Goal: Task Accomplishment & Management: Manage account settings

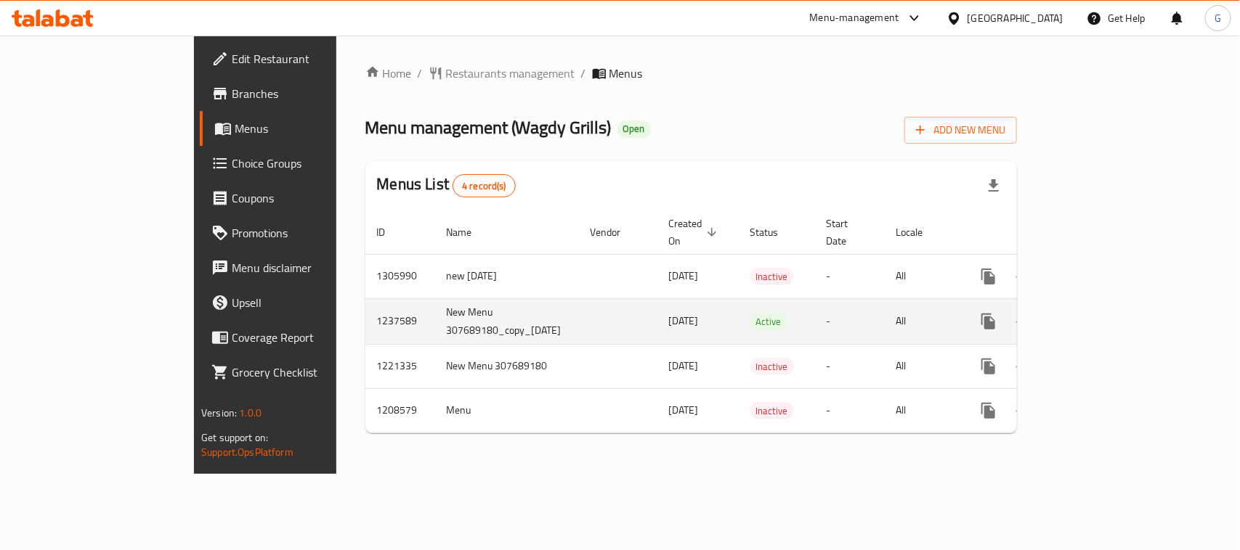
click at [1102, 314] on icon "enhanced table" at bounding box center [1092, 321] width 17 height 17
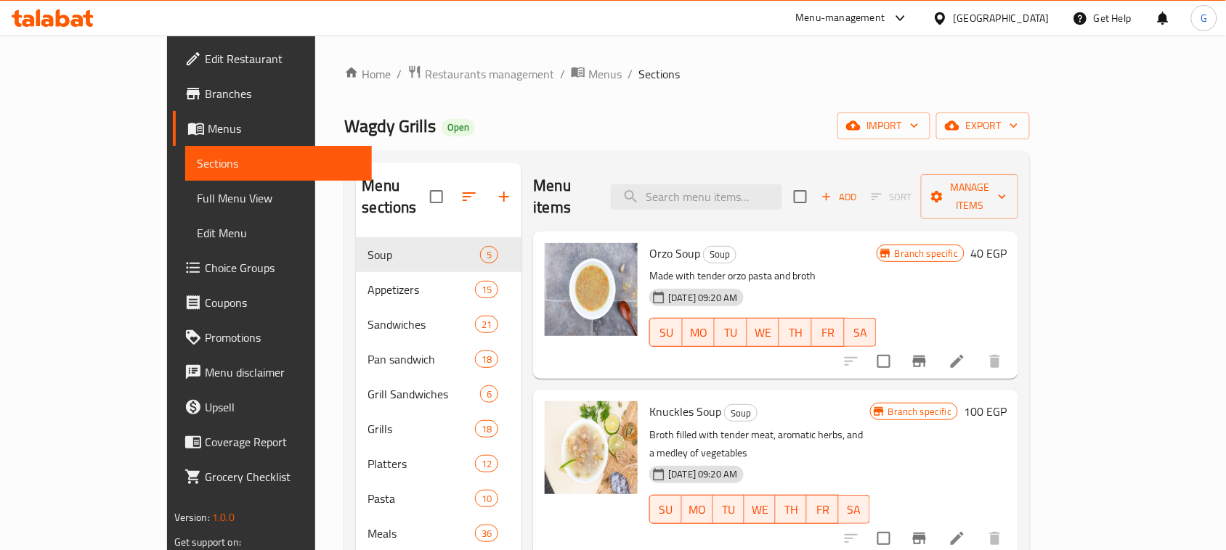
click at [205, 95] on span "Branches" at bounding box center [282, 93] width 155 height 17
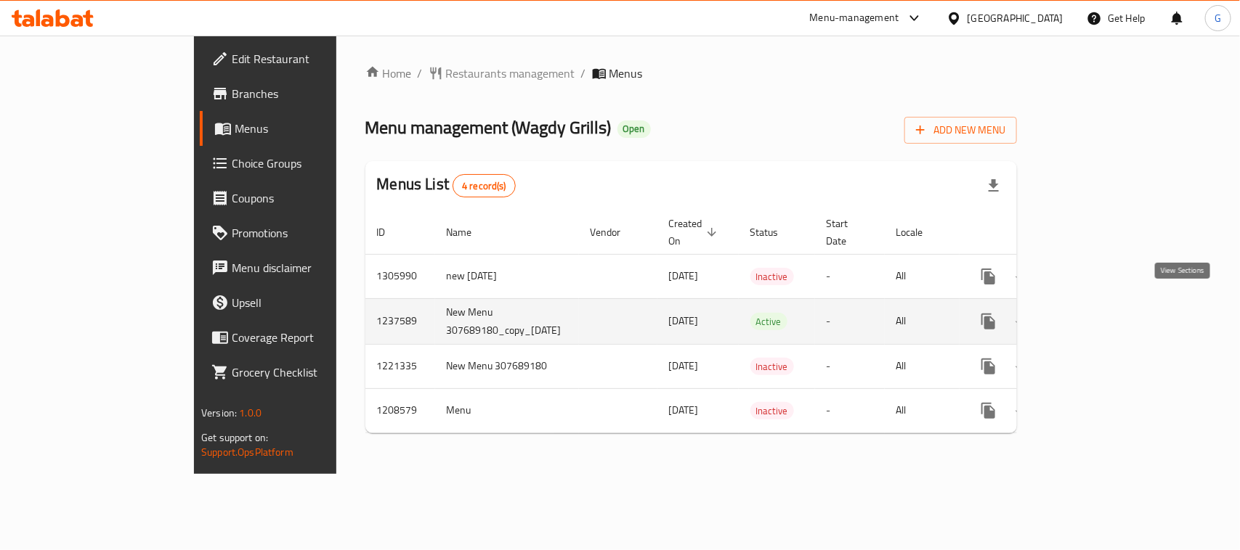
click at [1099, 315] on icon "enhanced table" at bounding box center [1092, 321] width 13 height 13
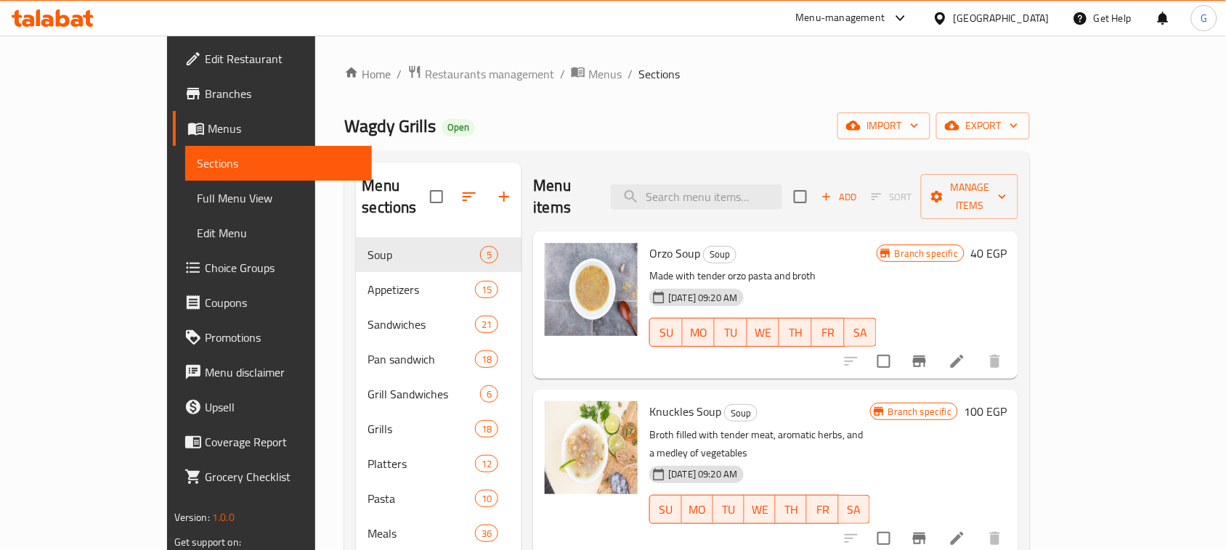
drag, startPoint x: 1202, startPoint y: 74, endPoint x: 1184, endPoint y: 98, distance: 29.6
click at [1059, 73] on div "Home / Restaurants management / Menus / Sections [PERSON_NAME] Grills Open impo…" at bounding box center [687, 421] width 744 height 771
click at [1018, 127] on span "export" at bounding box center [983, 126] width 70 height 18
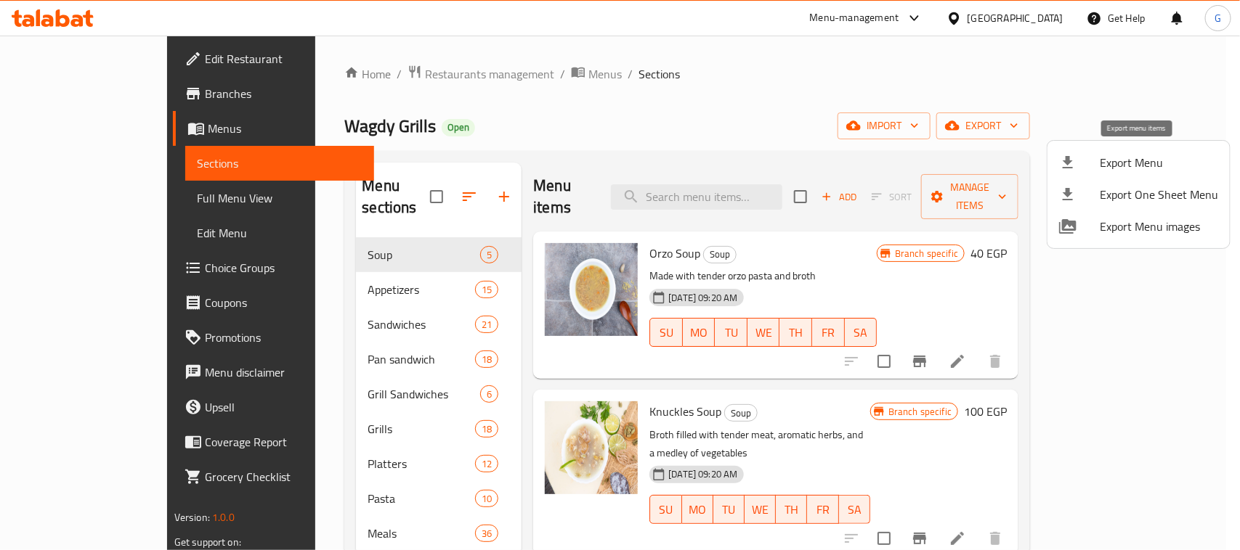
click at [1128, 160] on span "Export Menu" at bounding box center [1158, 162] width 118 height 17
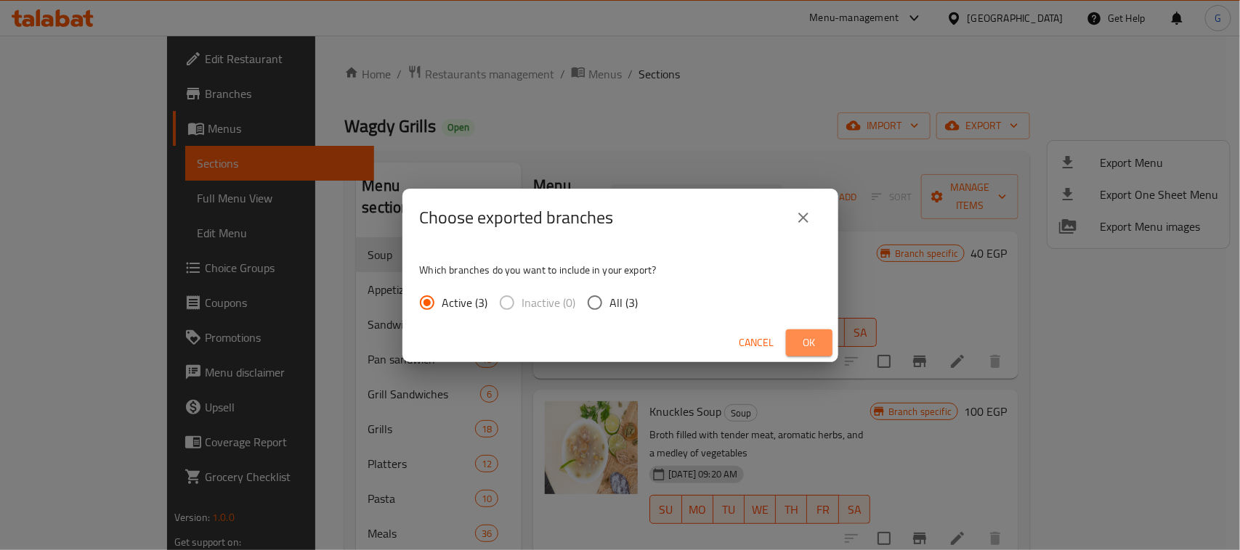
click at [810, 336] on span "Ok" at bounding box center [808, 343] width 23 height 18
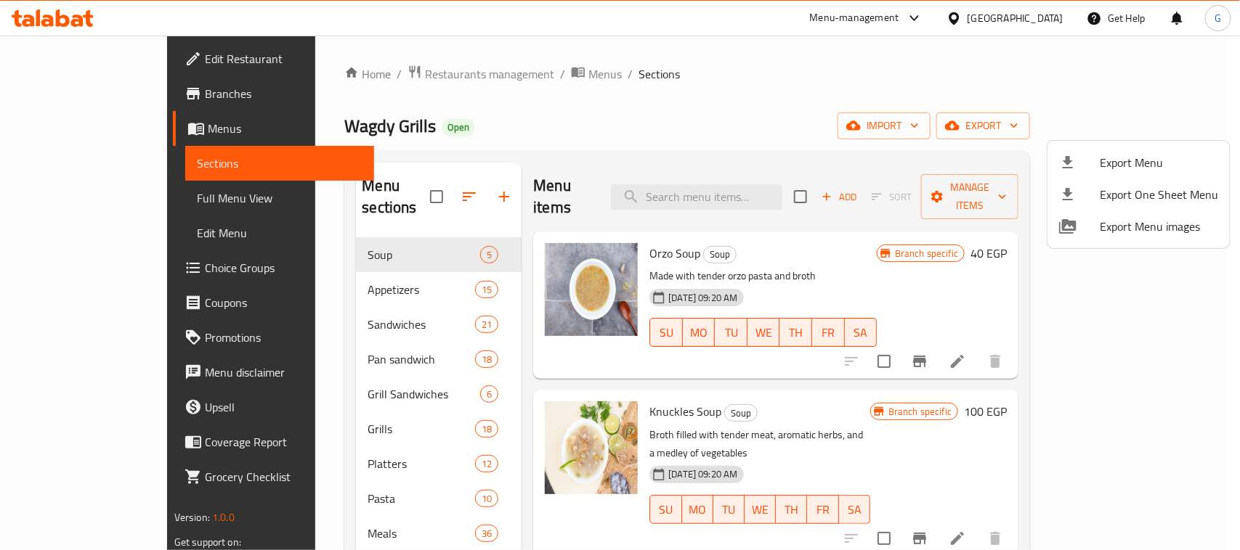
drag, startPoint x: 1175, startPoint y: 86, endPoint x: 1167, endPoint y: 88, distance: 8.3
click at [1175, 86] on div at bounding box center [620, 275] width 1240 height 550
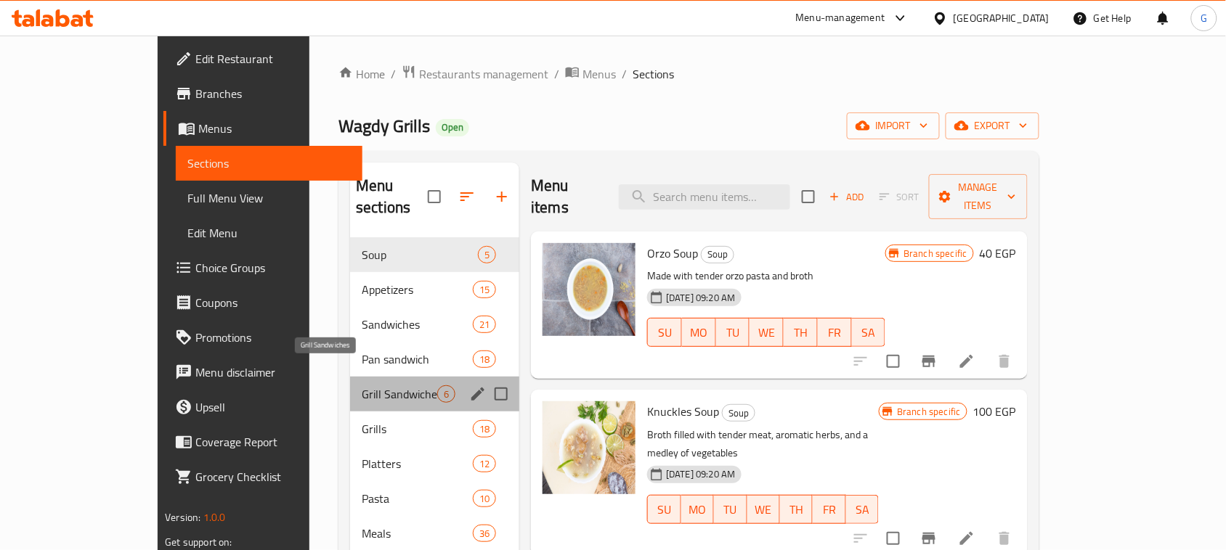
click at [362, 386] on span "Grill Sandwiches" at bounding box center [400, 394] width 76 height 17
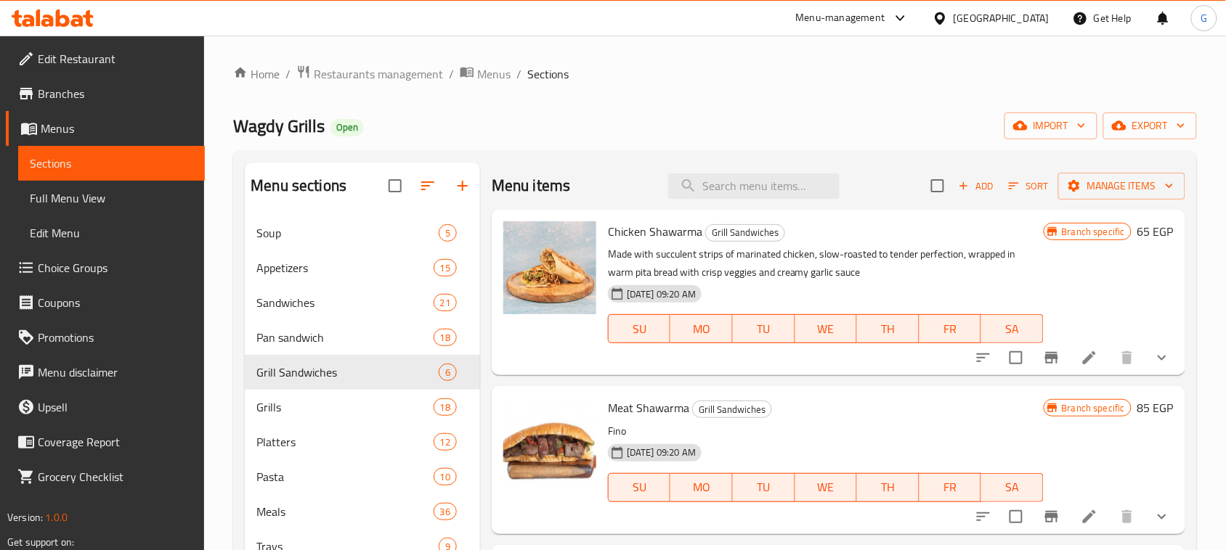
click at [723, 201] on div "Menu items Add Sort Manage items" at bounding box center [839, 186] width 694 height 47
click at [721, 189] on input "search" at bounding box center [753, 186] width 171 height 25
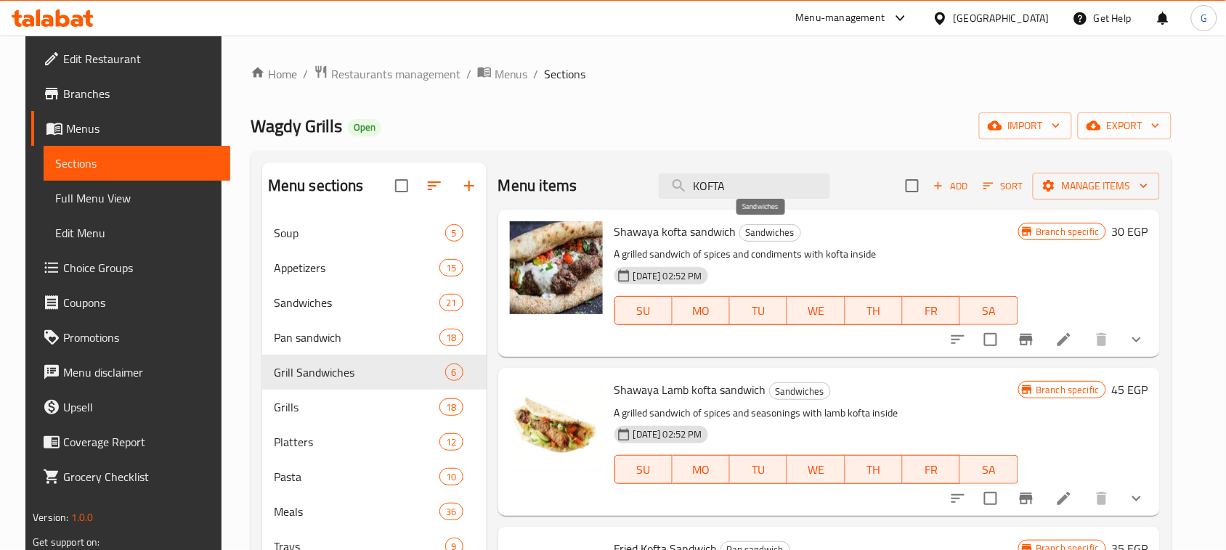
type input "KOFTA"
click at [759, 234] on span "Sandwiches" at bounding box center [770, 232] width 60 height 17
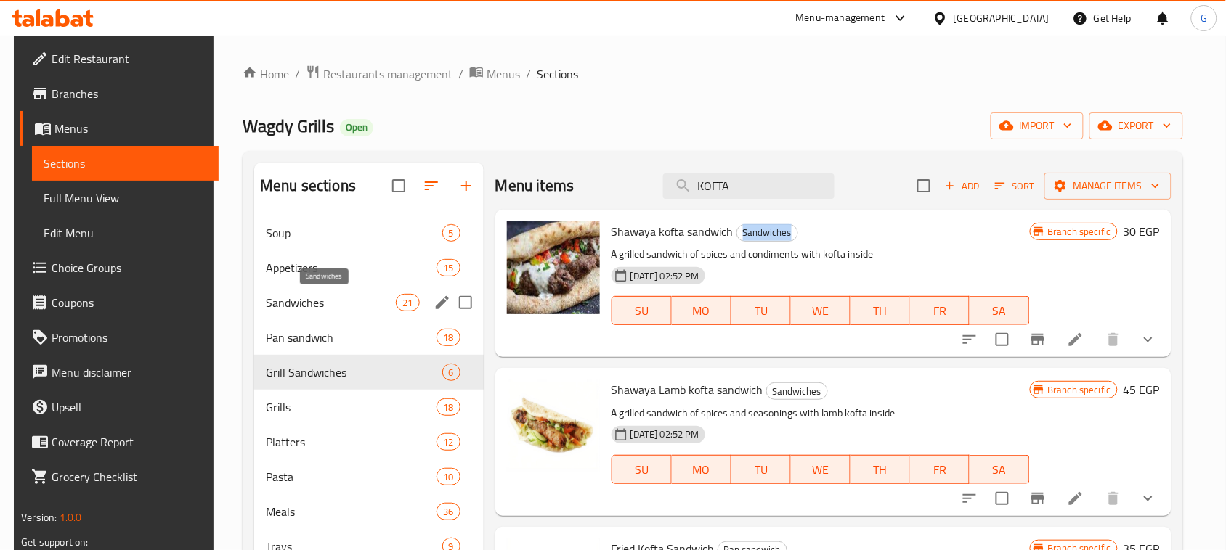
click at [305, 295] on span "Sandwiches" at bounding box center [331, 302] width 130 height 17
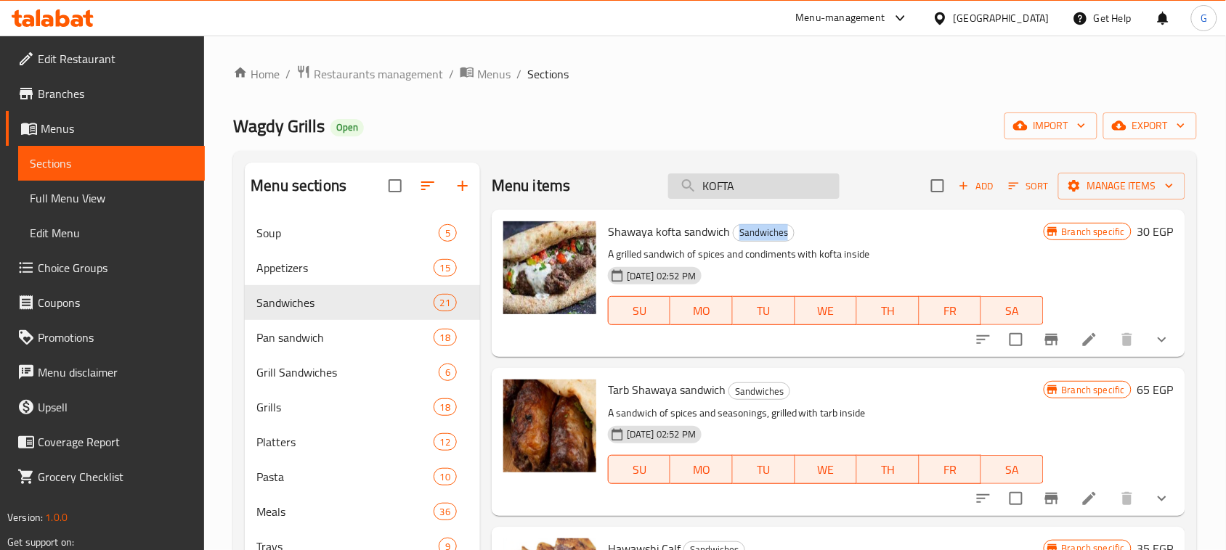
click at [709, 187] on input "KOFTA" at bounding box center [753, 186] width 171 height 25
click at [383, 310] on span "Sandwiches" at bounding box center [324, 302] width 136 height 17
click at [1158, 340] on icon "show more" at bounding box center [1162, 340] width 9 height 5
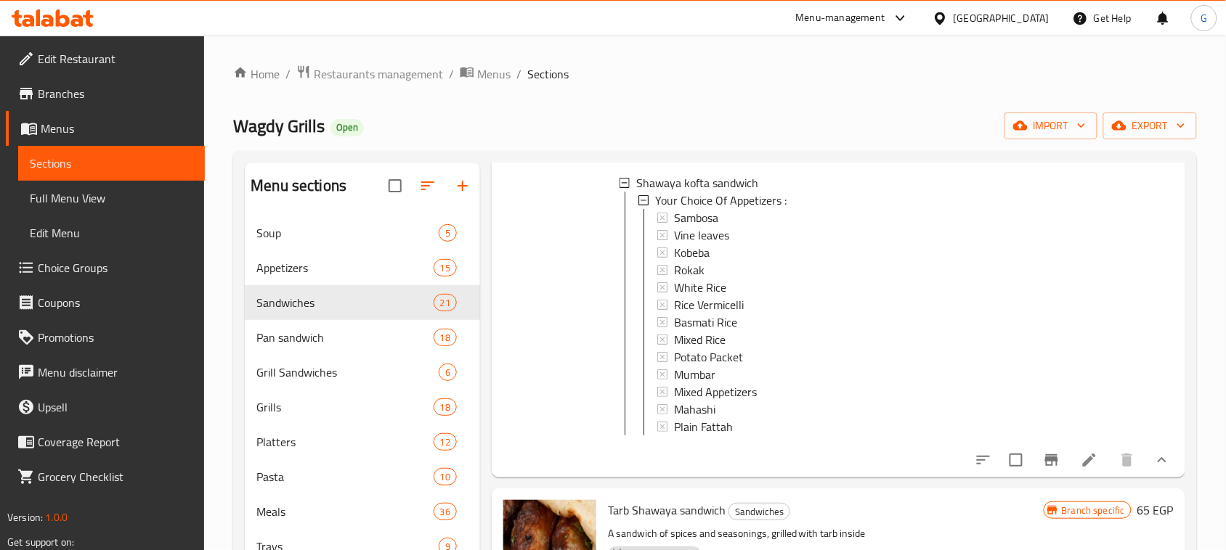
scroll to position [272, 0]
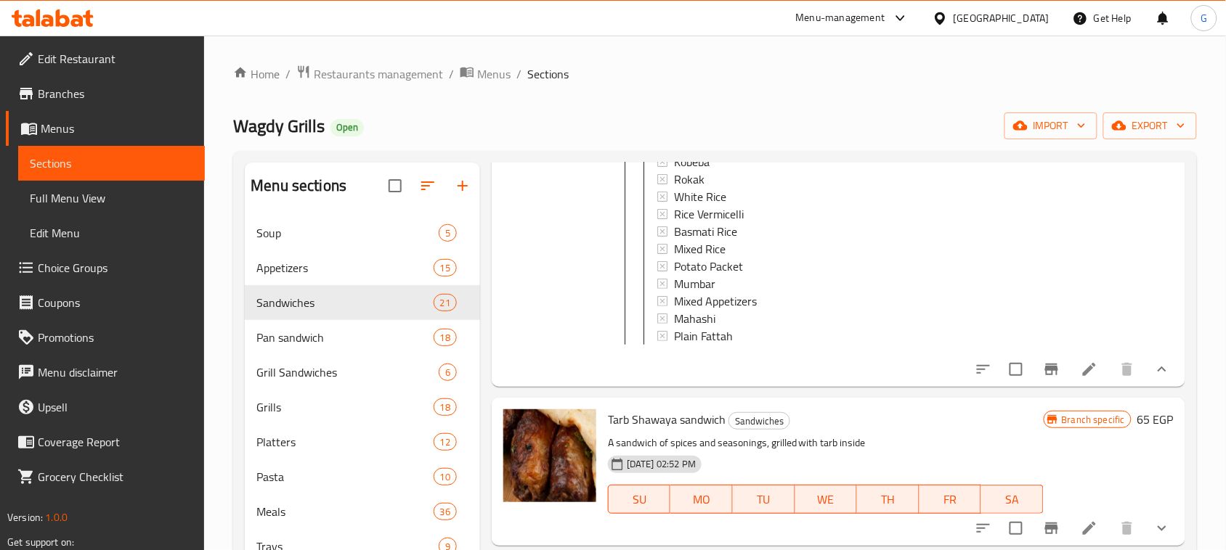
click at [1043, 378] on icon "Branch-specific-item" at bounding box center [1051, 369] width 17 height 17
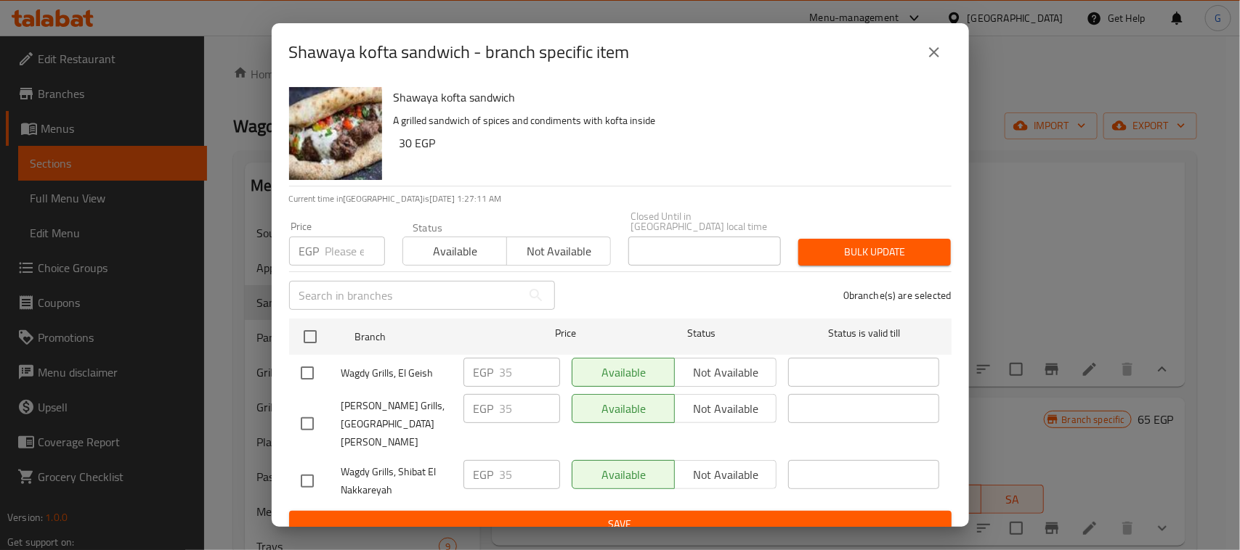
click at [939, 61] on icon "close" at bounding box center [933, 52] width 17 height 17
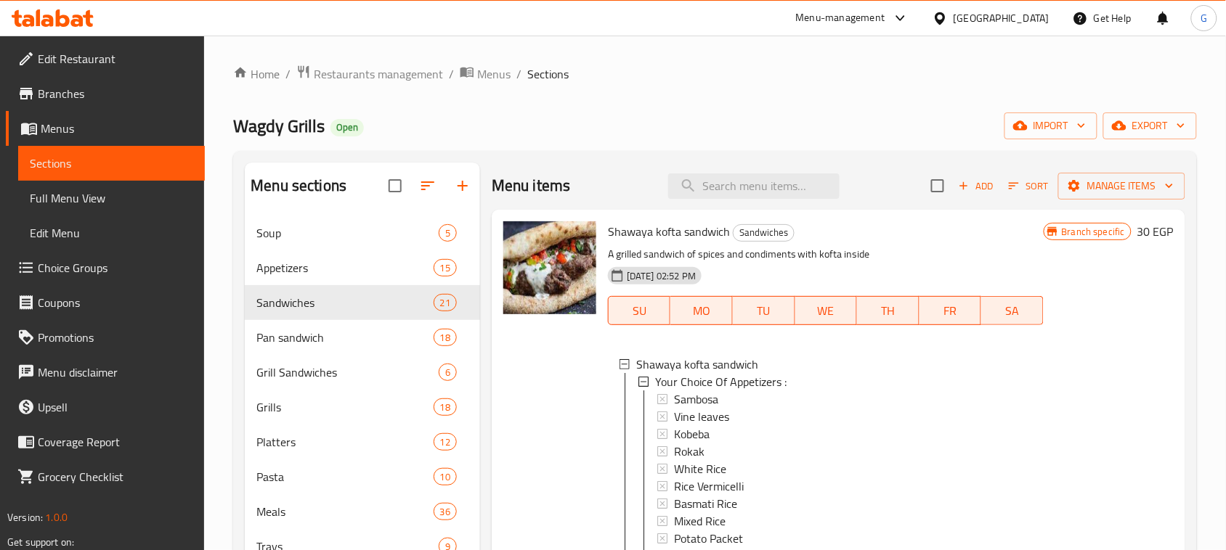
scroll to position [1933, 0]
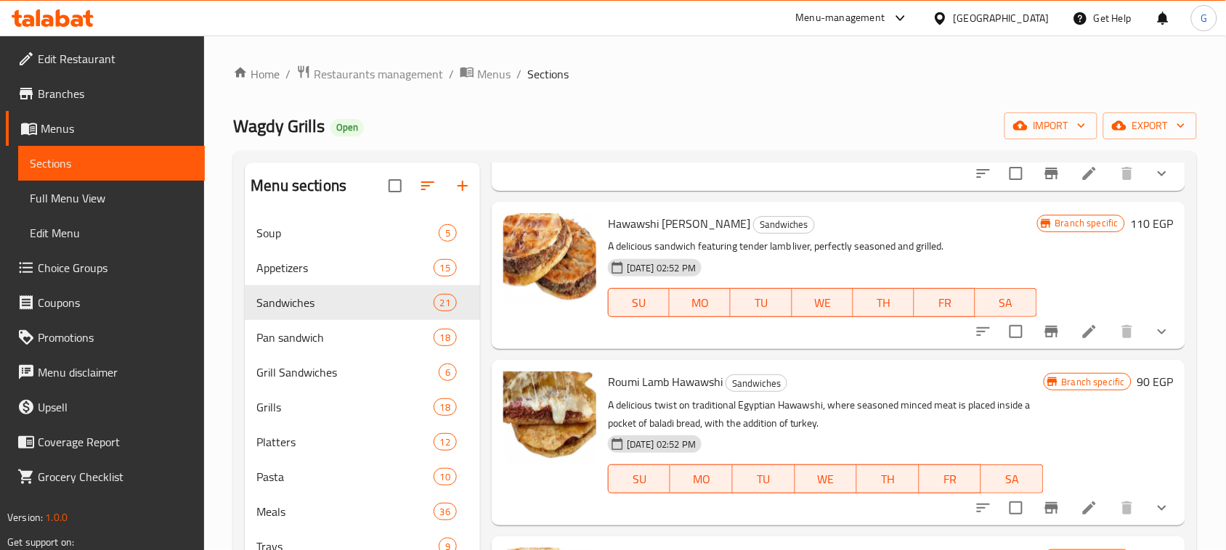
click at [808, 433] on p "A delicious twist on traditional Egyptian Hawawshi, where seasoned minced meat …" at bounding box center [826, 415] width 436 height 36
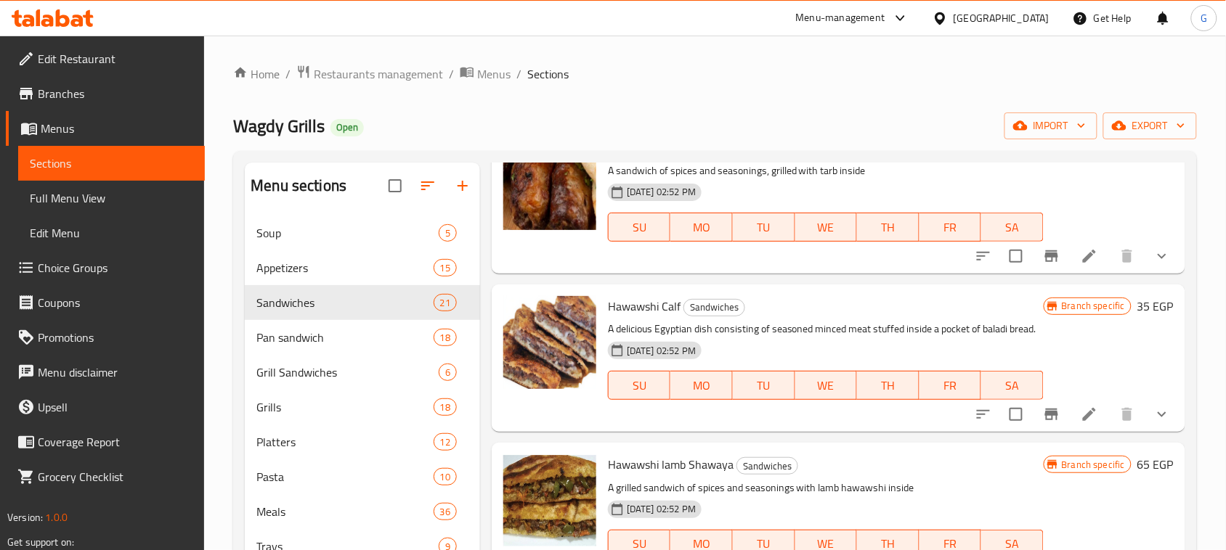
scroll to position [454, 0]
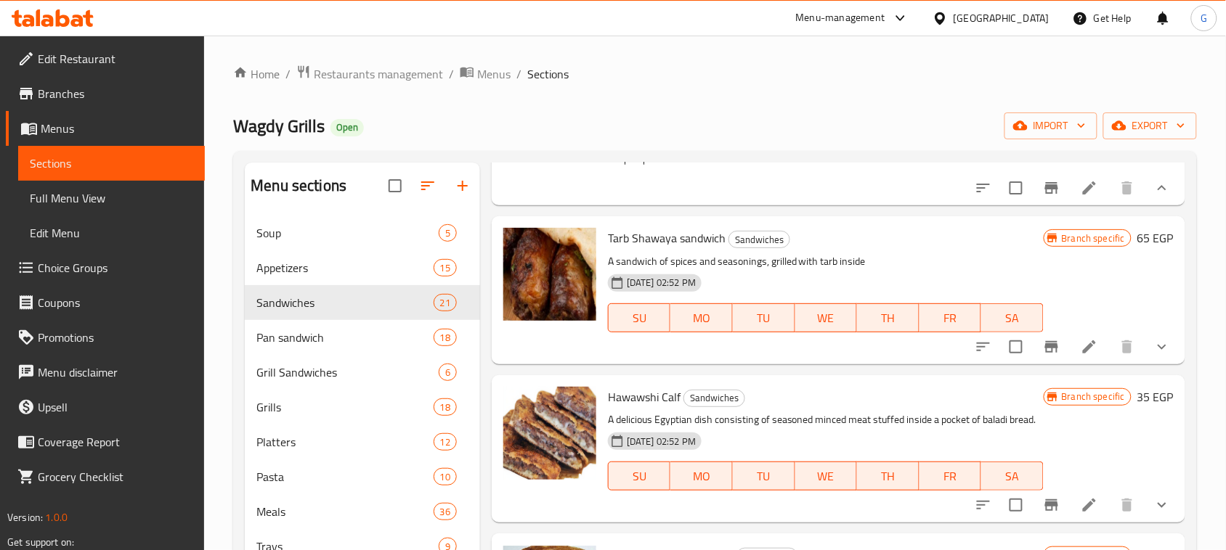
click at [1036, 365] on button "Branch-specific-item" at bounding box center [1051, 347] width 35 height 35
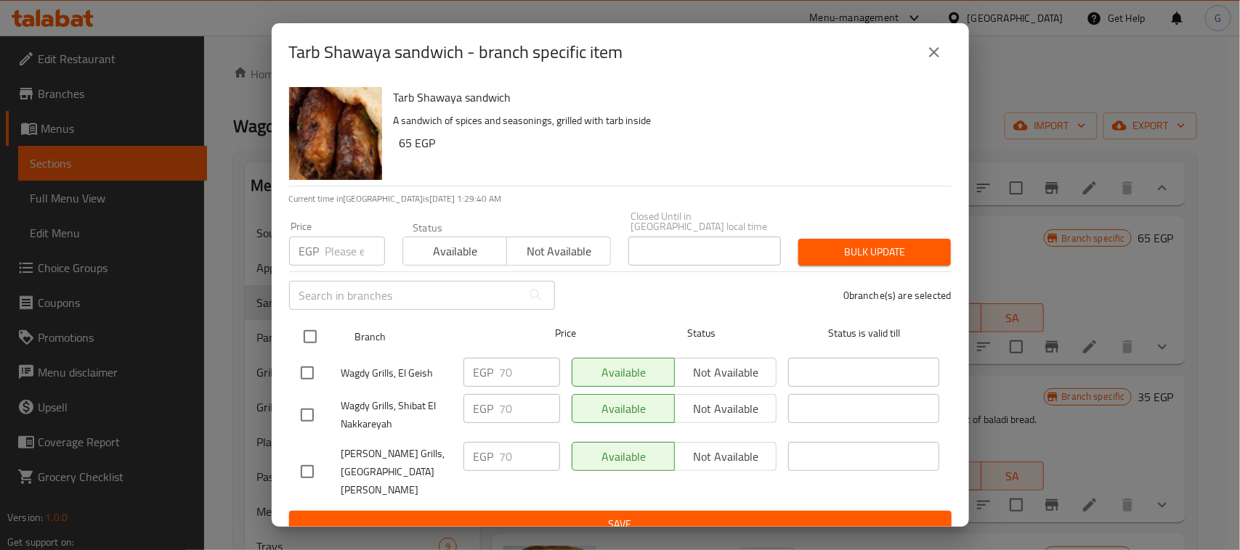
click at [309, 333] on input "checkbox" at bounding box center [310, 337] width 31 height 31
checkbox input "true"
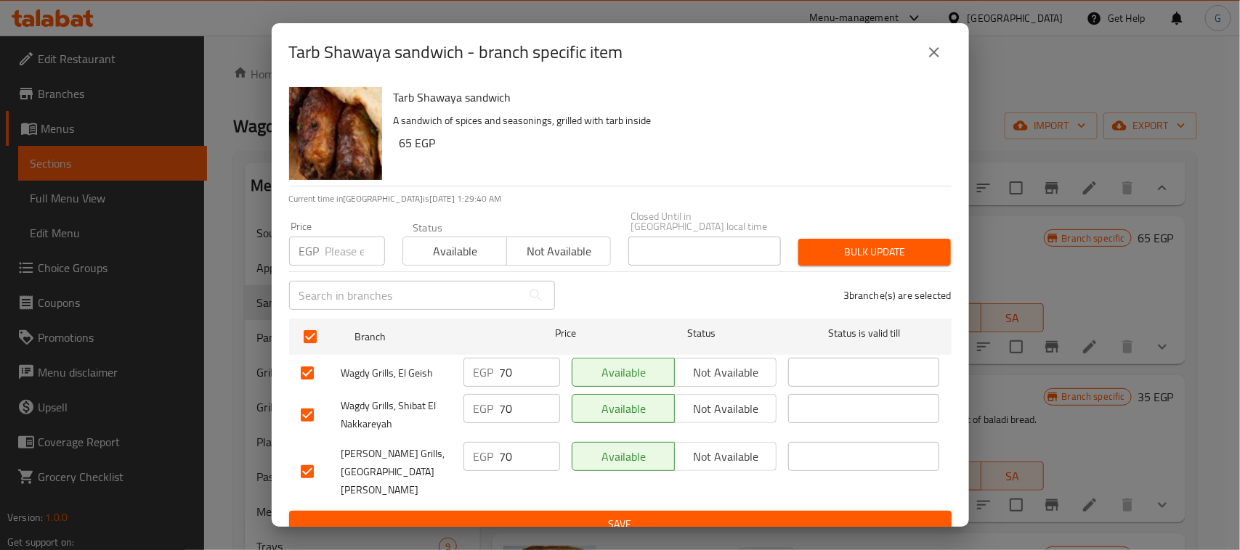
checkbox input "true"
click at [354, 264] on input "number" at bounding box center [355, 251] width 60 height 29
type input "75"
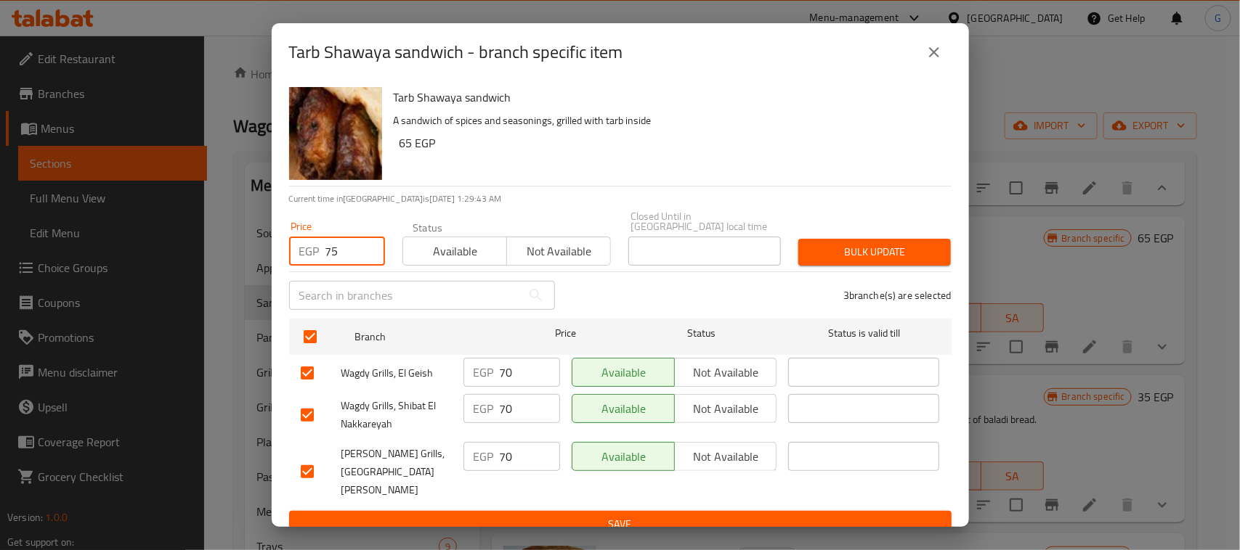
click at [850, 245] on span "Bulk update" at bounding box center [874, 252] width 129 height 18
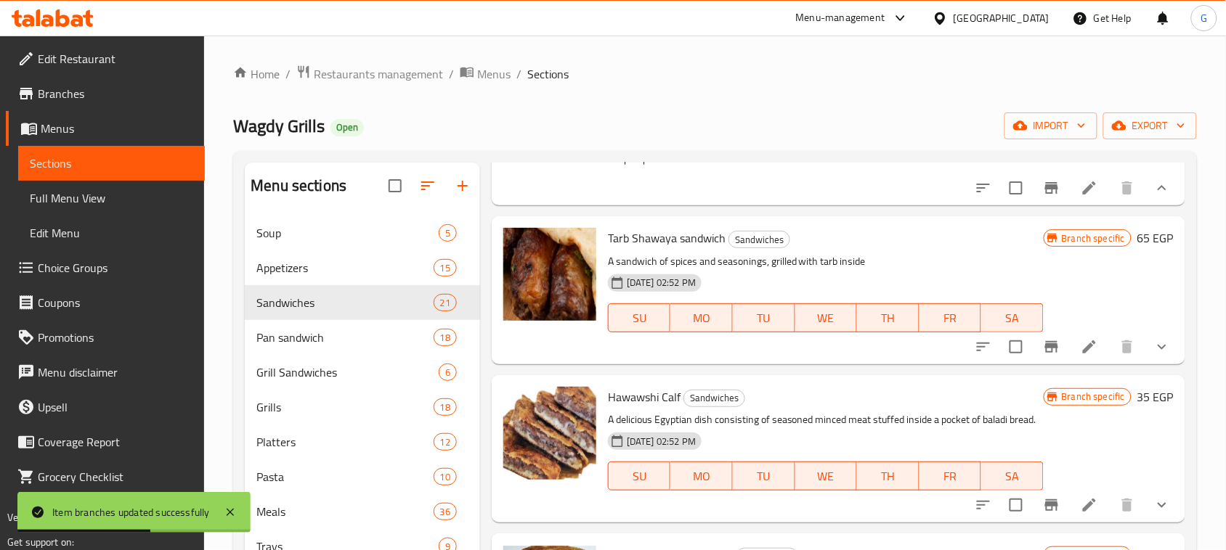
click at [1043, 356] on icon "Branch-specific-item" at bounding box center [1051, 346] width 17 height 17
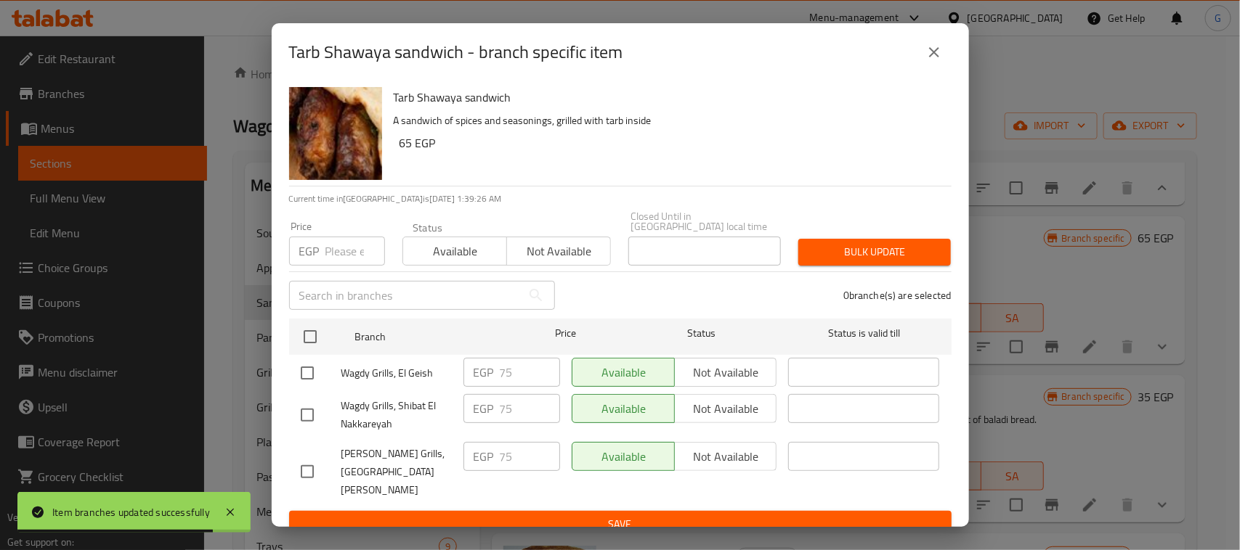
click at [927, 70] on button "close" at bounding box center [933, 52] width 35 height 35
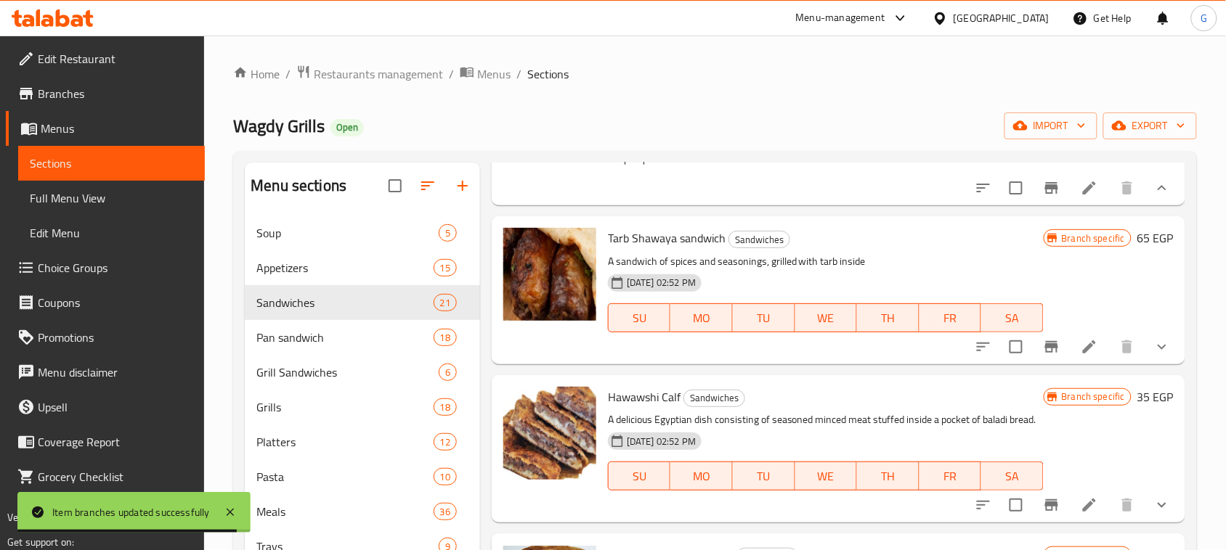
scroll to position [545, 0]
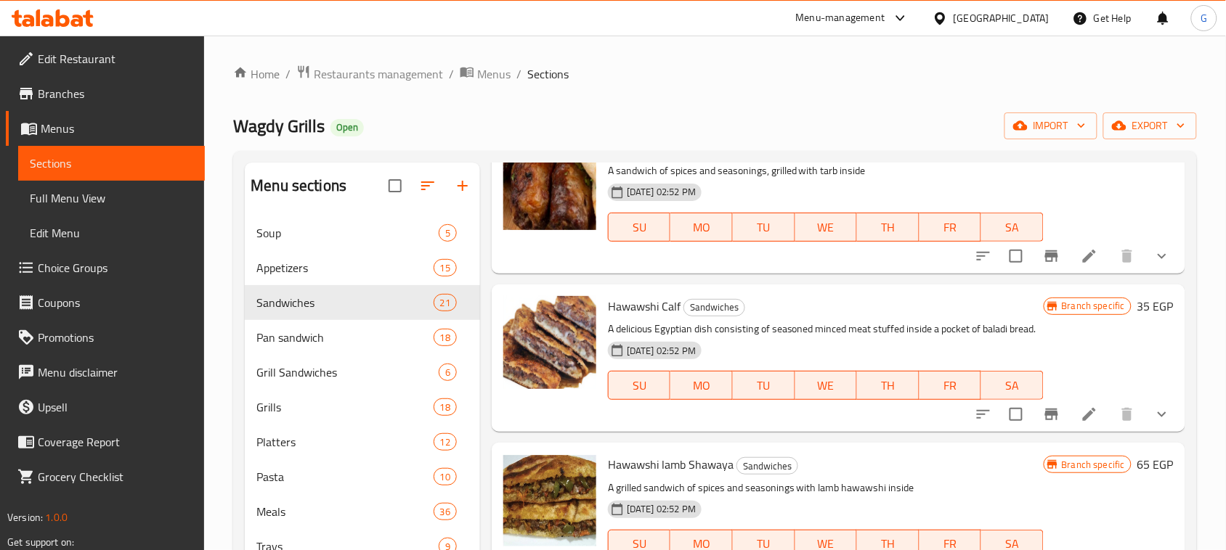
click at [1044, 423] on icon "Branch-specific-item" at bounding box center [1051, 414] width 17 height 17
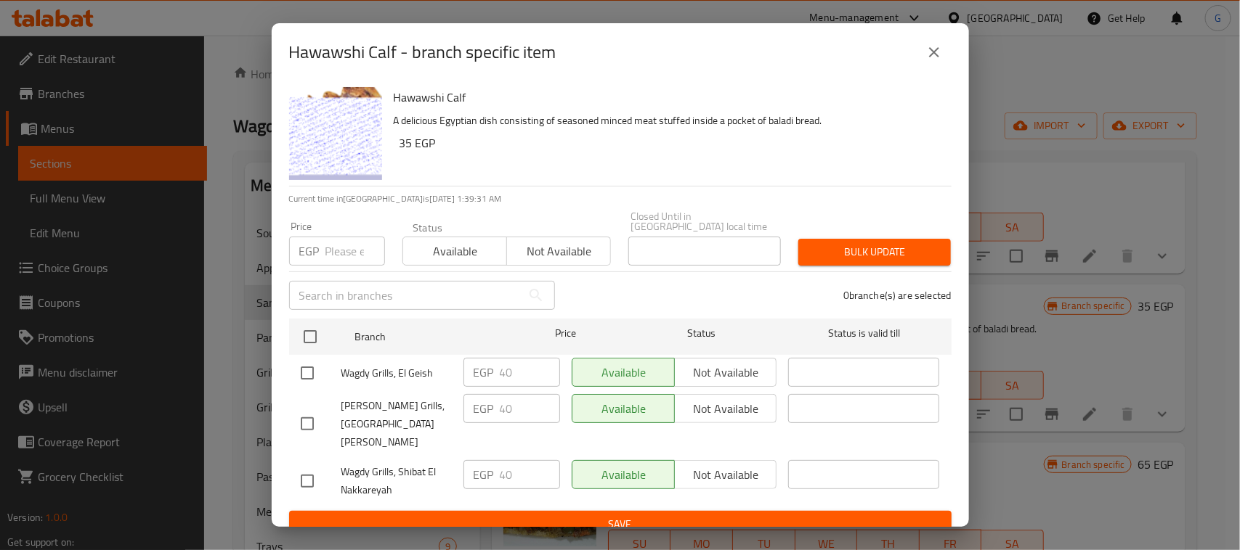
drag, startPoint x: 935, startPoint y: 64, endPoint x: 927, endPoint y: 34, distance: 30.6
click at [935, 61] on icon "close" at bounding box center [933, 52] width 17 height 17
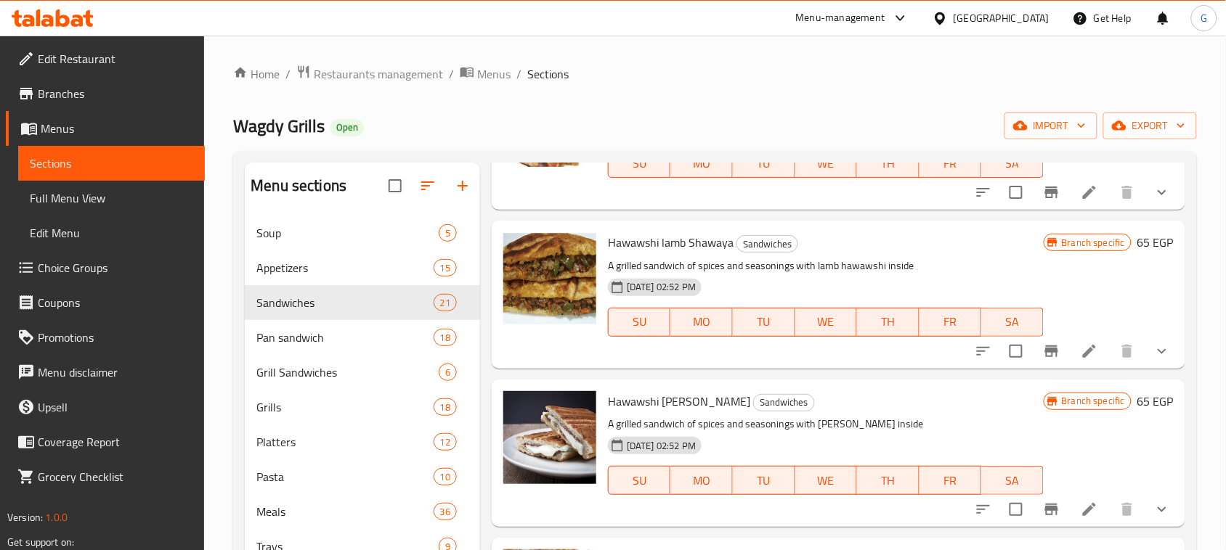
scroll to position [817, 0]
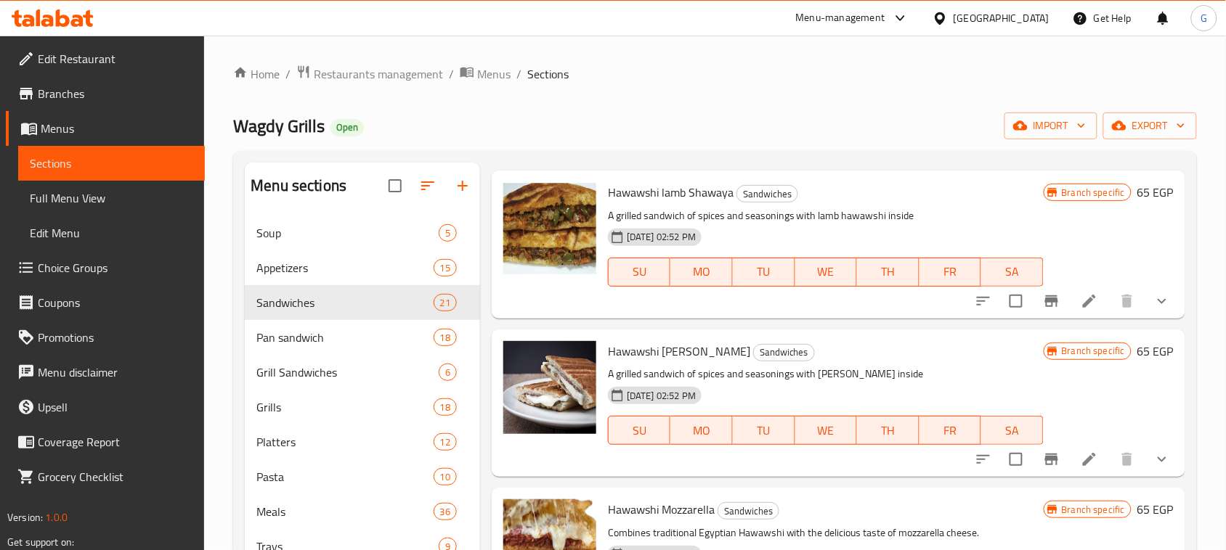
click at [1043, 310] on icon "Branch-specific-item" at bounding box center [1051, 301] width 17 height 17
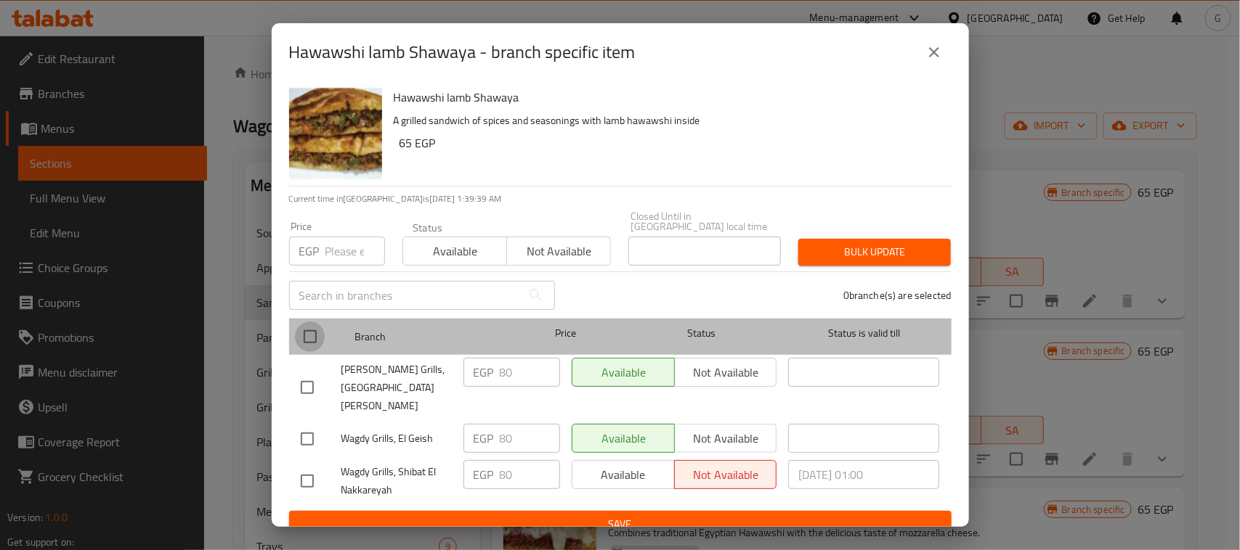
click at [320, 339] on input "checkbox" at bounding box center [310, 337] width 31 height 31
checkbox input "true"
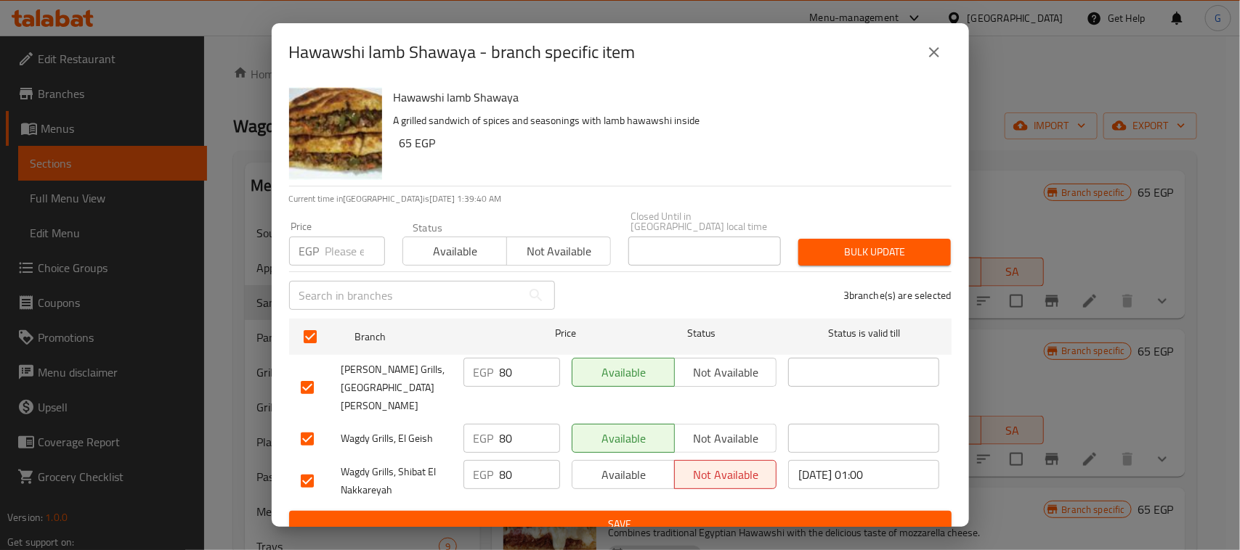
click at [354, 242] on input "number" at bounding box center [355, 251] width 60 height 29
type input "90"
click at [853, 258] on span "Bulk update" at bounding box center [874, 252] width 129 height 18
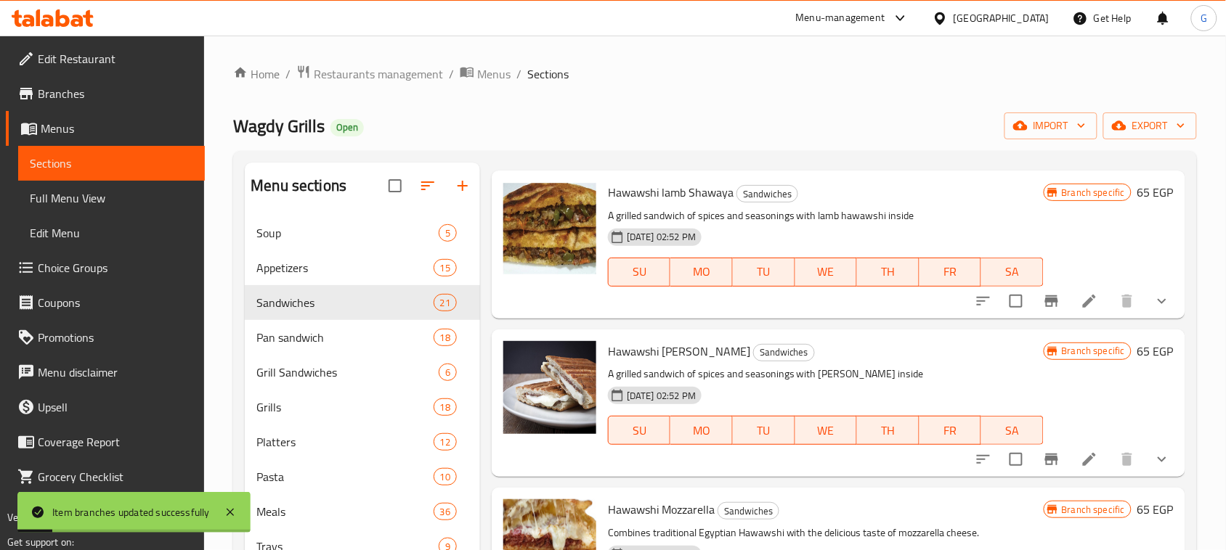
scroll to position [908, 0]
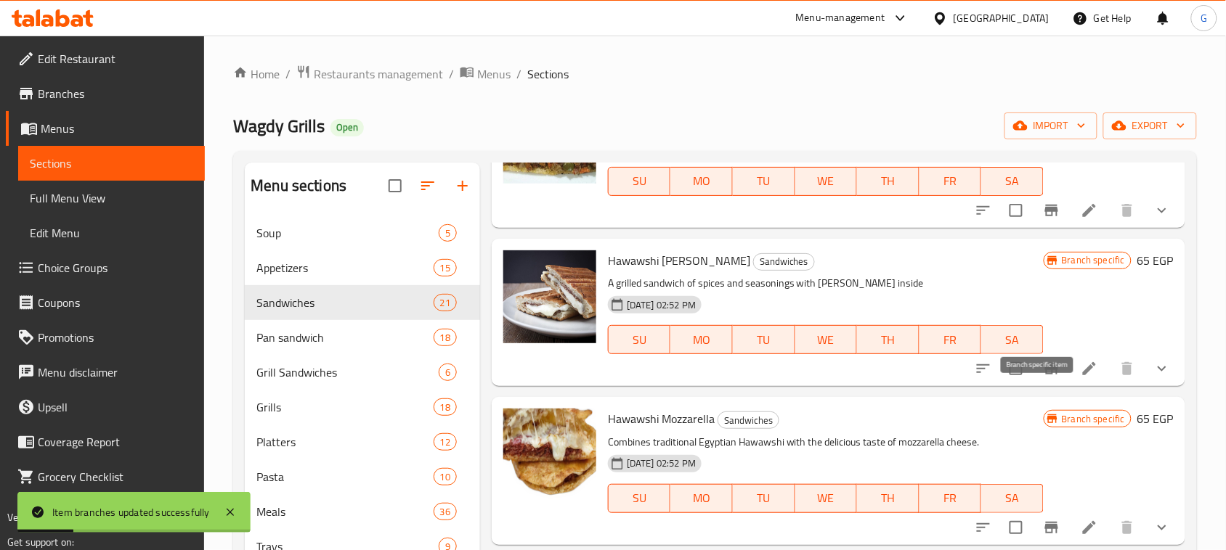
click at [1045, 375] on icon "Branch-specific-item" at bounding box center [1051, 369] width 13 height 12
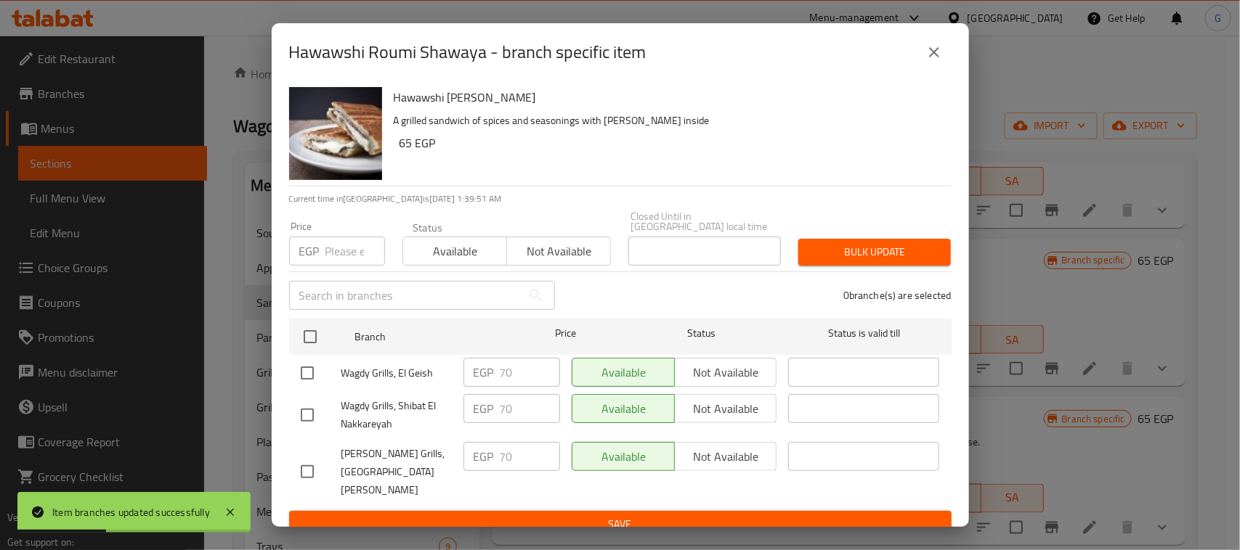
click at [310, 343] on input "checkbox" at bounding box center [310, 337] width 31 height 31
checkbox input "true"
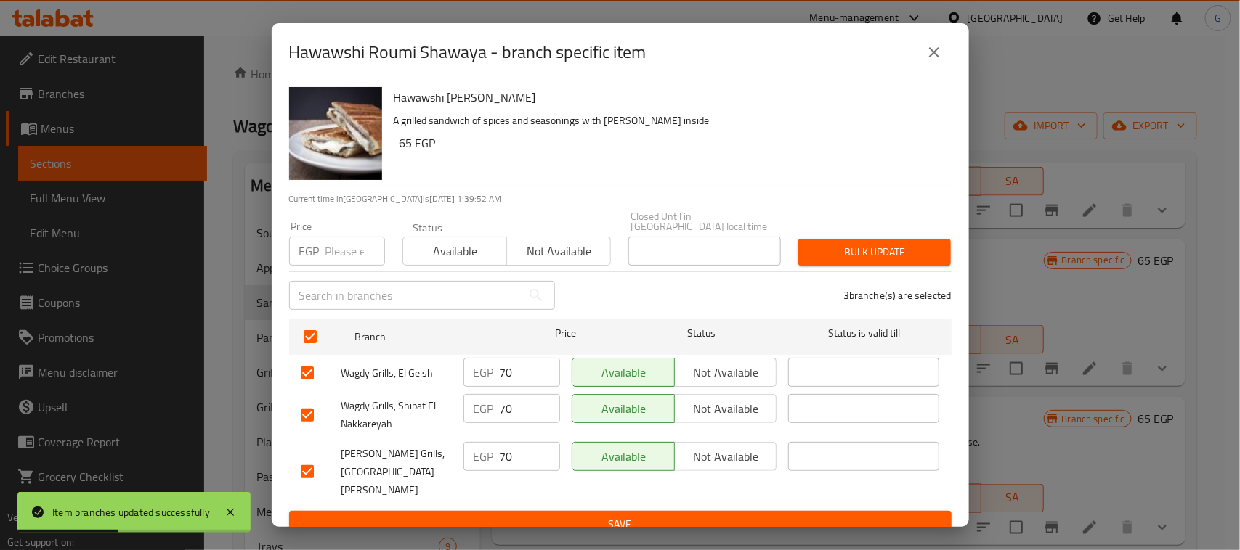
click at [336, 252] on input "number" at bounding box center [355, 251] width 60 height 29
type input "75"
click at [866, 260] on span "Bulk update" at bounding box center [874, 252] width 129 height 18
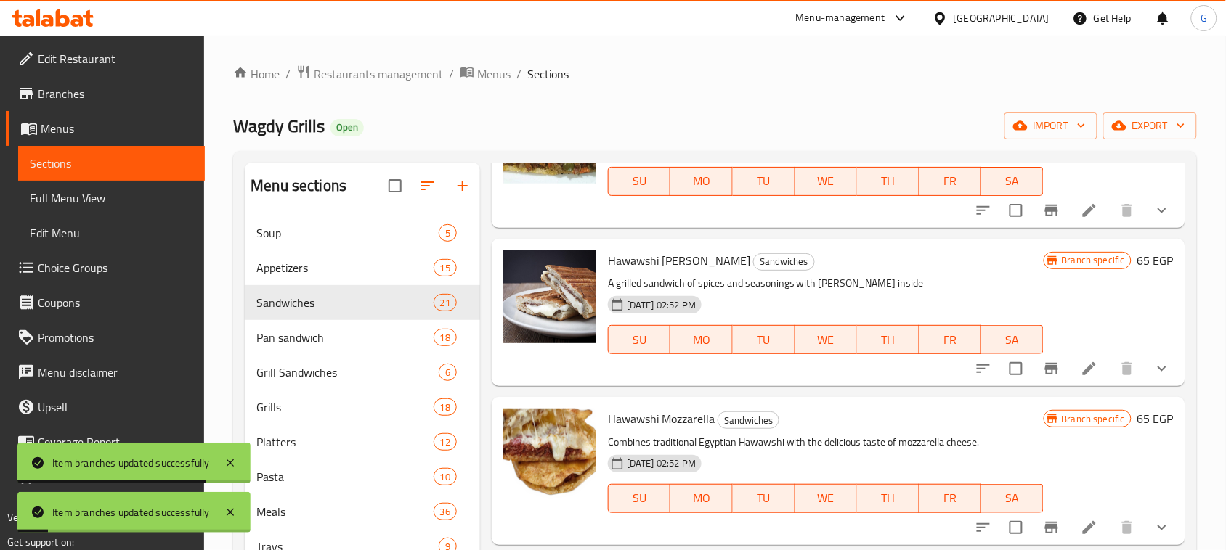
scroll to position [999, 0]
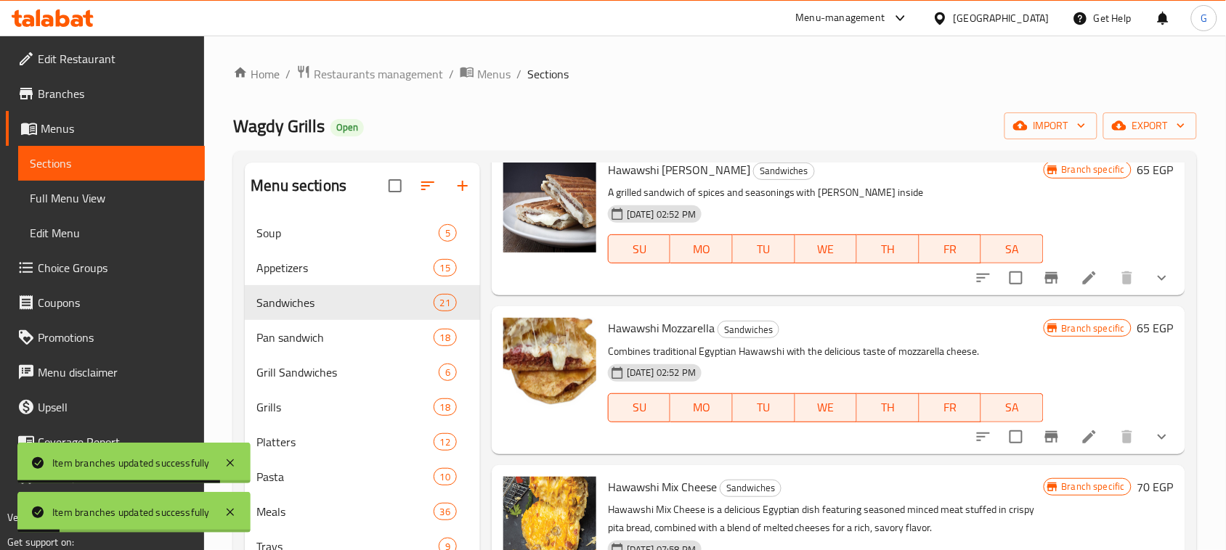
click at [1045, 443] on icon "Branch-specific-item" at bounding box center [1051, 437] width 13 height 12
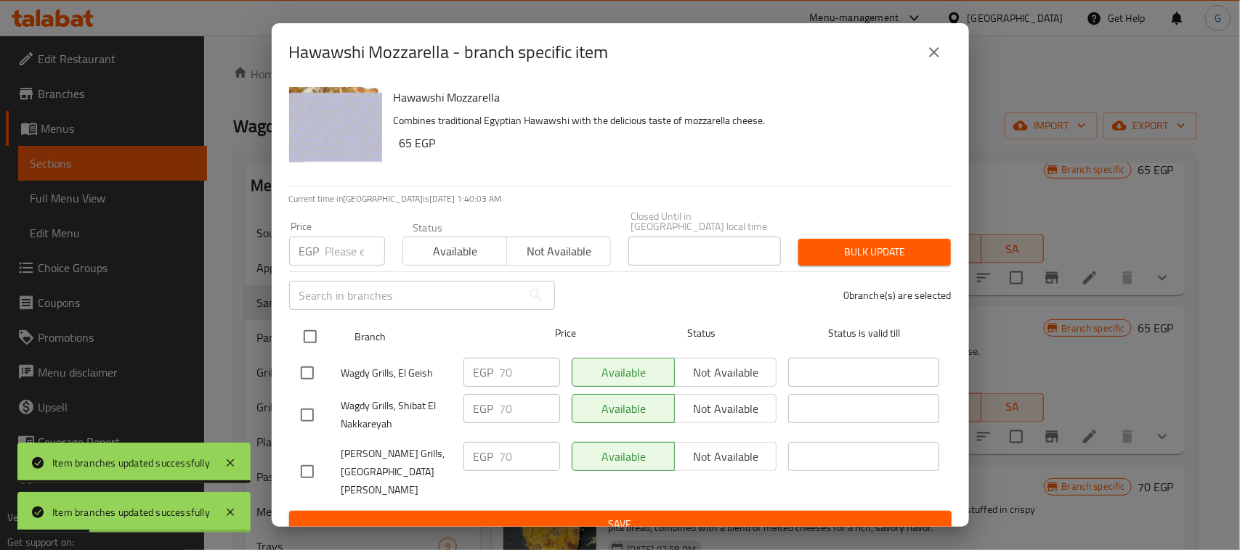
click at [302, 341] on input "checkbox" at bounding box center [310, 337] width 31 height 31
checkbox input "true"
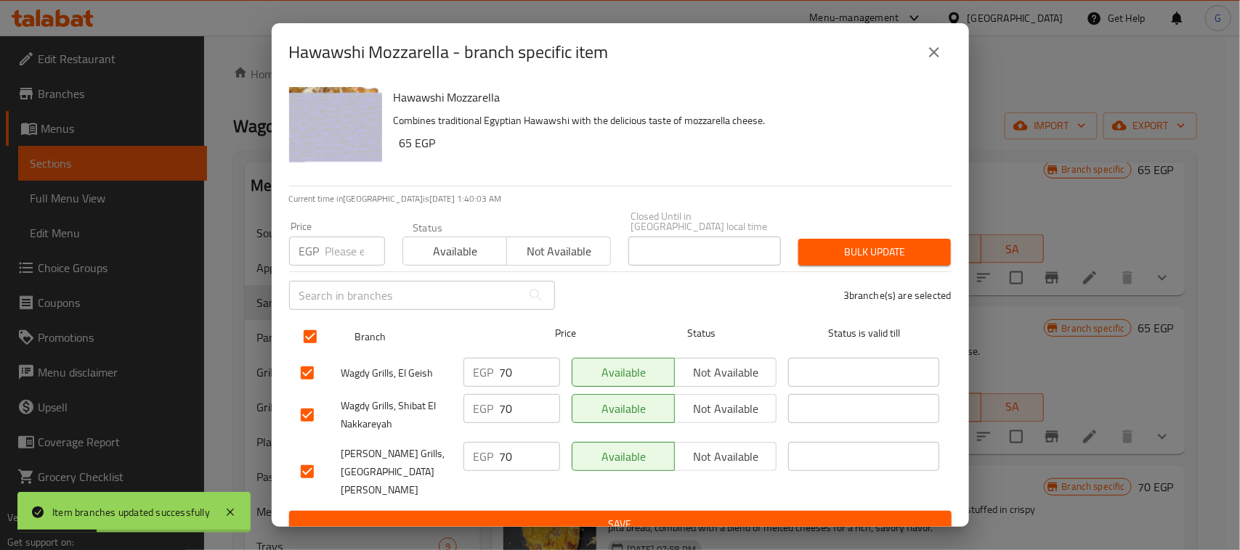
checkbox input "true"
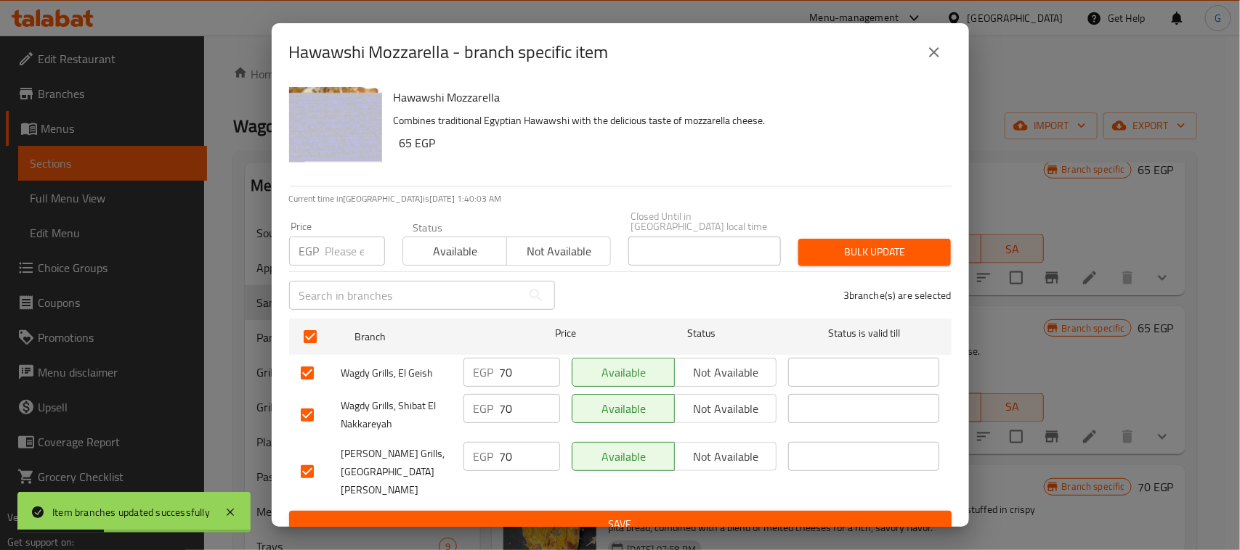
click at [329, 251] on input "number" at bounding box center [355, 251] width 60 height 29
type input "75"
click at [911, 252] on span "Bulk update" at bounding box center [874, 252] width 129 height 18
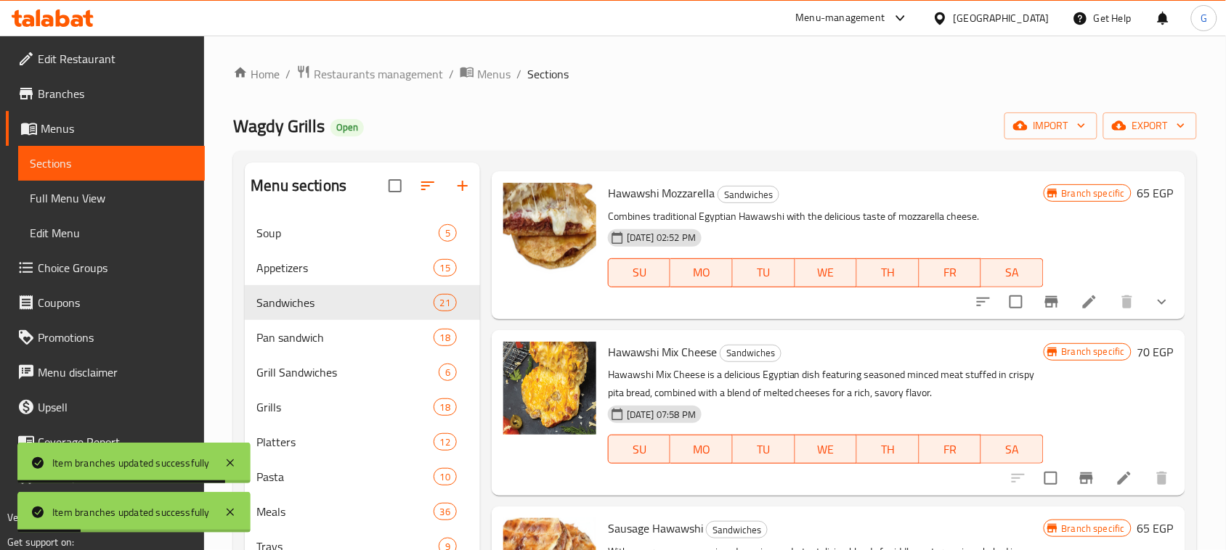
scroll to position [1180, 0]
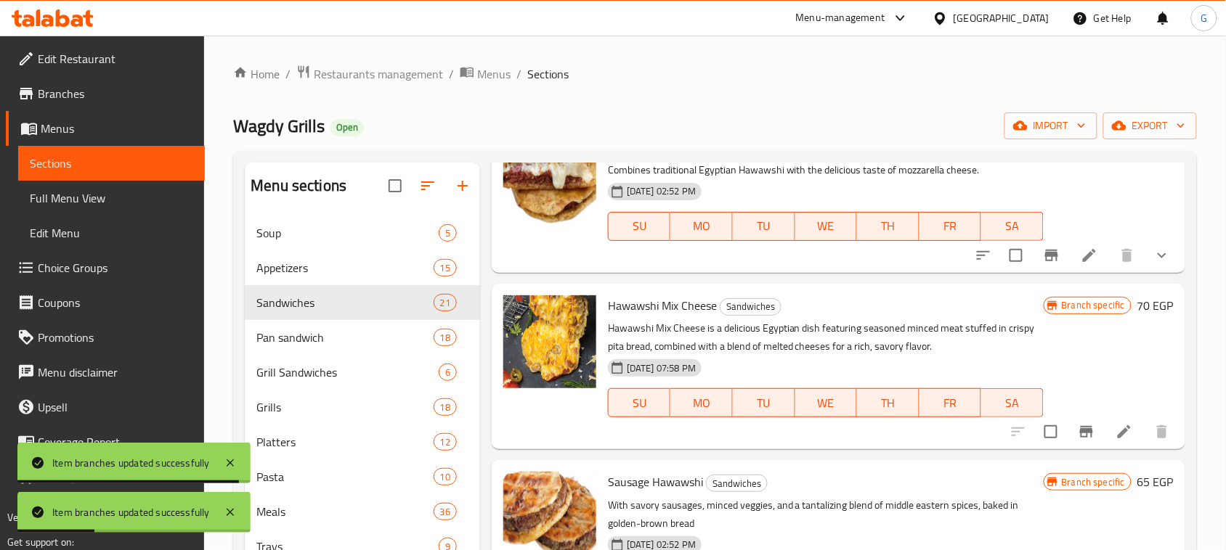
click at [1080, 438] on icon "Branch-specific-item" at bounding box center [1086, 432] width 13 height 12
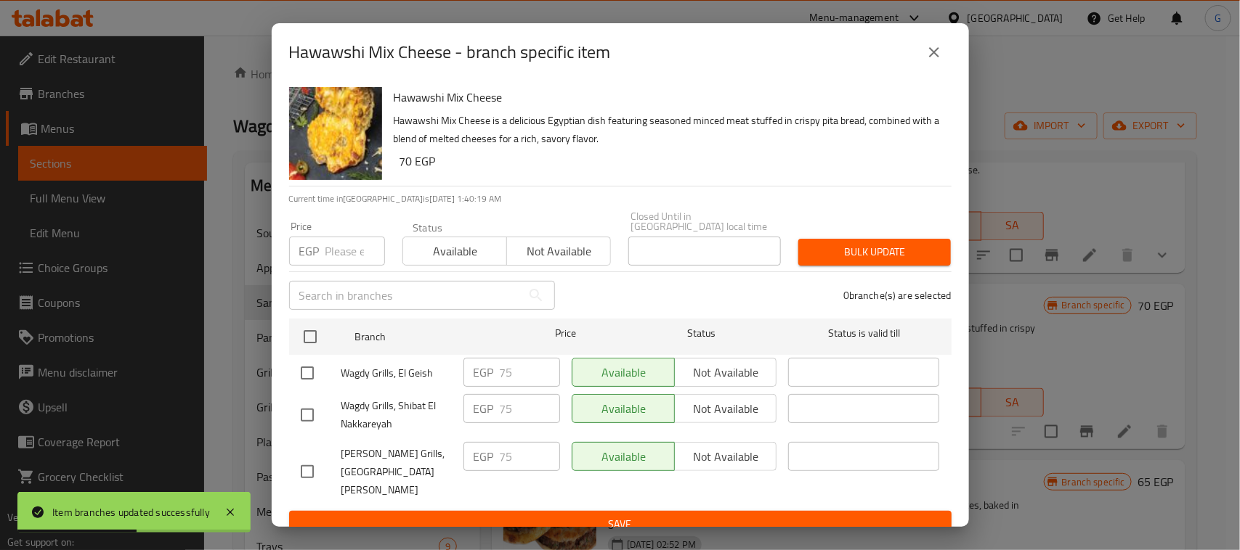
click at [309, 343] on input "checkbox" at bounding box center [310, 337] width 31 height 31
checkbox input "true"
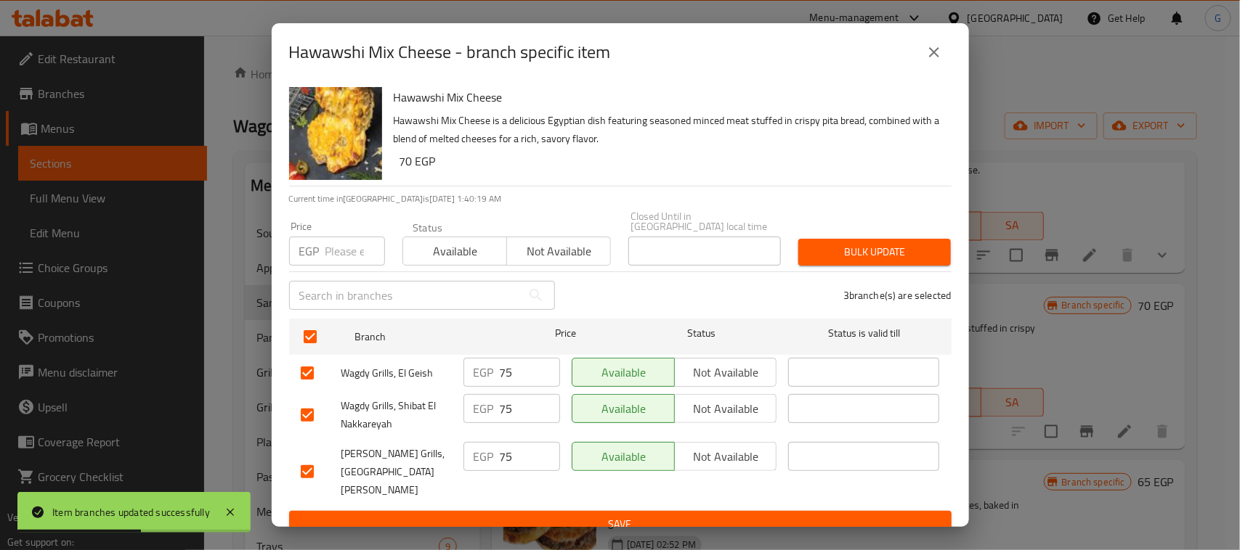
click at [339, 259] on input "number" at bounding box center [355, 251] width 60 height 29
type input "85"
click at [915, 245] on span "Bulk update" at bounding box center [874, 252] width 129 height 18
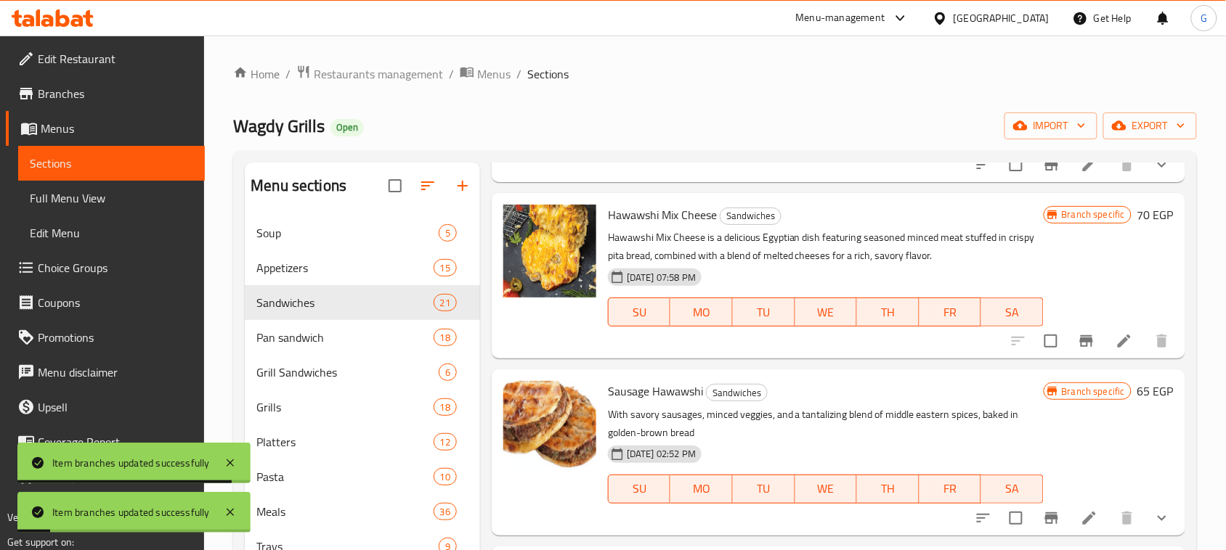
scroll to position [1452, 0]
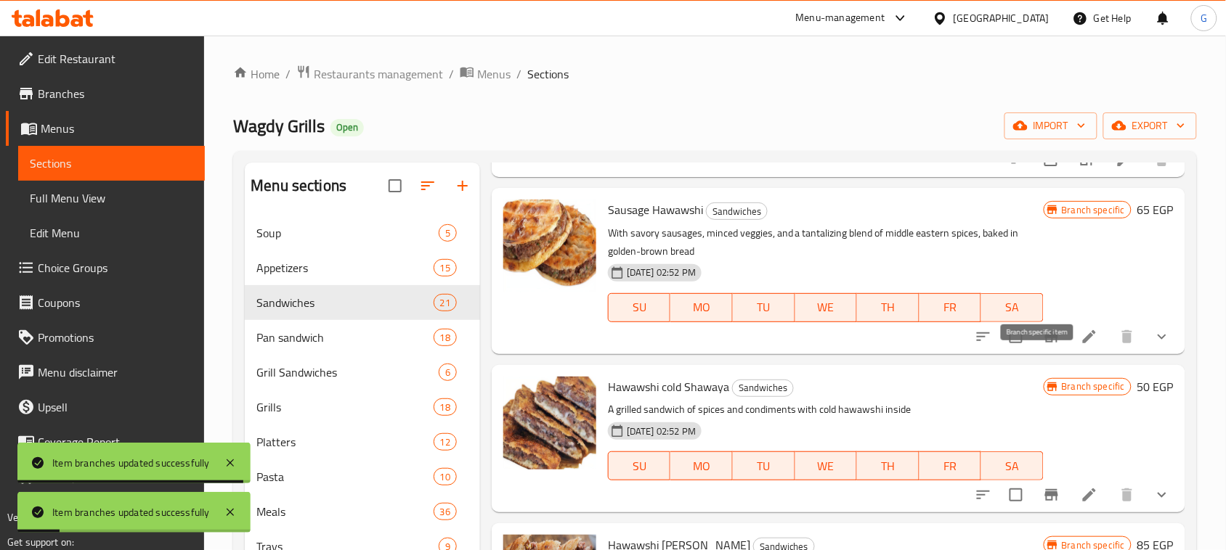
click at [1044, 346] on icon "Branch-specific-item" at bounding box center [1051, 336] width 17 height 17
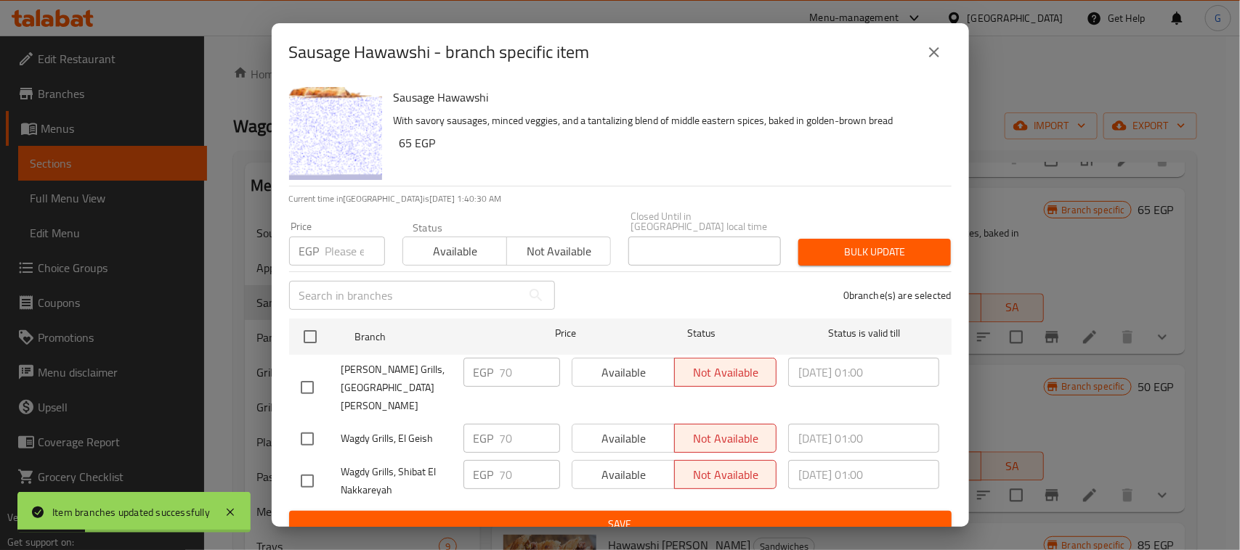
click at [306, 341] on input "checkbox" at bounding box center [310, 337] width 31 height 31
checkbox input "true"
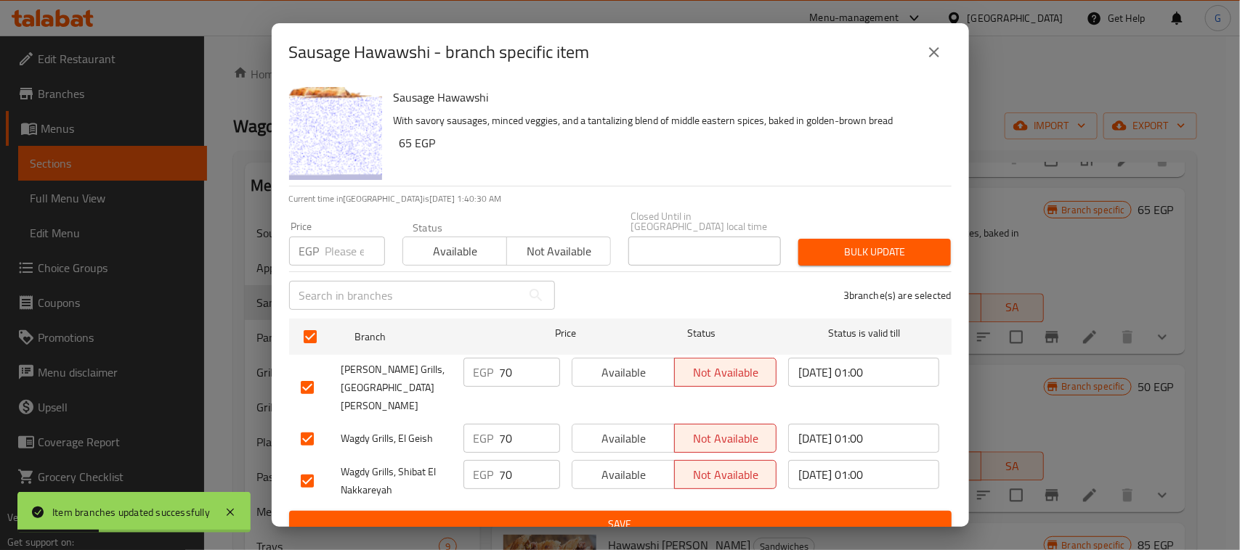
click at [332, 256] on input "number" at bounding box center [355, 251] width 60 height 29
type input "75"
click at [427, 254] on span "Available" at bounding box center [455, 251] width 92 height 21
click at [927, 259] on span "Bulk update" at bounding box center [874, 252] width 129 height 18
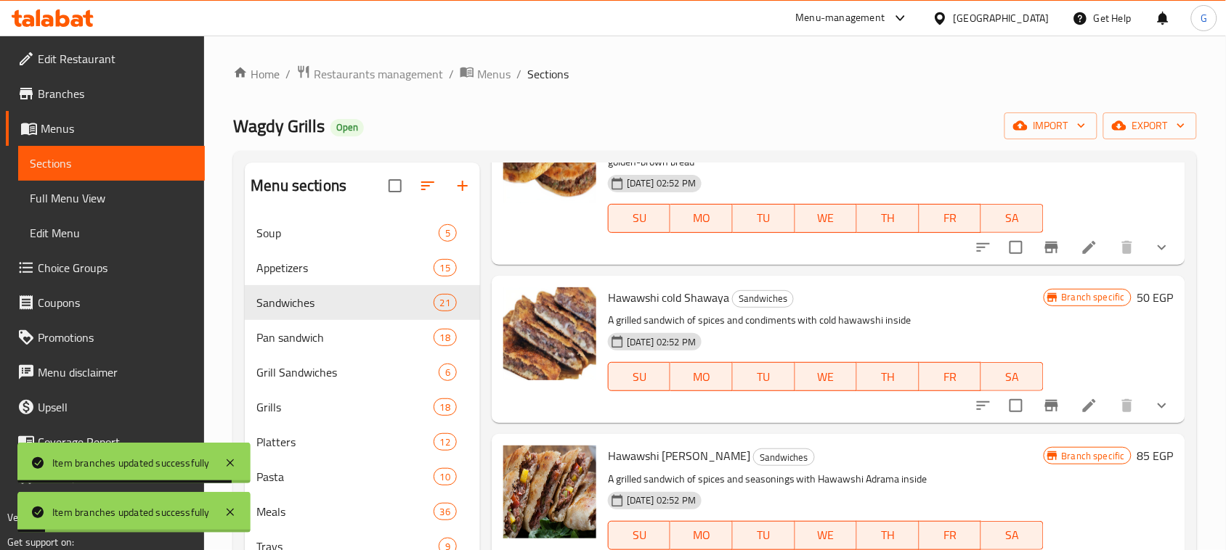
scroll to position [1543, 0]
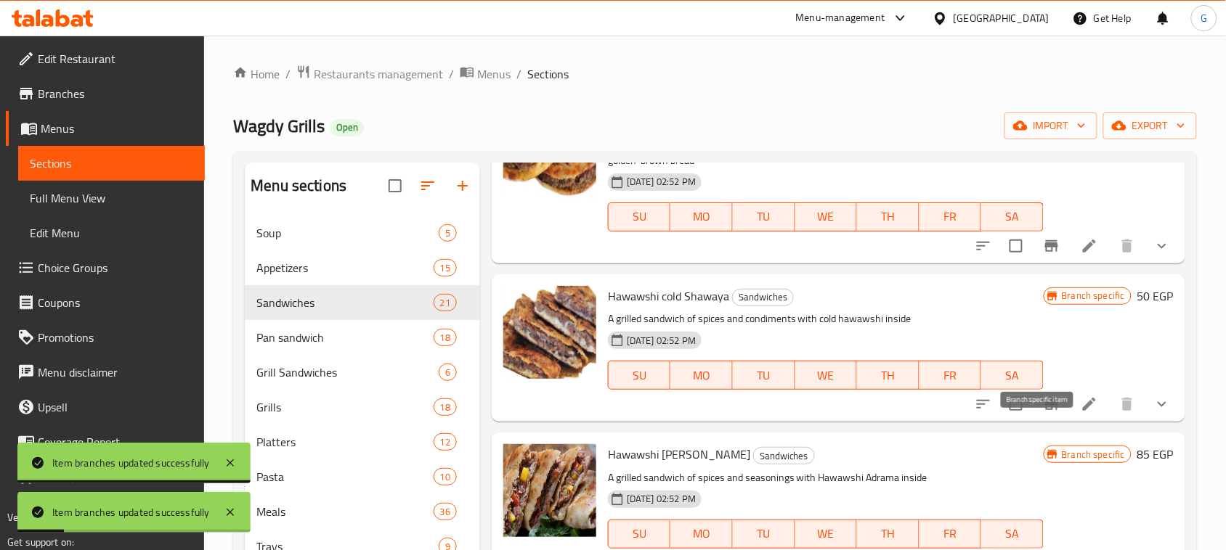
click at [1043, 413] on icon "Branch-specific-item" at bounding box center [1051, 404] width 17 height 17
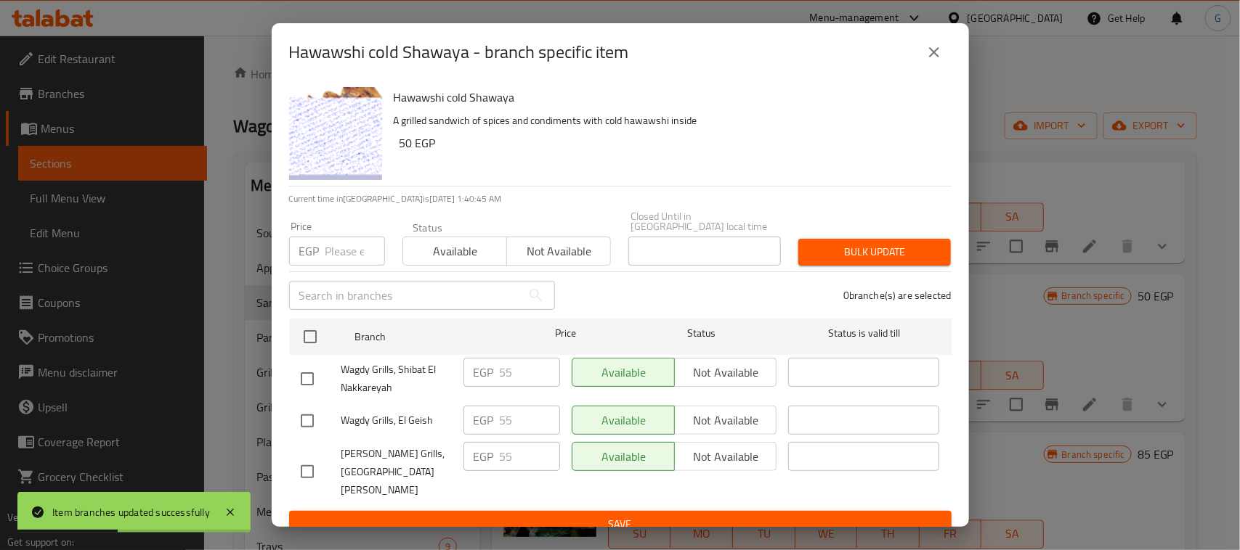
click at [927, 61] on icon "close" at bounding box center [933, 52] width 17 height 17
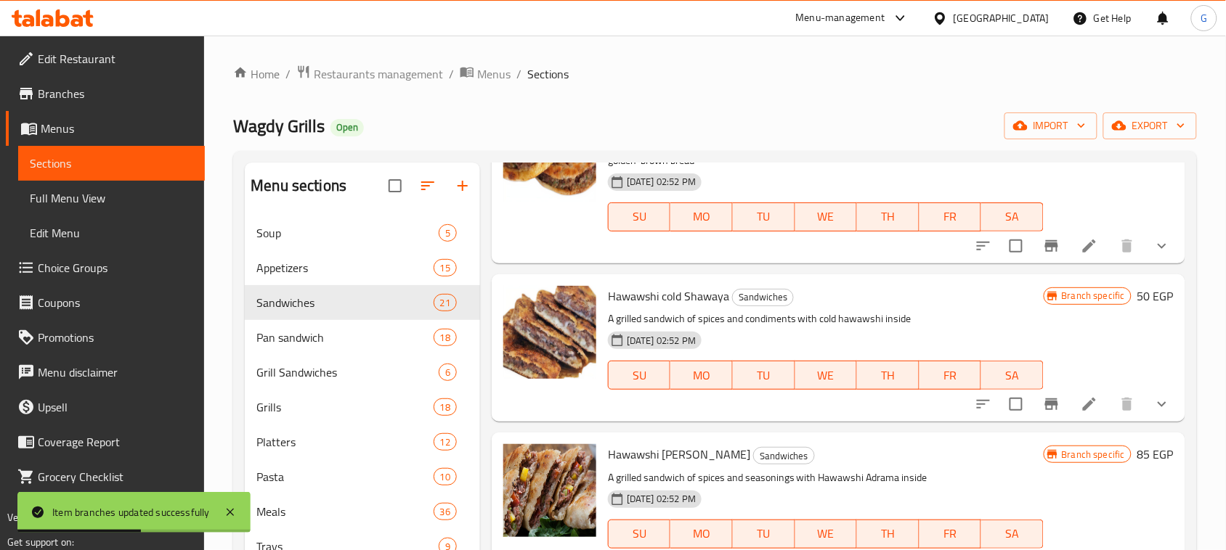
scroll to position [1725, 0]
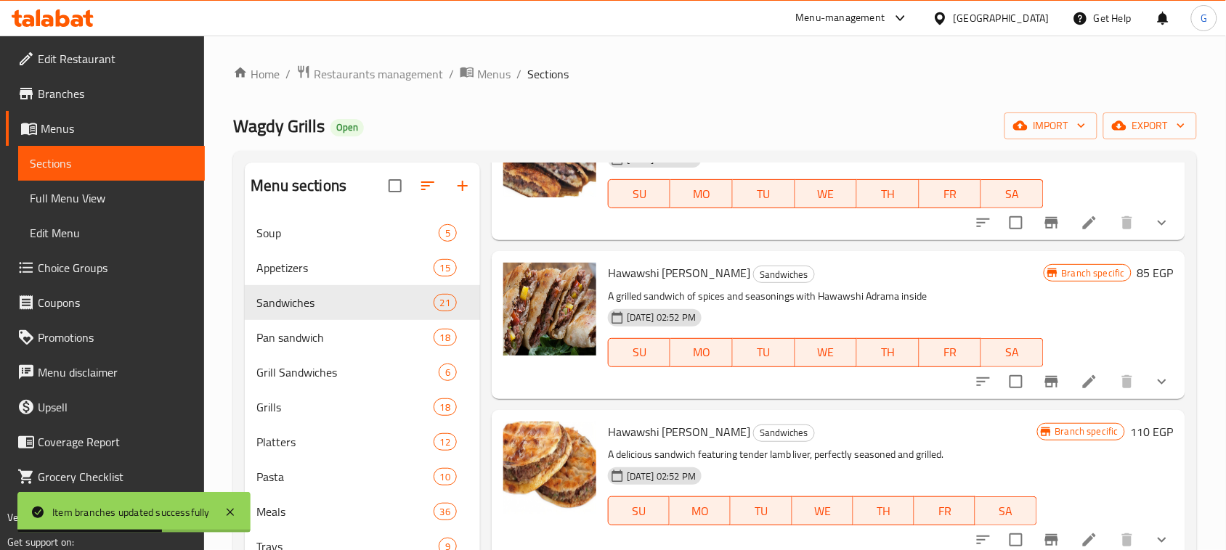
click at [1046, 391] on icon "Branch-specific-item" at bounding box center [1051, 381] width 17 height 17
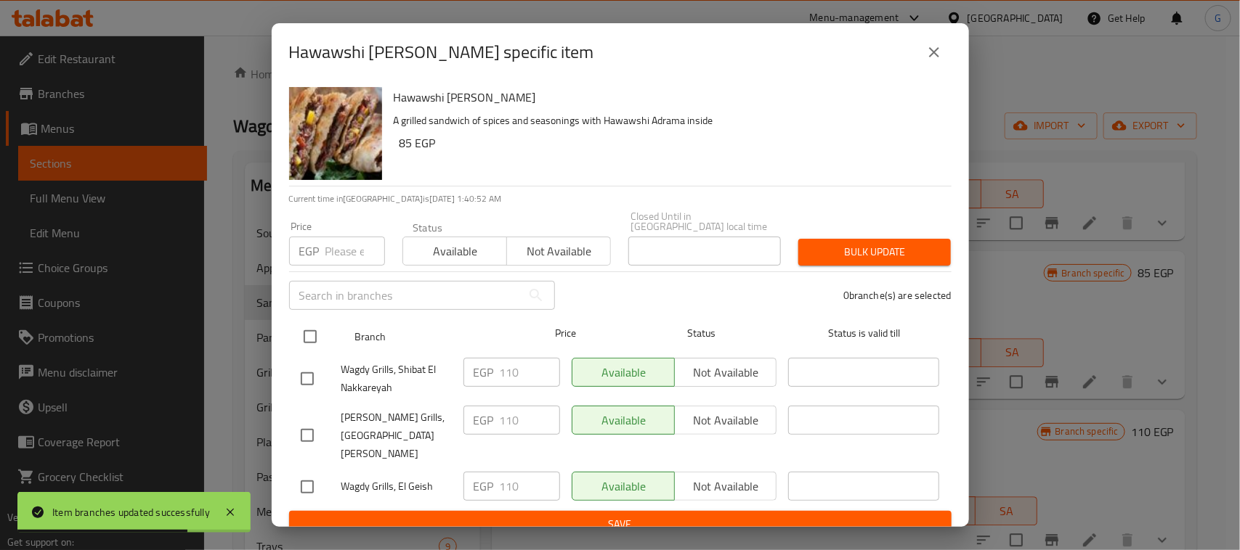
click at [314, 342] on input "checkbox" at bounding box center [310, 337] width 31 height 31
checkbox input "true"
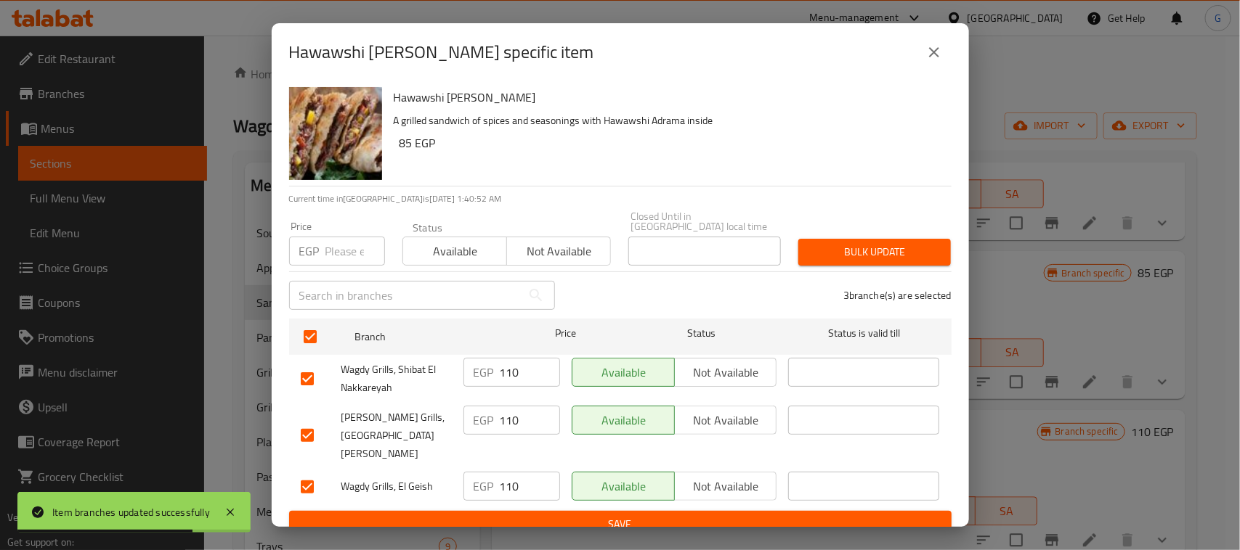
checkbox input "true"
click at [342, 251] on input "number" at bounding box center [355, 251] width 60 height 29
type input "125"
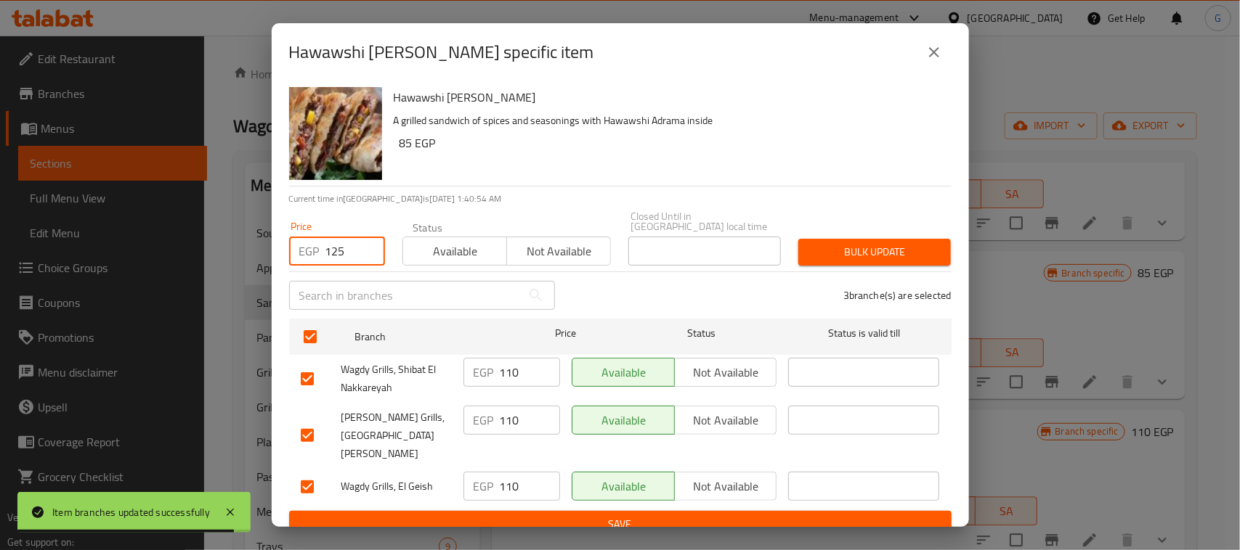
click at [844, 261] on span "Bulk update" at bounding box center [874, 252] width 129 height 18
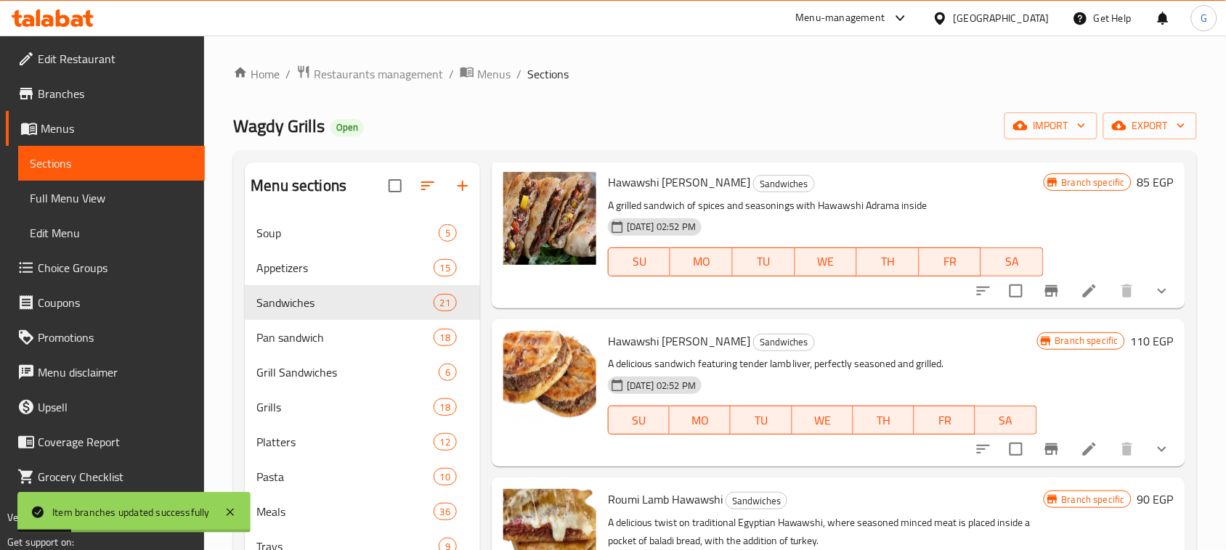
scroll to position [1906, 0]
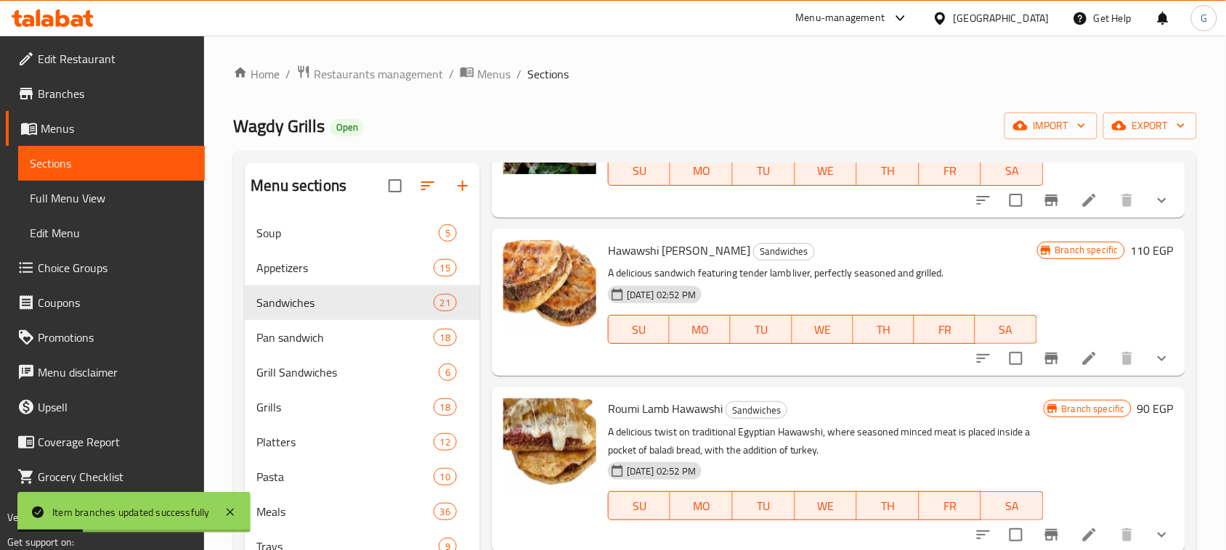
click at [1043, 367] on icon "Branch-specific-item" at bounding box center [1051, 358] width 17 height 17
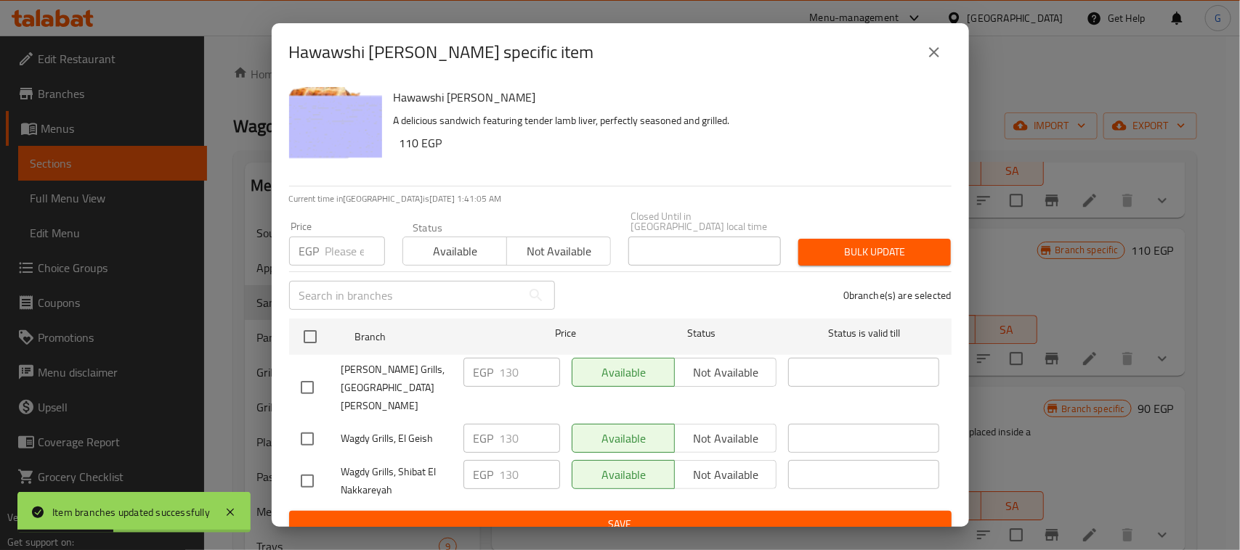
click at [316, 338] on input "checkbox" at bounding box center [310, 337] width 31 height 31
checkbox input "true"
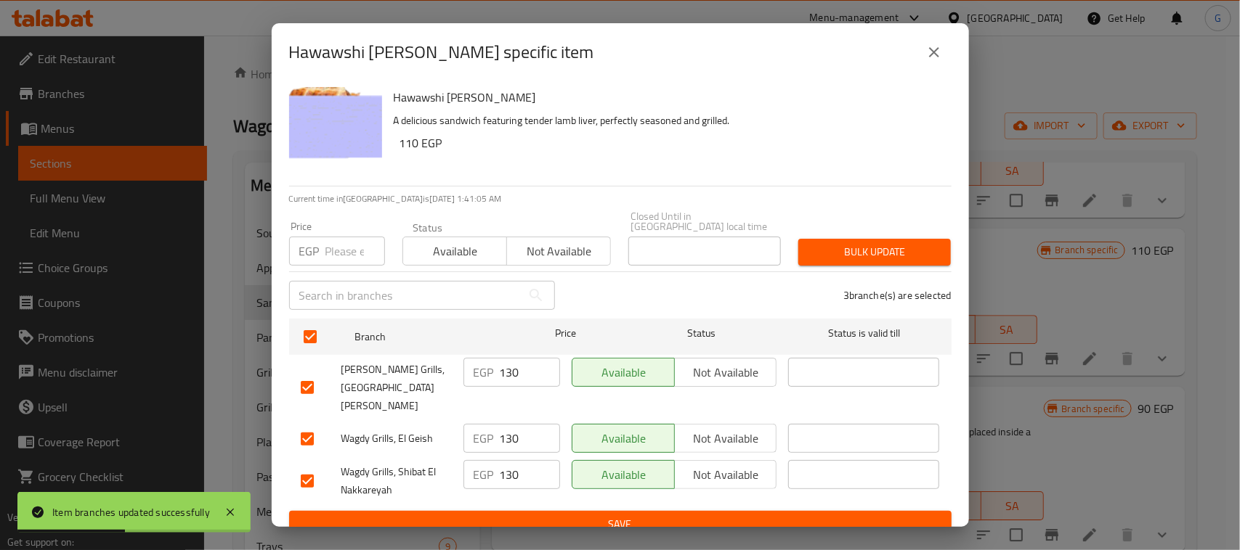
click at [347, 255] on input "number" at bounding box center [355, 251] width 60 height 29
type input "150"
click at [852, 255] on span "Bulk update" at bounding box center [874, 252] width 129 height 18
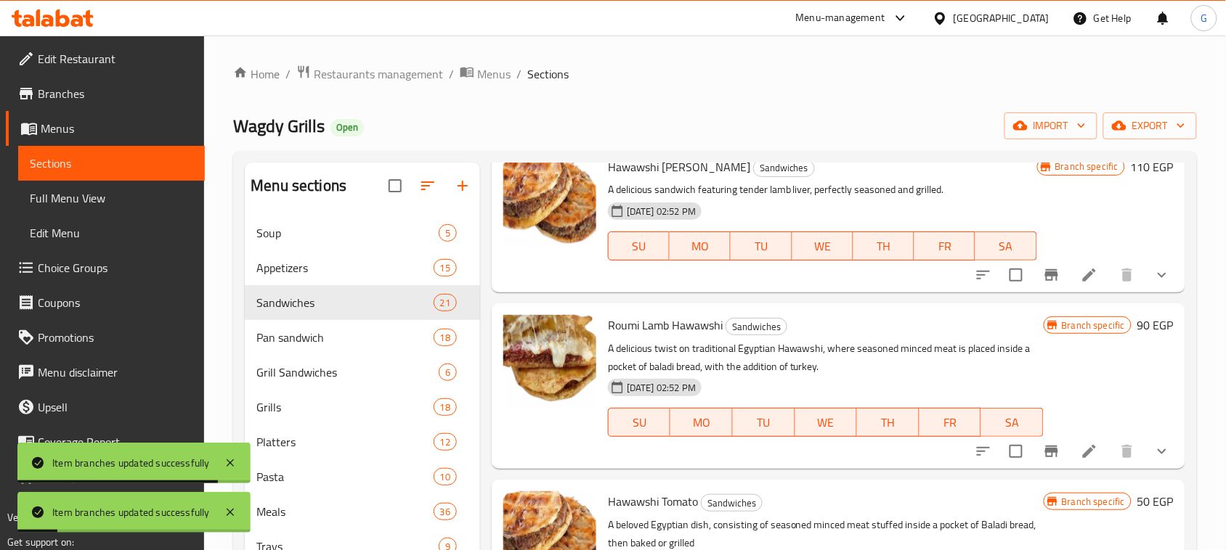
scroll to position [1997, 0]
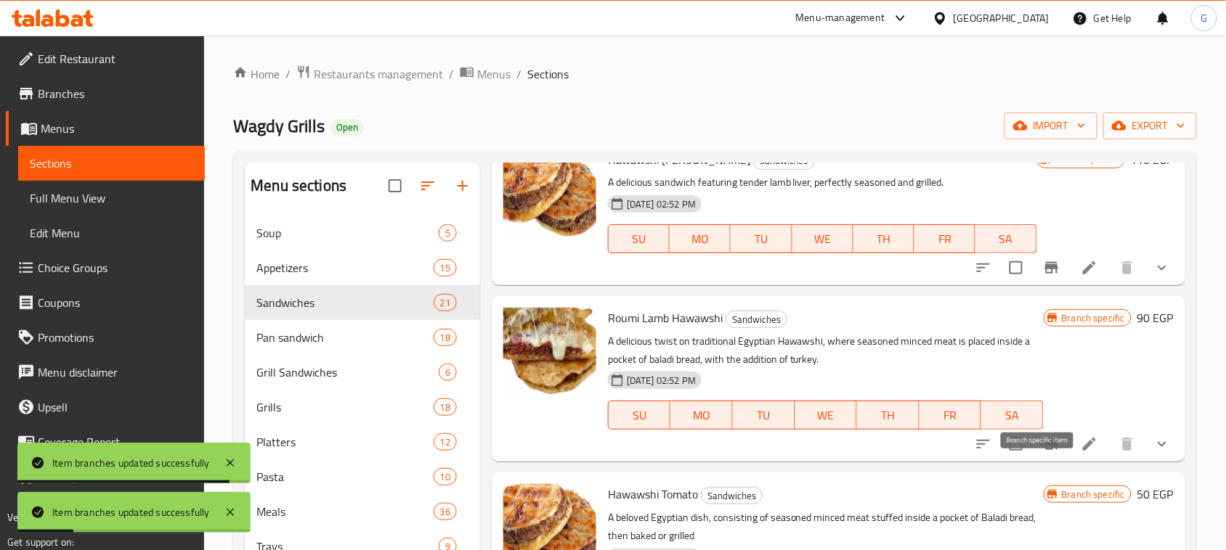
click at [1043, 453] on icon "Branch-specific-item" at bounding box center [1051, 444] width 17 height 17
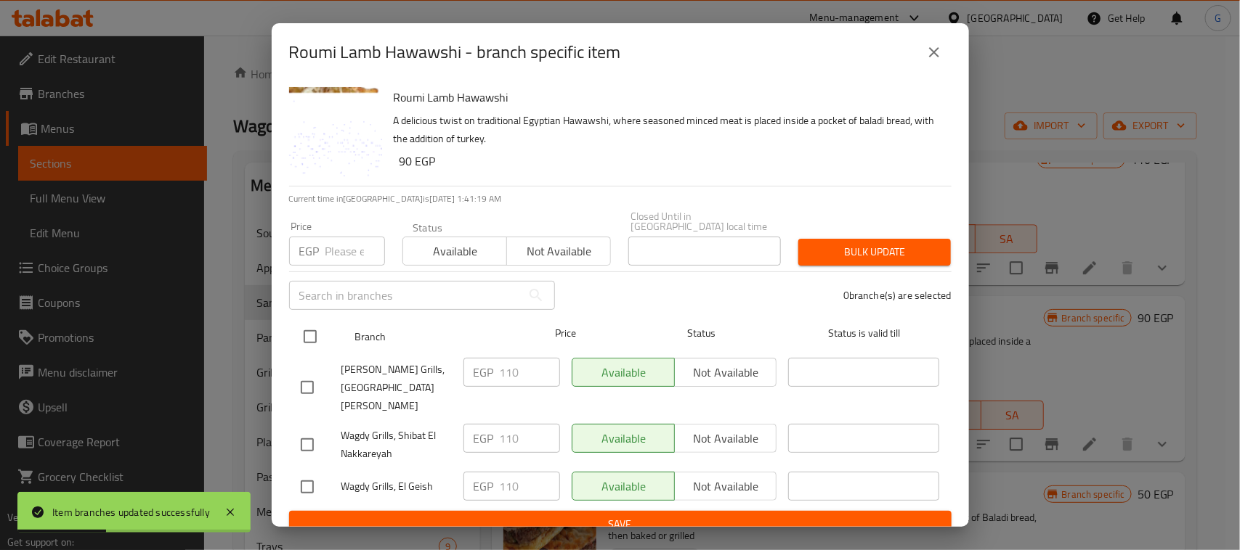
click at [320, 338] on input "checkbox" at bounding box center [310, 337] width 31 height 31
checkbox input "true"
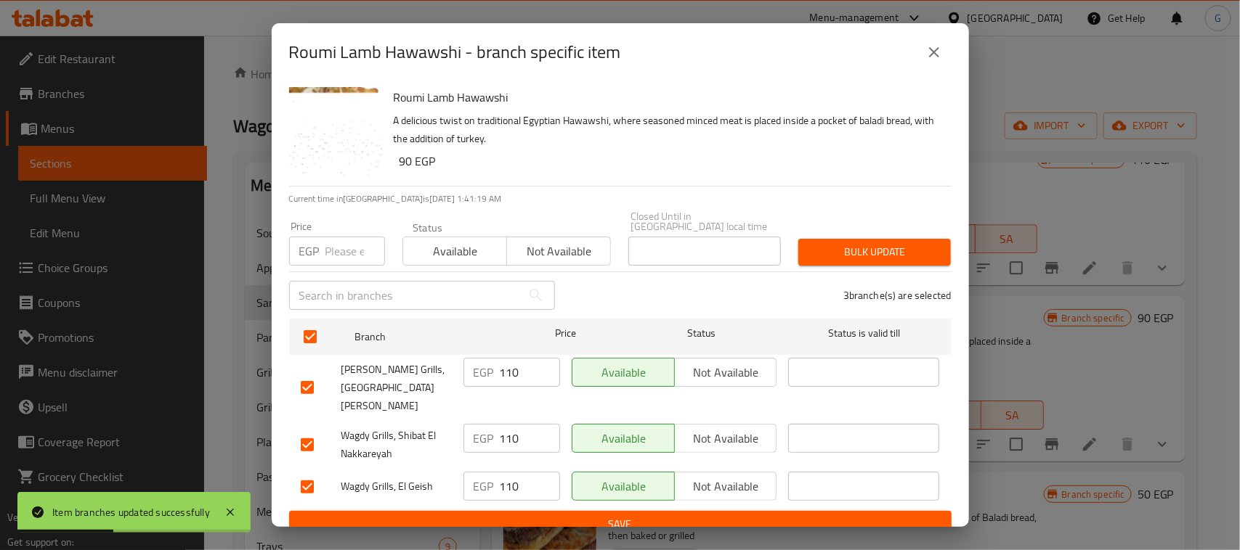
click at [334, 256] on input "number" at bounding box center [355, 251] width 60 height 29
type input "150"
click at [898, 256] on span "Bulk update" at bounding box center [874, 252] width 129 height 18
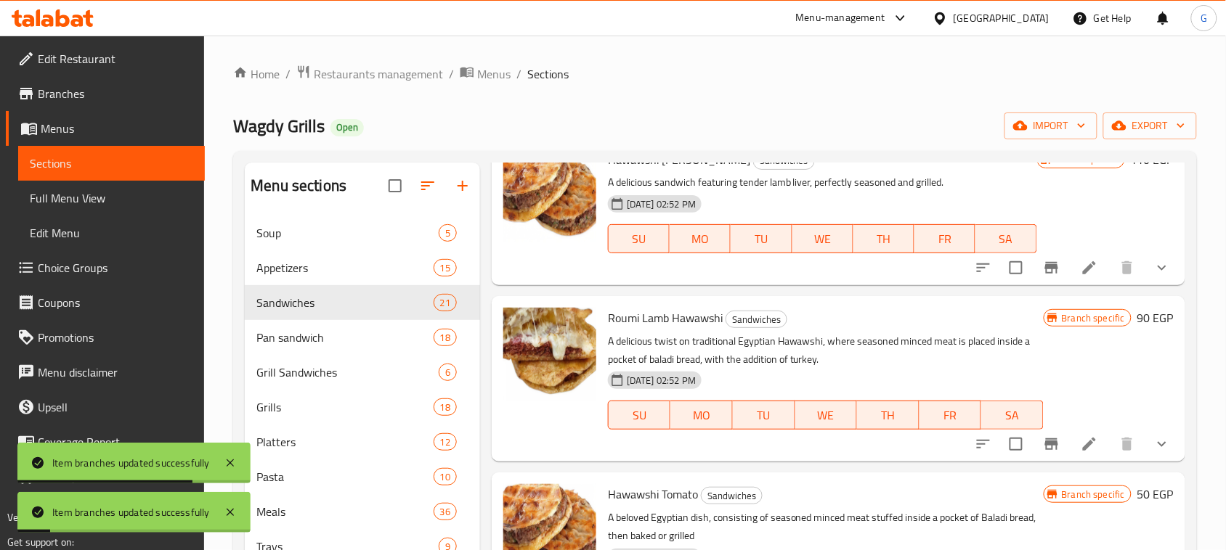
click at [1043, 453] on icon "Branch-specific-item" at bounding box center [1051, 444] width 17 height 17
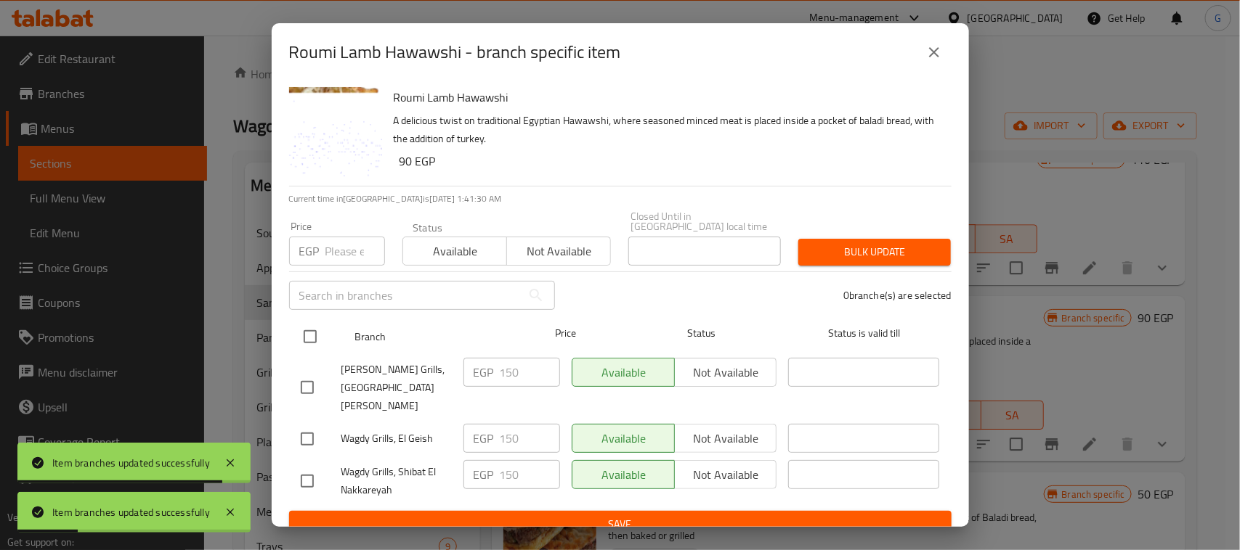
click at [307, 345] on input "checkbox" at bounding box center [310, 337] width 31 height 31
checkbox input "true"
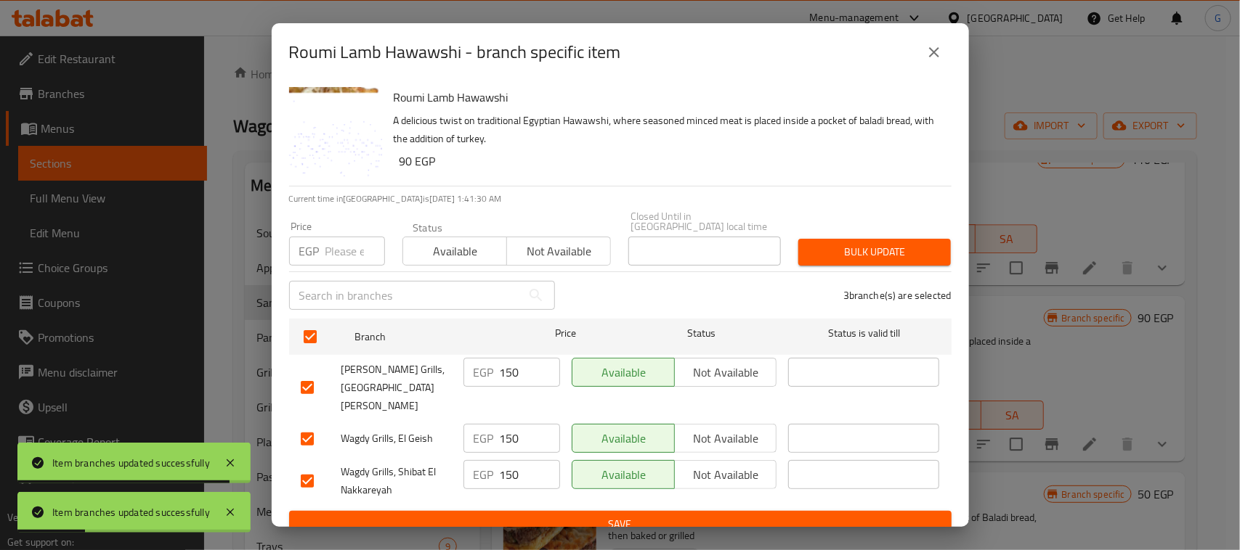
click at [336, 245] on input "number" at bounding box center [355, 251] width 60 height 29
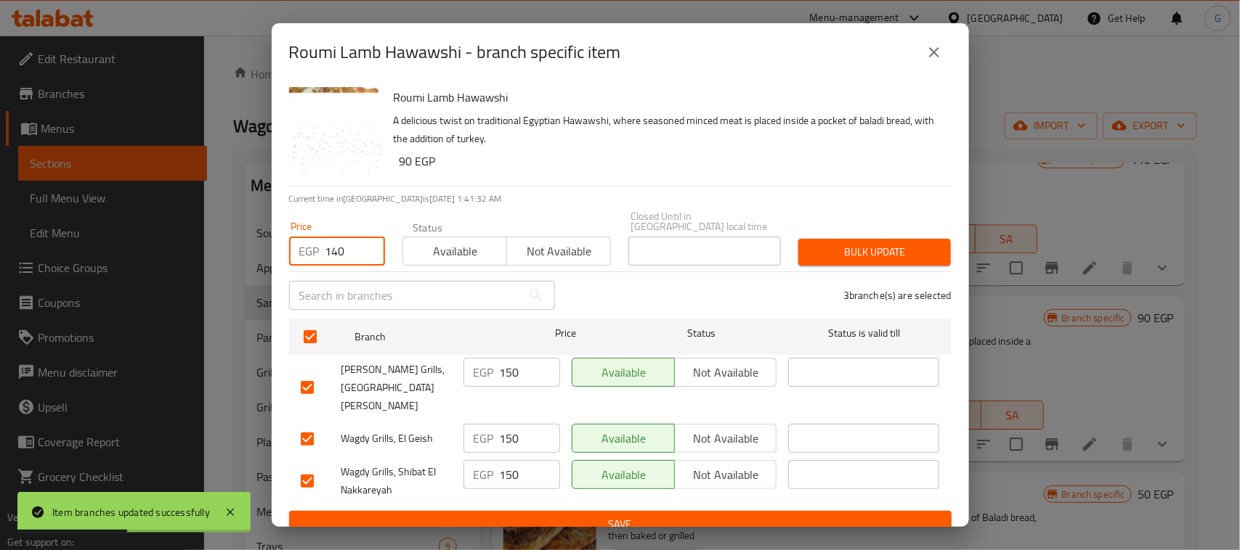
type input "140"
click at [891, 248] on span "Bulk update" at bounding box center [874, 252] width 129 height 18
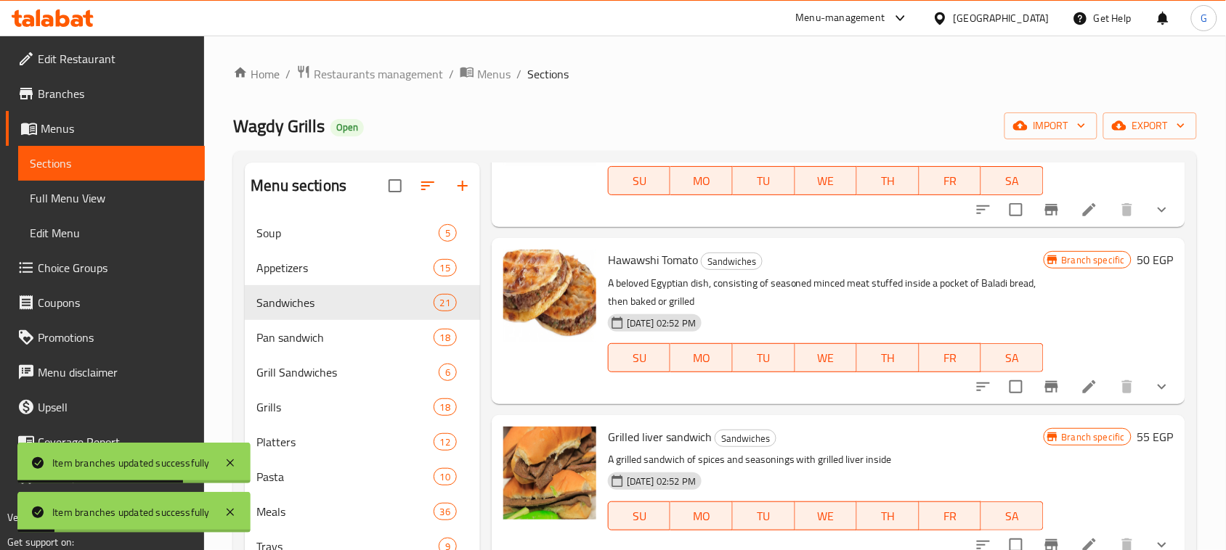
scroll to position [2269, 0]
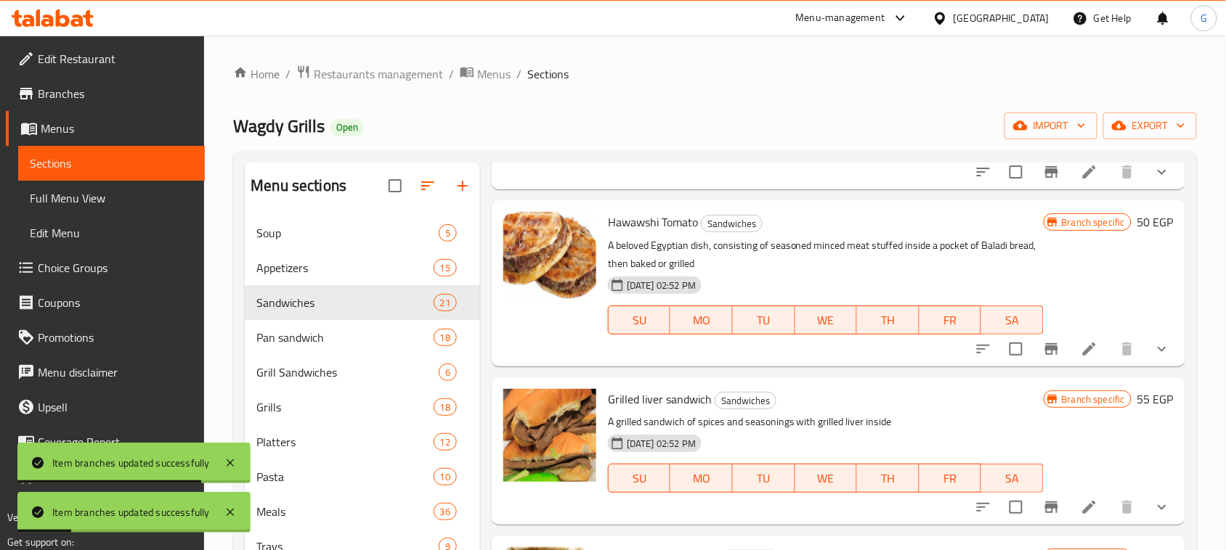
click at [1044, 358] on icon "Branch-specific-item" at bounding box center [1051, 349] width 17 height 17
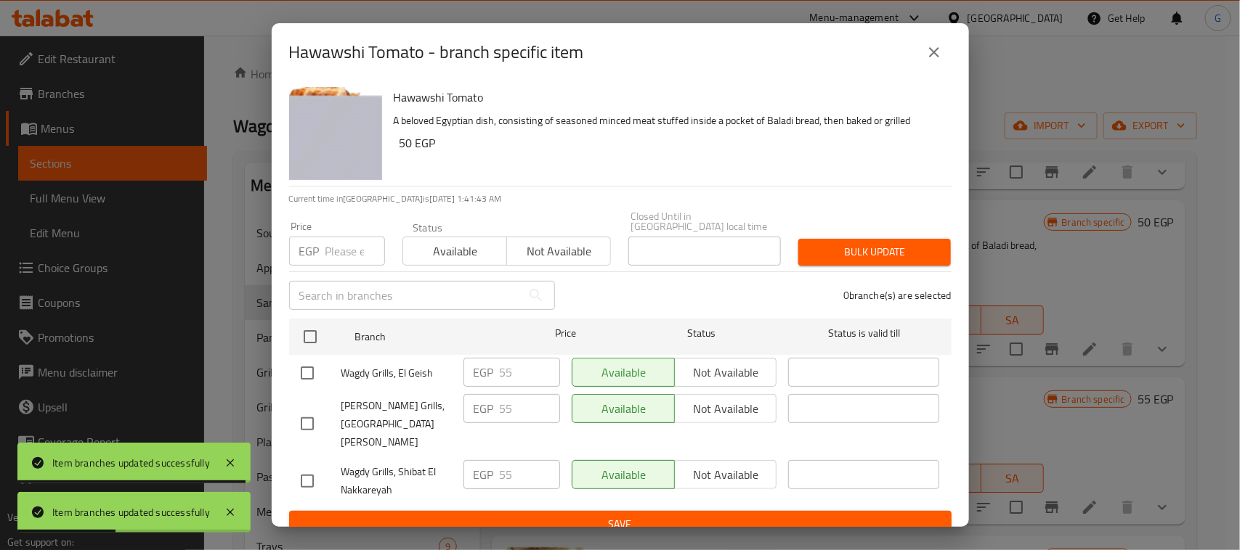
click at [938, 60] on icon "close" at bounding box center [933, 52] width 17 height 17
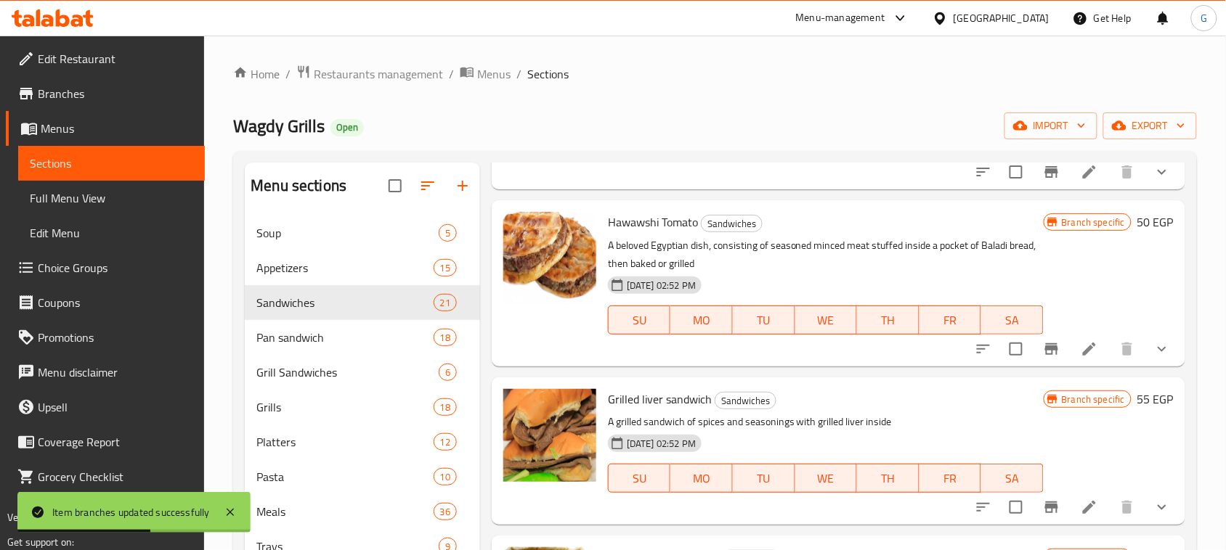
scroll to position [2360, 0]
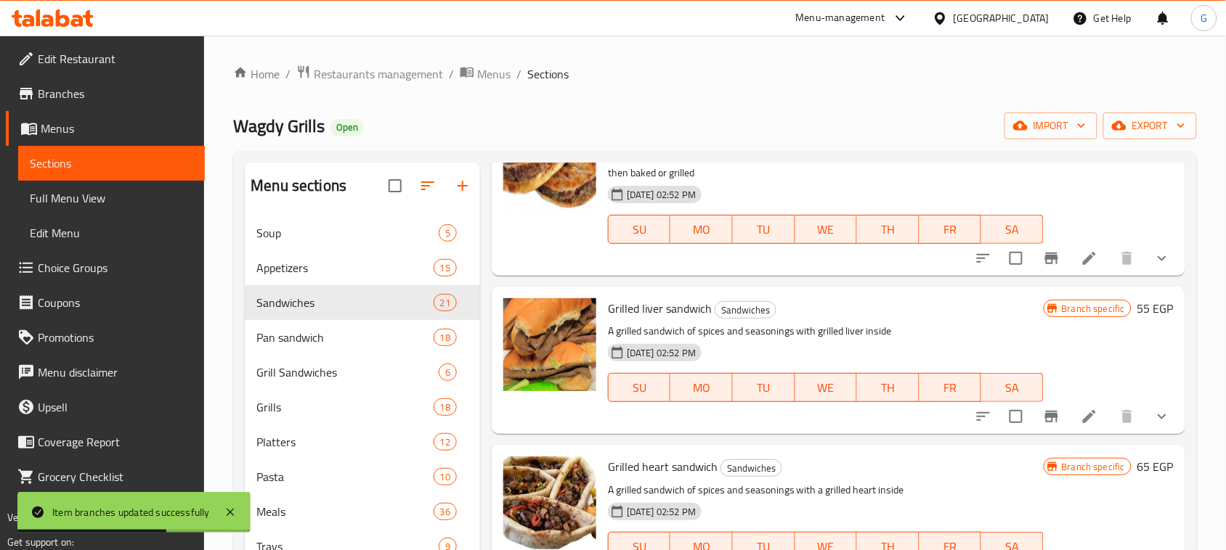
click at [1044, 426] on icon "Branch-specific-item" at bounding box center [1051, 416] width 17 height 17
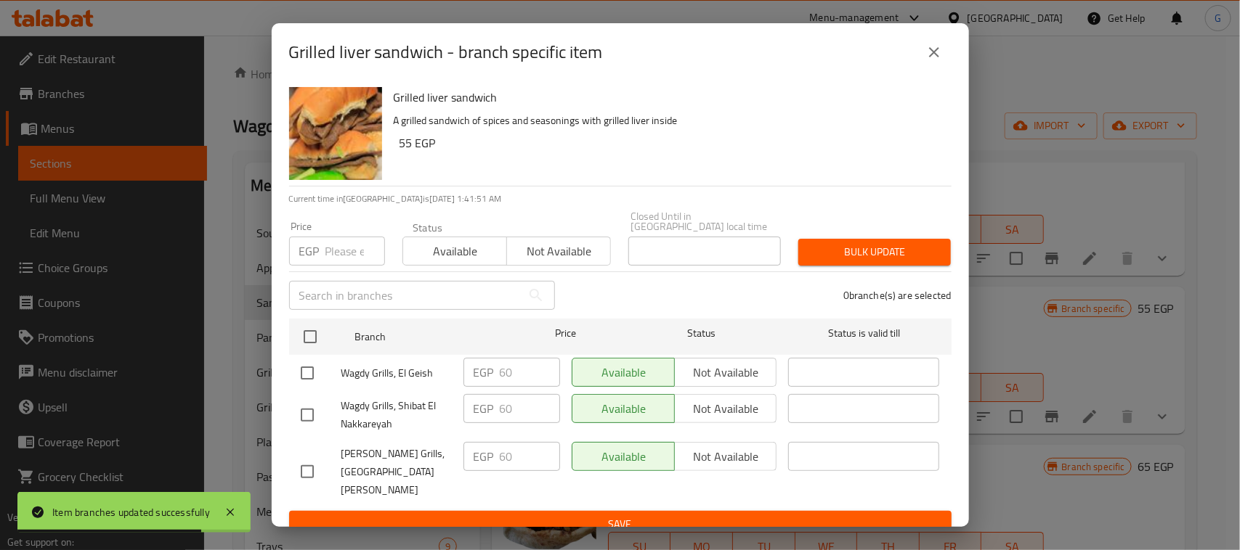
drag, startPoint x: 306, startPoint y: 336, endPoint x: 336, endPoint y: 273, distance: 69.5
click at [307, 336] on input "checkbox" at bounding box center [310, 337] width 31 height 31
checkbox input "true"
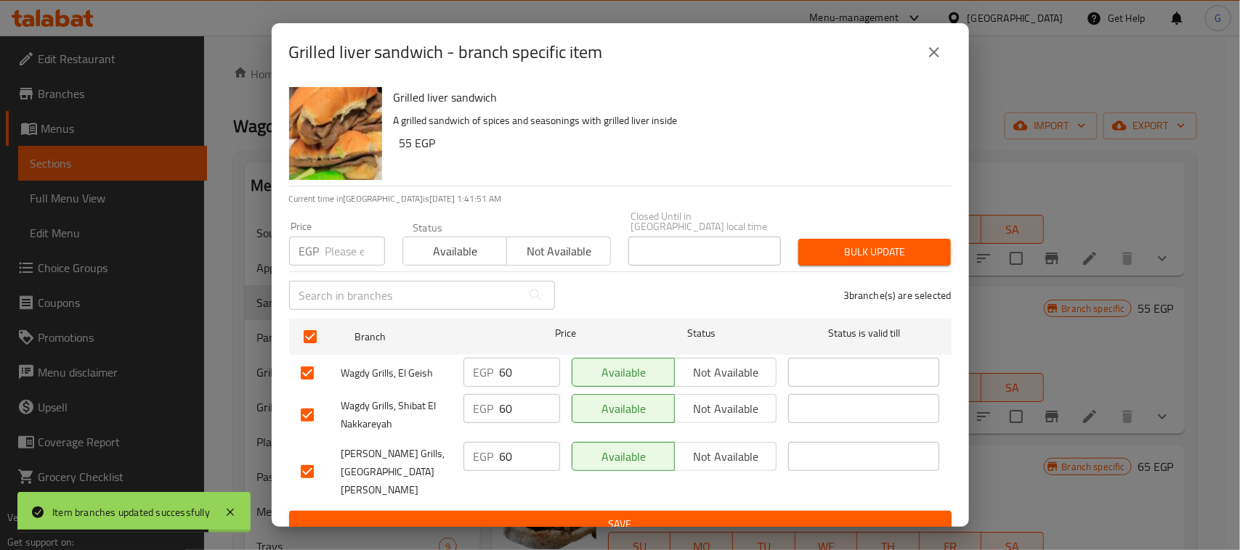
checkbox input "true"
click at [338, 261] on input "number" at bounding box center [355, 251] width 60 height 29
type input "65"
click at [879, 251] on span "Bulk update" at bounding box center [874, 252] width 129 height 18
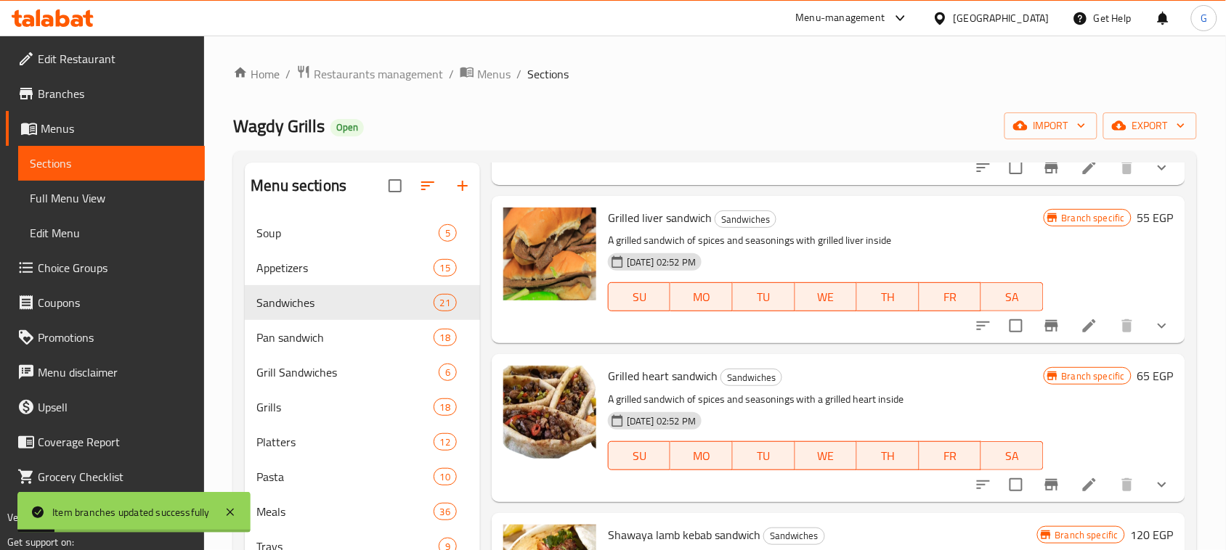
scroll to position [2542, 0]
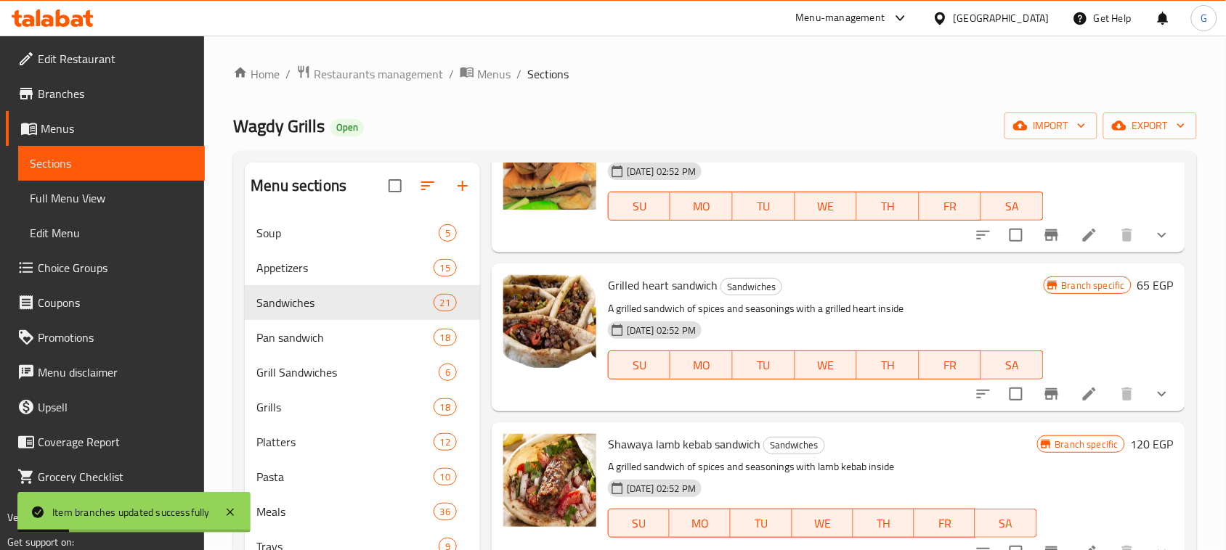
click at [1043, 403] on icon "Branch-specific-item" at bounding box center [1051, 394] width 17 height 17
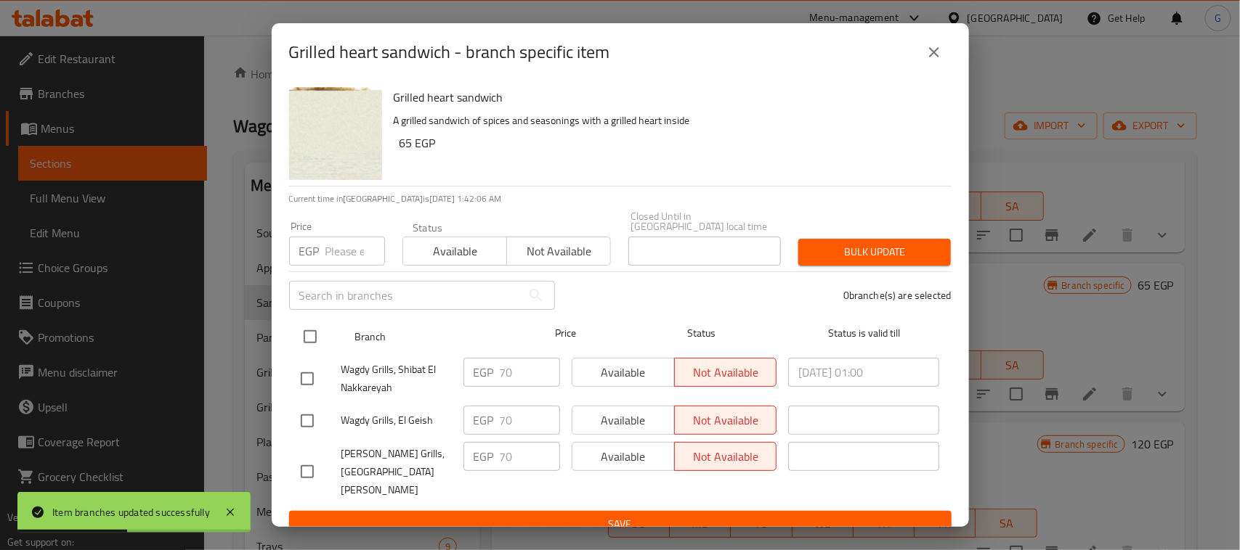
click at [313, 338] on input "checkbox" at bounding box center [310, 337] width 31 height 31
checkbox input "true"
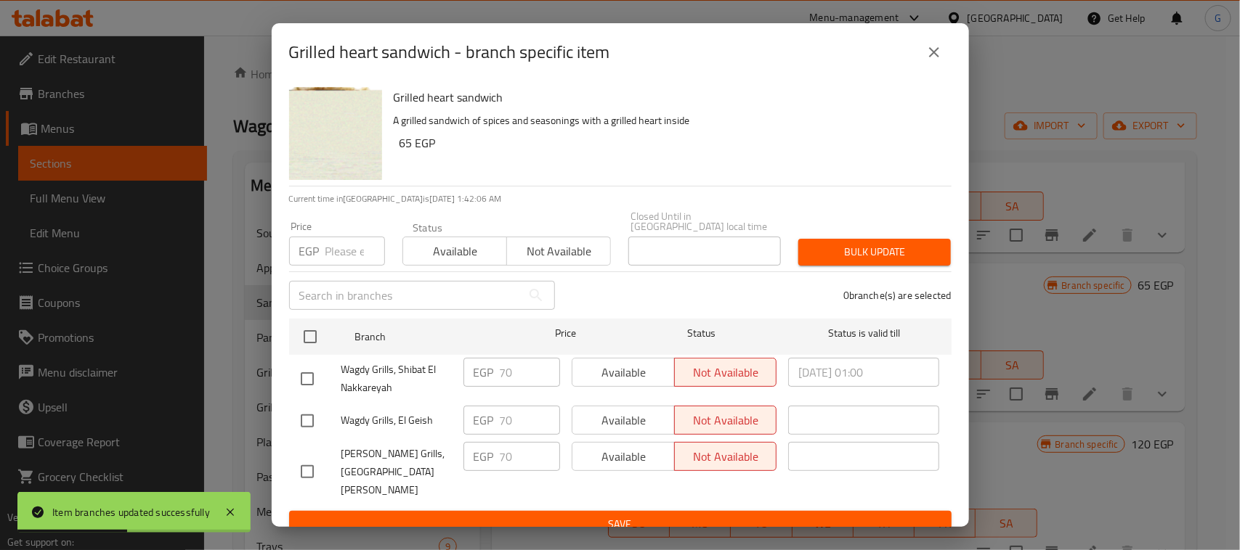
checkbox input "true"
click at [341, 256] on input "number" at bounding box center [355, 251] width 60 height 29
type input "75"
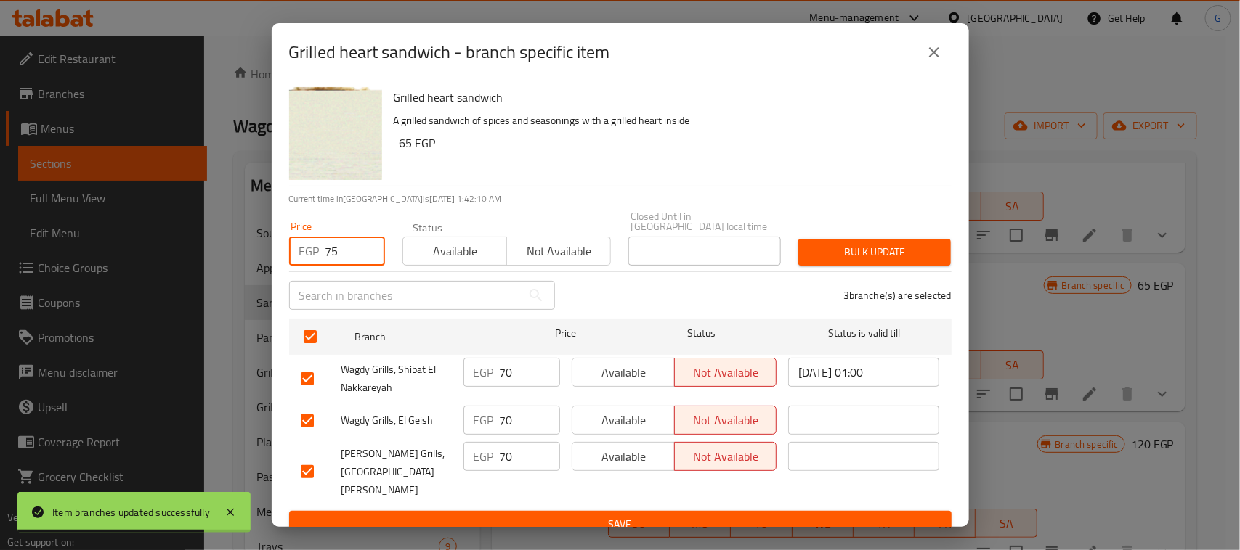
click at [474, 252] on span "Available" at bounding box center [455, 251] width 92 height 21
click at [890, 259] on span "Bulk update" at bounding box center [874, 252] width 129 height 18
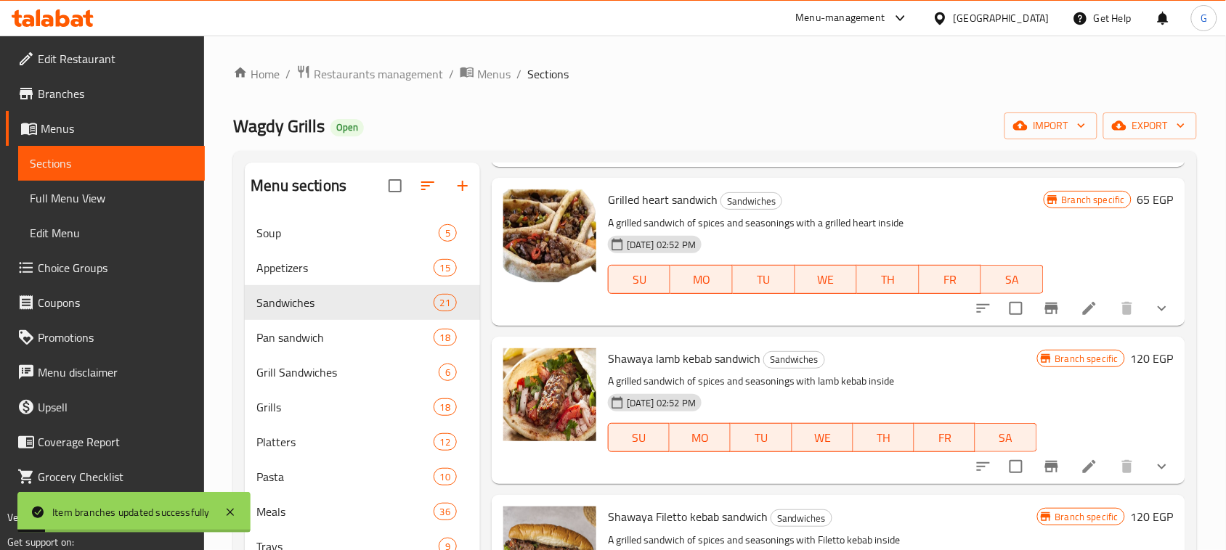
scroll to position [2632, 0]
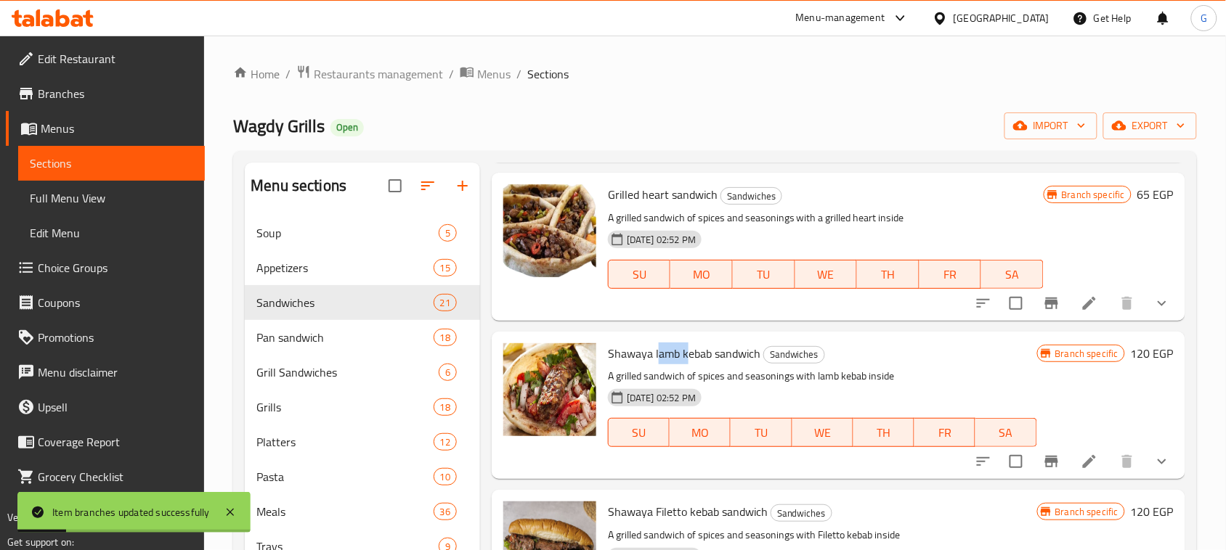
drag, startPoint x: 659, startPoint y: 383, endPoint x: 845, endPoint y: 416, distance: 188.0
click at [757, 365] on span "Shawaya lamb kebab sandwich" at bounding box center [684, 354] width 153 height 22
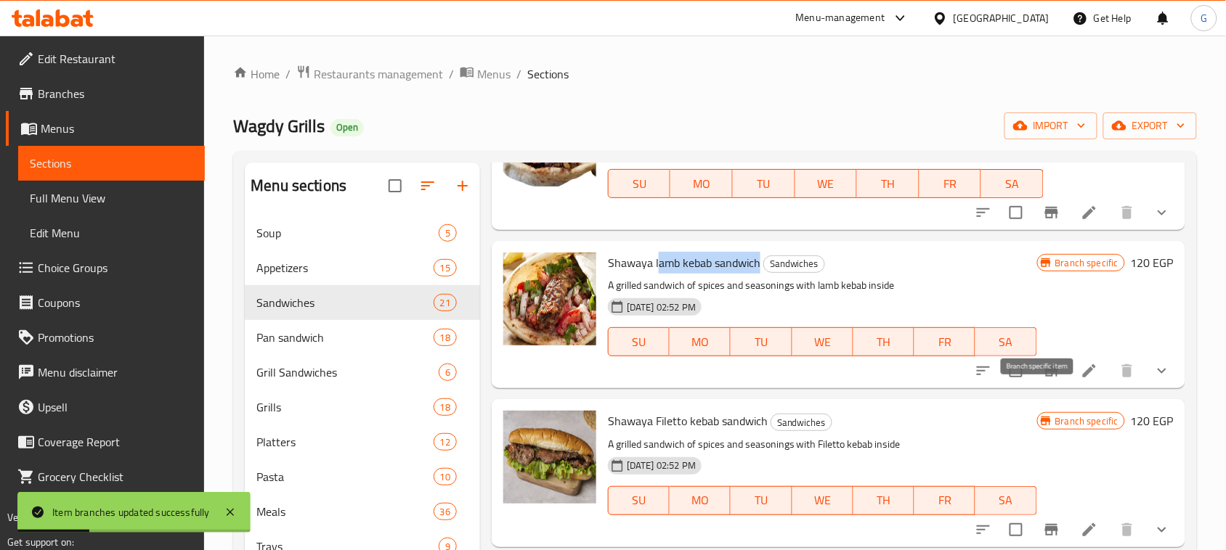
click at [1044, 380] on icon "Branch-specific-item" at bounding box center [1051, 370] width 17 height 17
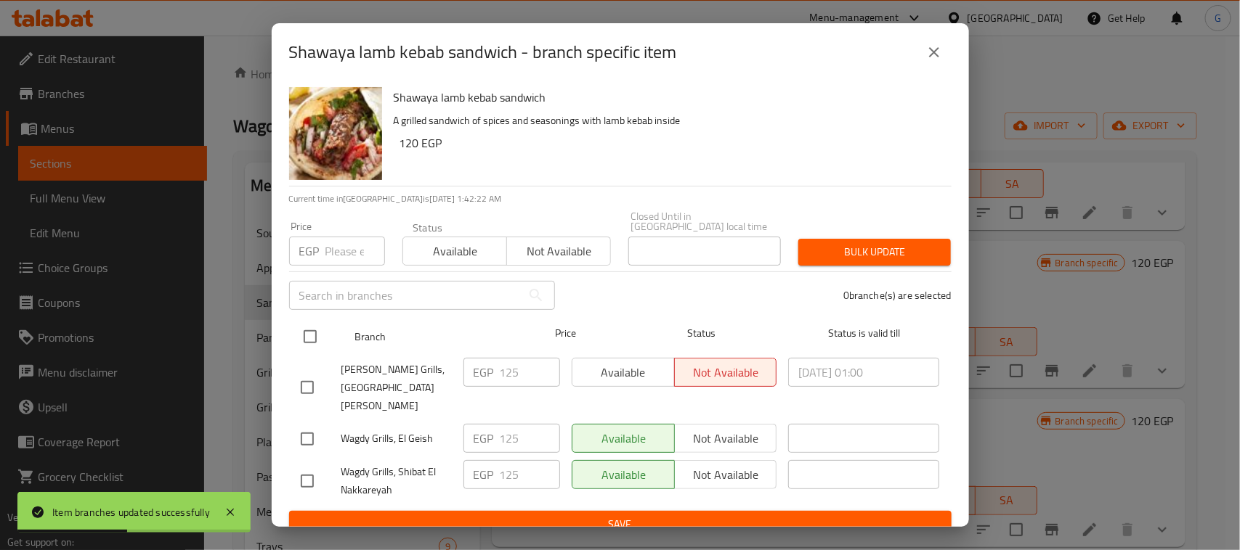
click at [316, 338] on input "checkbox" at bounding box center [310, 337] width 31 height 31
checkbox input "true"
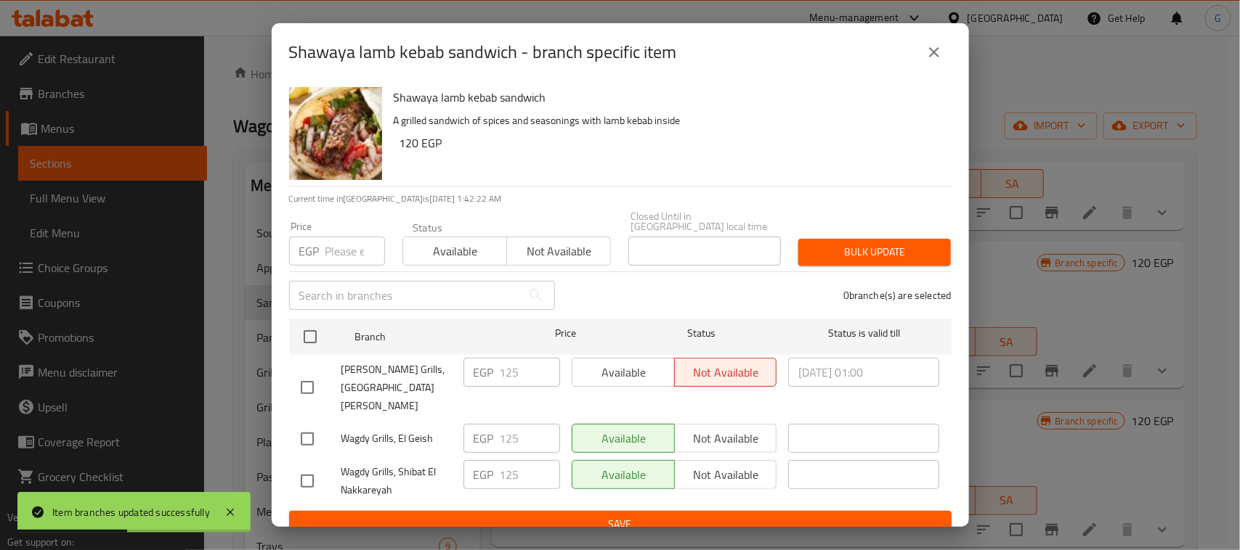
checkbox input "true"
click at [328, 258] on input "number" at bounding box center [355, 251] width 60 height 29
type input "145"
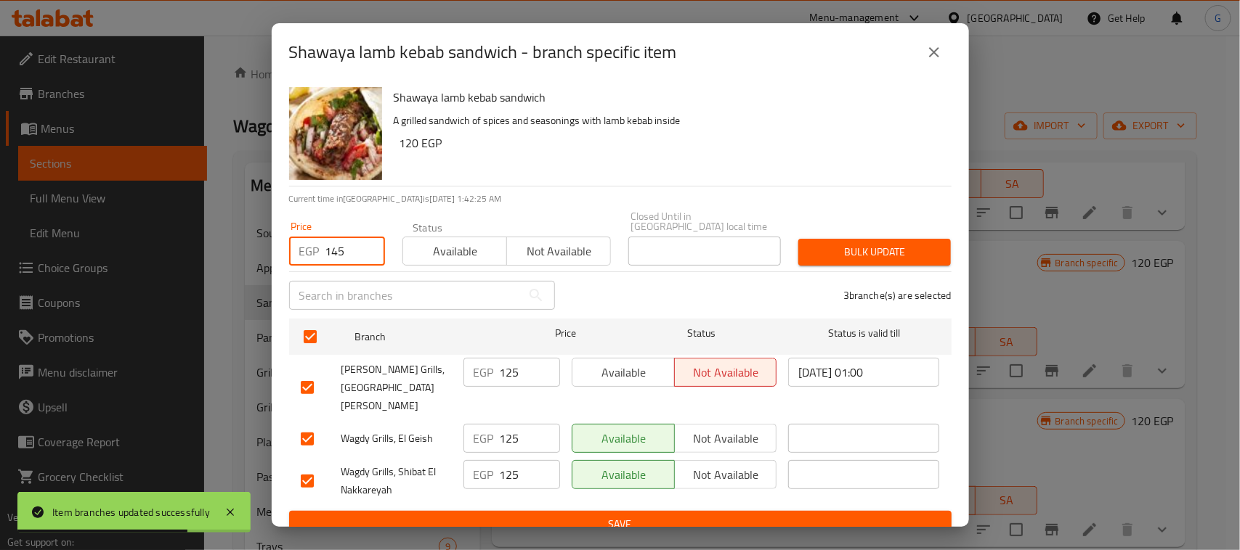
click at [483, 249] on span "Available" at bounding box center [455, 251] width 92 height 21
click at [851, 249] on span "Bulk update" at bounding box center [874, 252] width 129 height 18
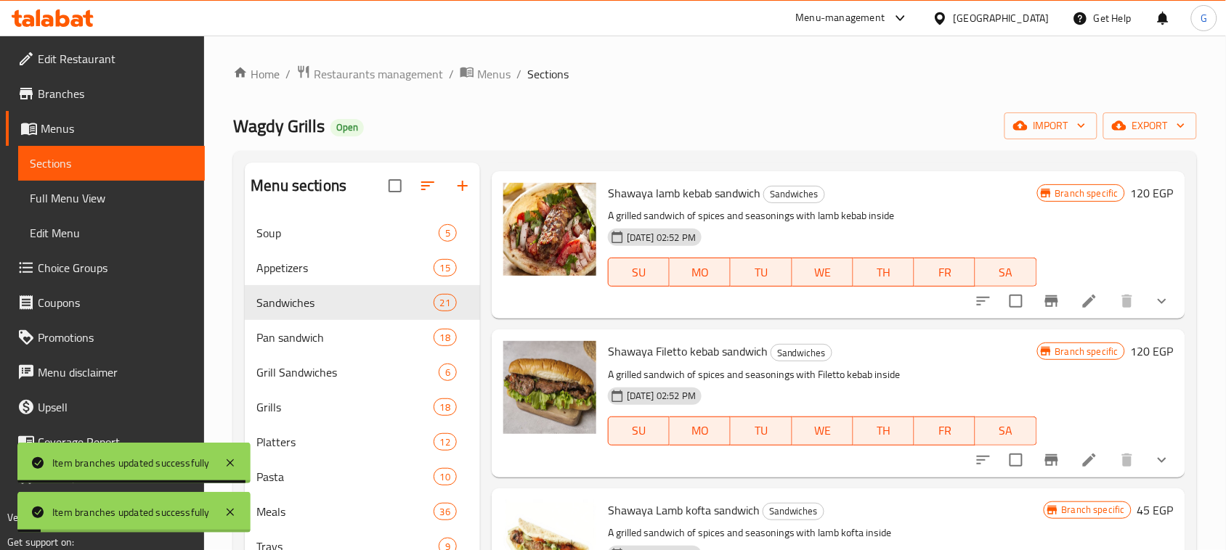
scroll to position [2905, 0]
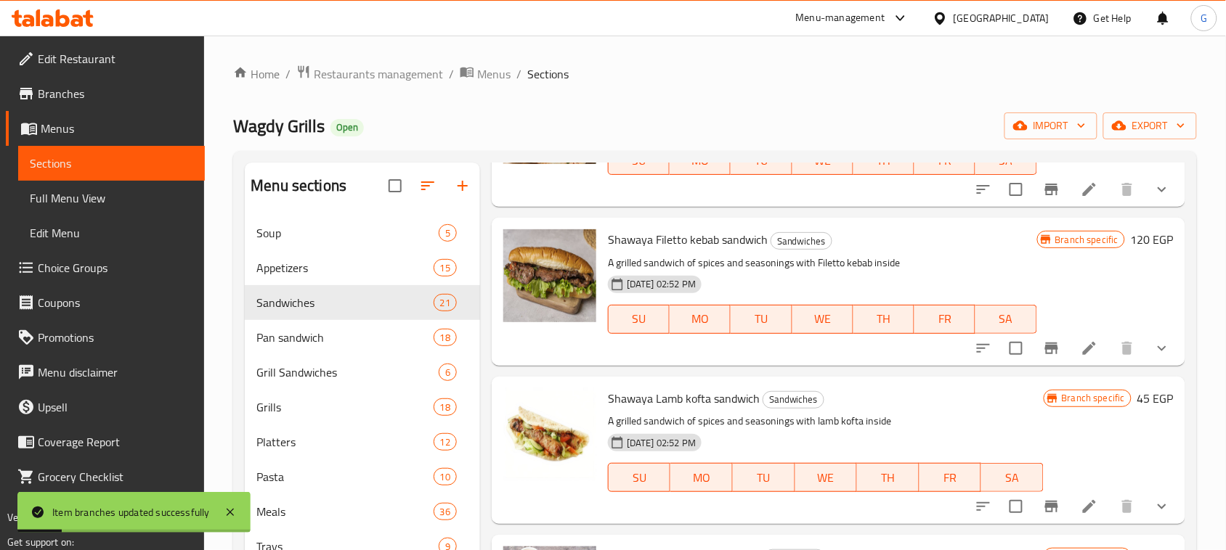
click at [1045, 354] on icon "Branch-specific-item" at bounding box center [1051, 349] width 13 height 12
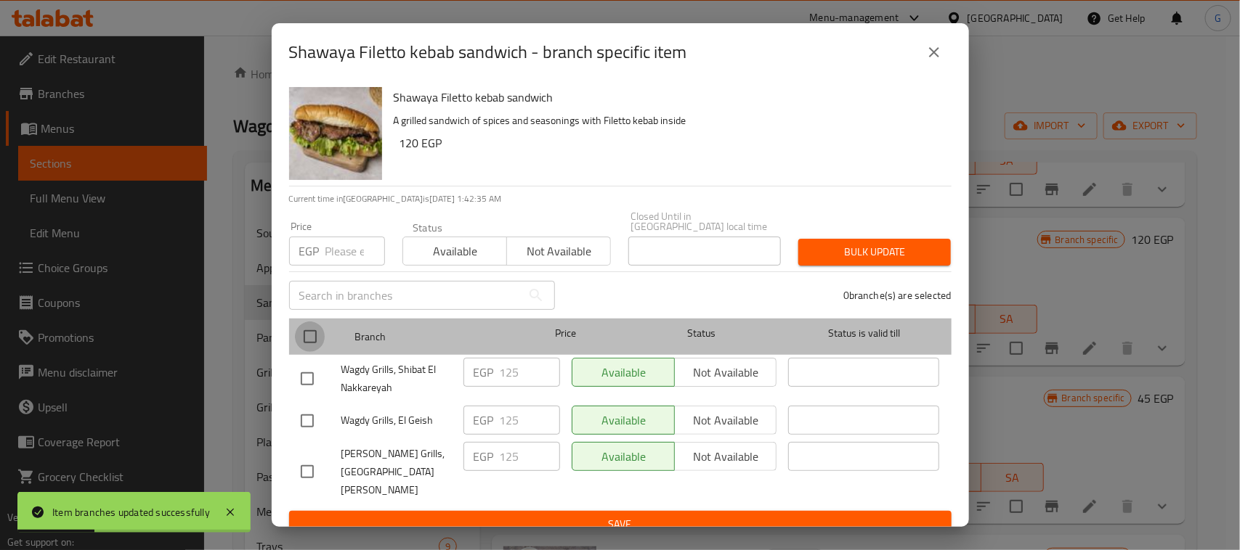
click at [309, 342] on input "checkbox" at bounding box center [310, 337] width 31 height 31
checkbox input "true"
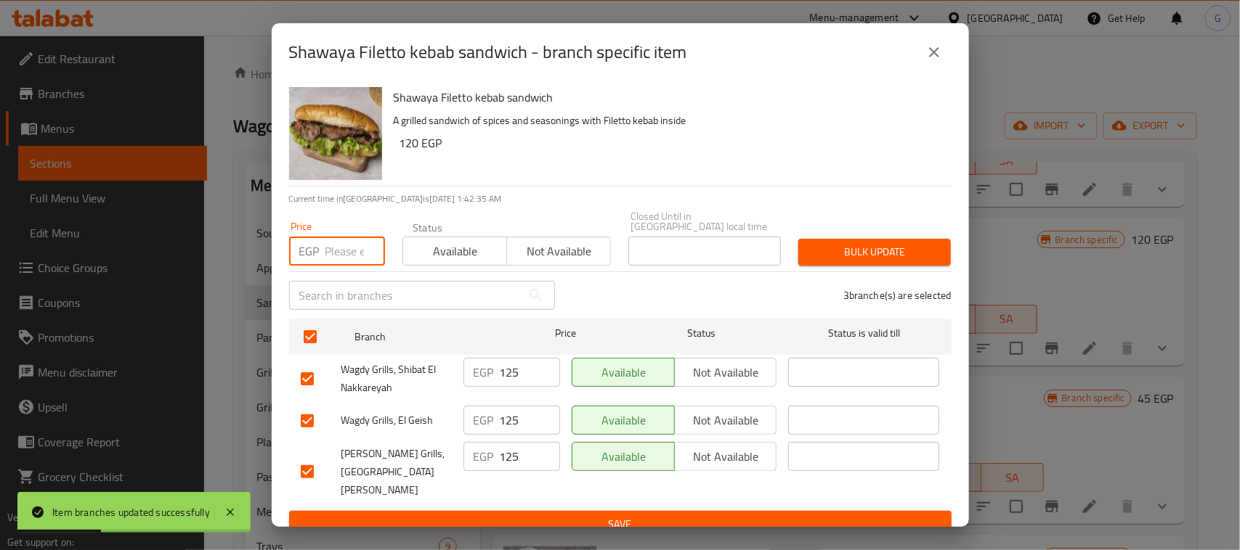
click at [338, 258] on input "number" at bounding box center [355, 251] width 60 height 29
type input "145"
click at [879, 252] on span "Bulk update" at bounding box center [874, 252] width 129 height 18
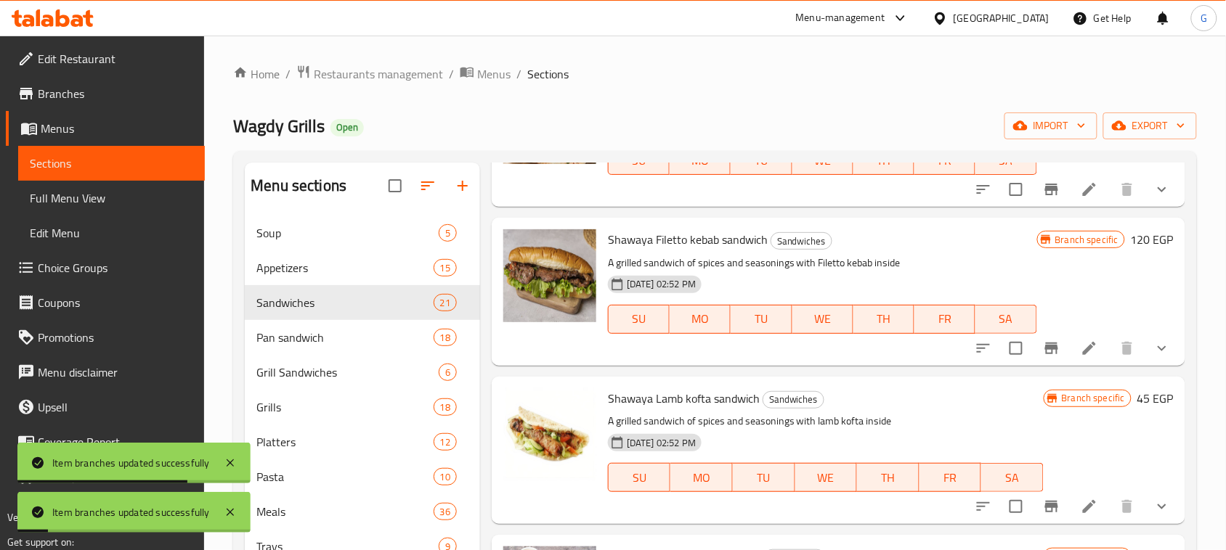
scroll to position [2996, 0]
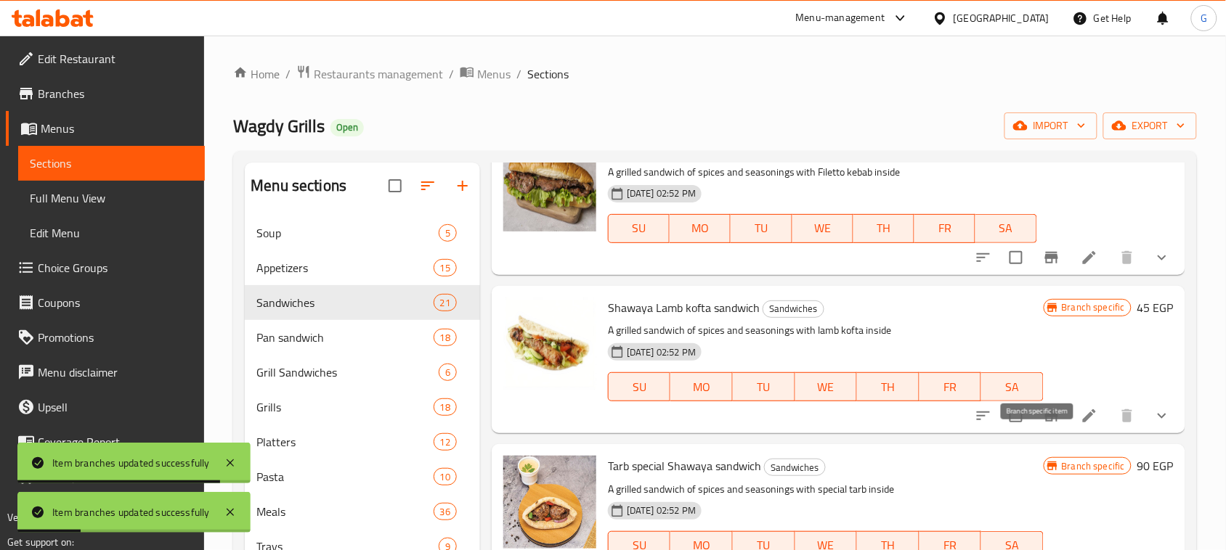
click at [1043, 425] on icon "Branch-specific-item" at bounding box center [1051, 415] width 17 height 17
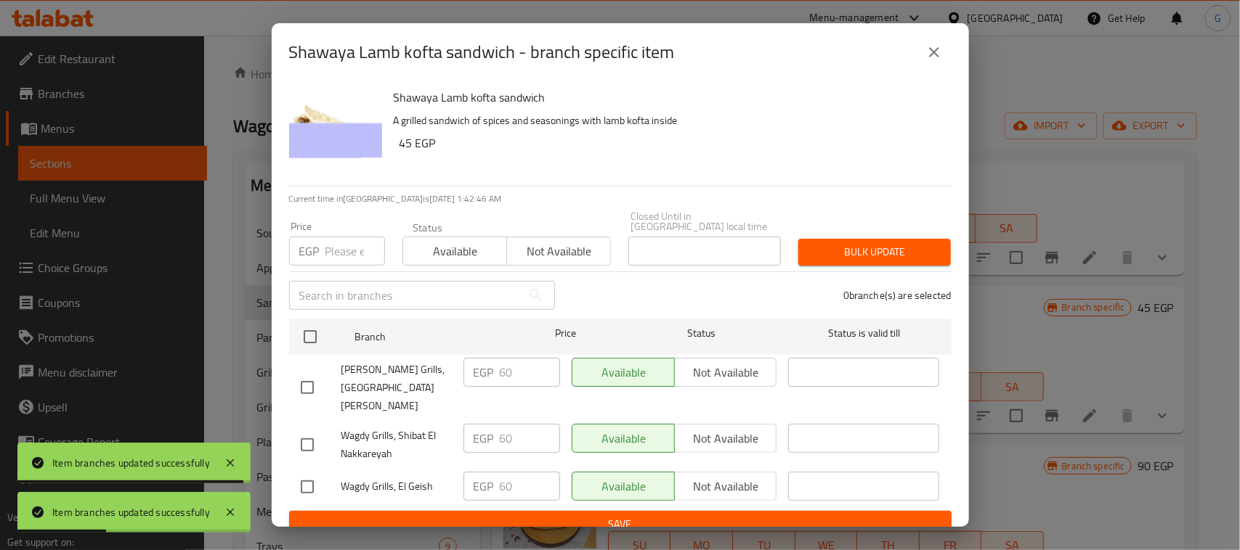
click at [320, 335] on input "checkbox" at bounding box center [310, 337] width 31 height 31
checkbox input "true"
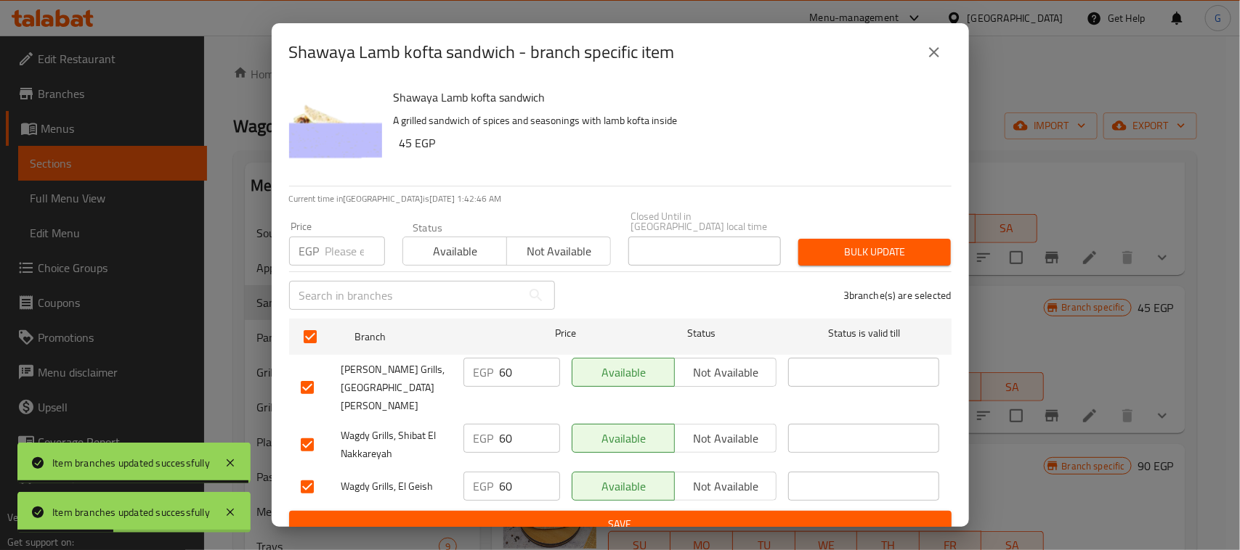
click at [347, 252] on input "number" at bounding box center [355, 251] width 60 height 29
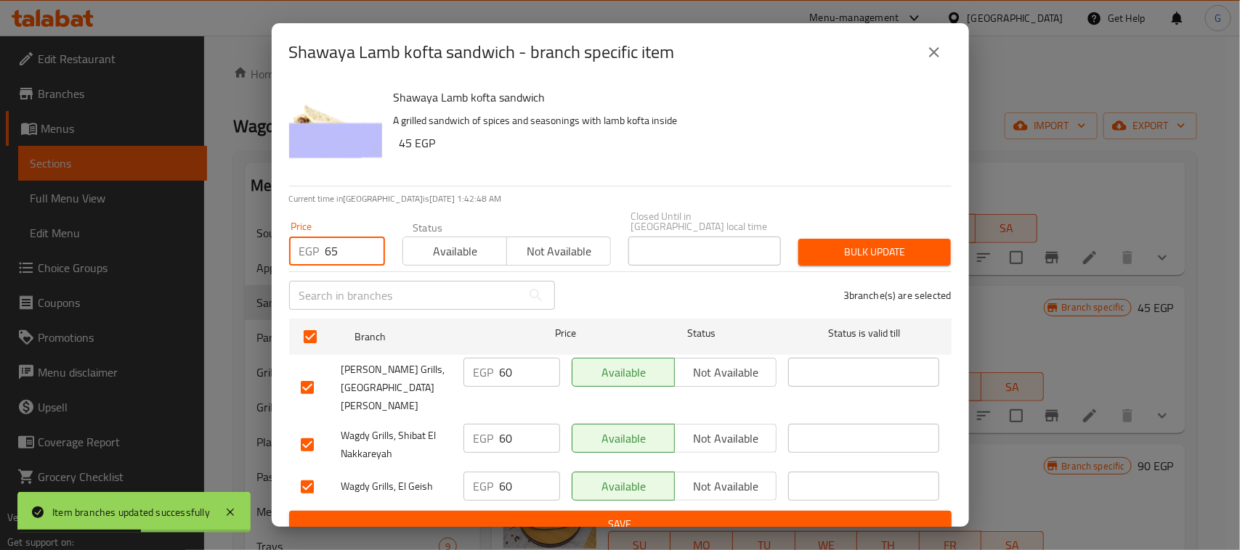
type input "65"
click at [839, 258] on span "Bulk update" at bounding box center [874, 252] width 129 height 18
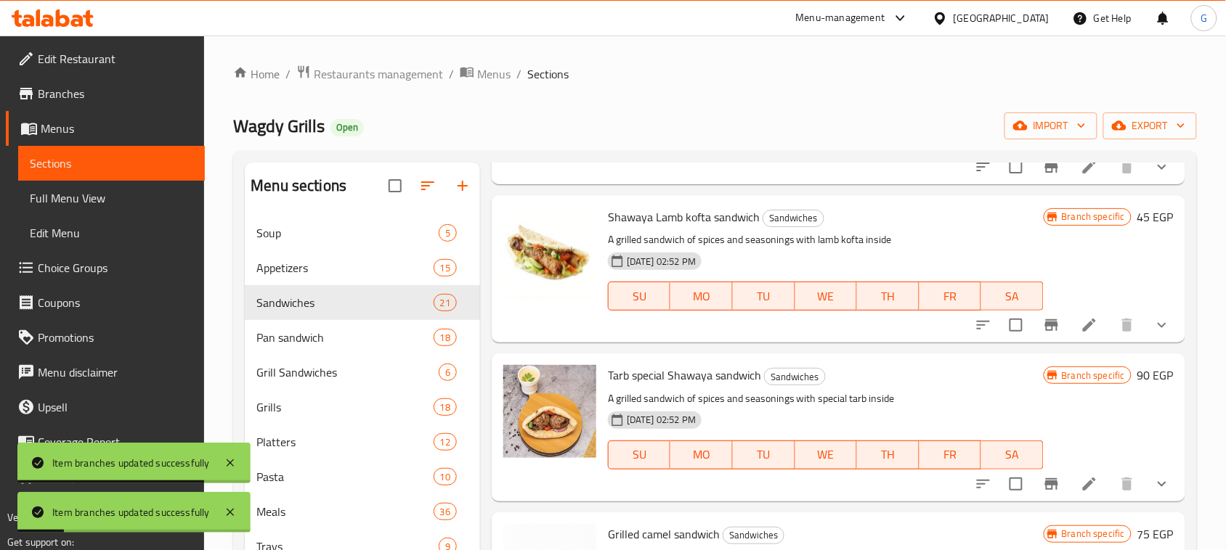
scroll to position [3192, 0]
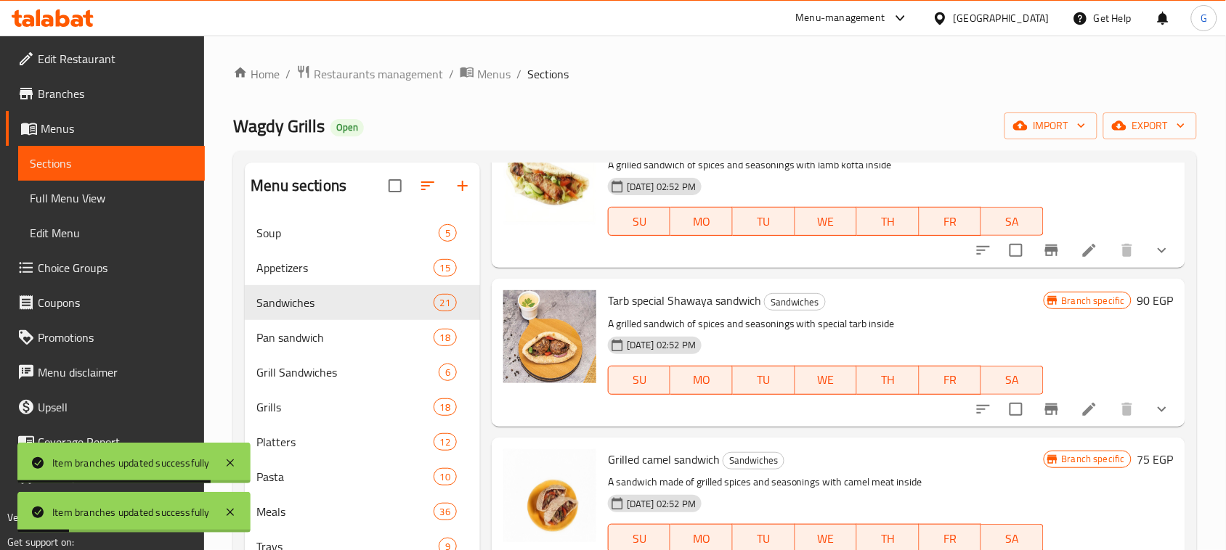
click at [1046, 420] on button "Branch-specific-item" at bounding box center [1051, 409] width 35 height 35
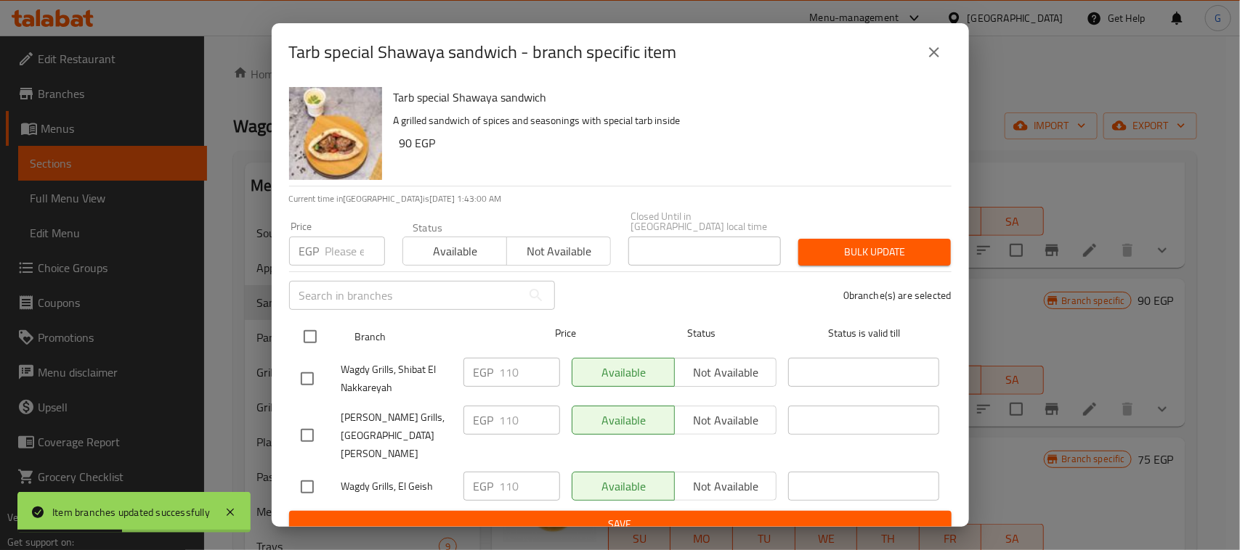
click at [316, 347] on input "checkbox" at bounding box center [310, 337] width 31 height 31
checkbox input "true"
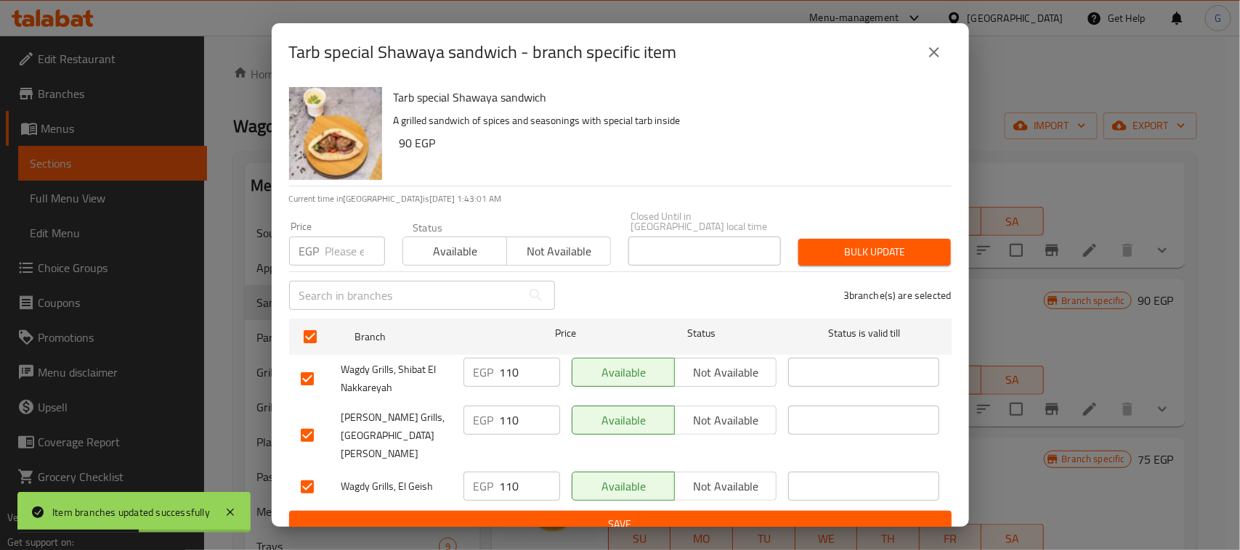
click at [331, 266] on input "number" at bounding box center [355, 251] width 60 height 29
type input "125"
click at [837, 248] on span "Bulk update" at bounding box center [874, 252] width 129 height 18
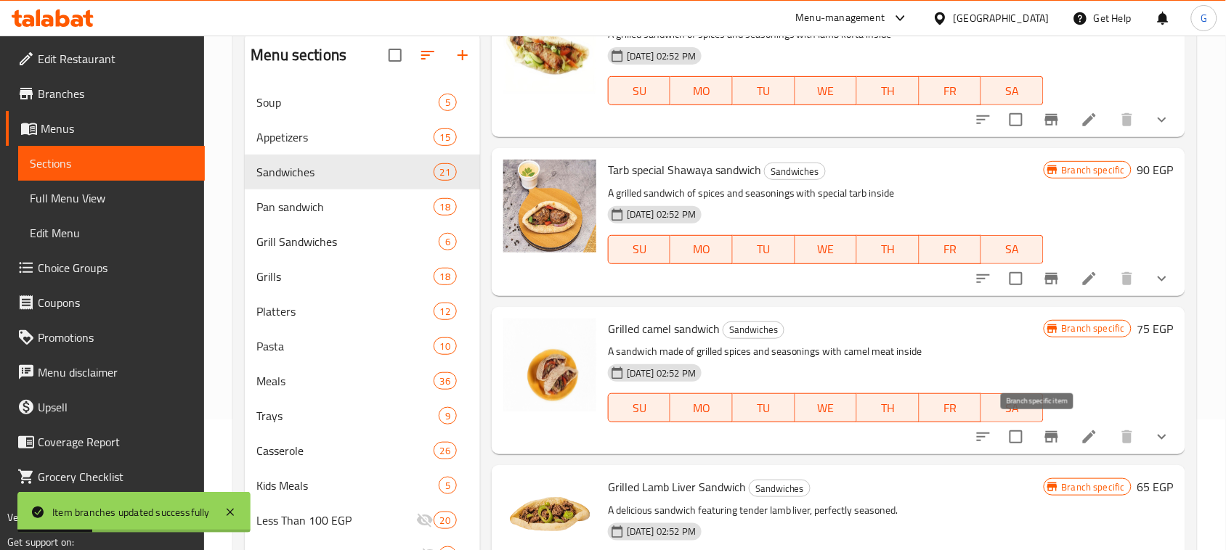
scroll to position [182, 0]
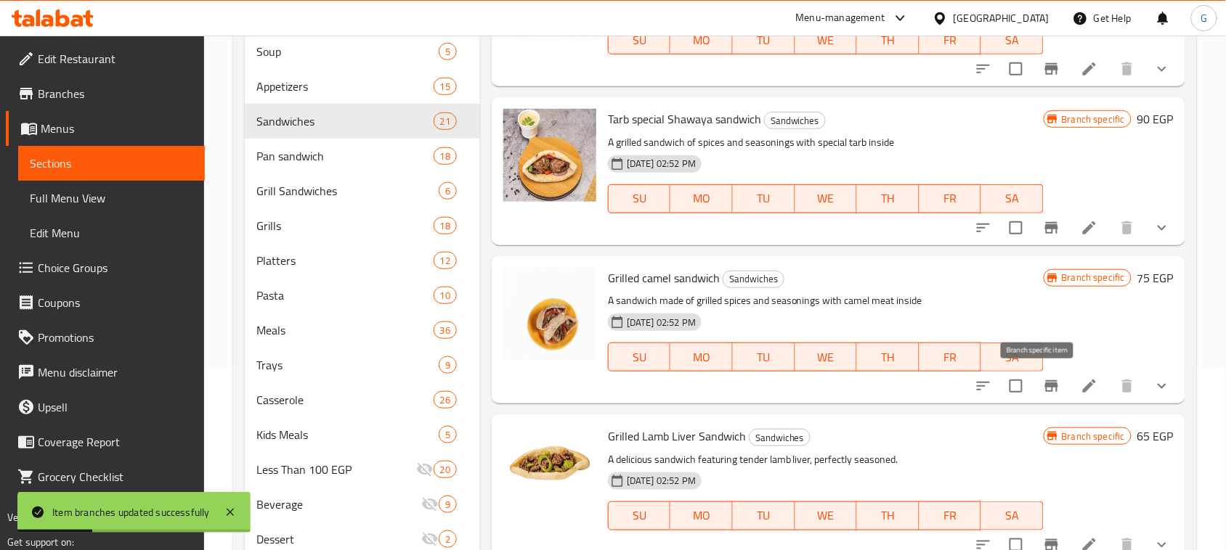
click at [1045, 383] on icon "Branch-specific-item" at bounding box center [1051, 387] width 13 height 12
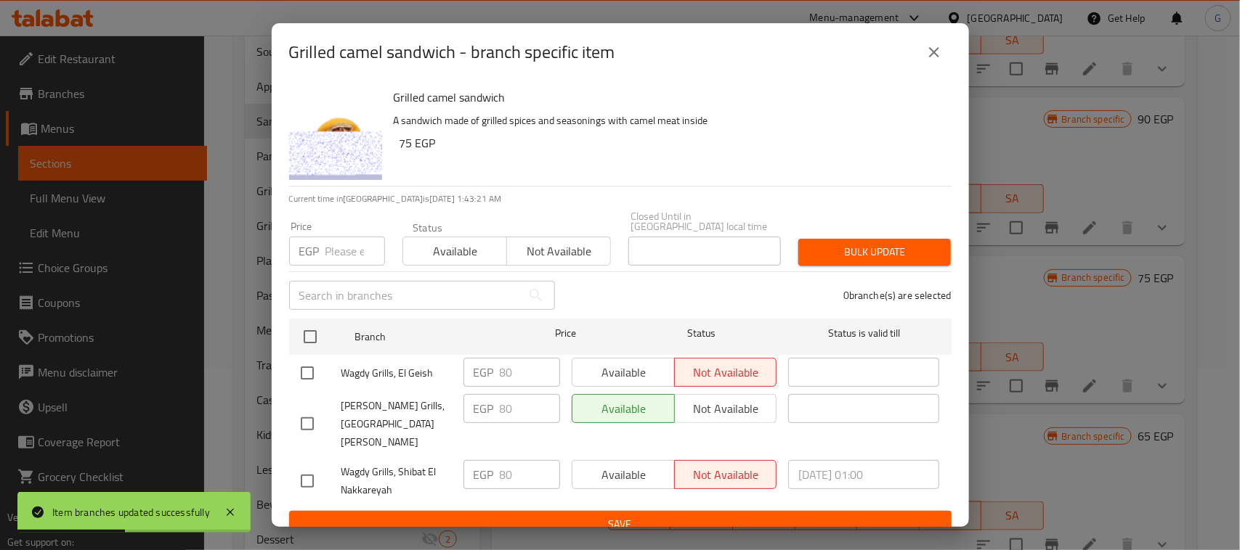
click at [307, 341] on input "checkbox" at bounding box center [310, 337] width 31 height 31
checkbox input "true"
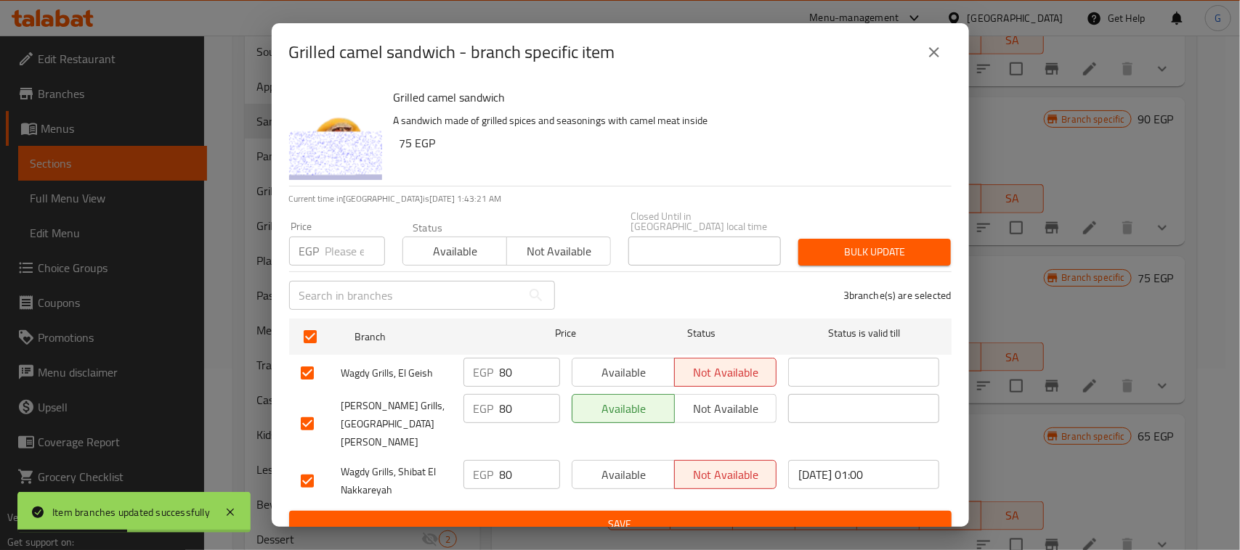
click at [346, 261] on input "number" at bounding box center [355, 251] width 60 height 29
type input "90"
click at [444, 251] on span "Available" at bounding box center [455, 251] width 92 height 21
click at [830, 252] on span "Bulk update" at bounding box center [874, 252] width 129 height 18
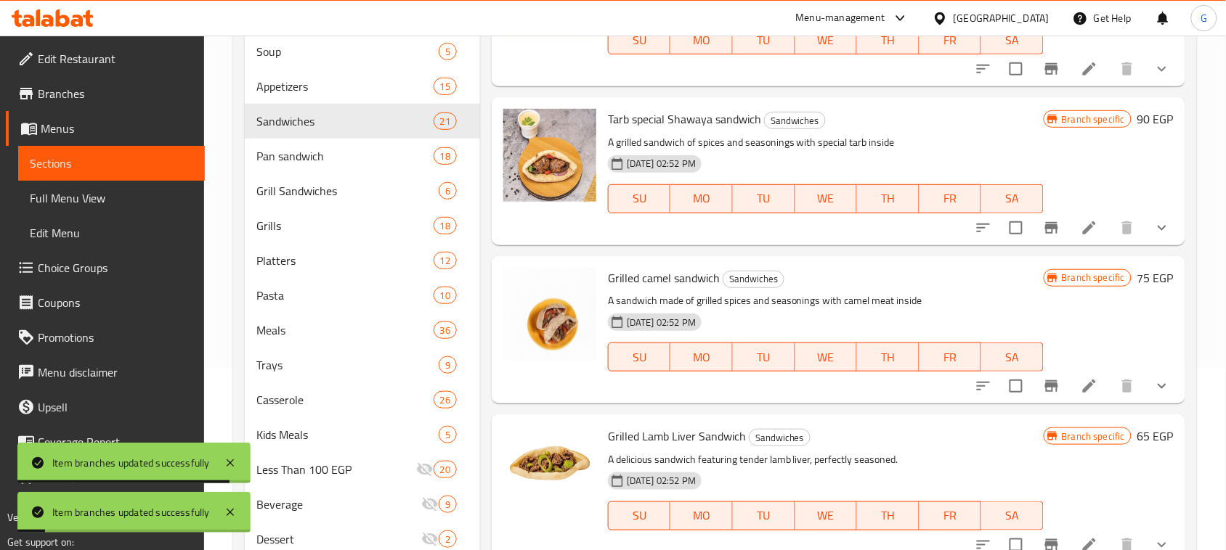
scroll to position [234, 0]
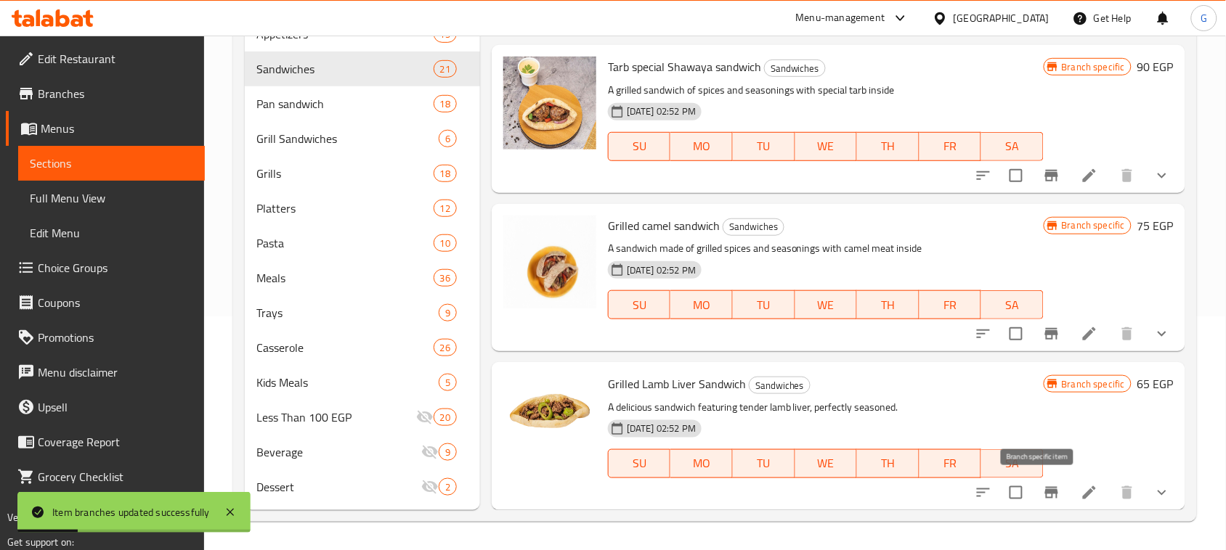
click at [1045, 492] on icon "Branch-specific-item" at bounding box center [1051, 493] width 13 height 12
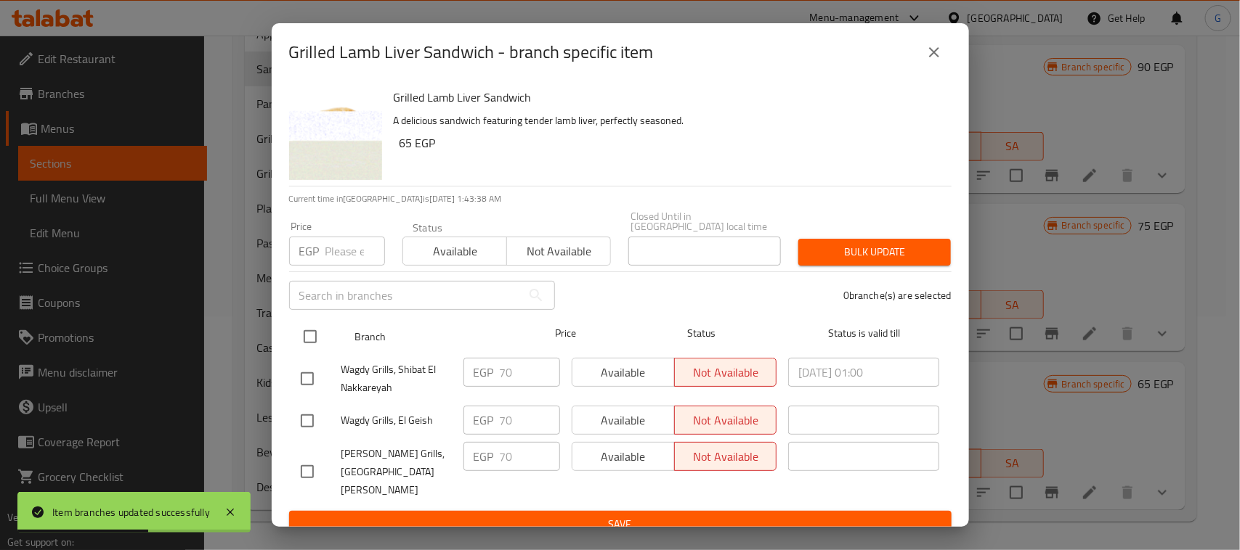
click at [310, 342] on input "checkbox" at bounding box center [310, 337] width 31 height 31
checkbox input "true"
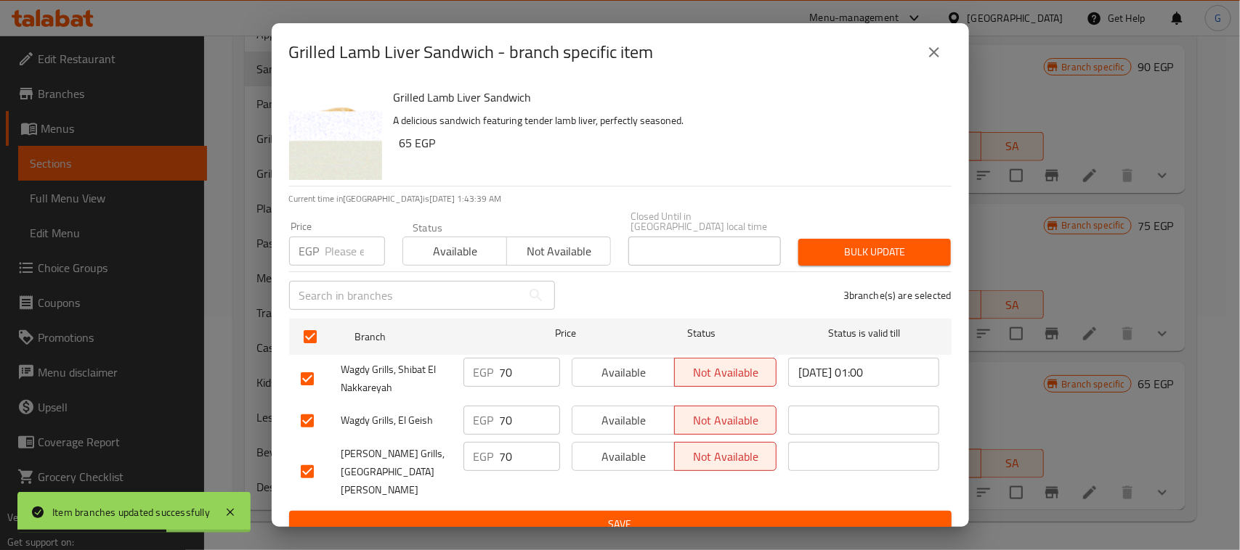
click at [338, 251] on input "number" at bounding box center [355, 251] width 60 height 29
type input "75"
drag, startPoint x: 476, startPoint y: 251, endPoint x: 514, endPoint y: 248, distance: 38.6
click at [476, 251] on span "Available" at bounding box center [455, 251] width 92 height 21
click at [904, 242] on button "Bulk update" at bounding box center [874, 252] width 153 height 27
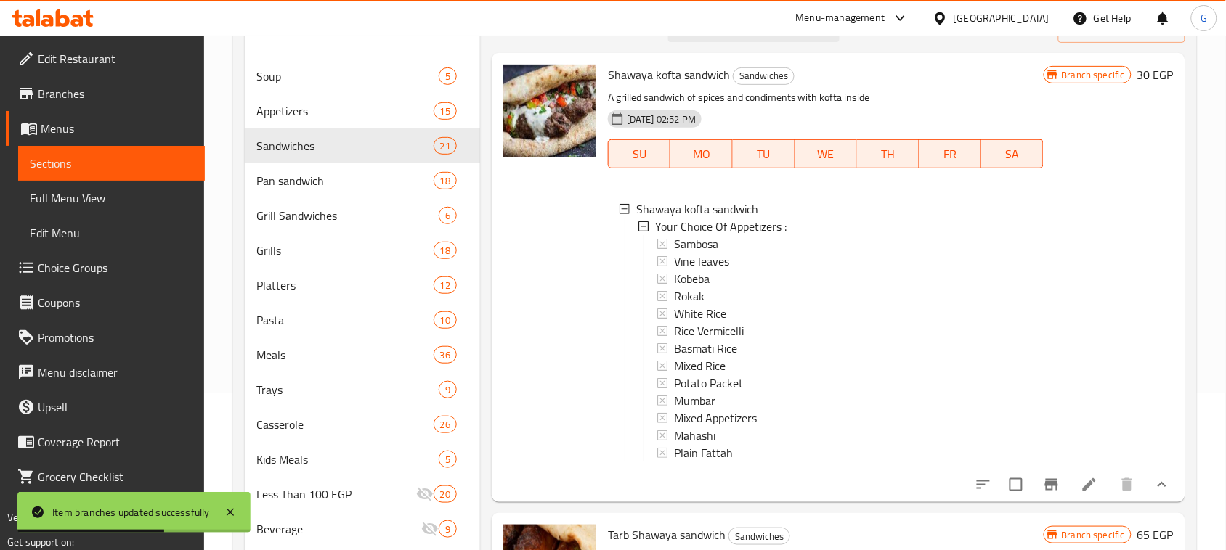
scroll to position [0, 0]
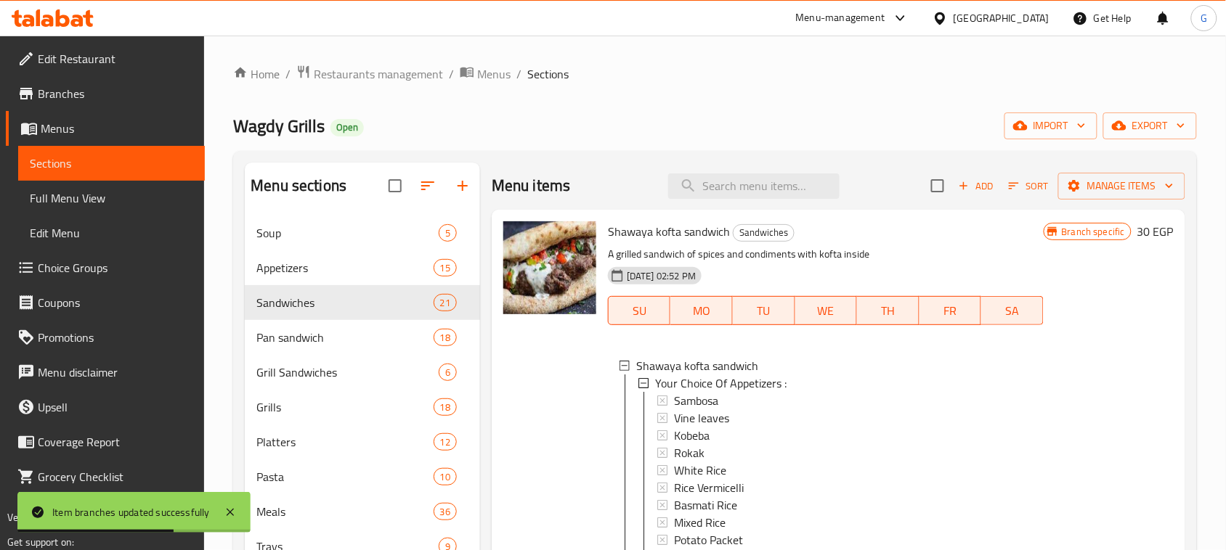
click at [964, 187] on span "Add" at bounding box center [975, 186] width 39 height 17
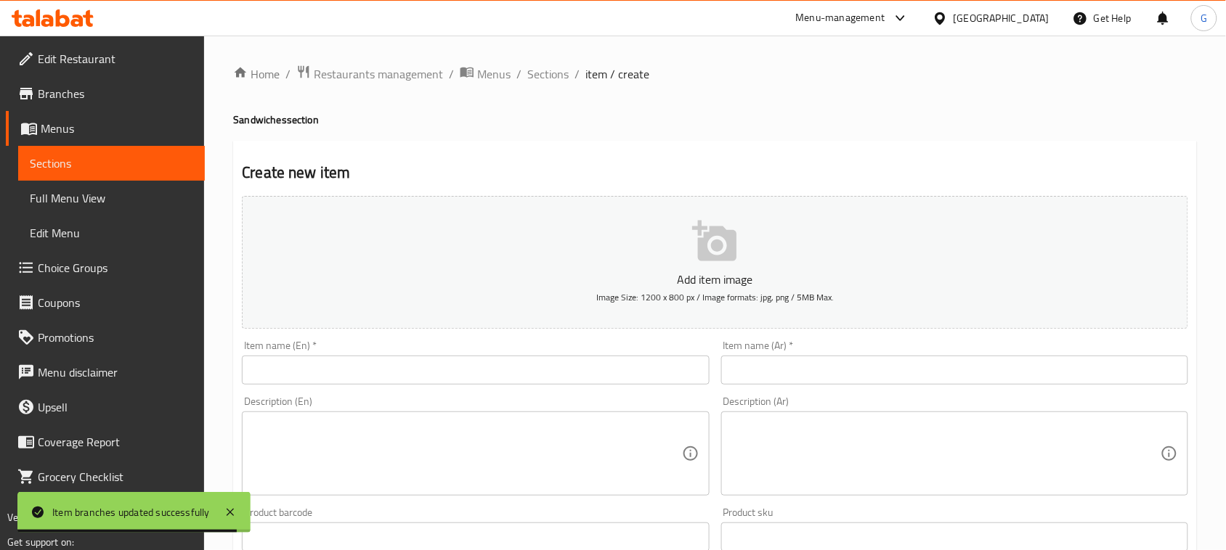
click at [895, 364] on input "text" at bounding box center [954, 370] width 467 height 29
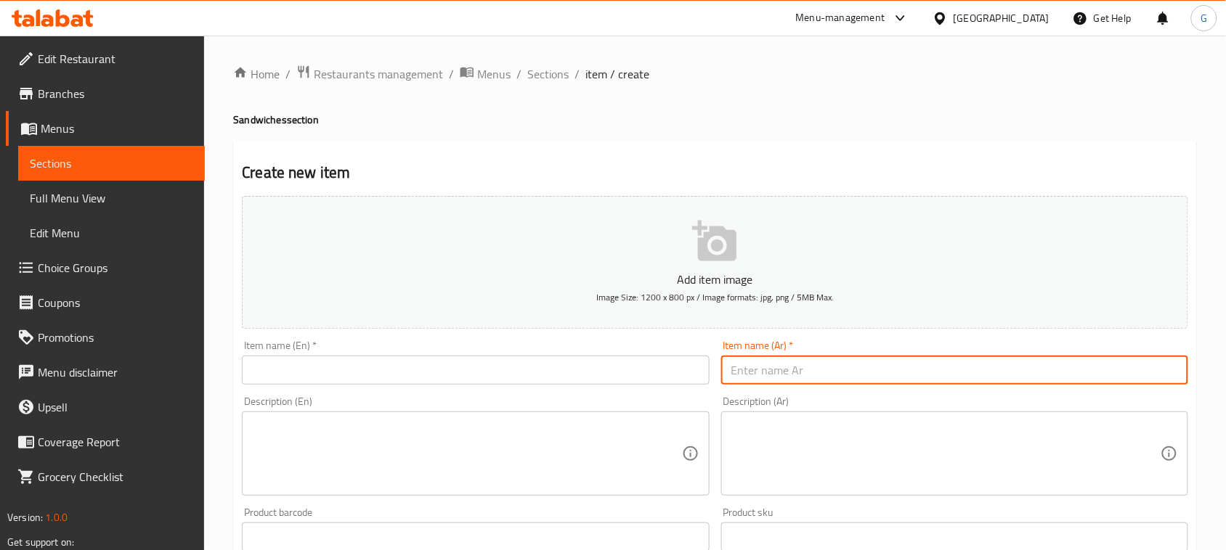
paste input "كفتة تركي"
type input "كفتة تركي"
click at [443, 363] on input "text" at bounding box center [475, 370] width 467 height 29
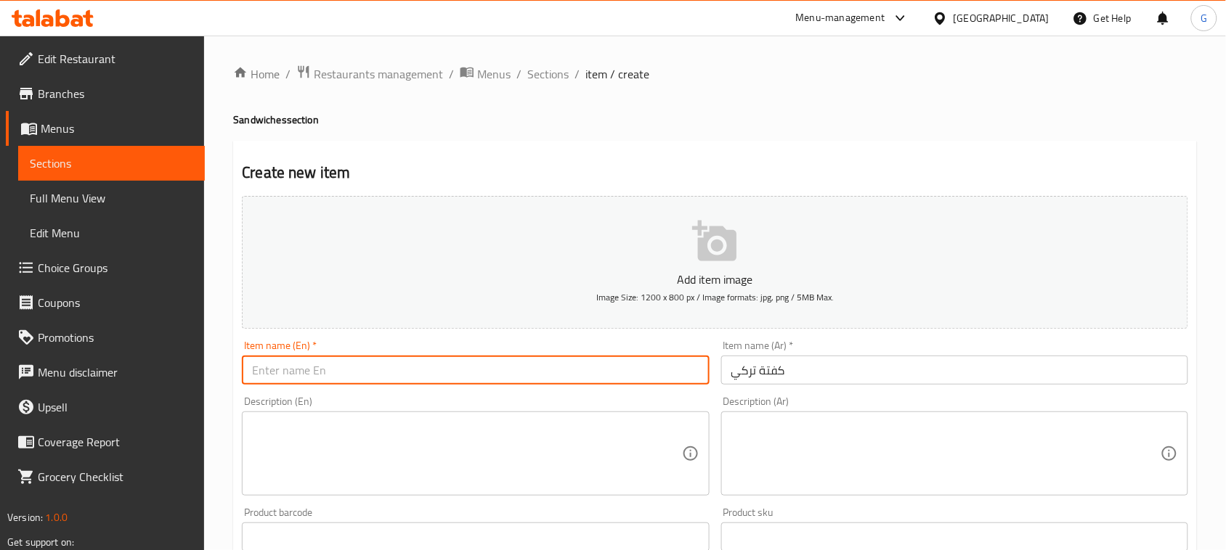
paste input "Turkish kofta"
type input "Turkish kofta"
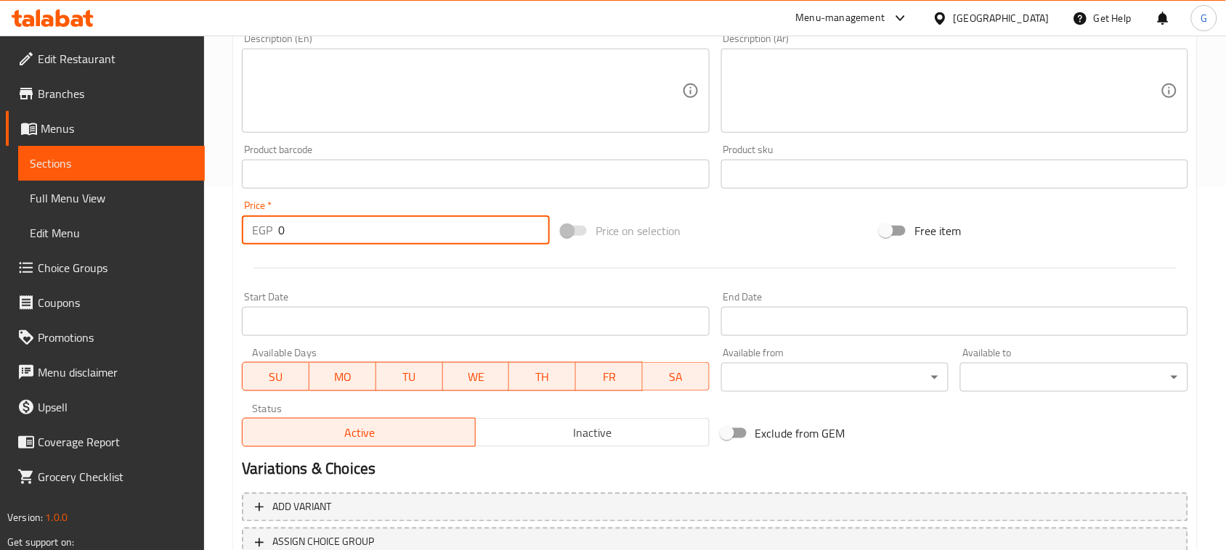
drag, startPoint x: 289, startPoint y: 233, endPoint x: 274, endPoint y: 230, distance: 15.5
click at [274, 230] on div "EGP 0 Price *" at bounding box center [396, 230] width 308 height 29
type input "50"
click at [296, 260] on div at bounding box center [715, 269] width 958 height 36
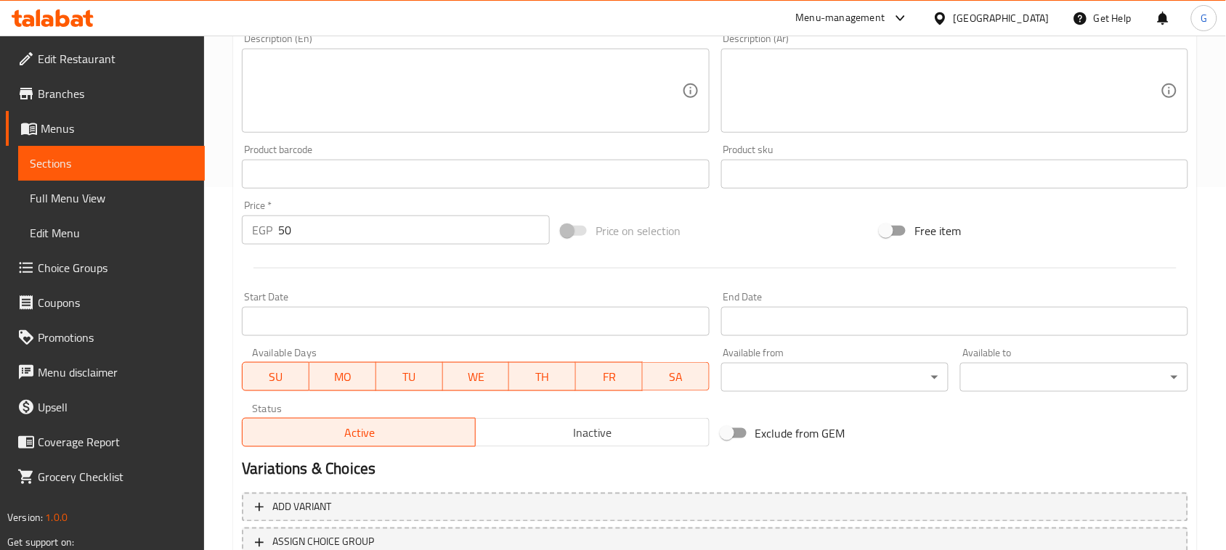
scroll to position [473, 0]
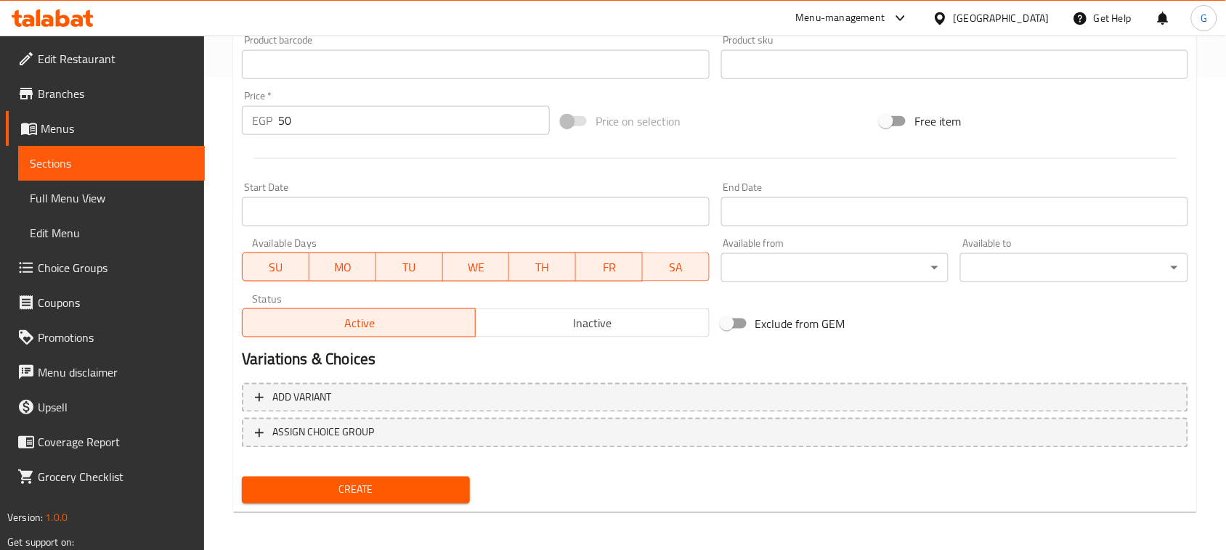
click at [354, 487] on span "Create" at bounding box center [355, 490] width 205 height 18
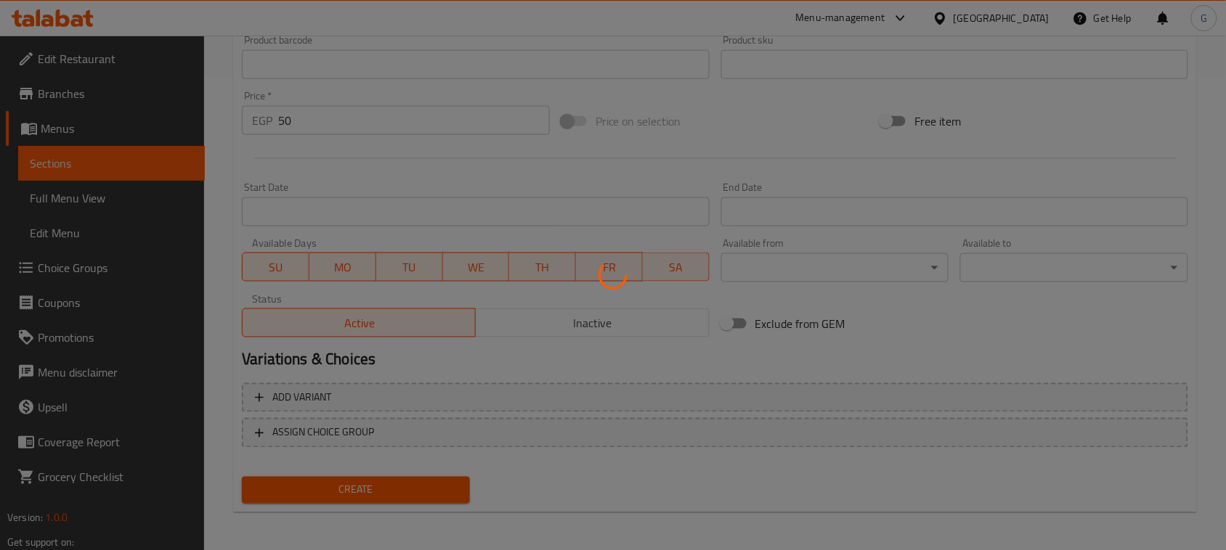
type input "0"
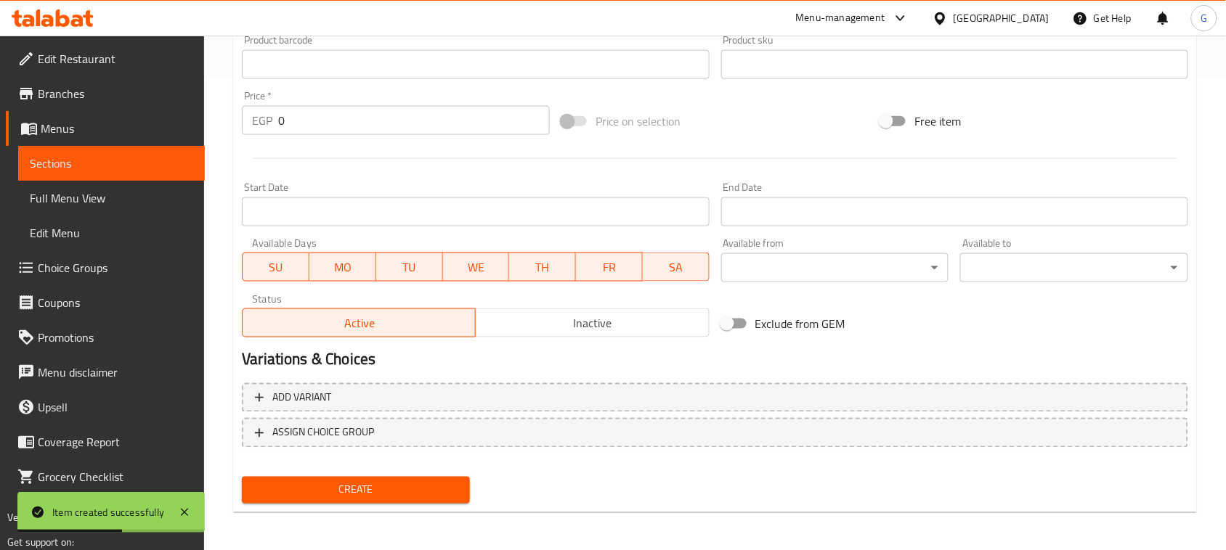
scroll to position [0, 0]
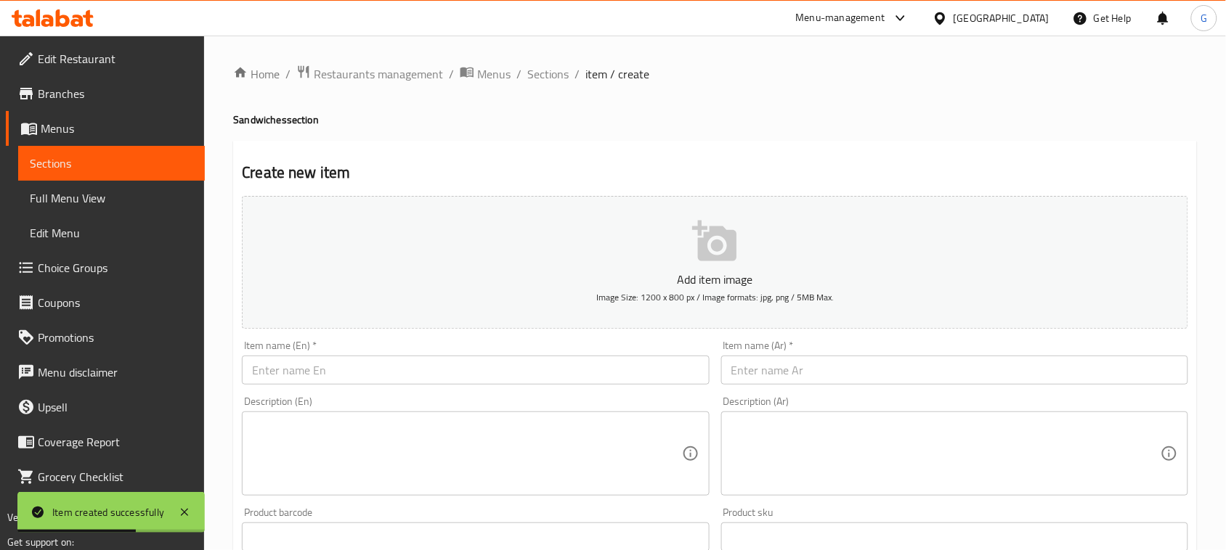
click at [547, 73] on span "Sections" at bounding box center [547, 73] width 41 height 17
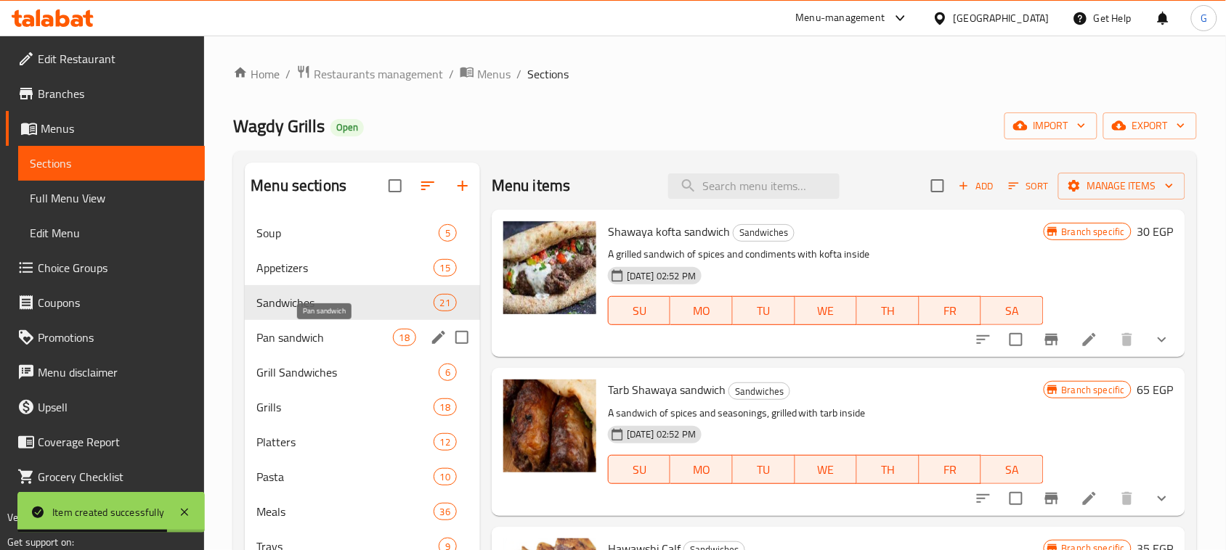
click at [347, 346] on span "Pan sandwich" at bounding box center [324, 337] width 136 height 17
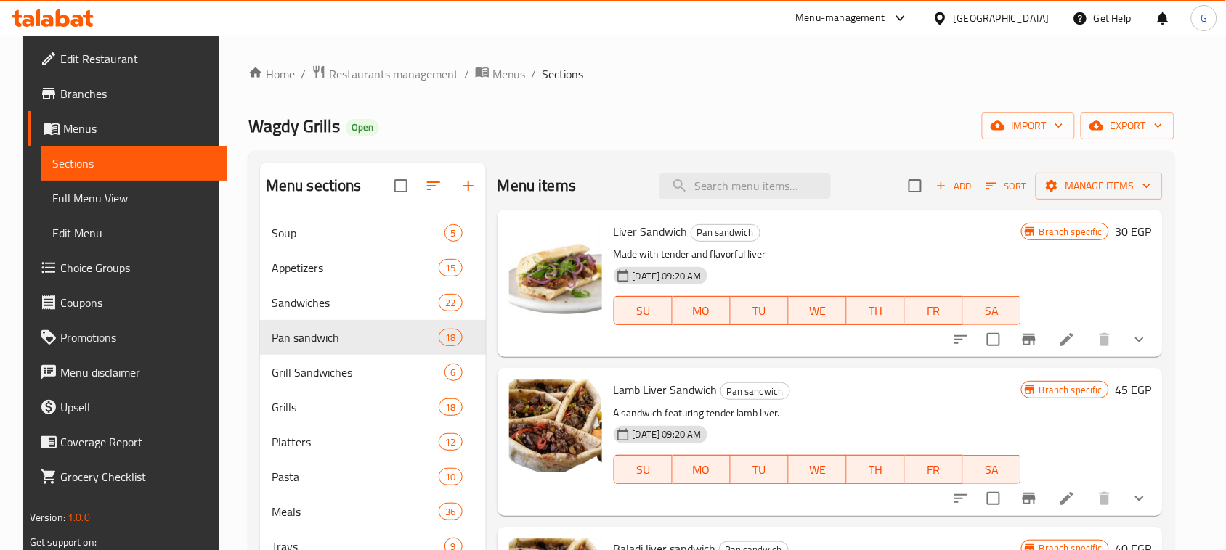
scroll to position [91, 0]
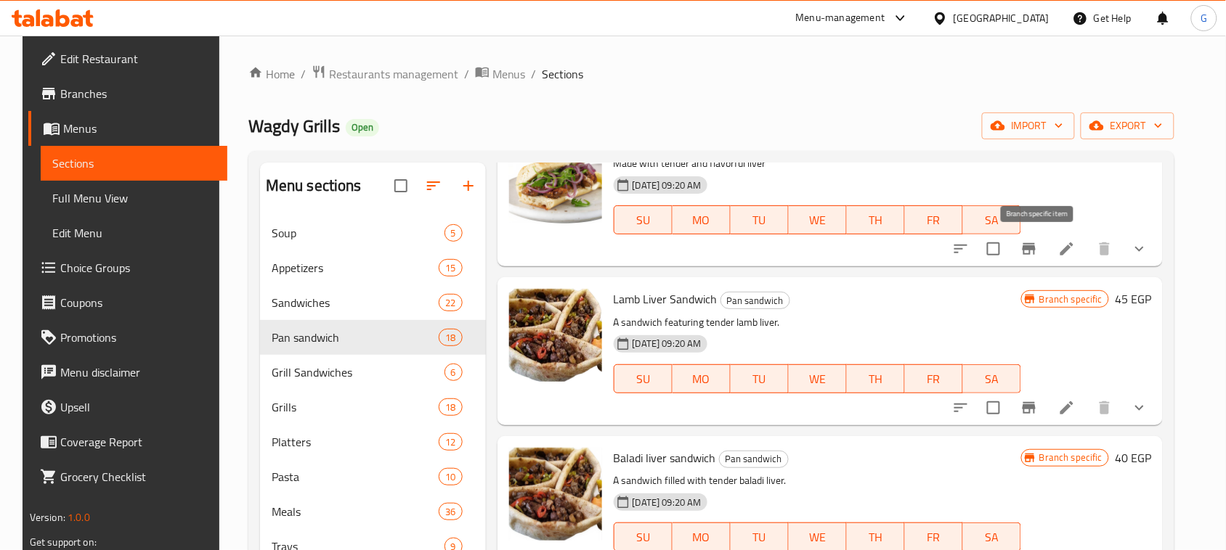
click at [1038, 256] on icon "Branch-specific-item" at bounding box center [1028, 248] width 17 height 17
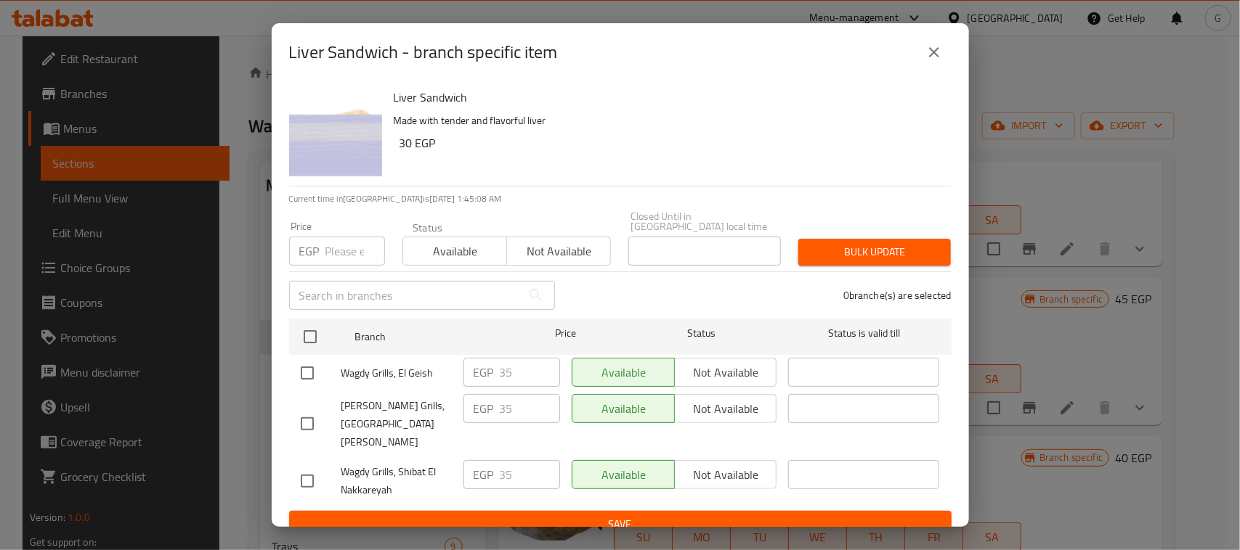
click at [930, 61] on icon "close" at bounding box center [933, 52] width 17 height 17
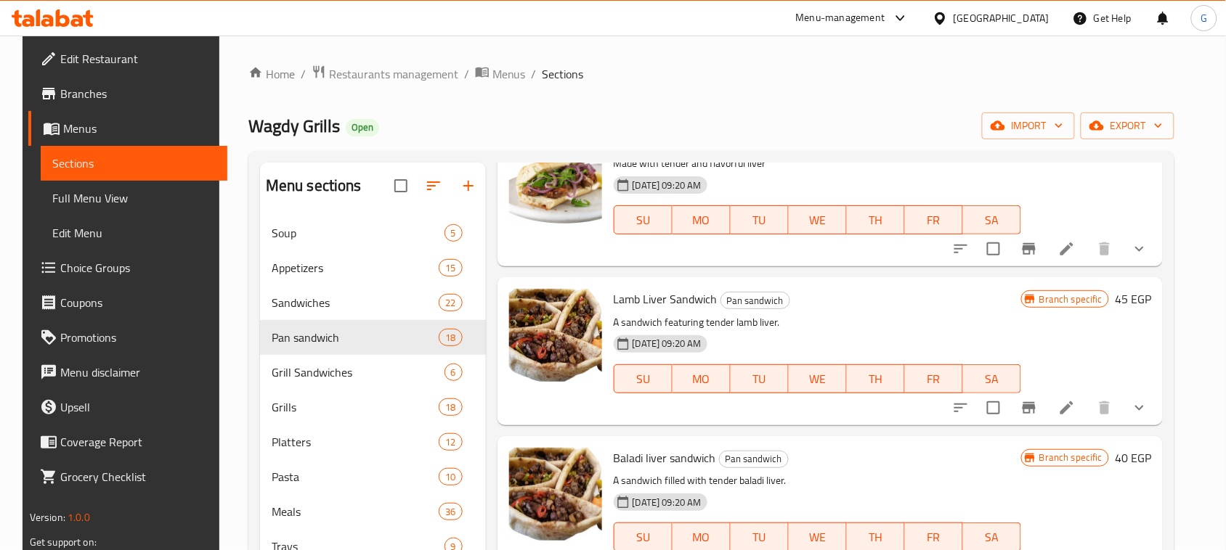
click at [1036, 410] on icon "Branch-specific-item" at bounding box center [1028, 408] width 13 height 12
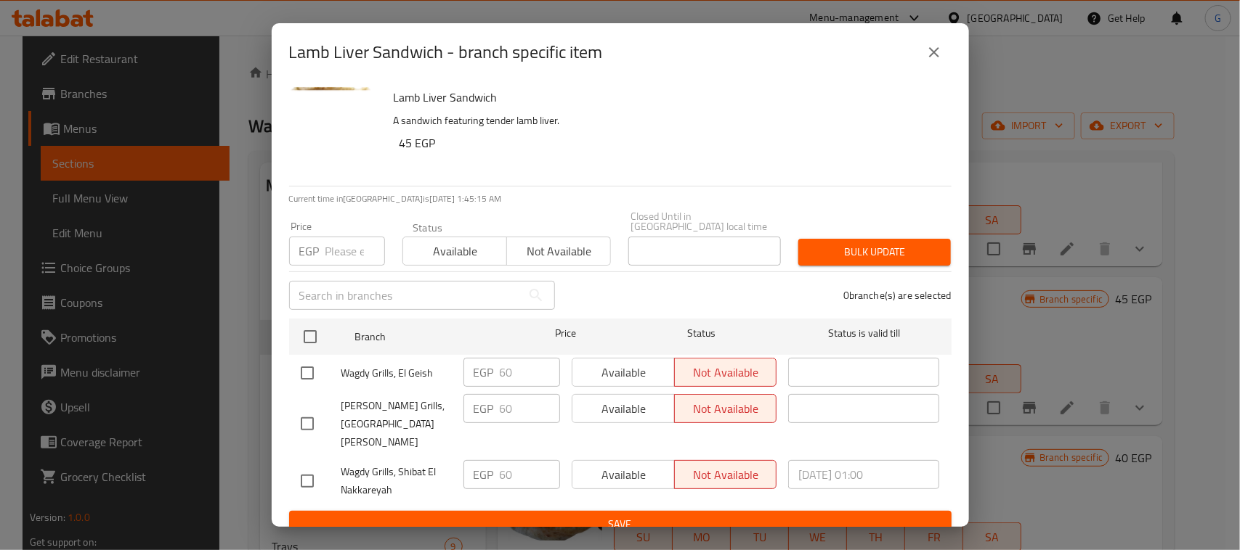
click at [306, 338] on input "checkbox" at bounding box center [310, 337] width 31 height 31
checkbox input "true"
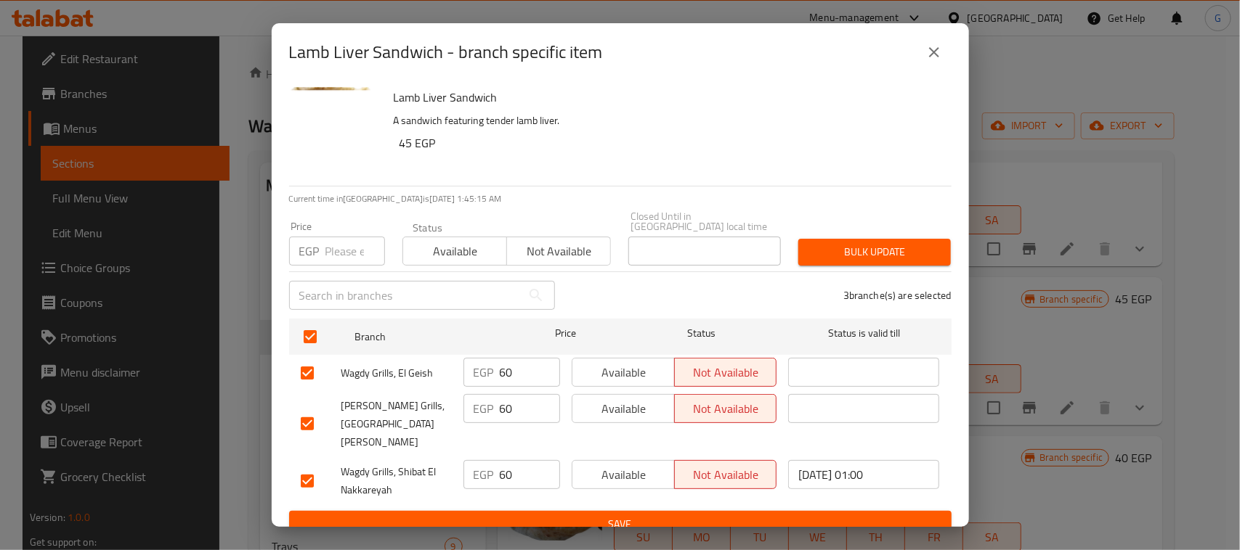
click at [346, 244] on input "number" at bounding box center [355, 251] width 60 height 29
type input "65"
click at [485, 248] on span "Available" at bounding box center [455, 251] width 92 height 21
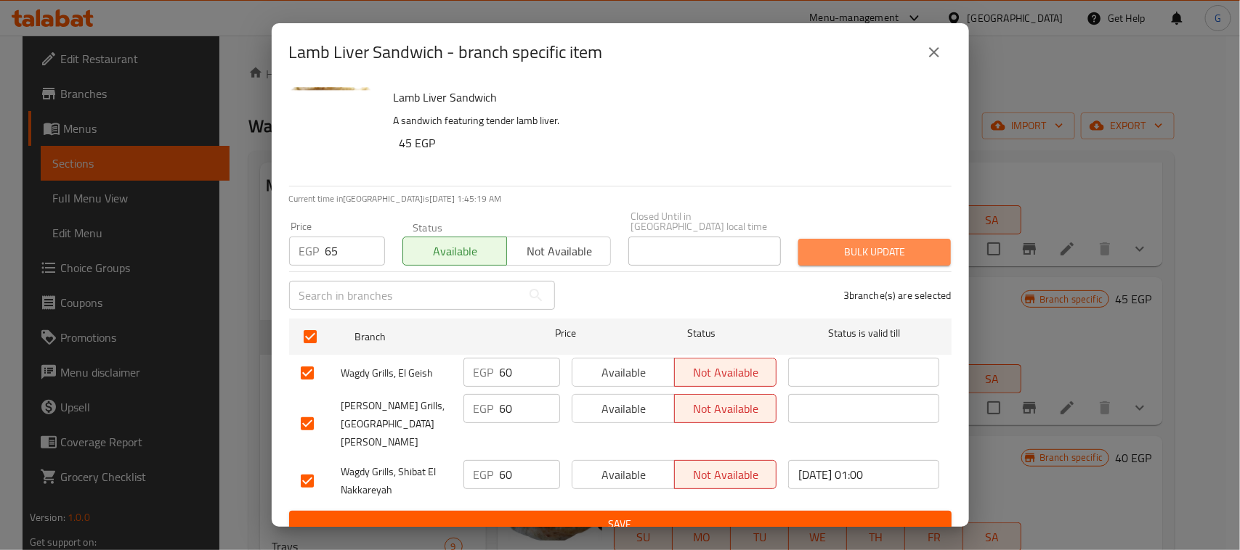
click at [898, 253] on span "Bulk update" at bounding box center [874, 252] width 129 height 18
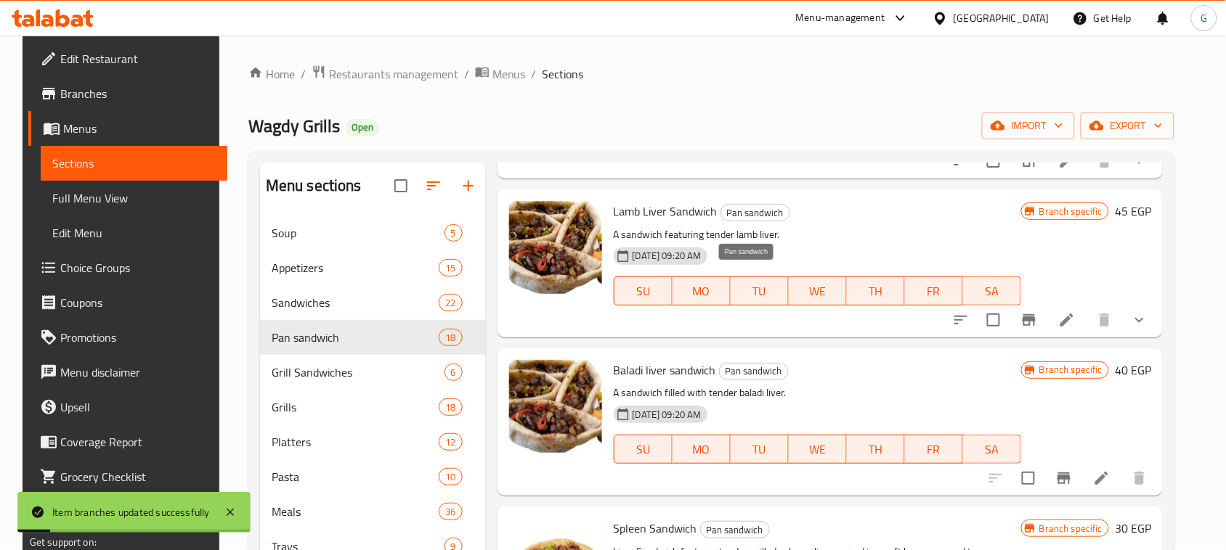
scroll to position [272, 0]
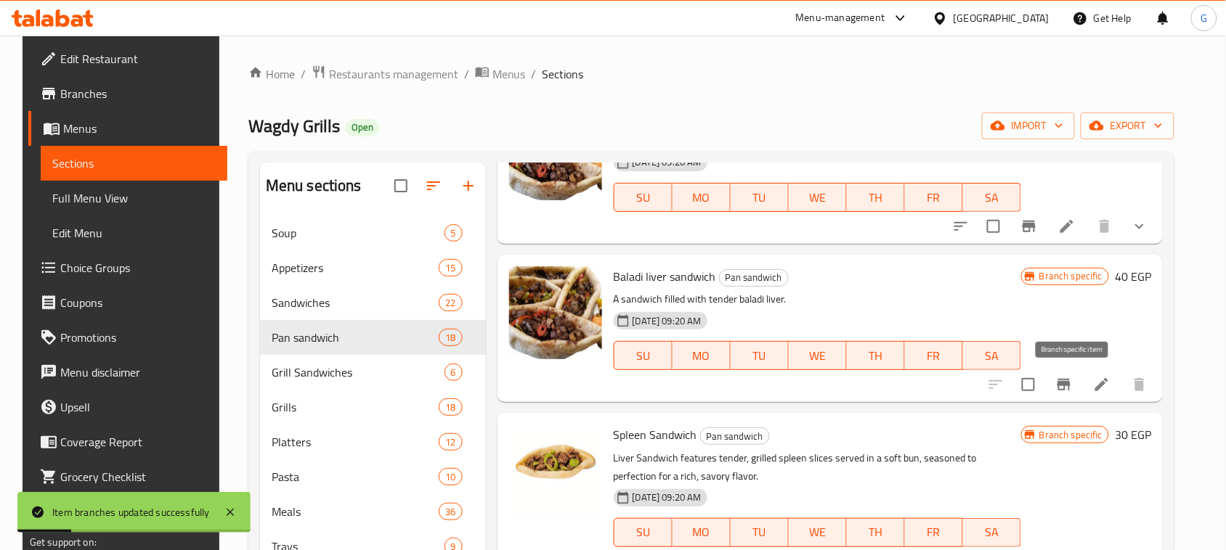
click at [1066, 387] on icon "Branch-specific-item" at bounding box center [1063, 384] width 17 height 17
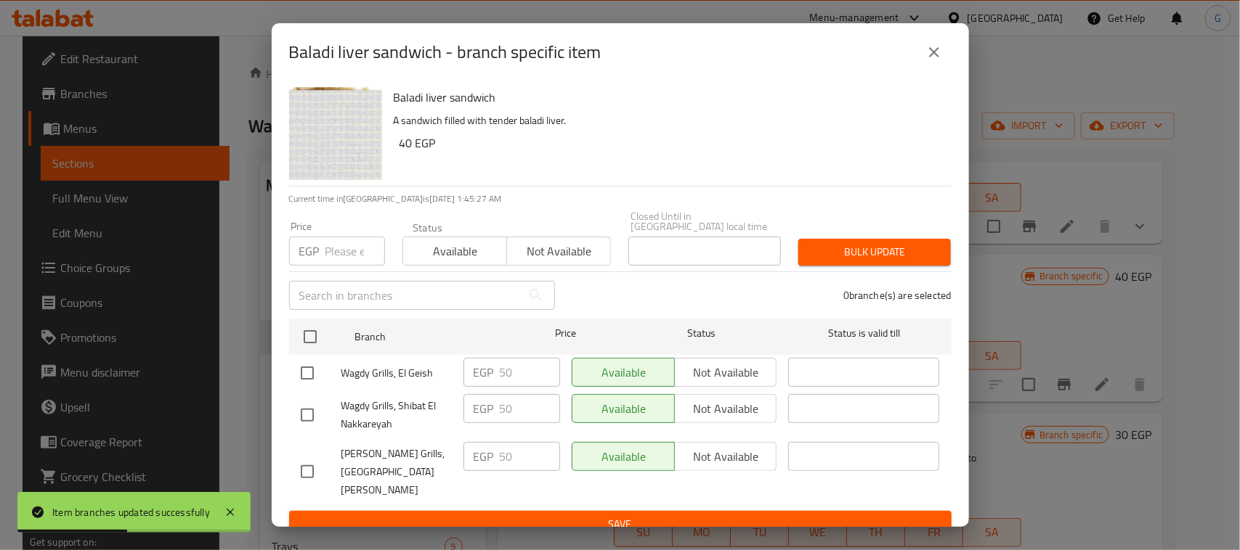
click at [938, 59] on icon "close" at bounding box center [933, 52] width 17 height 17
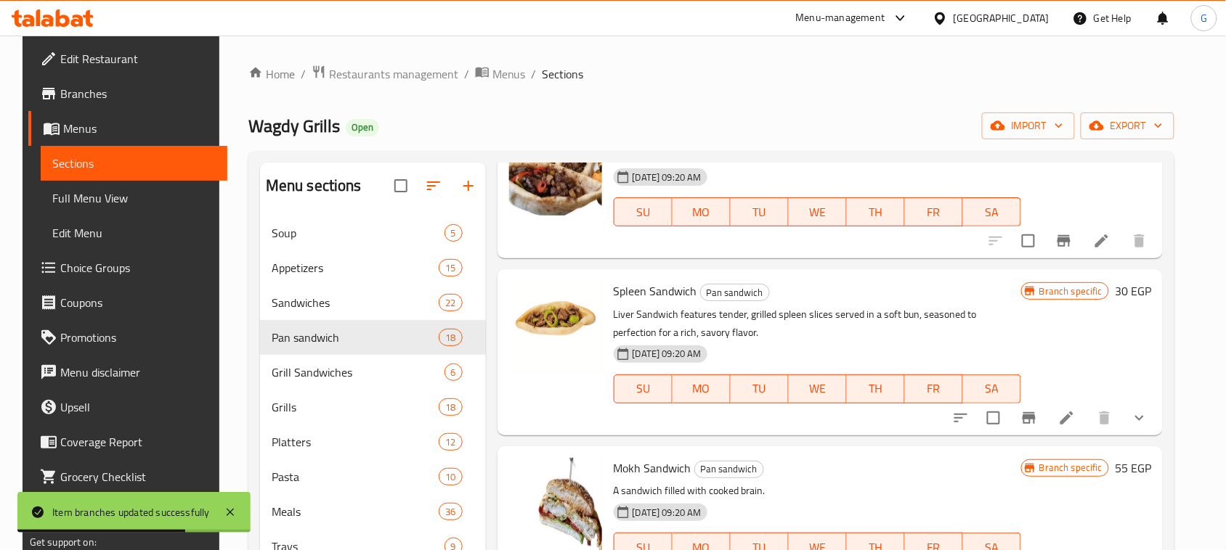
scroll to position [454, 0]
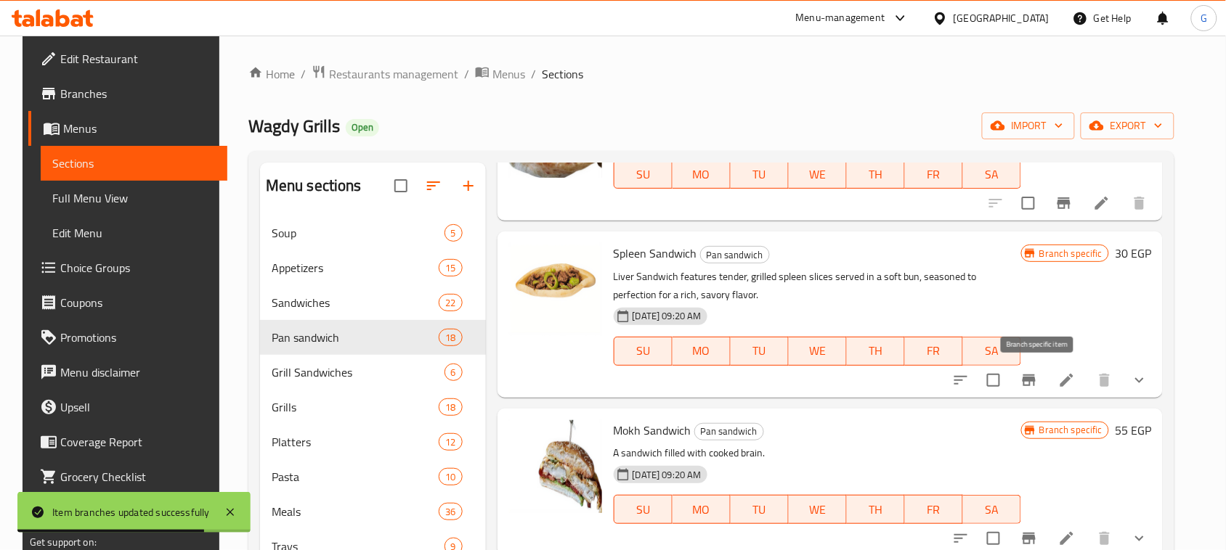
click at [1038, 383] on icon "Branch-specific-item" at bounding box center [1028, 380] width 17 height 17
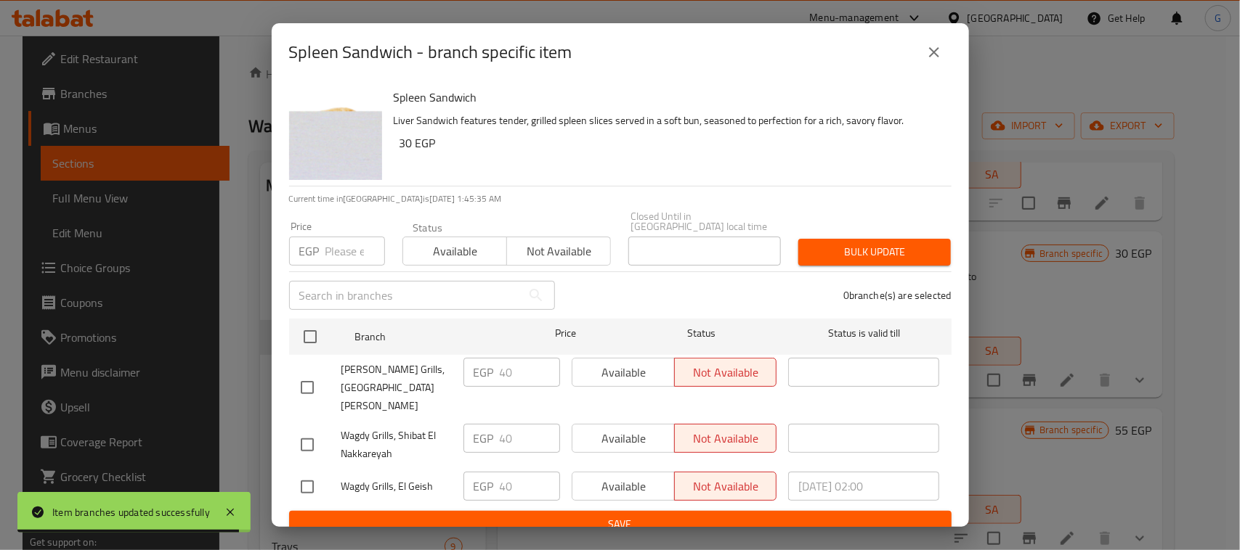
drag, startPoint x: 307, startPoint y: 338, endPoint x: 350, endPoint y: 300, distance: 57.6
click at [309, 338] on input "checkbox" at bounding box center [310, 337] width 31 height 31
checkbox input "true"
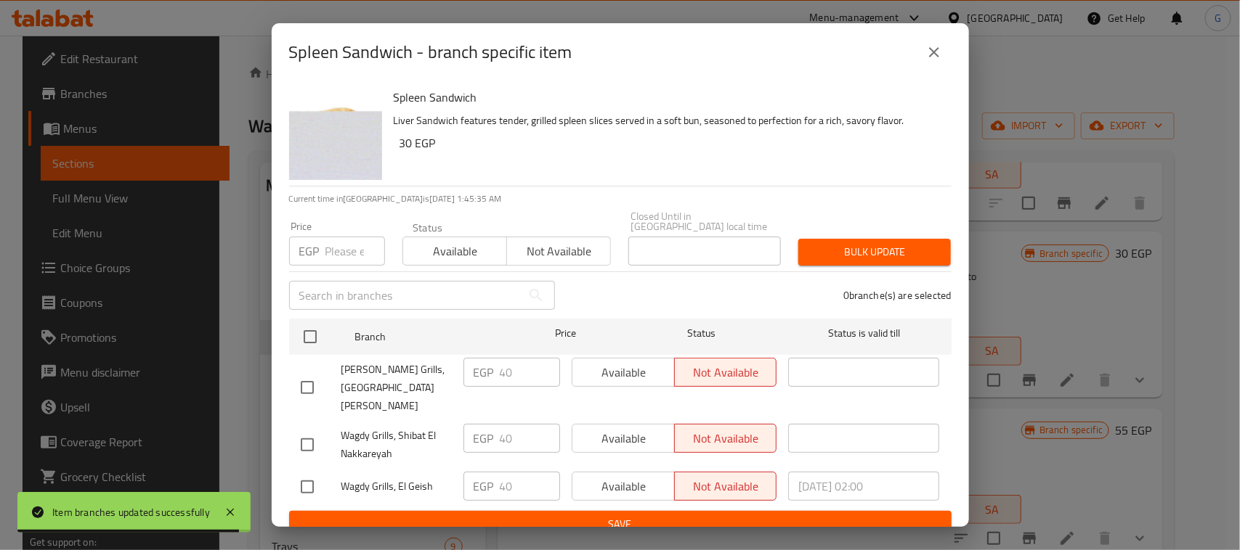
checkbox input "true"
click at [444, 245] on span "Available" at bounding box center [455, 251] width 92 height 21
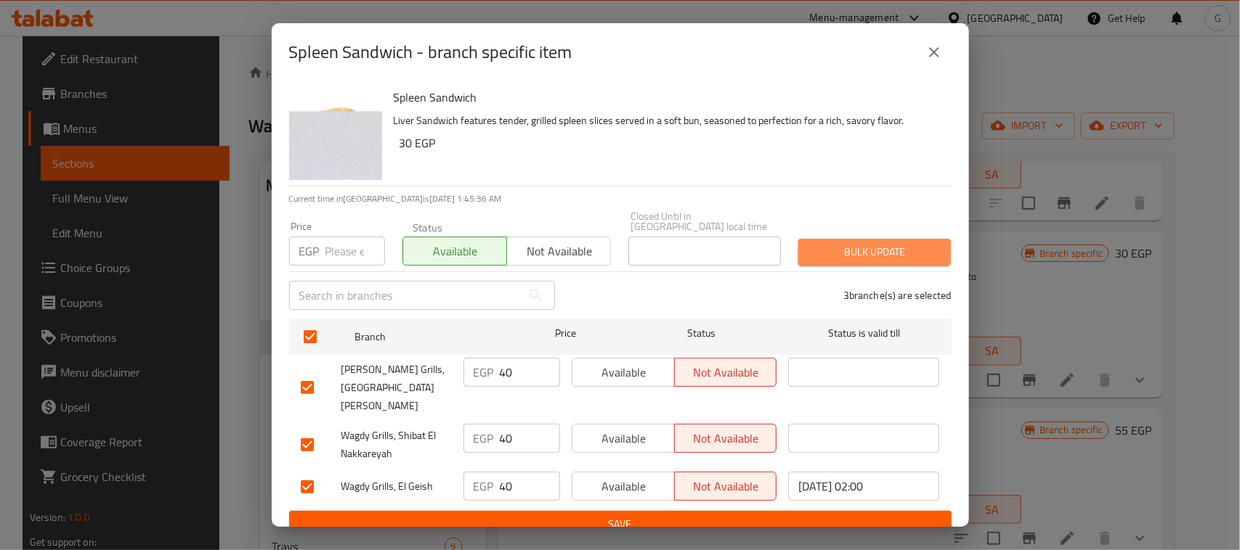
click at [843, 249] on span "Bulk update" at bounding box center [874, 252] width 129 height 18
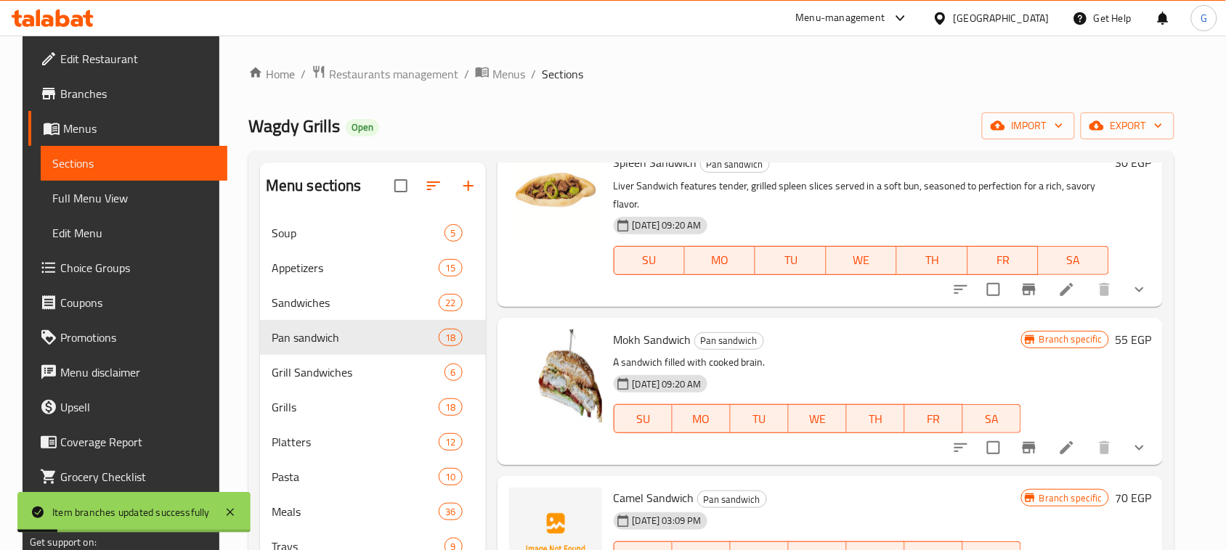
scroll to position [635, 0]
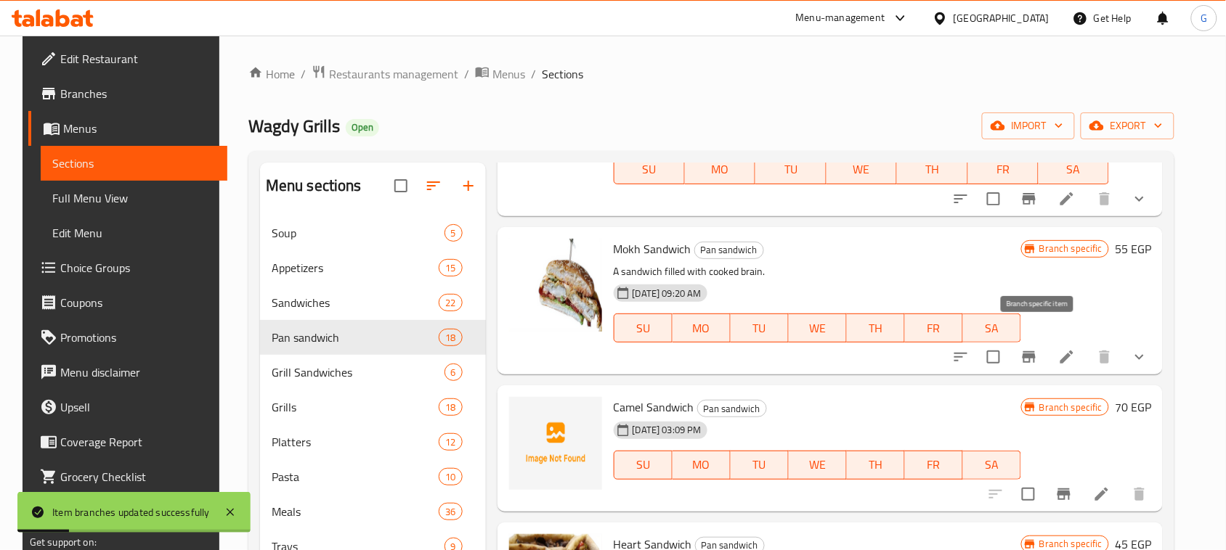
click at [1031, 349] on icon "Branch-specific-item" at bounding box center [1028, 357] width 17 height 17
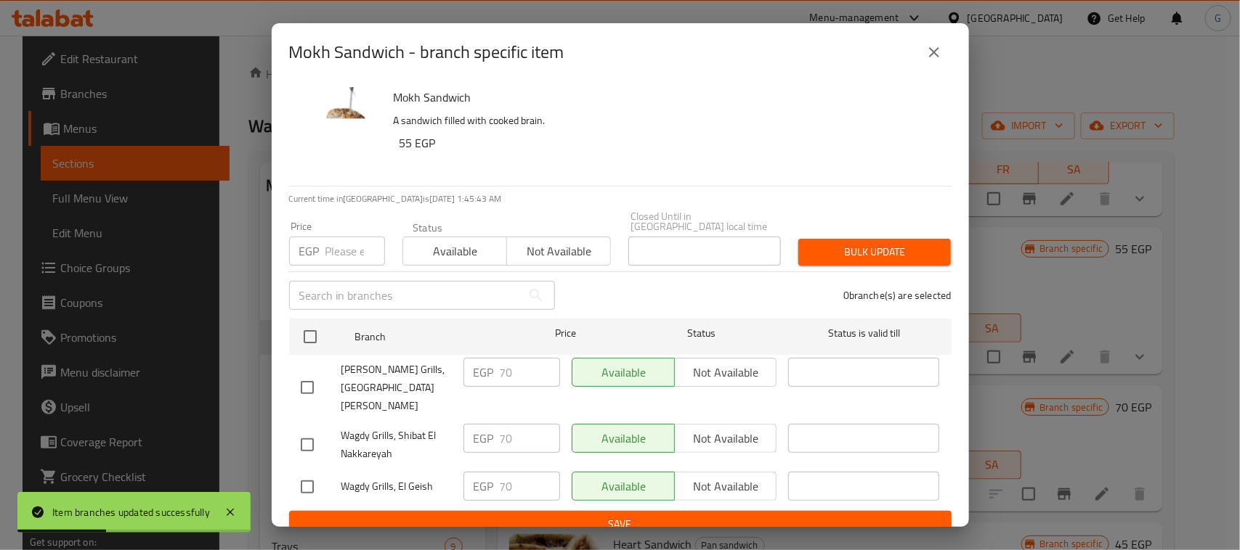
click at [312, 314] on ul "Branch Price Status Status is valid till [PERSON_NAME] Grills, [GEOGRAPHIC_DATA…" at bounding box center [620, 412] width 662 height 198
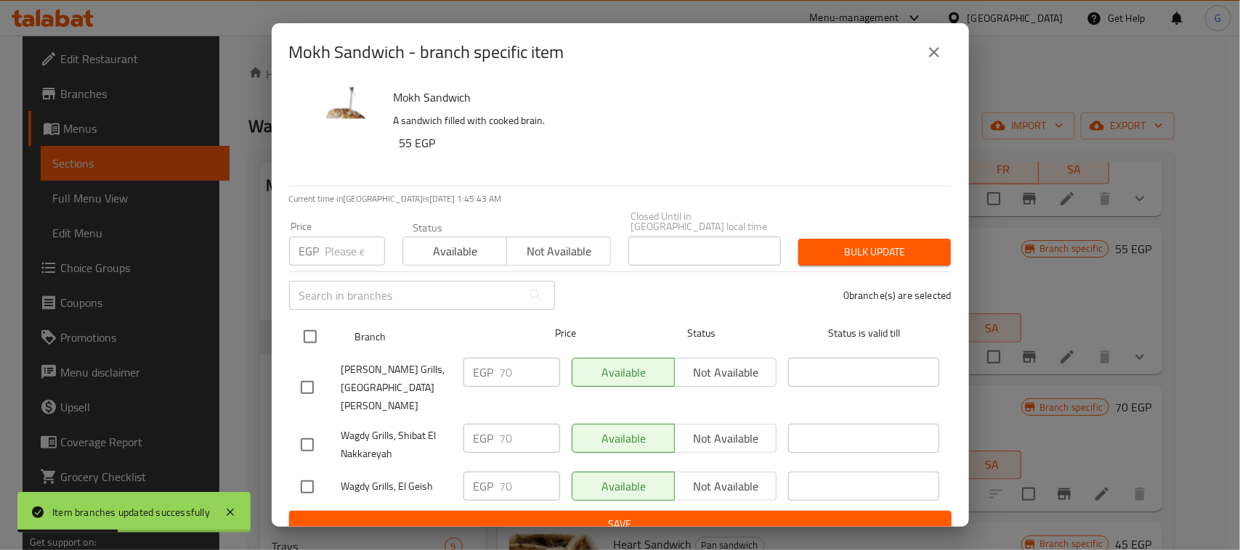
drag, startPoint x: 310, startPoint y: 341, endPoint x: 316, endPoint y: 320, distance: 21.8
click at [310, 339] on input "checkbox" at bounding box center [310, 337] width 31 height 31
checkbox input "true"
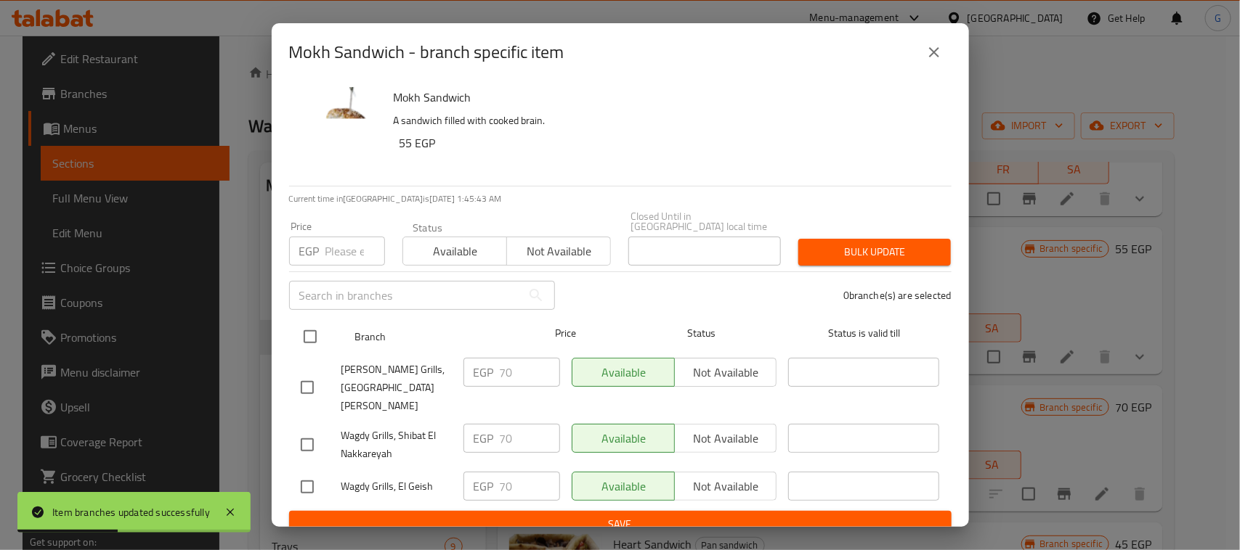
checkbox input "true"
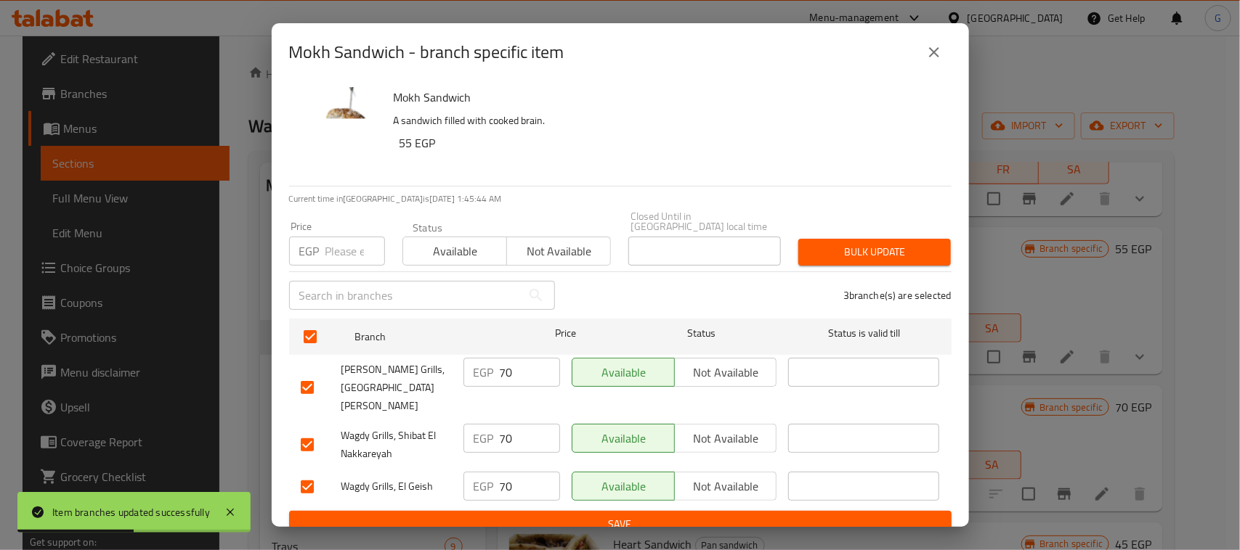
click at [336, 248] on input "number" at bounding box center [355, 251] width 60 height 29
type input "75"
drag, startPoint x: 893, startPoint y: 255, endPoint x: 884, endPoint y: 251, distance: 10.4
click at [892, 255] on span "Bulk update" at bounding box center [874, 252] width 129 height 18
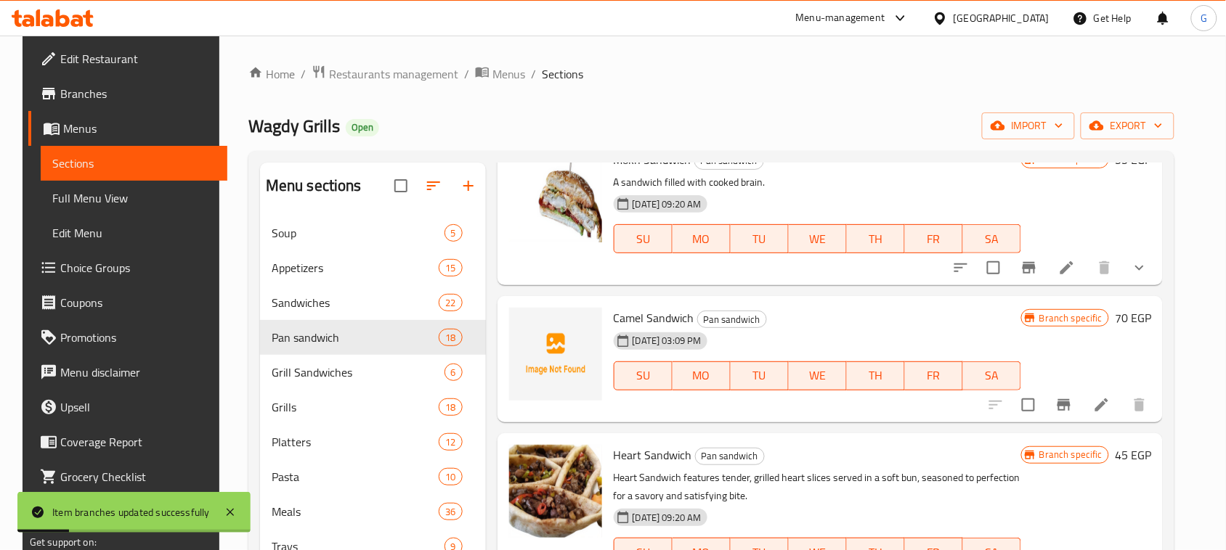
scroll to position [726, 0]
click at [1070, 398] on icon "Branch-specific-item" at bounding box center [1063, 404] width 13 height 12
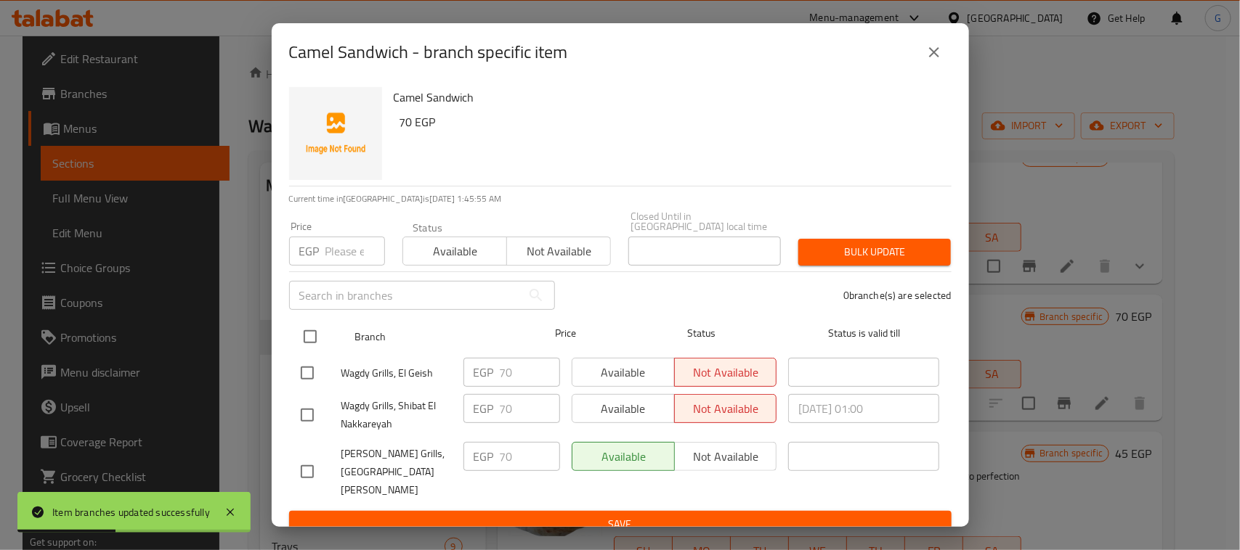
click at [322, 340] on input "checkbox" at bounding box center [310, 337] width 31 height 31
checkbox input "true"
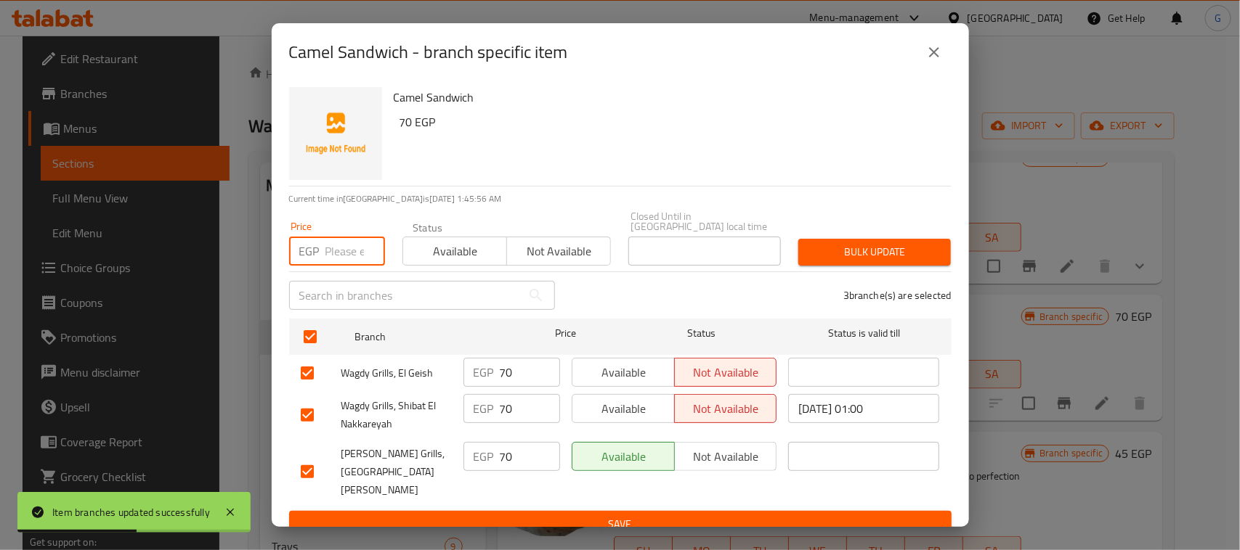
click at [339, 247] on input "number" at bounding box center [355, 251] width 60 height 29
type input "75"
click at [423, 260] on span "Available" at bounding box center [455, 251] width 92 height 21
click at [853, 244] on span "Bulk update" at bounding box center [874, 252] width 129 height 18
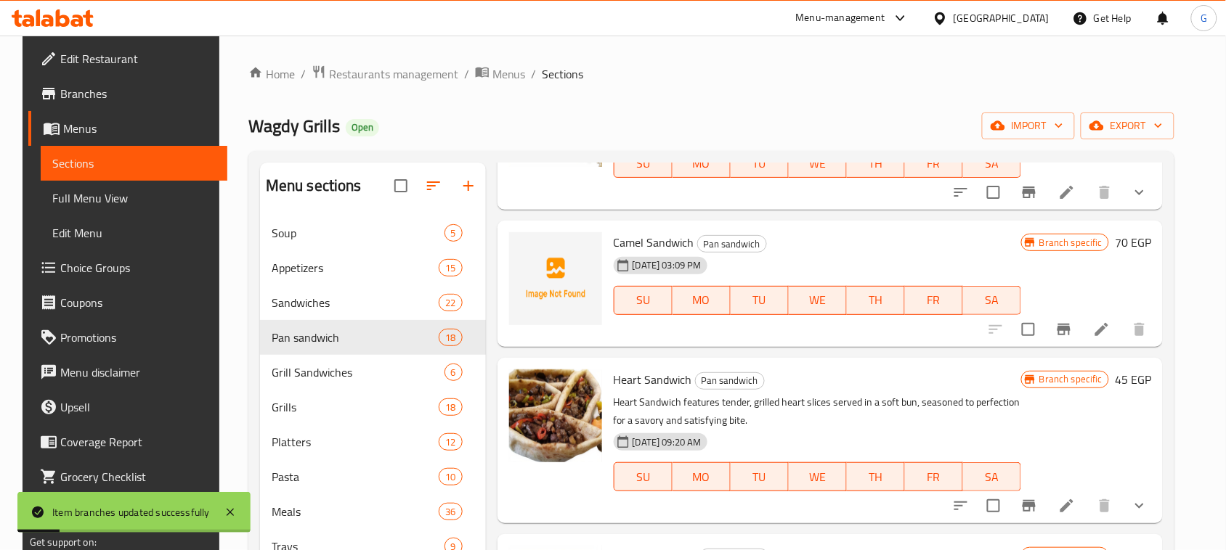
scroll to position [817, 0]
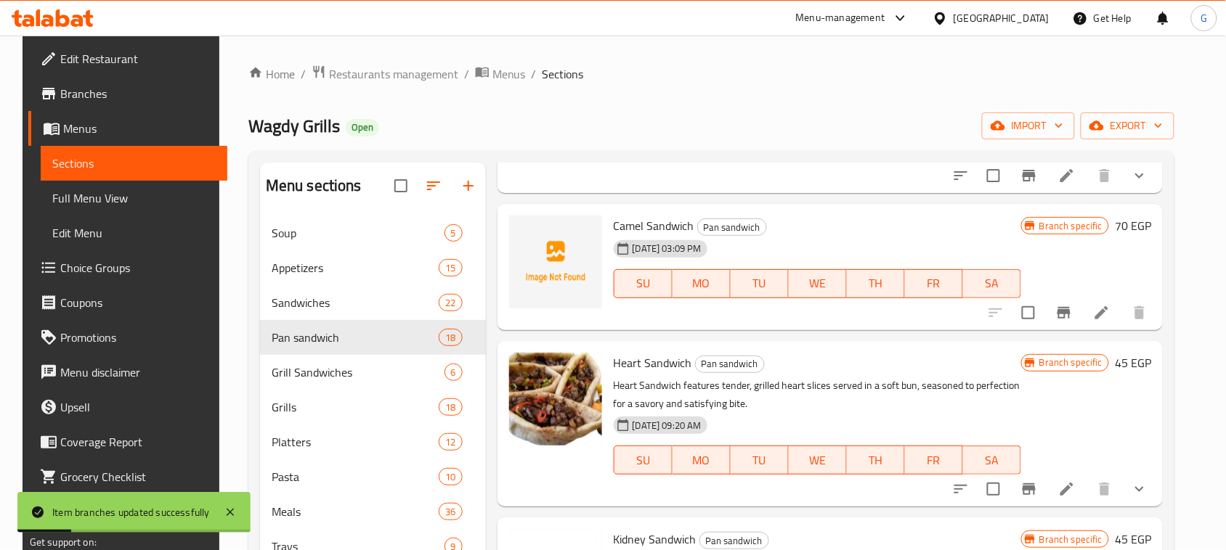
click at [1038, 481] on icon "Branch-specific-item" at bounding box center [1028, 489] width 17 height 17
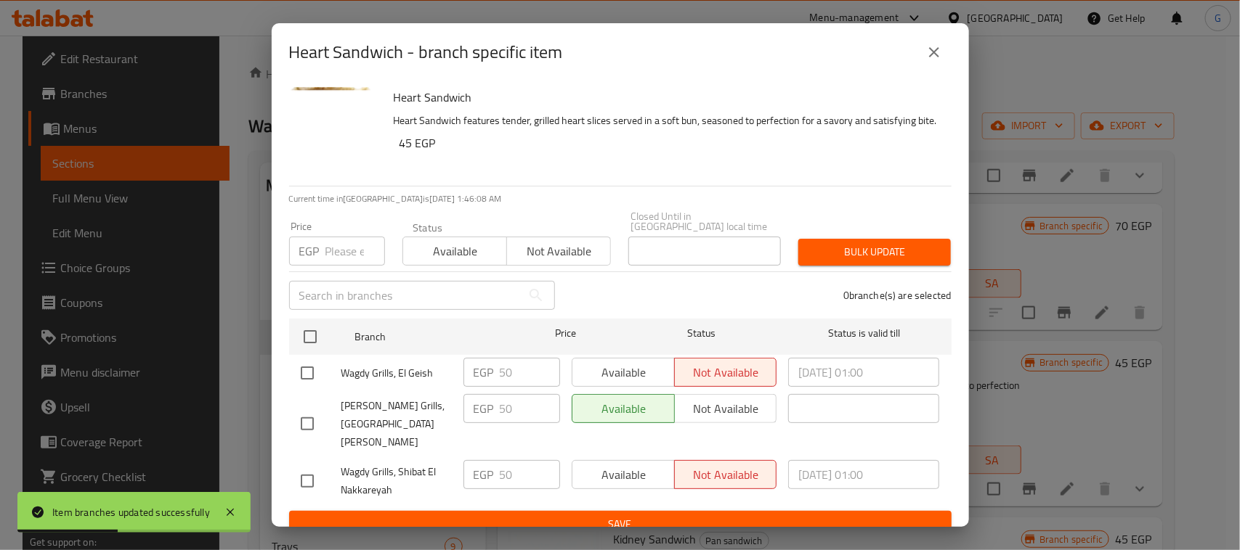
click at [310, 338] on input "checkbox" at bounding box center [310, 337] width 31 height 31
checkbox input "true"
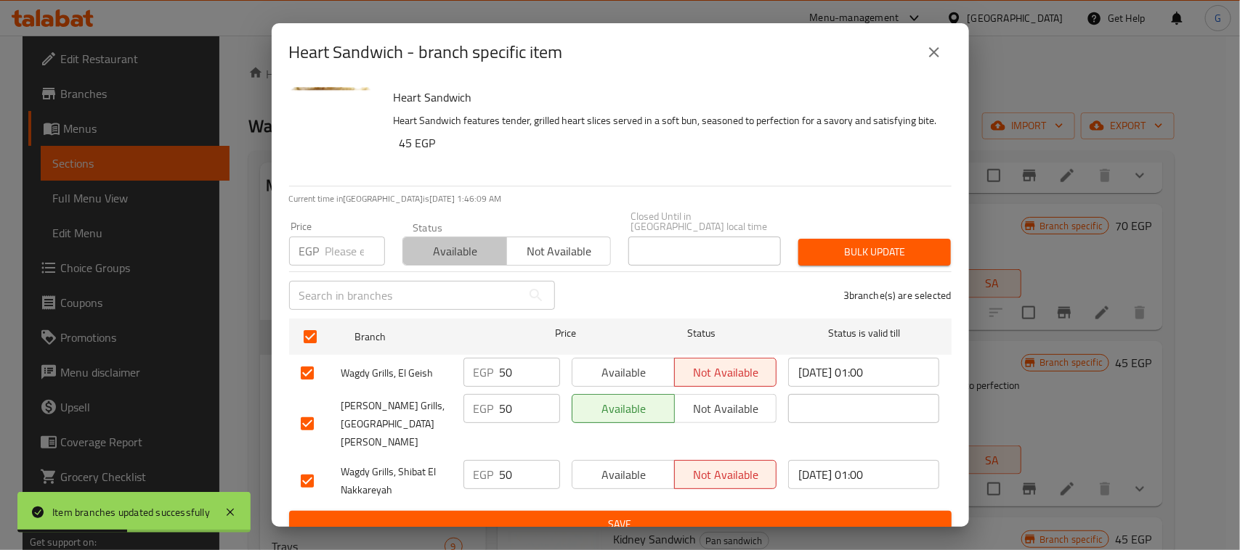
click at [463, 256] on span "Available" at bounding box center [455, 251] width 92 height 21
click at [845, 260] on span "Bulk update" at bounding box center [874, 252] width 129 height 18
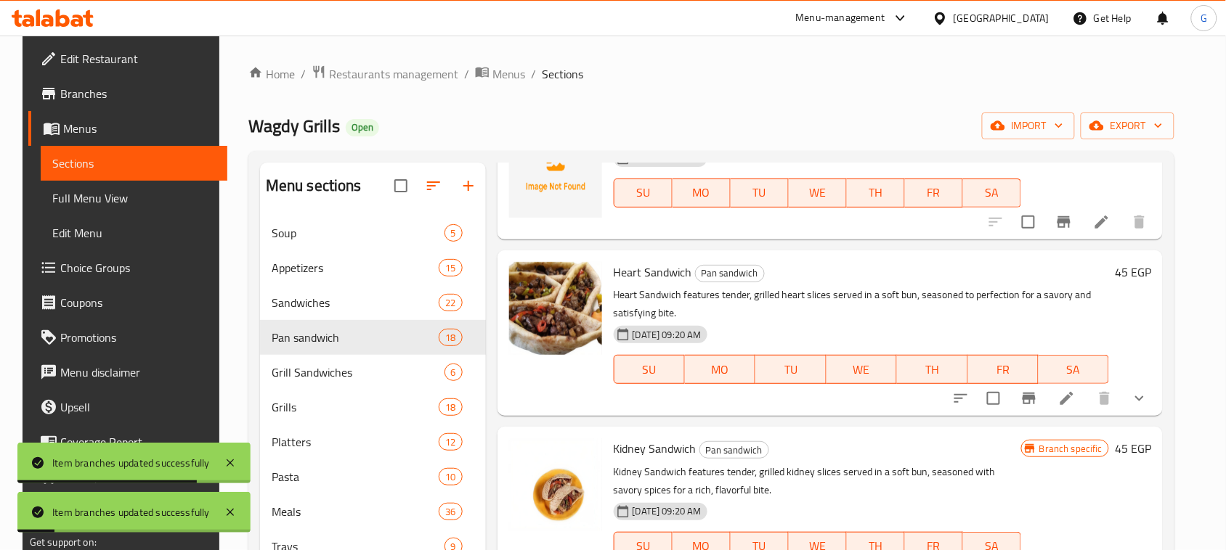
scroll to position [999, 0]
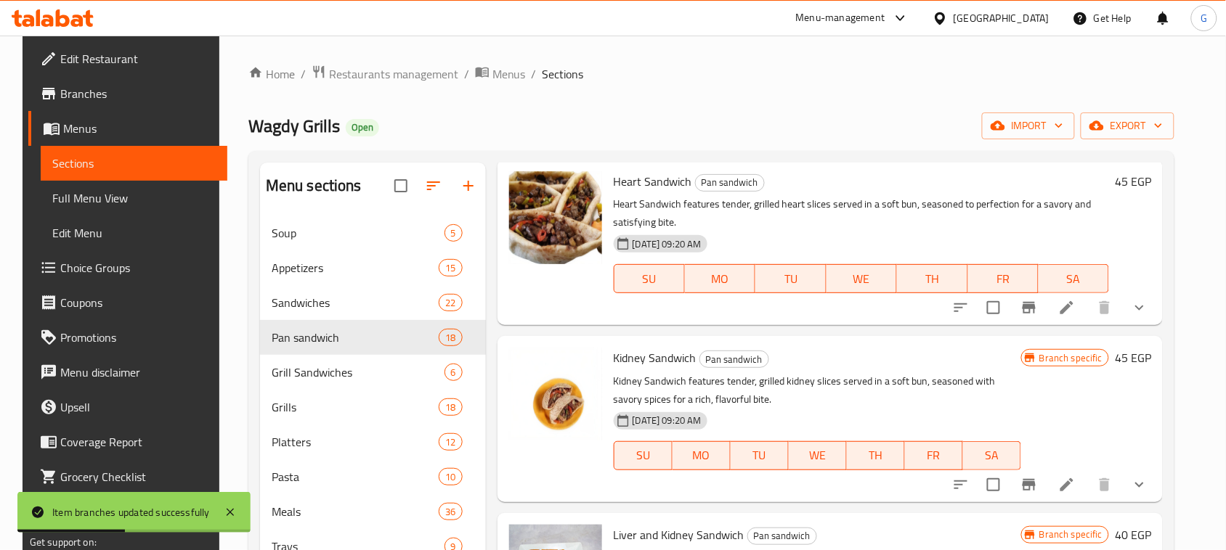
click at [1038, 476] on icon "Branch-specific-item" at bounding box center [1028, 484] width 17 height 17
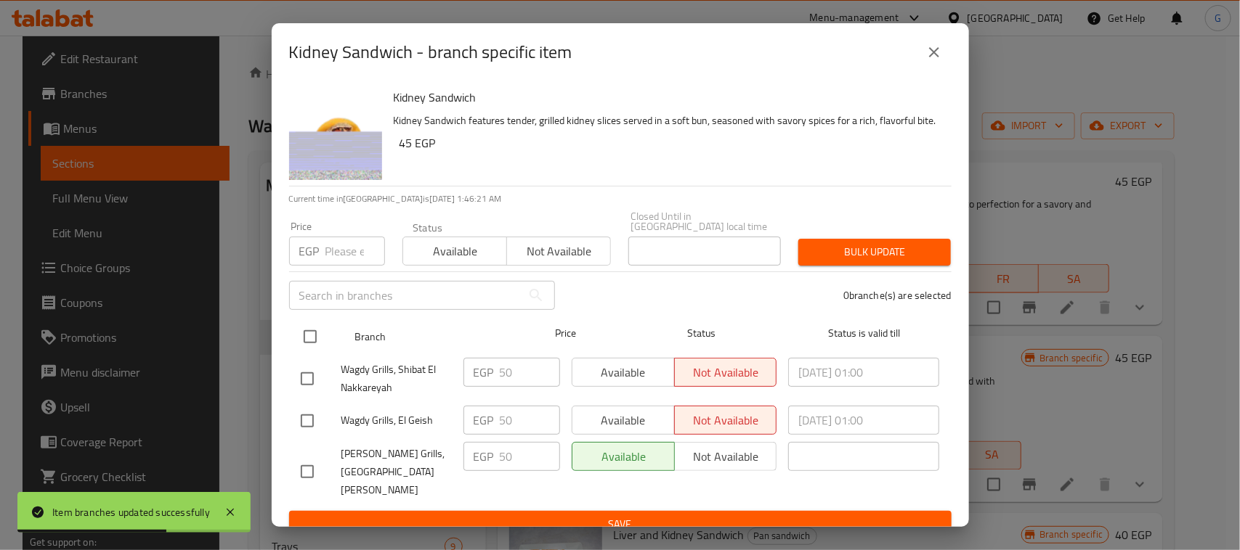
click at [318, 341] on input "checkbox" at bounding box center [310, 337] width 31 height 31
checkbox input "true"
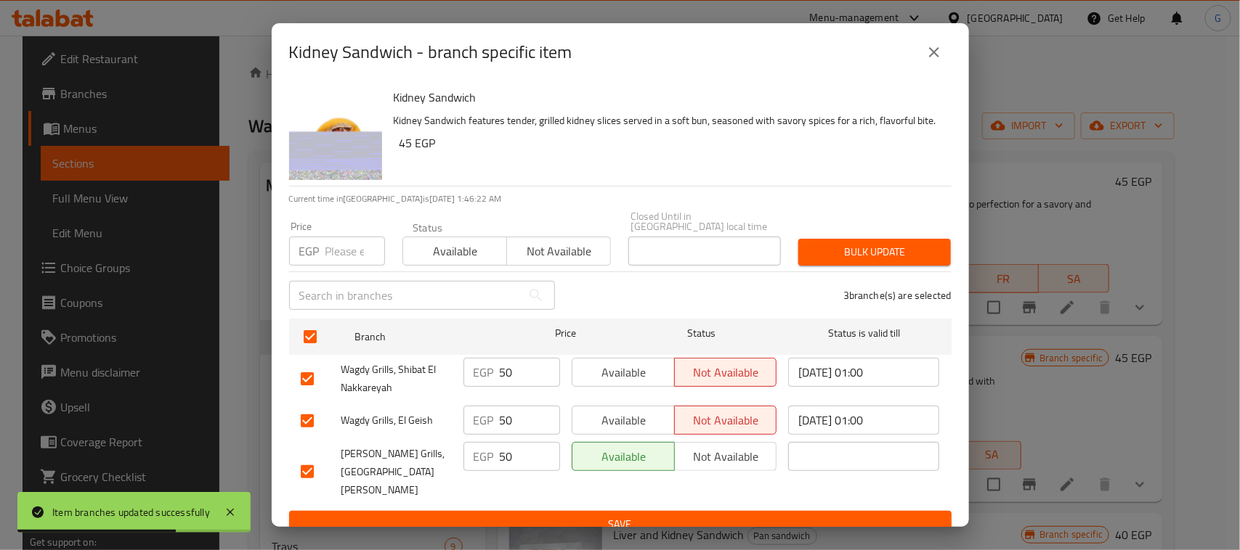
click at [444, 256] on span "Available" at bounding box center [455, 251] width 92 height 21
click at [861, 244] on span "Bulk update" at bounding box center [874, 252] width 129 height 18
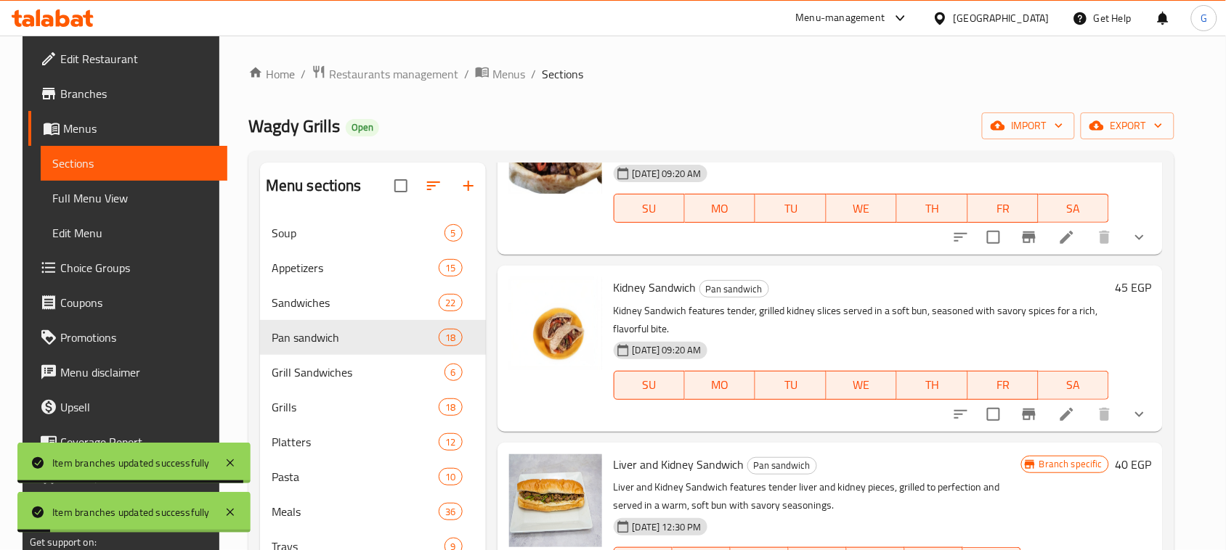
scroll to position [1180, 0]
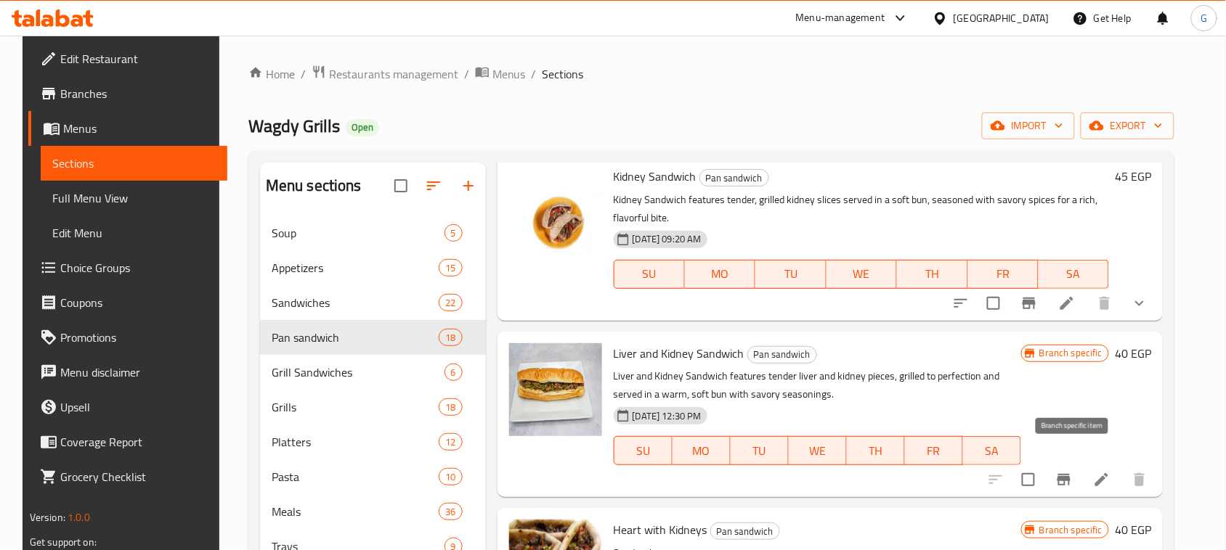
click at [1072, 471] on icon "Branch-specific-item" at bounding box center [1063, 479] width 17 height 17
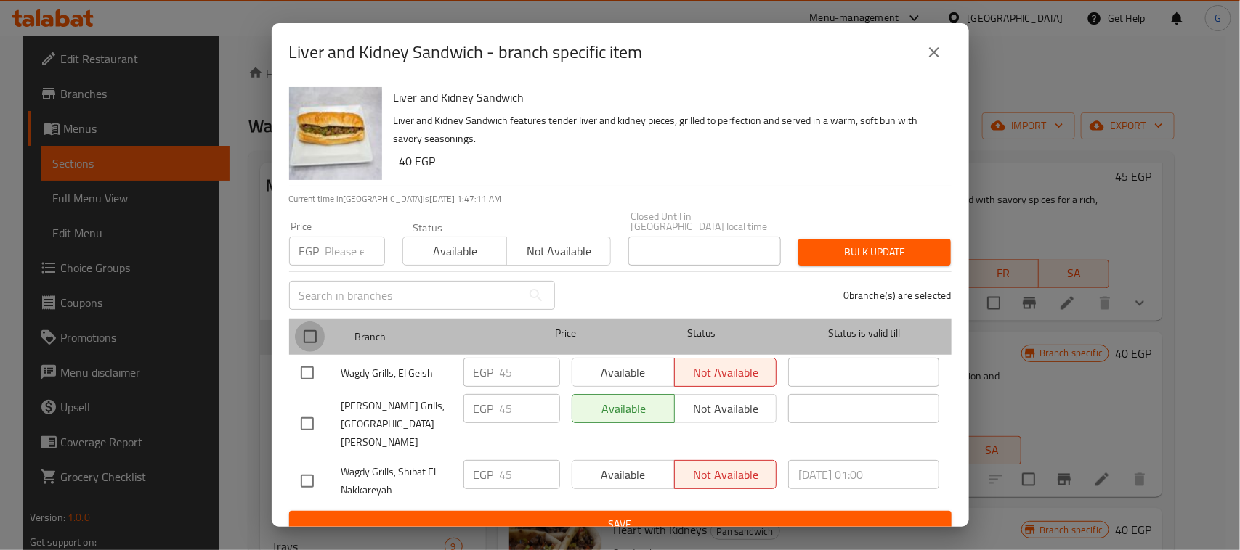
click at [309, 338] on input "checkbox" at bounding box center [310, 337] width 31 height 31
checkbox input "true"
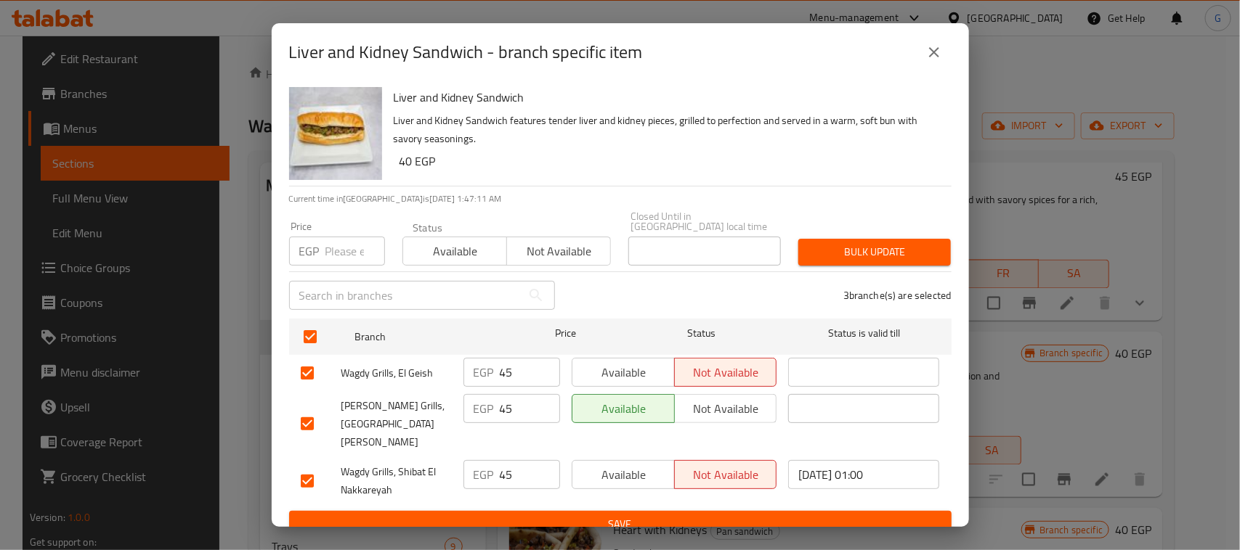
click at [443, 243] on span "Available" at bounding box center [455, 251] width 92 height 21
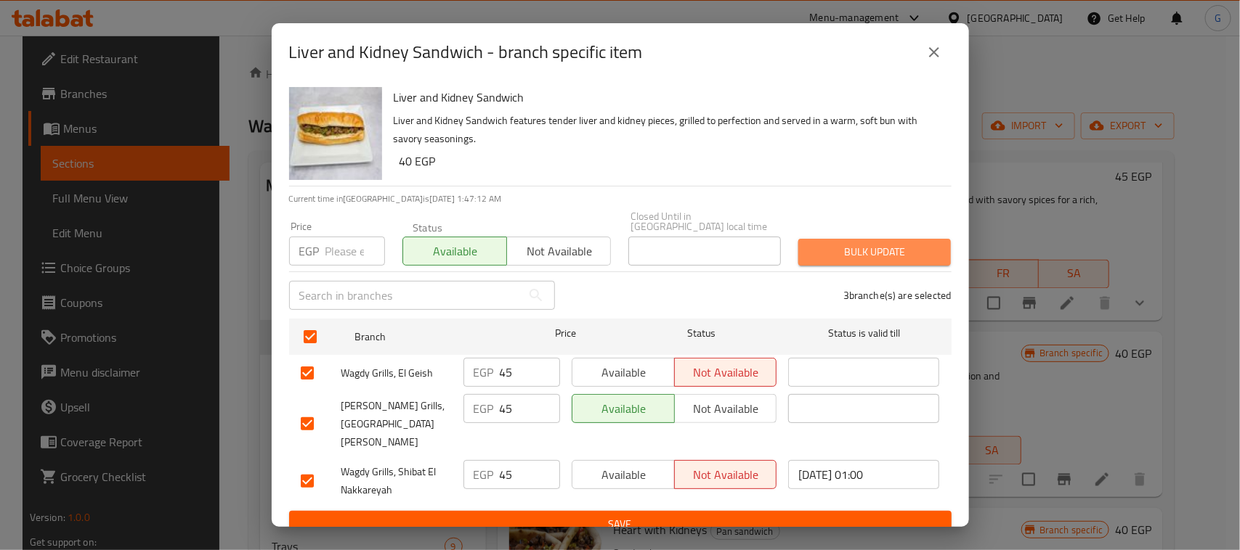
click at [847, 256] on span "Bulk update" at bounding box center [874, 252] width 129 height 18
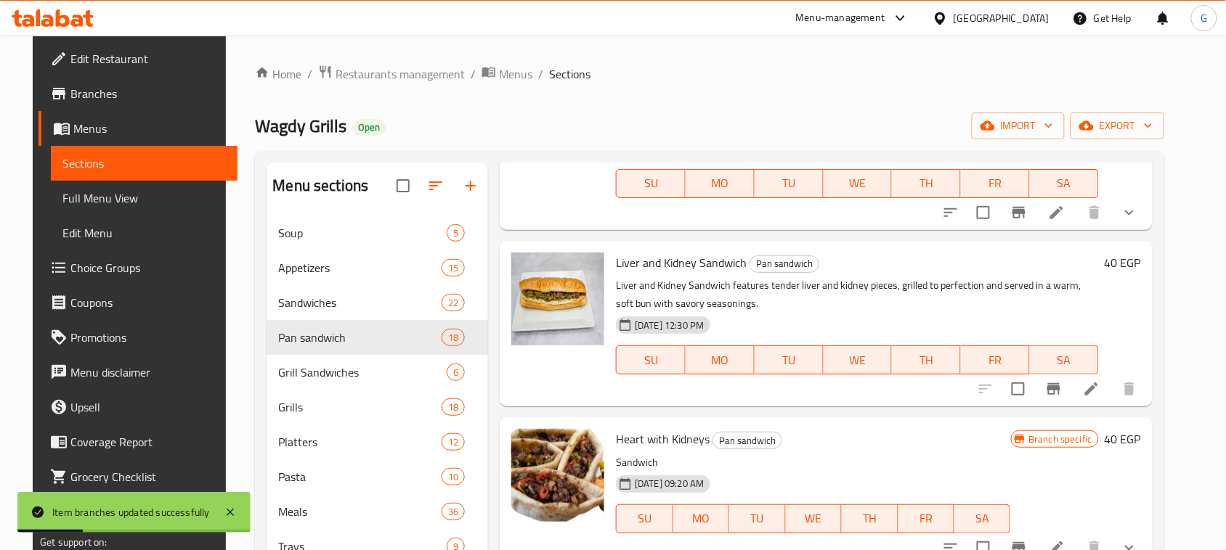
scroll to position [1362, 0]
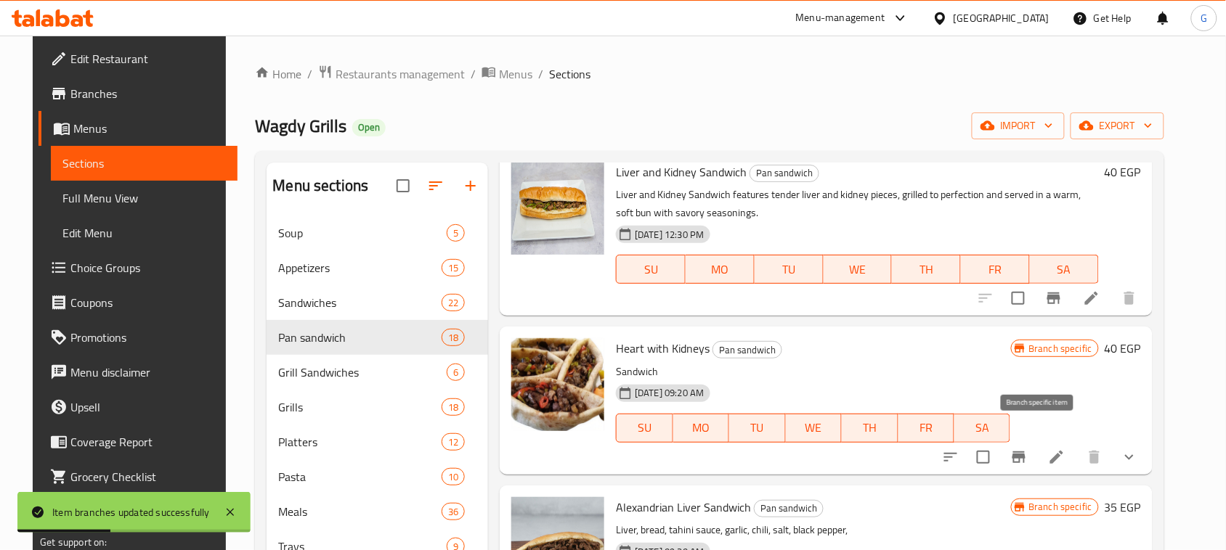
click at [1036, 440] on button "Branch-specific-item" at bounding box center [1018, 457] width 35 height 35
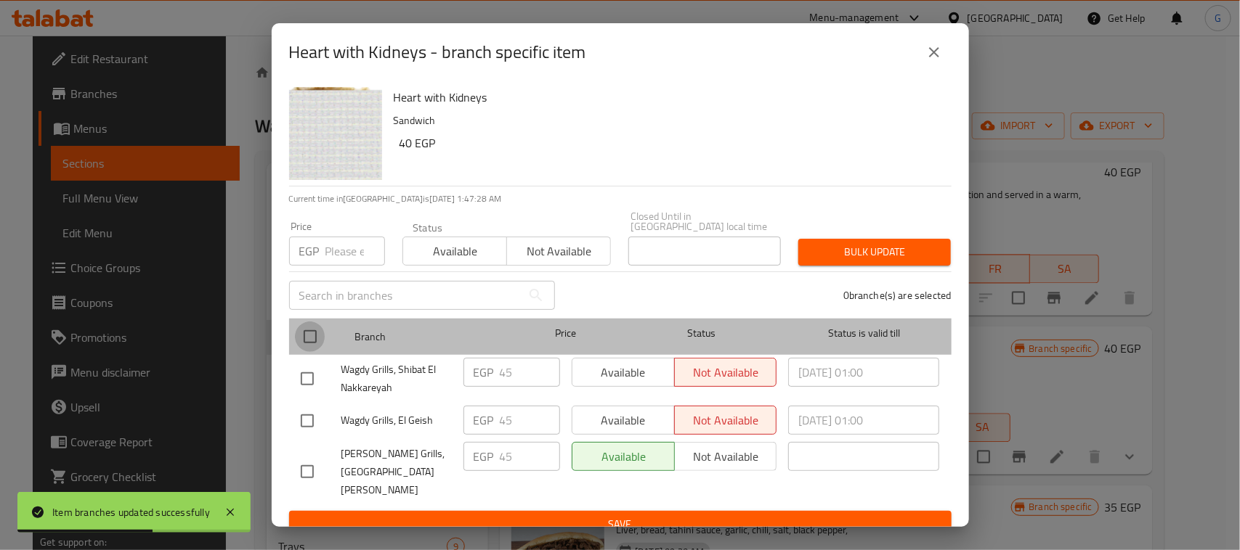
click at [309, 343] on input "checkbox" at bounding box center [310, 337] width 31 height 31
checkbox input "true"
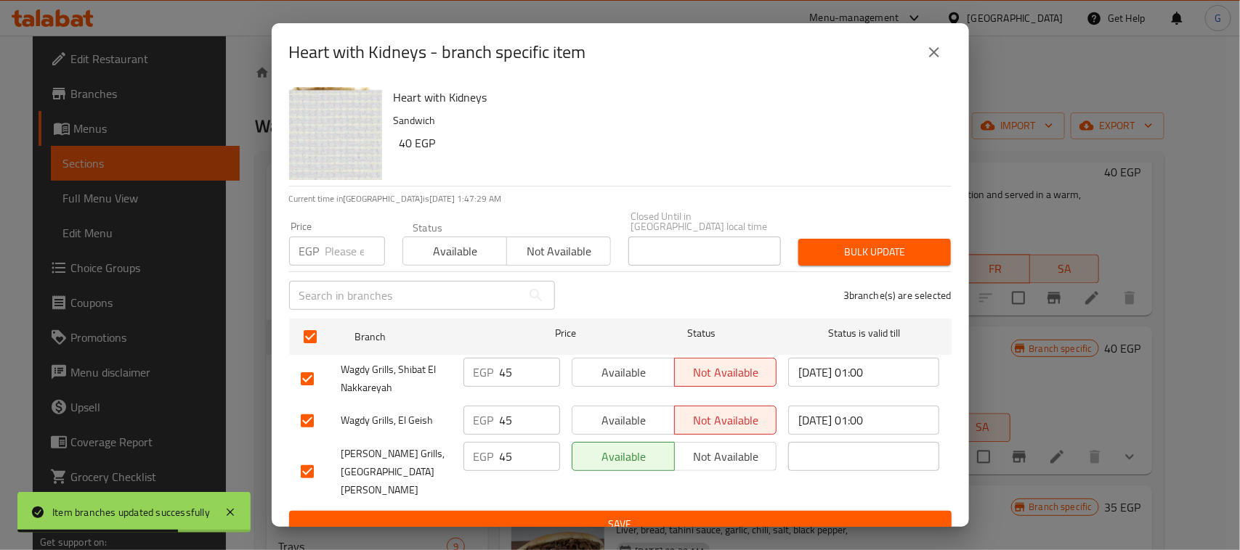
click at [474, 251] on span "Available" at bounding box center [455, 251] width 92 height 21
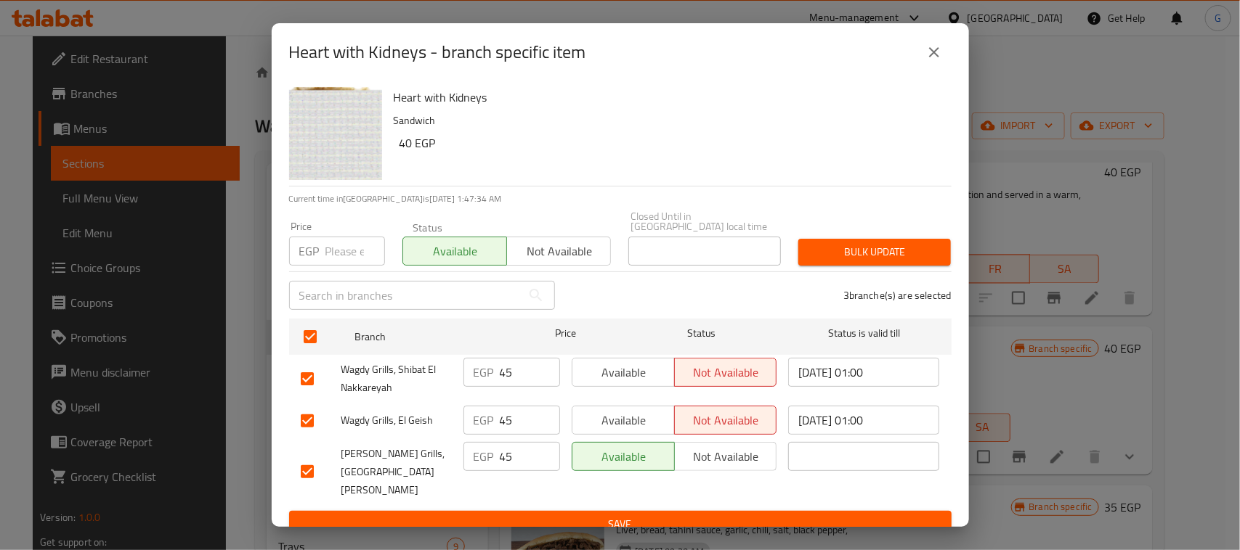
click at [871, 255] on span "Bulk update" at bounding box center [874, 252] width 129 height 18
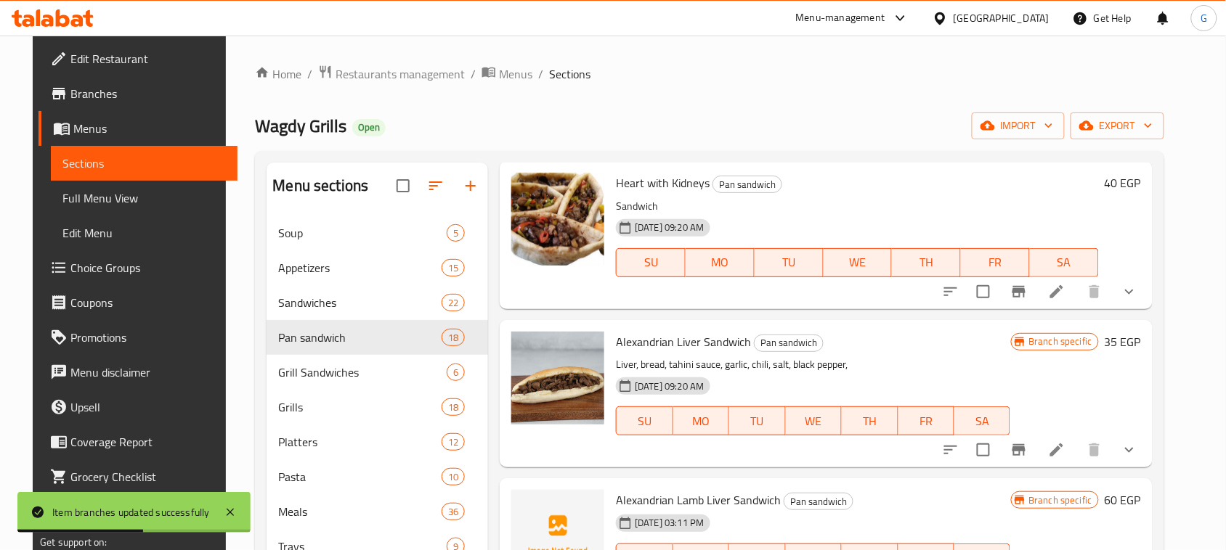
scroll to position [1543, 0]
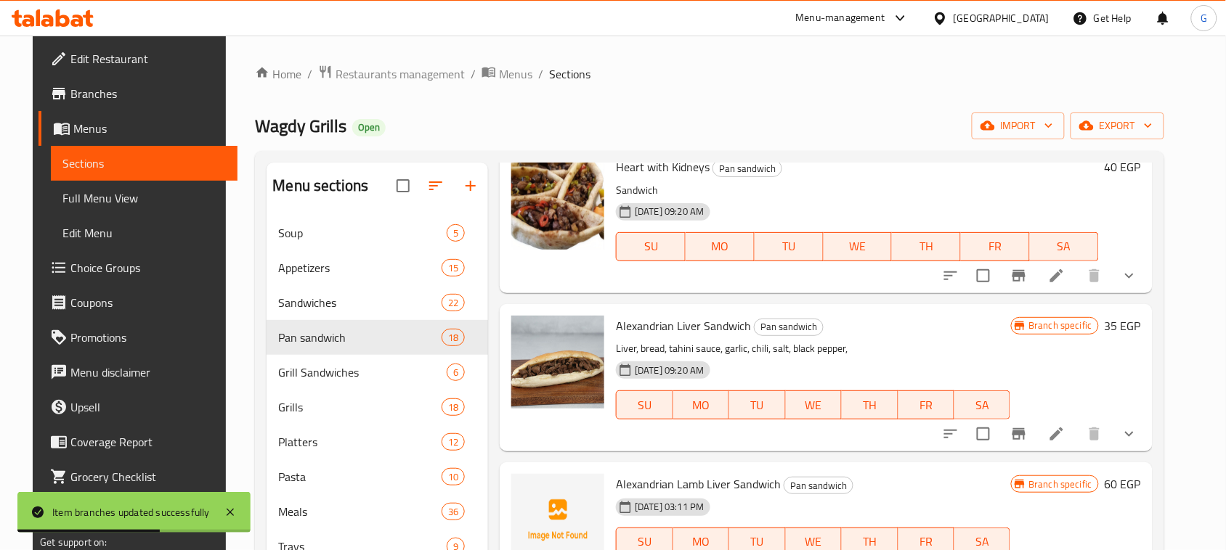
click at [1028, 426] on icon "Branch-specific-item" at bounding box center [1018, 434] width 17 height 17
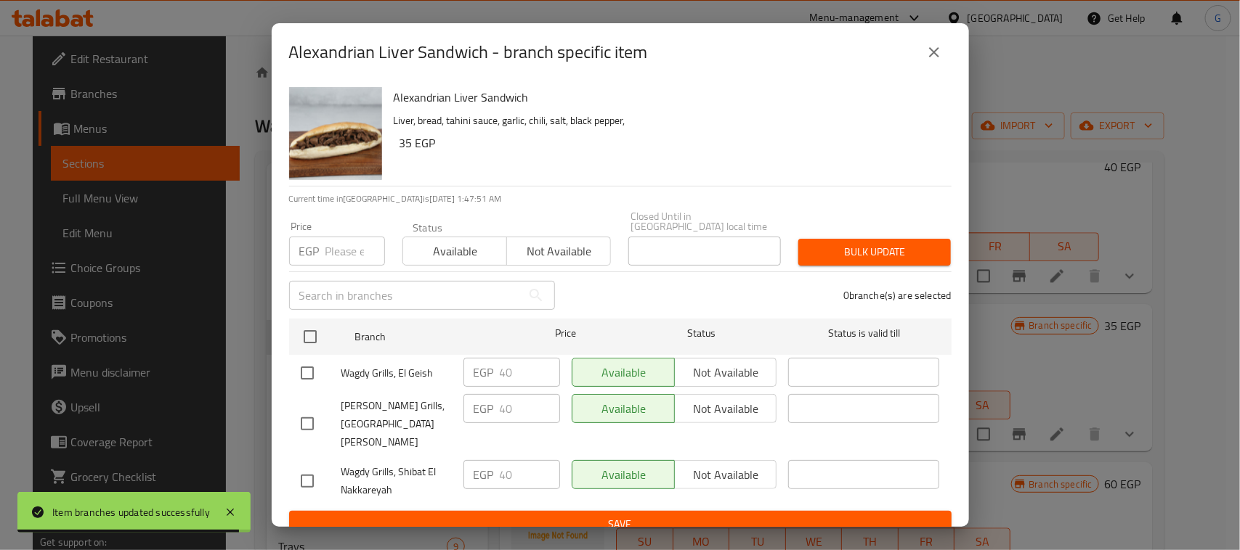
drag, startPoint x: 941, startPoint y: 51, endPoint x: 935, endPoint y: 67, distance: 17.3
click at [941, 52] on button "close" at bounding box center [933, 52] width 35 height 35
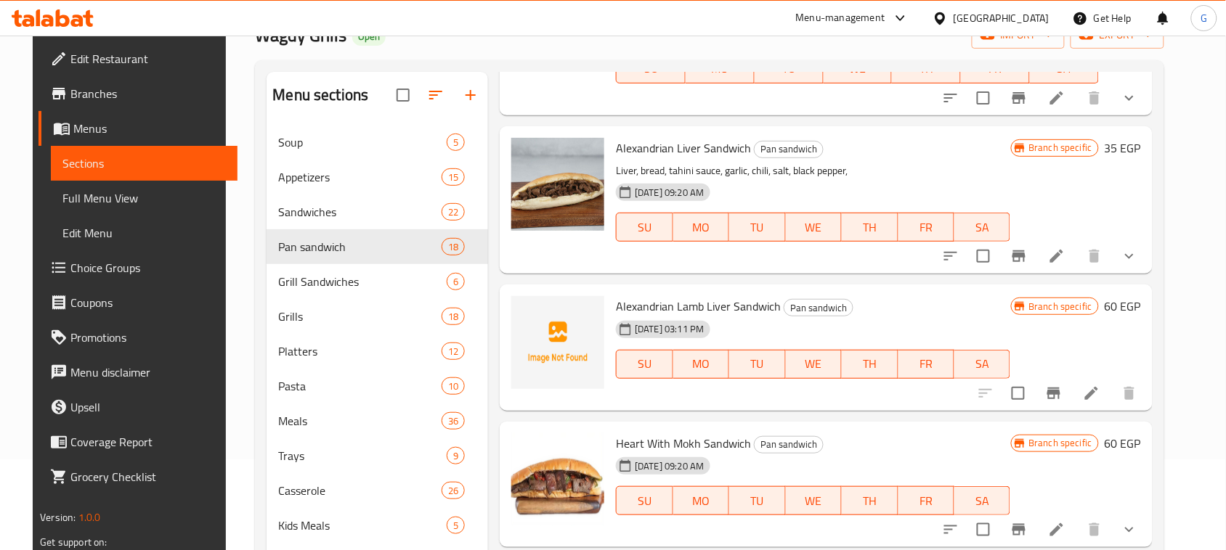
scroll to position [1634, 0]
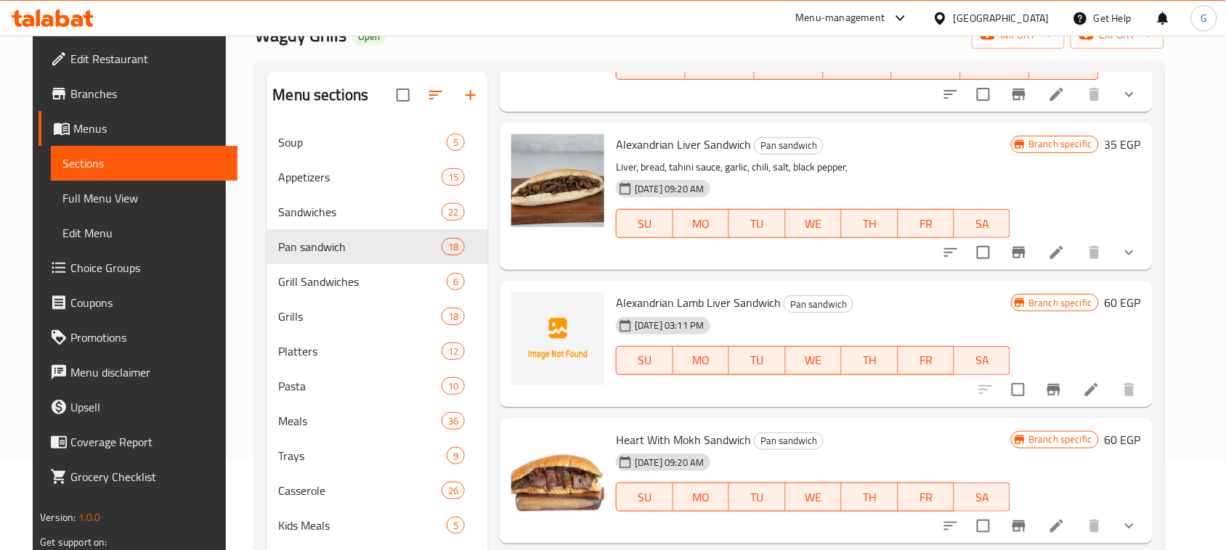
click at [1060, 384] on icon "Branch-specific-item" at bounding box center [1053, 390] width 13 height 12
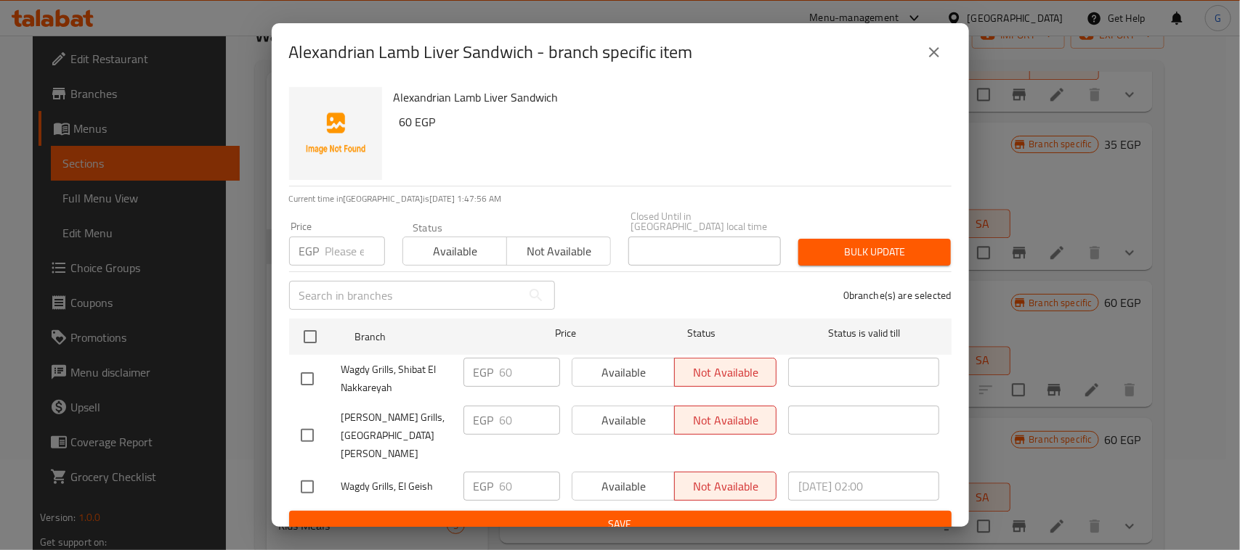
drag, startPoint x: 317, startPoint y: 338, endPoint x: 325, endPoint y: 259, distance: 78.9
click at [317, 332] on input "checkbox" at bounding box center [310, 337] width 31 height 31
checkbox input "true"
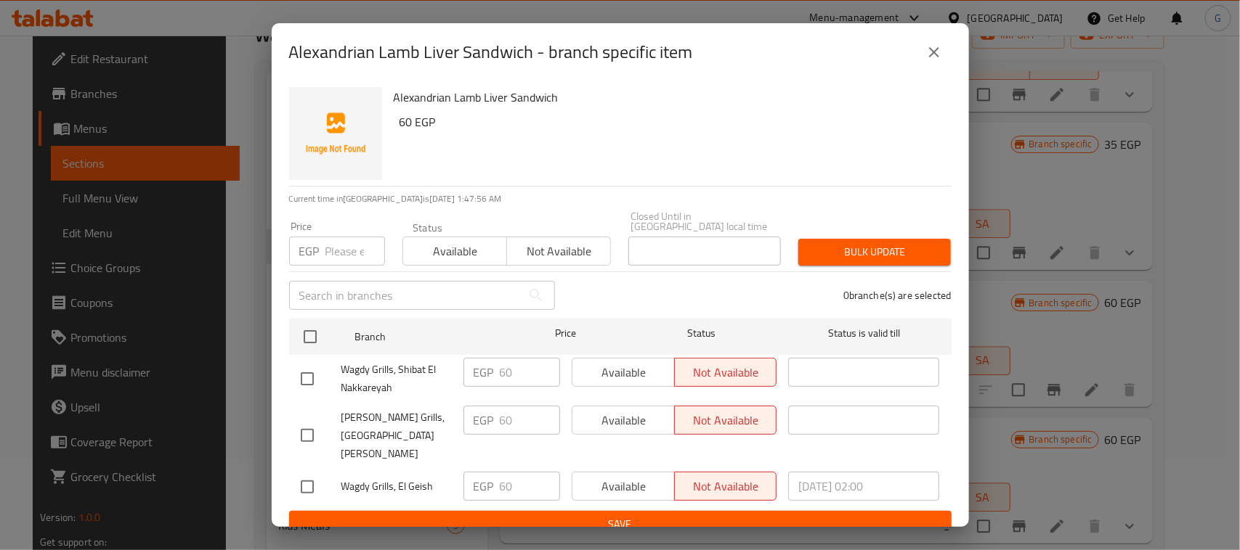
checkbox input "true"
click at [329, 253] on input "number" at bounding box center [355, 251] width 60 height 29
type input "65"
click at [455, 261] on span "Available" at bounding box center [455, 251] width 92 height 21
click at [879, 260] on span "Bulk update" at bounding box center [874, 252] width 129 height 18
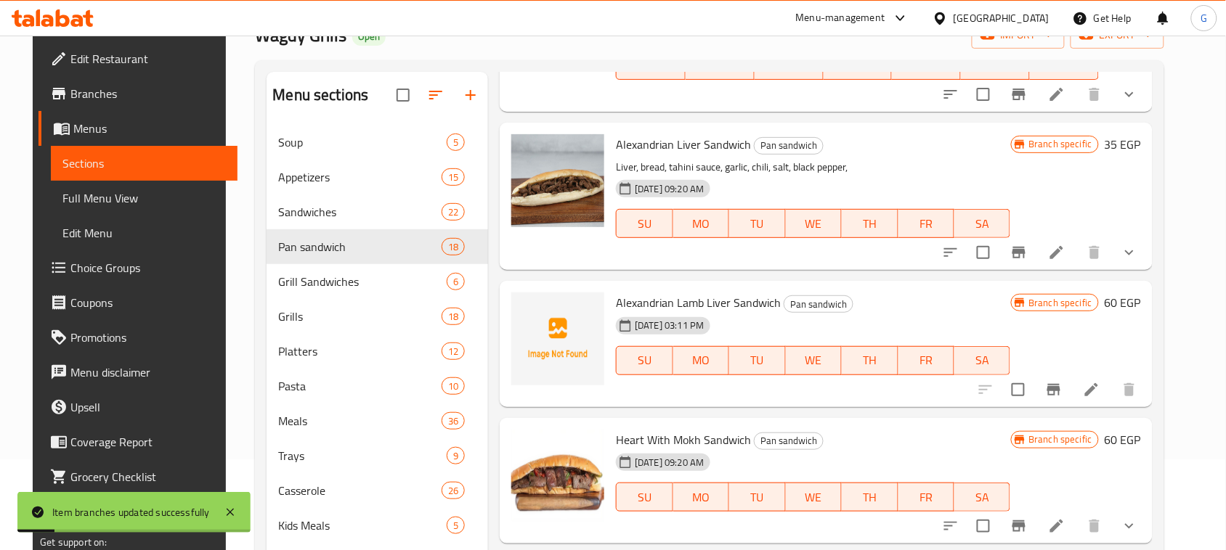
scroll to position [1725, 0]
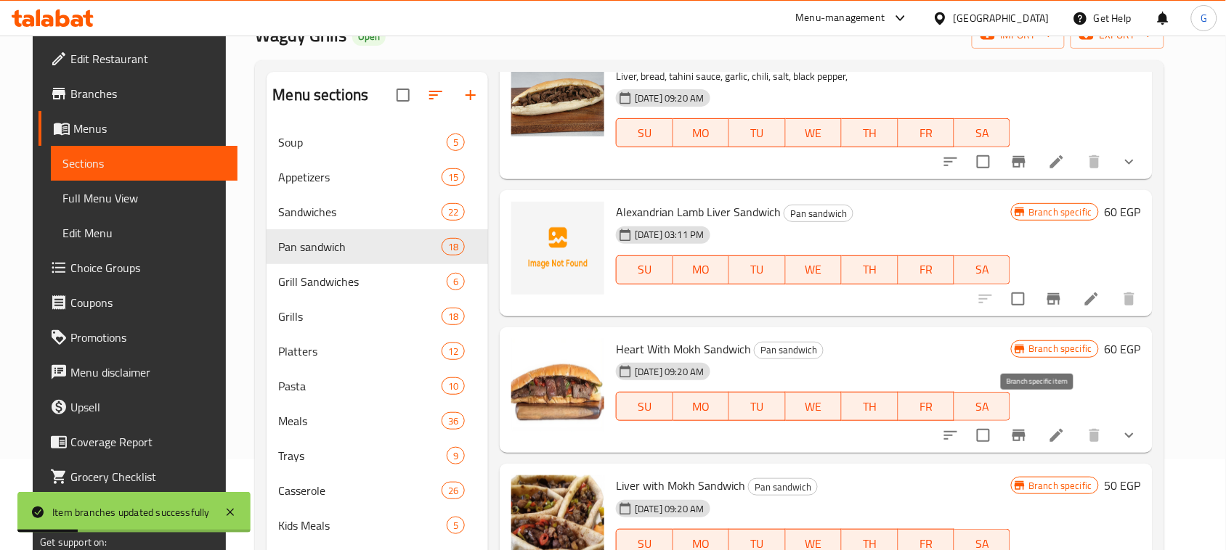
click at [1025, 430] on icon "Branch-specific-item" at bounding box center [1018, 436] width 13 height 12
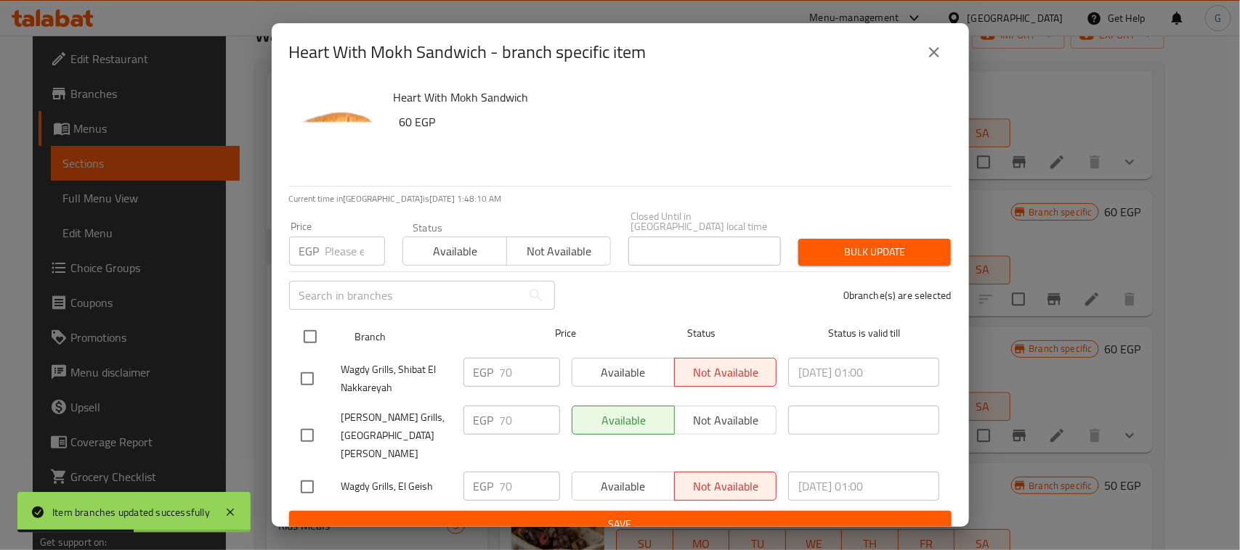
click at [310, 345] on input "checkbox" at bounding box center [310, 337] width 31 height 31
checkbox input "true"
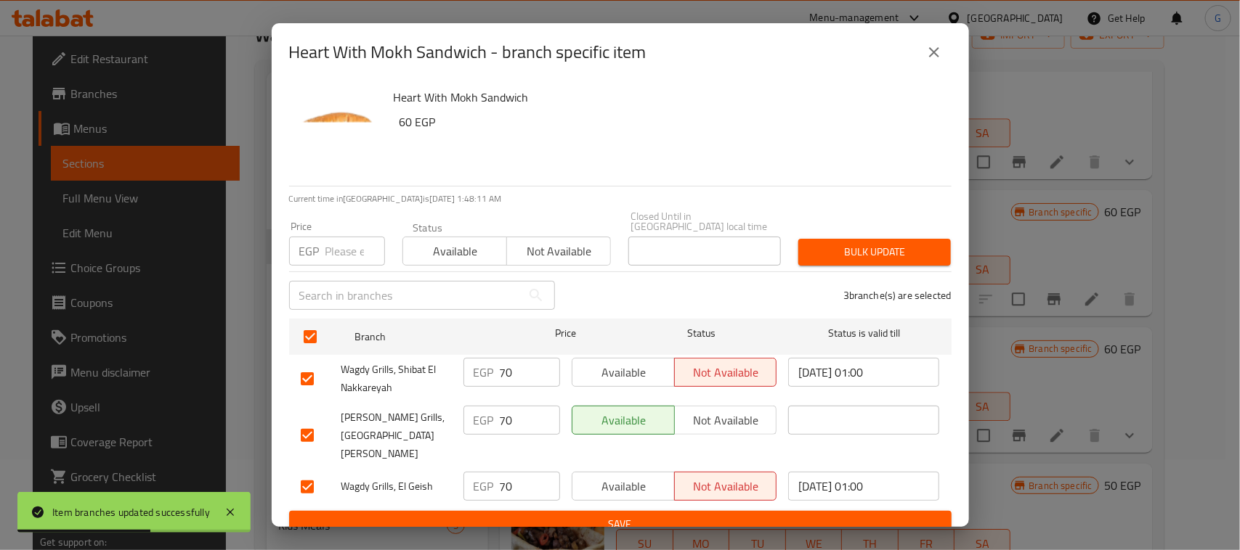
click at [338, 248] on input "number" at bounding box center [355, 251] width 60 height 29
type input "75"
click at [454, 238] on button "Available" at bounding box center [454, 251] width 105 height 29
click at [865, 256] on span "Bulk update" at bounding box center [874, 252] width 129 height 18
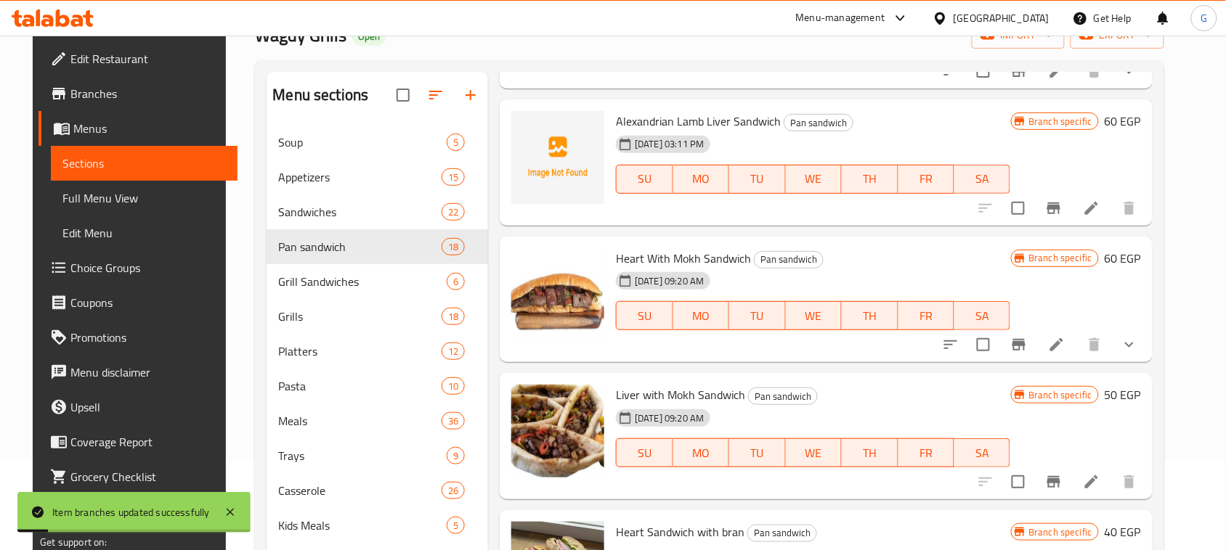
scroll to position [1906, 0]
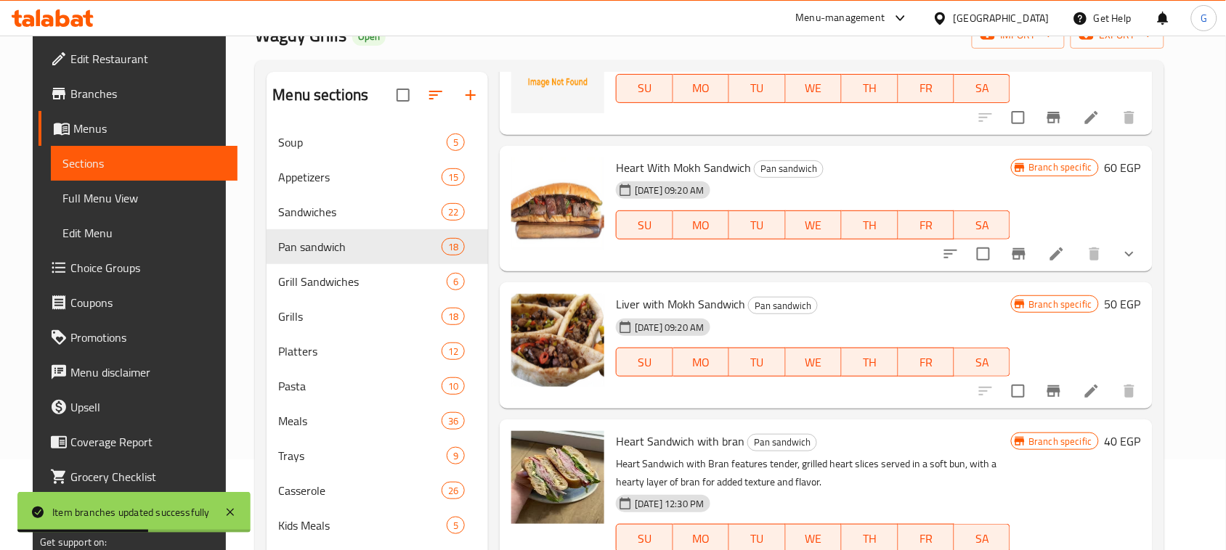
click at [1060, 386] on icon "Branch-specific-item" at bounding box center [1053, 392] width 13 height 12
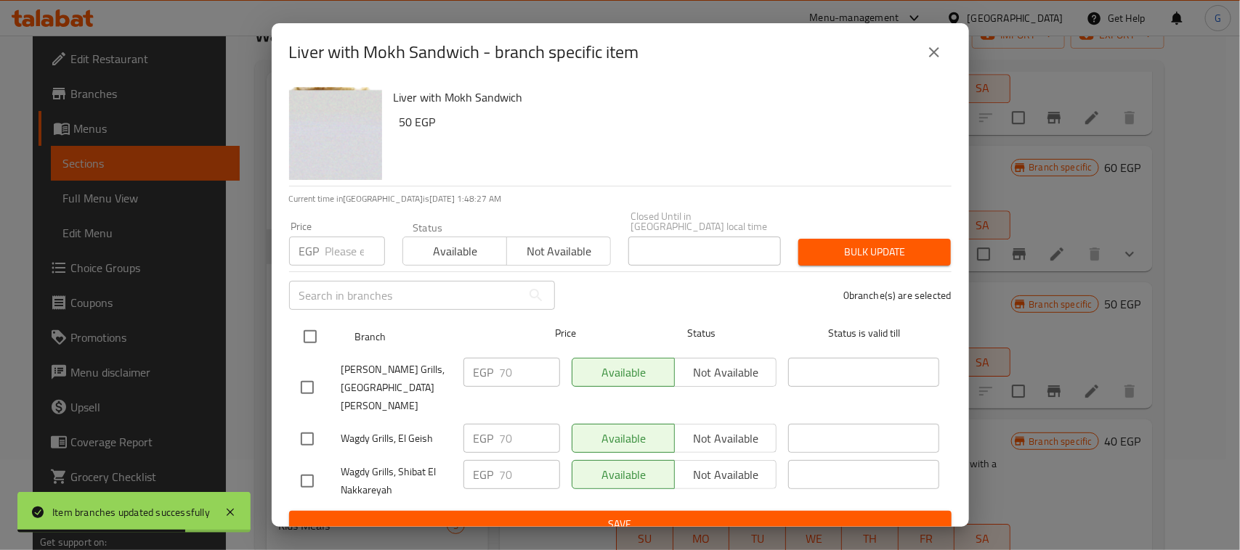
click at [317, 341] on input "checkbox" at bounding box center [310, 337] width 31 height 31
checkbox input "true"
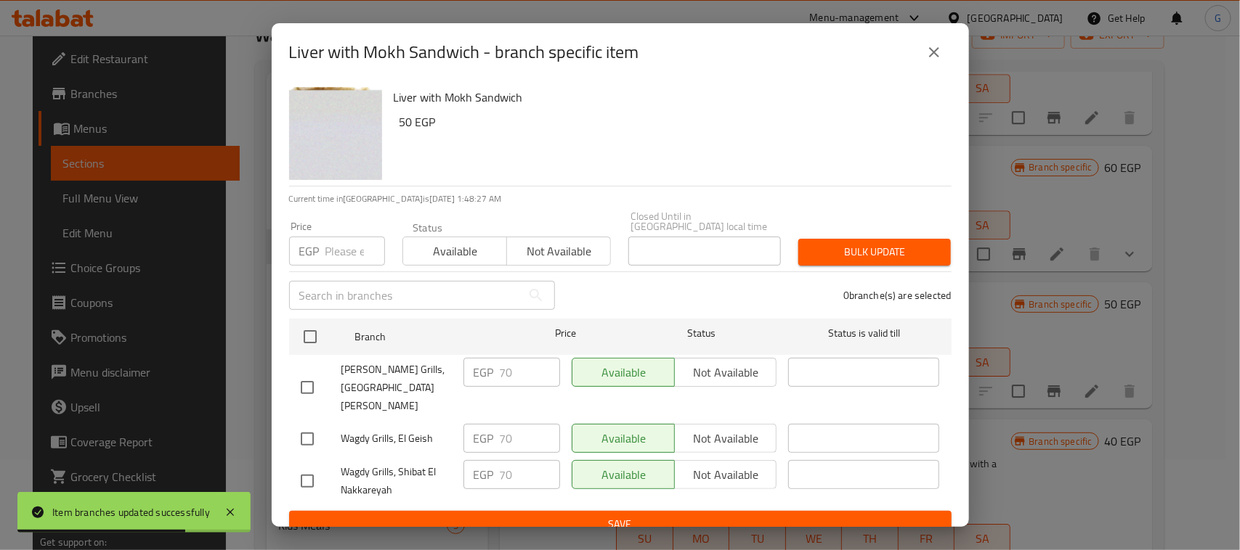
checkbox input "true"
click at [339, 260] on input "number" at bounding box center [355, 251] width 60 height 29
type input "75"
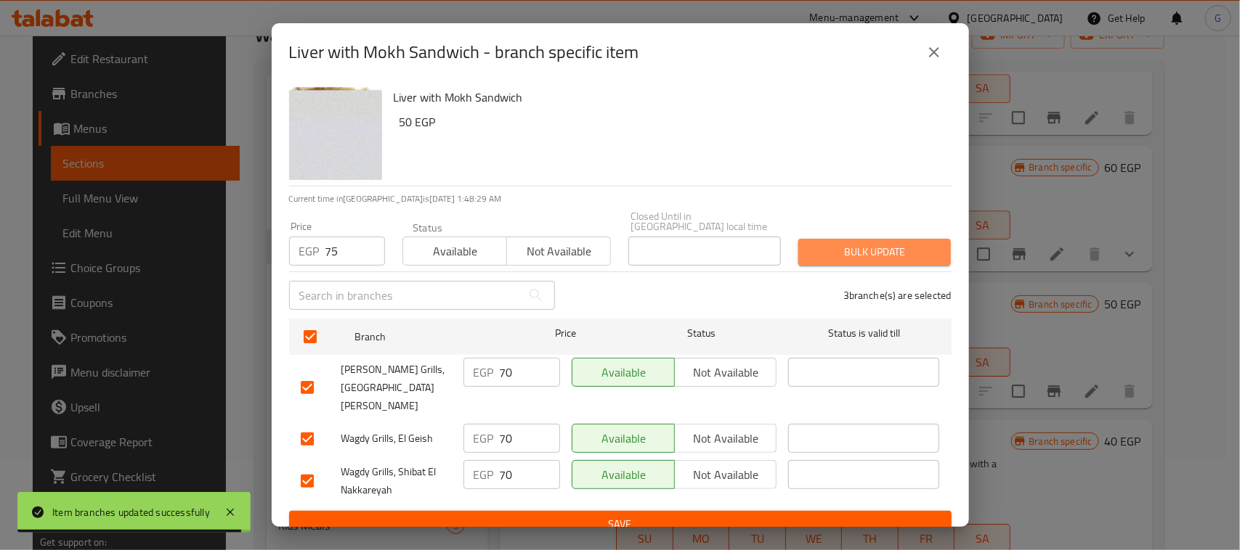
click at [895, 255] on span "Bulk update" at bounding box center [874, 252] width 129 height 18
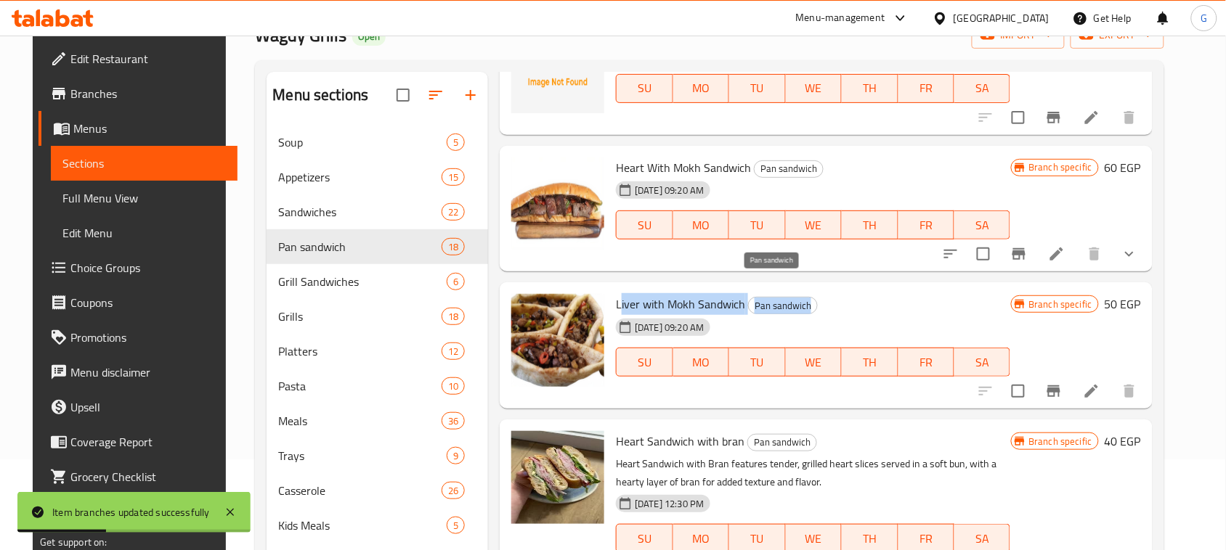
drag, startPoint x: 616, startPoint y: 287, endPoint x: 797, endPoint y: 288, distance: 180.8
click at [797, 294] on h6 "Liver with Mokh Sandwich Pan sandwich" at bounding box center [813, 304] width 394 height 20
click at [797, 313] on div "[DATE] 09:20 AM SU MO TU WE TH FR SA" at bounding box center [813, 352] width 406 height 78
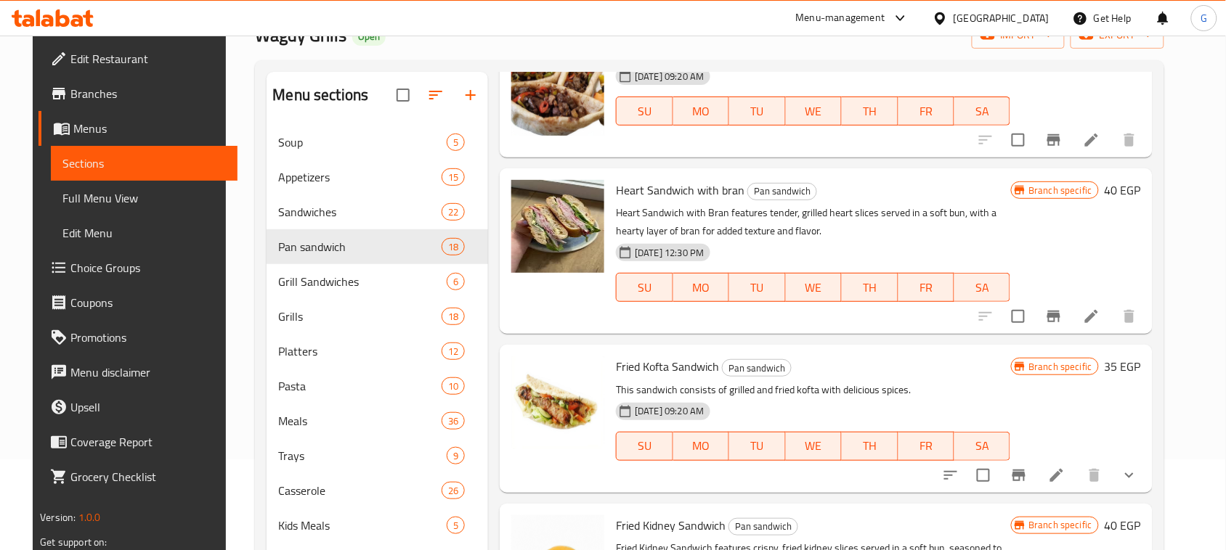
scroll to position [2179, 0]
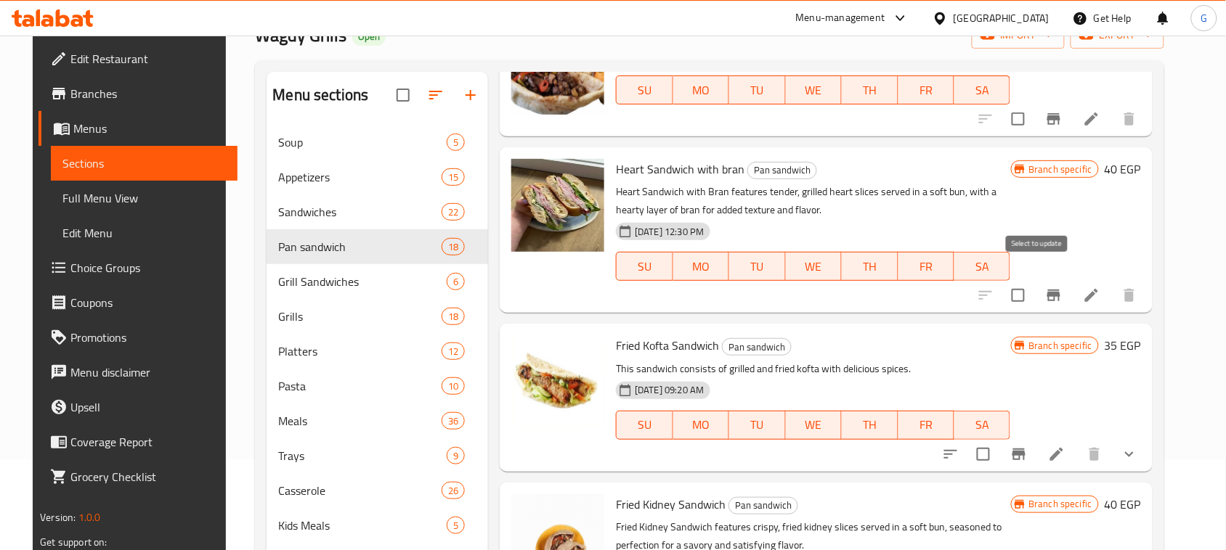
click at [1030, 280] on input "checkbox" at bounding box center [1018, 295] width 31 height 31
checkbox input "true"
click at [999, 440] on input "checkbox" at bounding box center [983, 454] width 31 height 31
checkbox input "true"
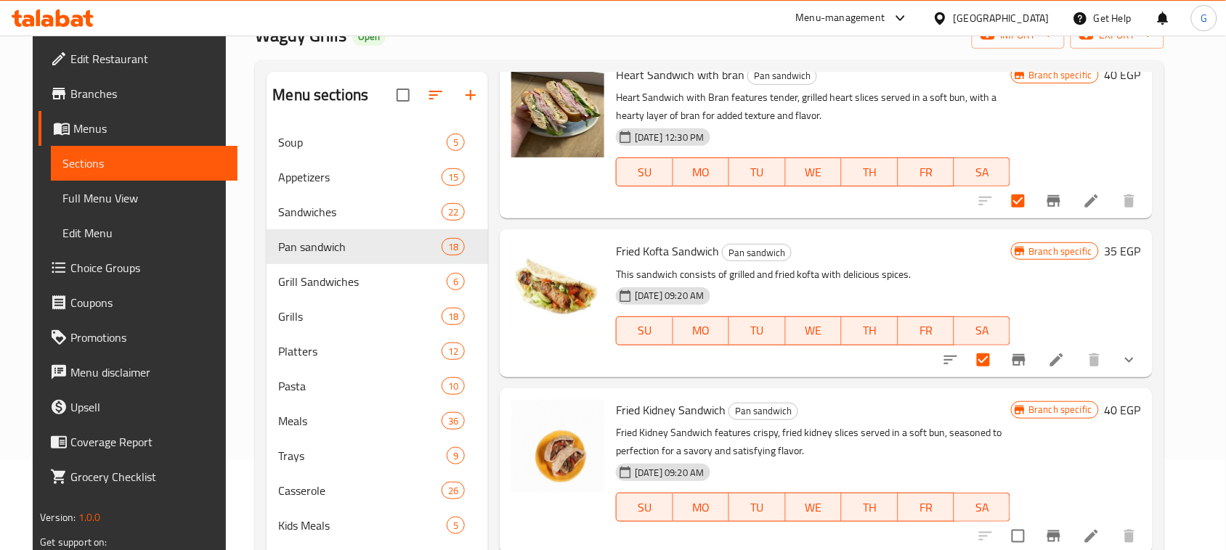
scroll to position [2332, 0]
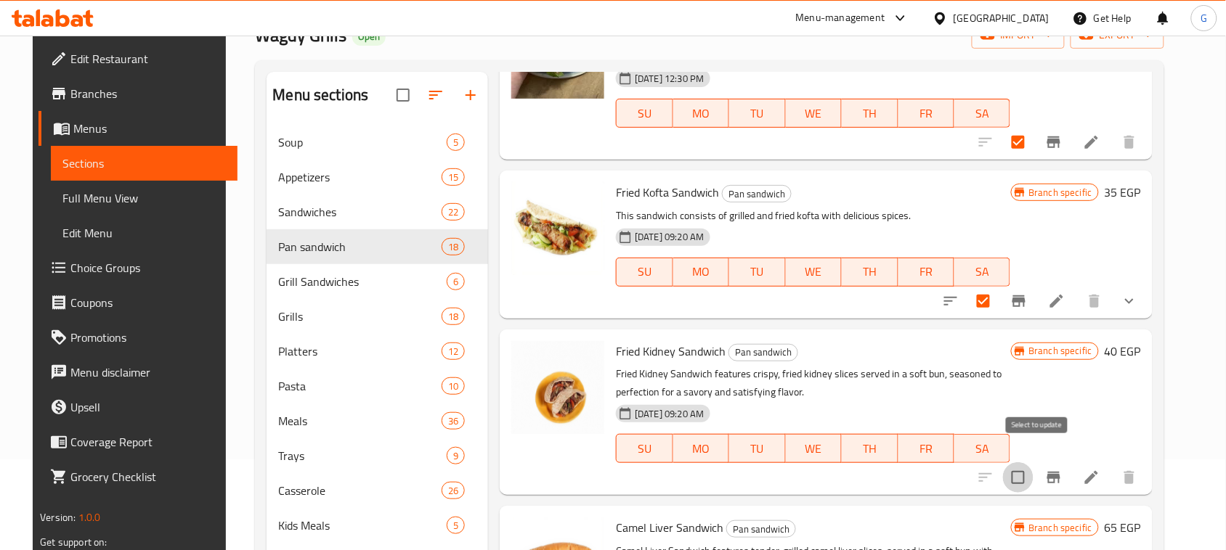
drag, startPoint x: 1042, startPoint y: 447, endPoint x: 1037, endPoint y: 455, distance: 9.5
click at [1033, 463] on input "checkbox" at bounding box center [1018, 478] width 31 height 31
checkbox input "true"
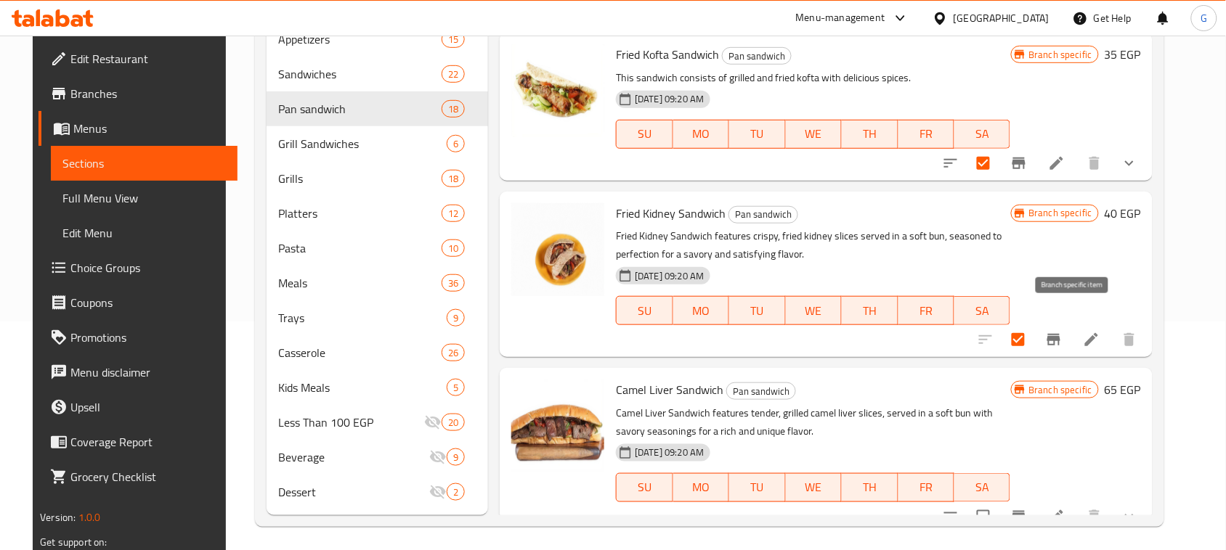
scroll to position [234, 0]
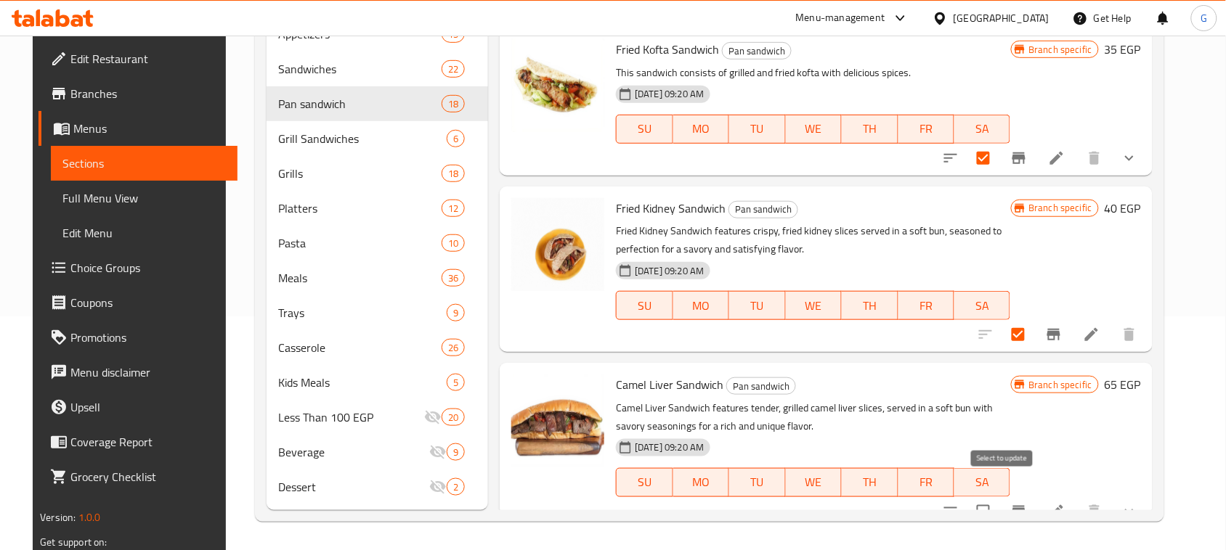
click at [999, 498] on input "checkbox" at bounding box center [983, 512] width 31 height 31
checkbox input "true"
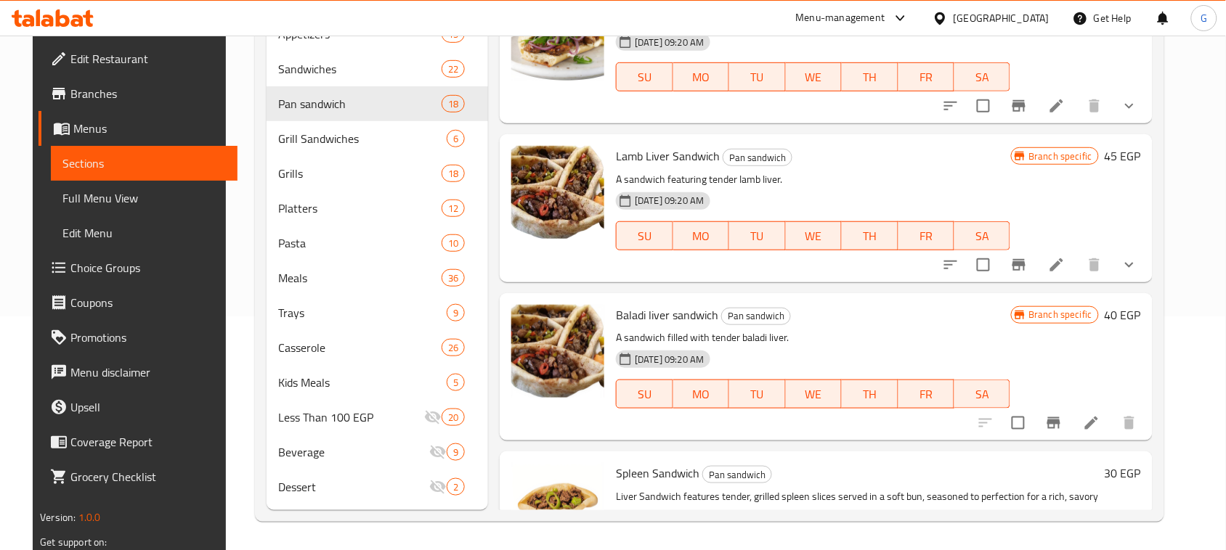
scroll to position [0, 0]
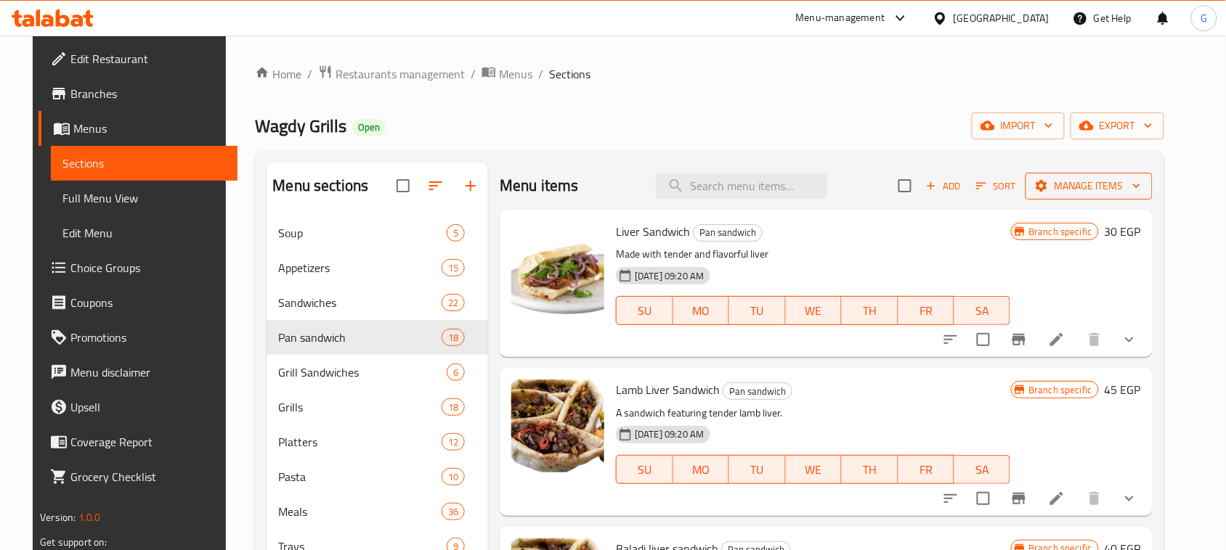
click at [1105, 186] on span "Manage items" at bounding box center [1089, 186] width 104 height 18
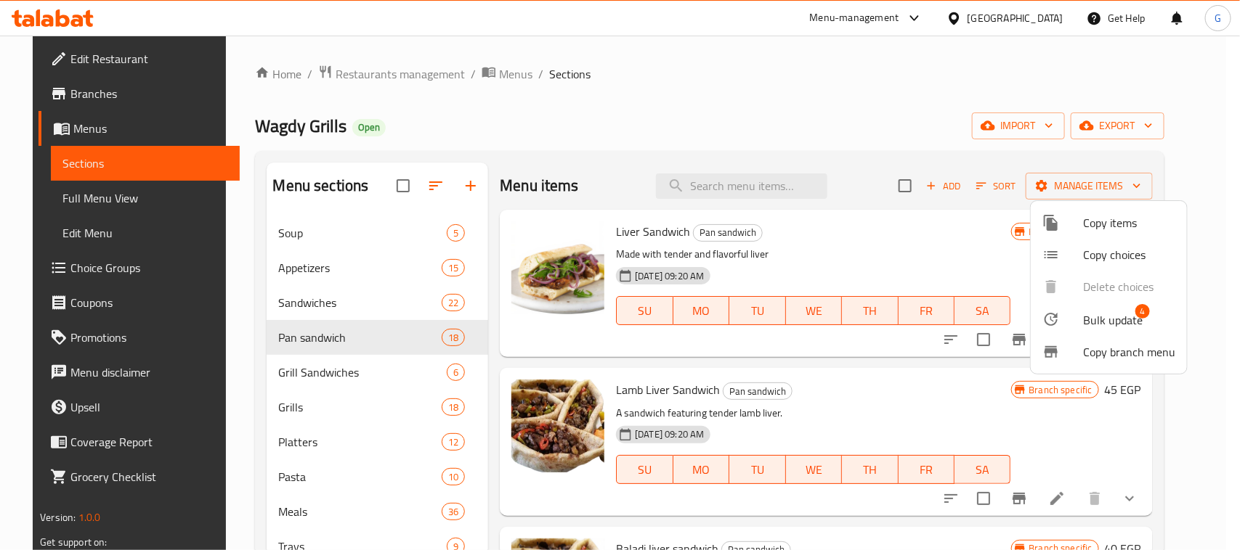
click at [1094, 321] on span "Bulk update" at bounding box center [1113, 320] width 60 height 17
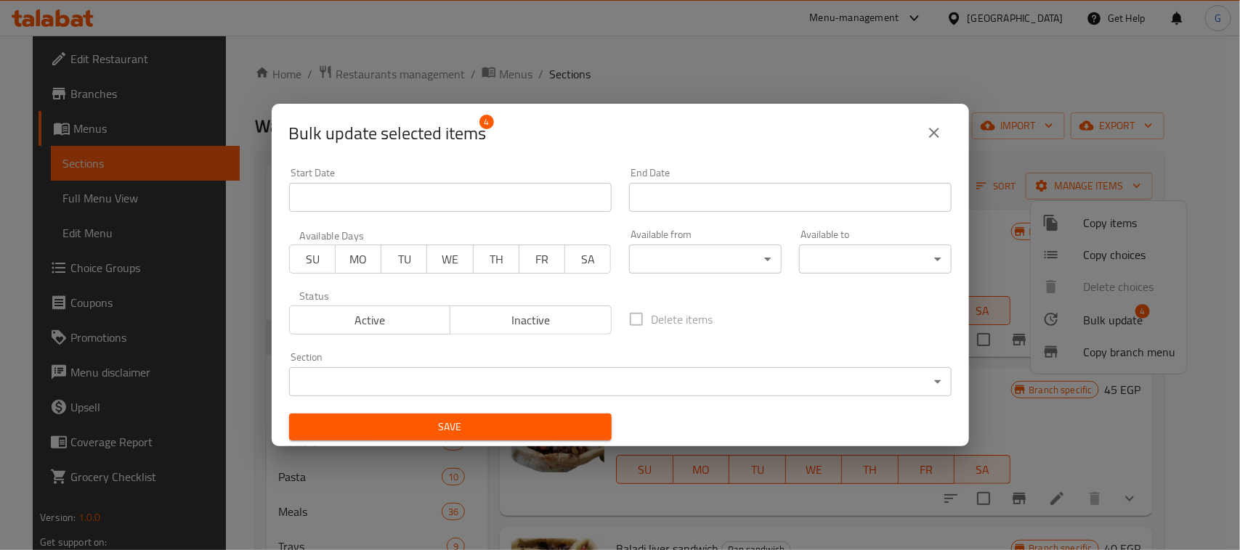
click at [481, 328] on span "Inactive" at bounding box center [531, 320] width 150 height 21
click at [496, 429] on span "Save" at bounding box center [450, 427] width 299 height 18
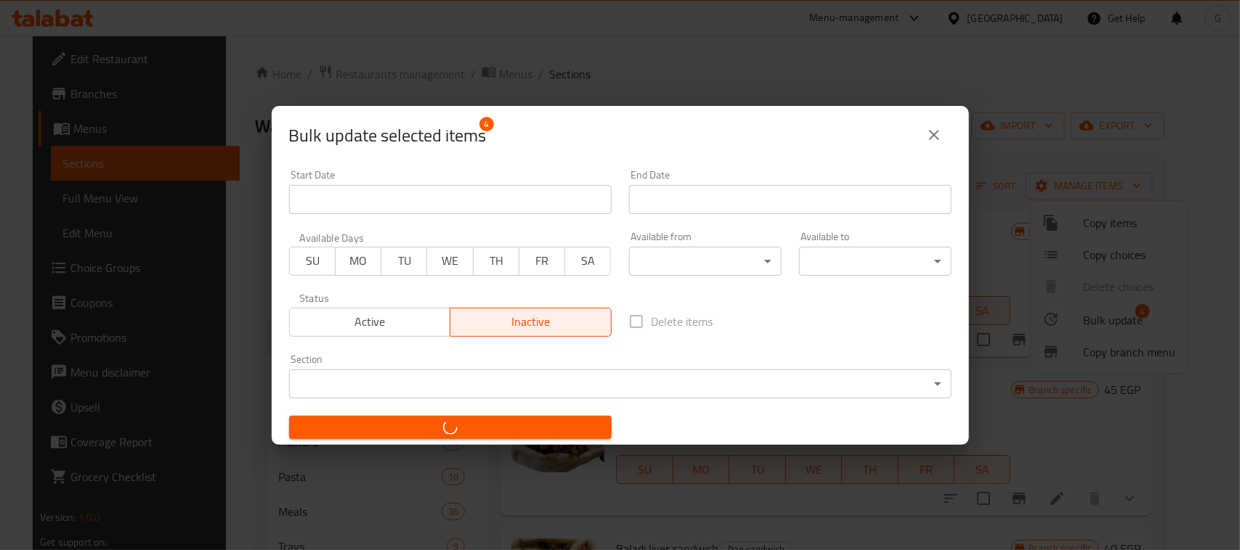
checkbox input "false"
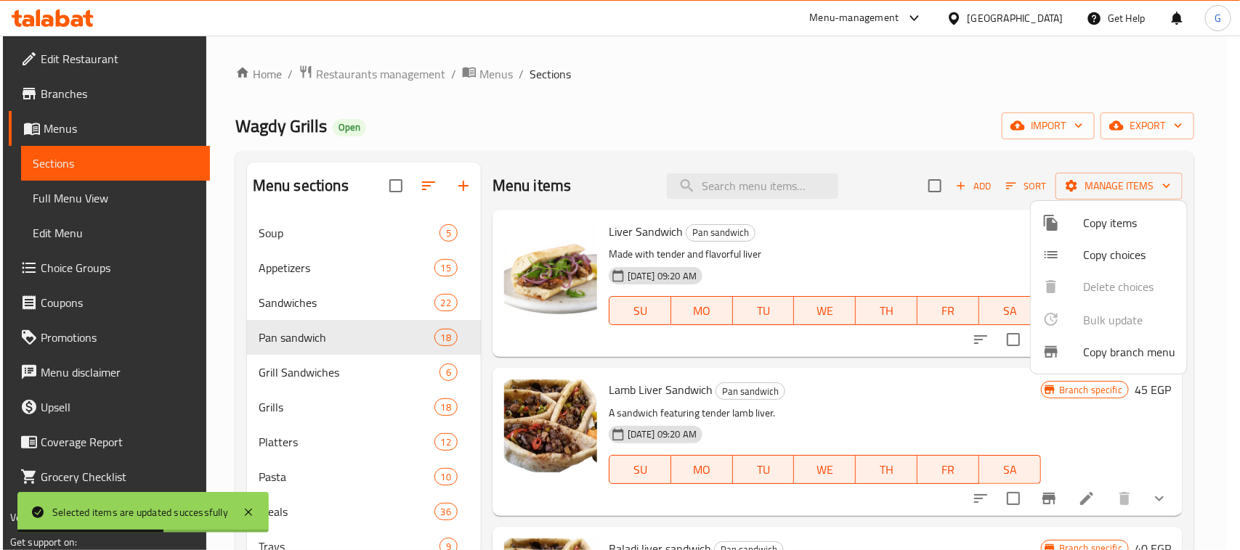
click at [298, 400] on div at bounding box center [620, 275] width 1240 height 550
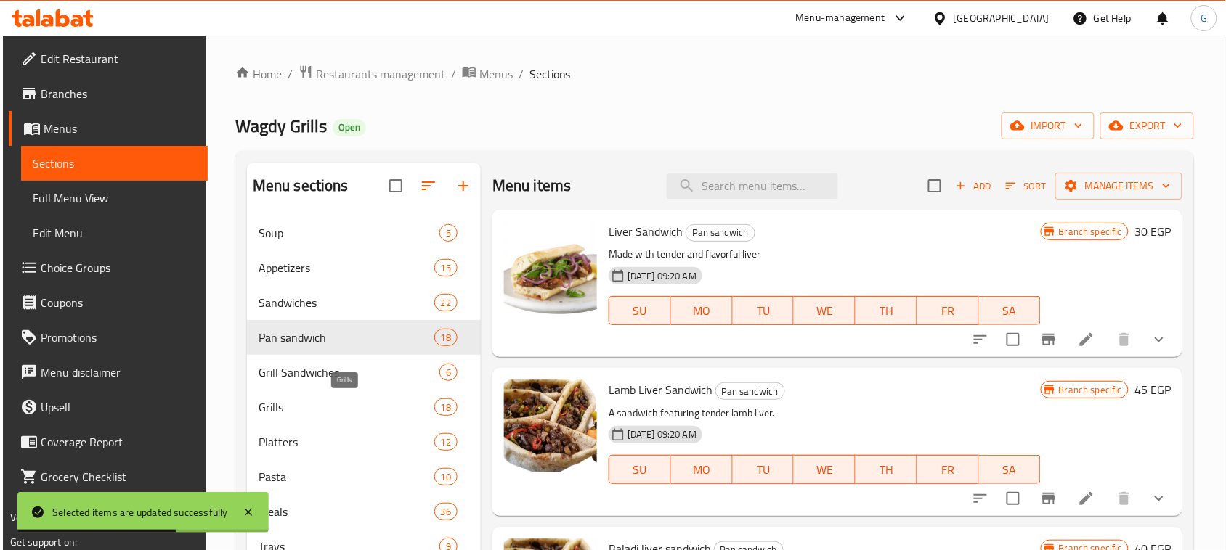
click at [288, 404] on span "Grills" at bounding box center [347, 407] width 176 height 17
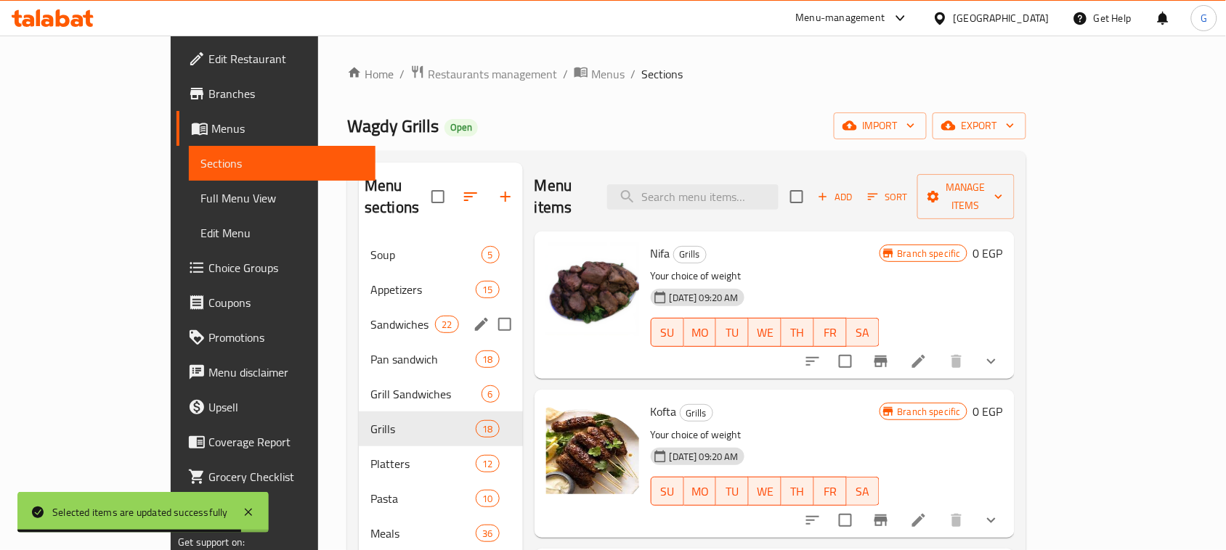
scroll to position [91, 0]
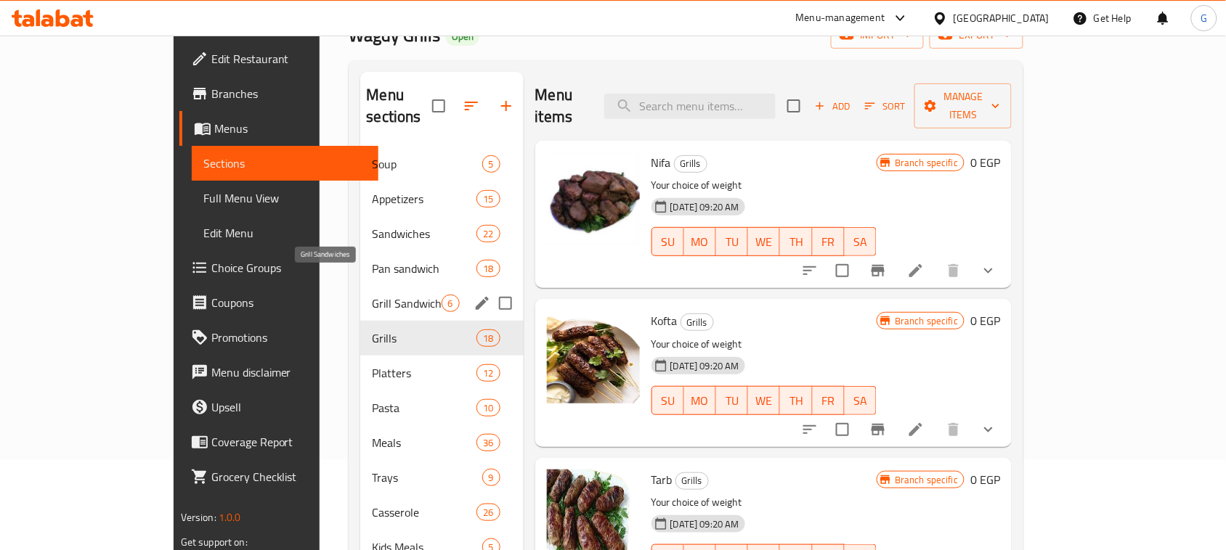
click at [376, 295] on span "Grill Sandwiches" at bounding box center [406, 303] width 69 height 17
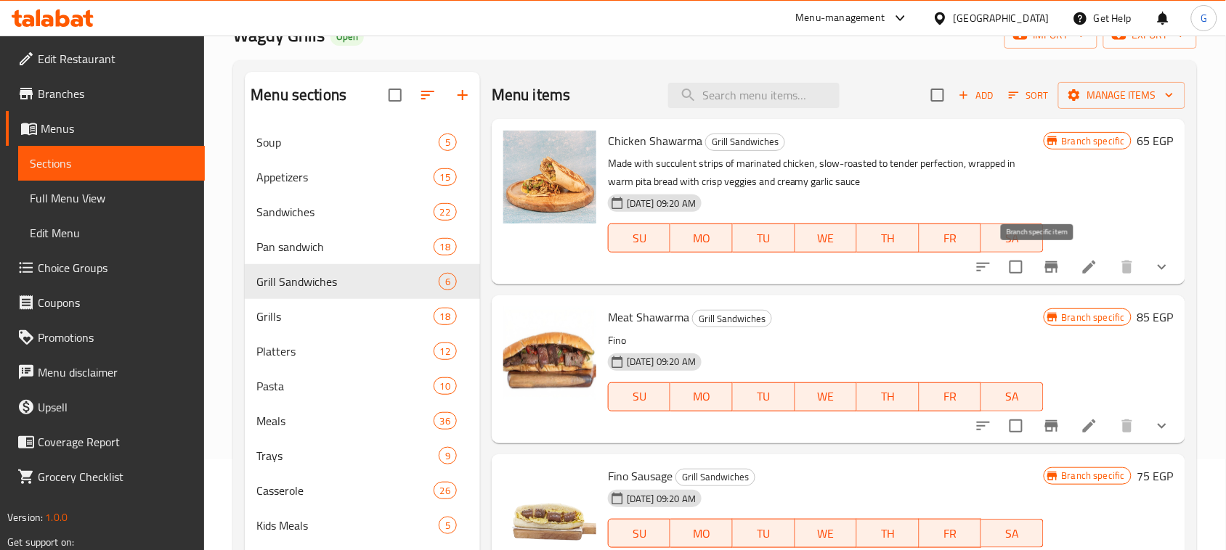
click at [1046, 272] on icon "Branch-specific-item" at bounding box center [1051, 267] width 17 height 17
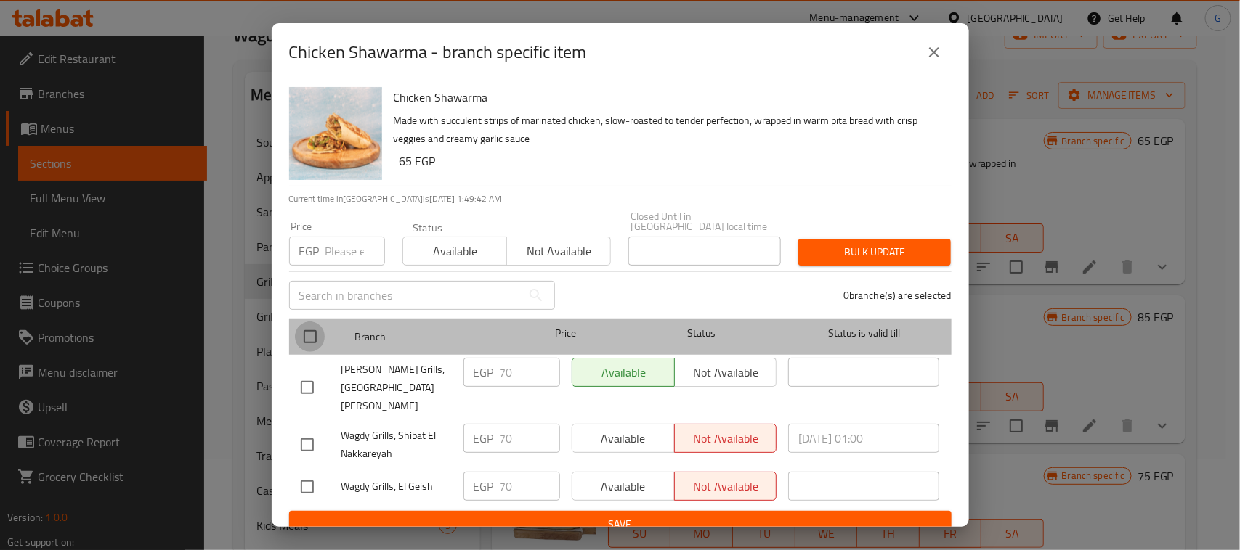
click at [314, 343] on input "checkbox" at bounding box center [310, 337] width 31 height 31
checkbox input "true"
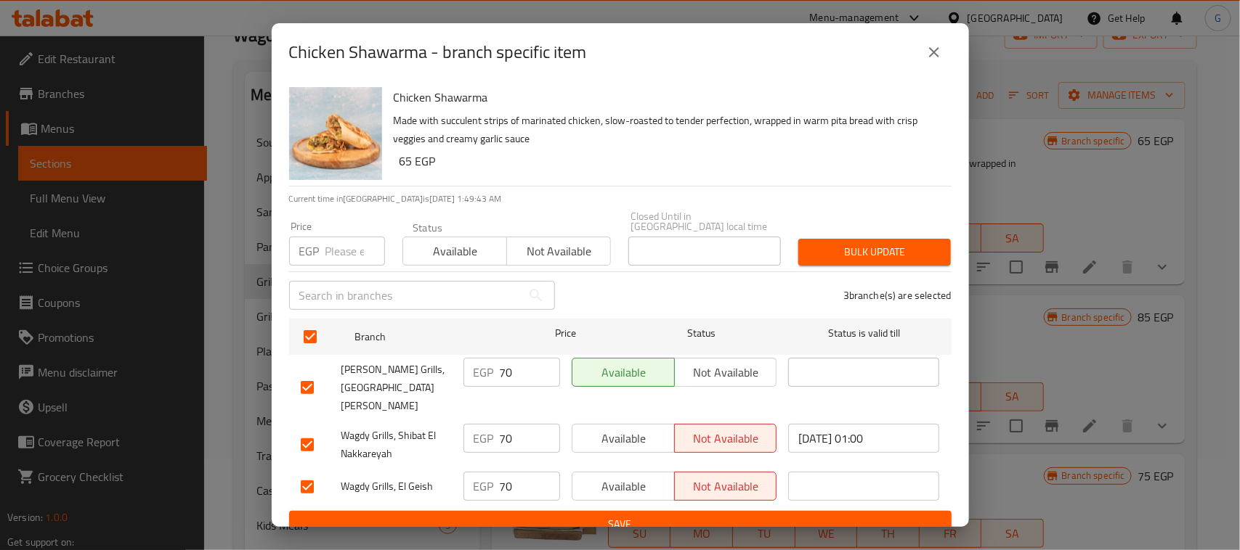
click at [338, 254] on input "number" at bounding box center [355, 251] width 60 height 29
type input "75"
click at [484, 248] on span "Available" at bounding box center [455, 251] width 92 height 21
click at [892, 254] on span "Bulk update" at bounding box center [874, 252] width 129 height 18
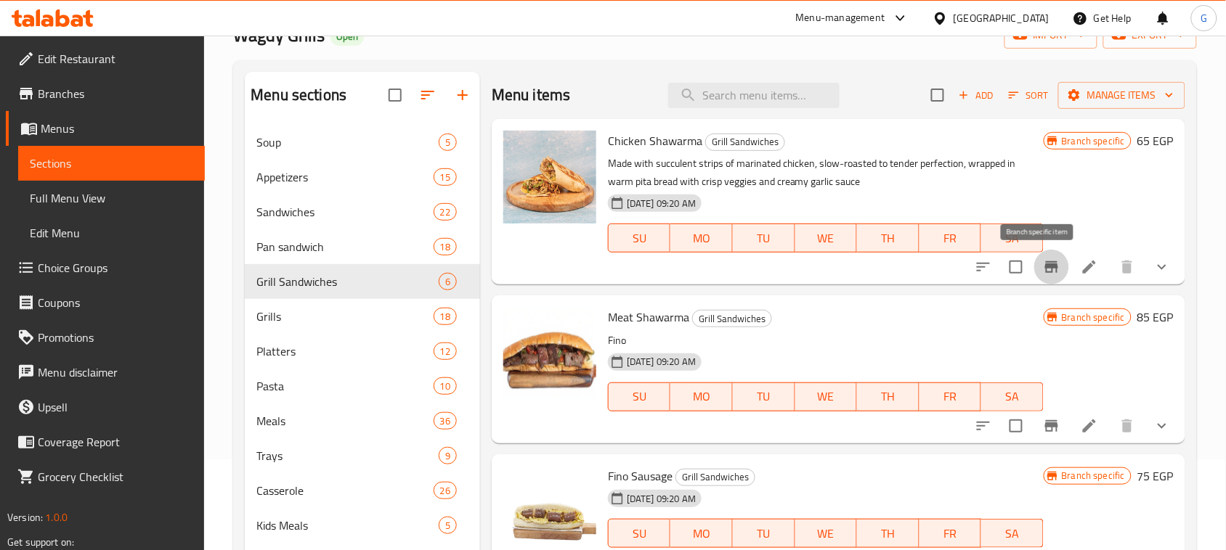
click at [1041, 277] on button "Branch-specific-item" at bounding box center [1051, 267] width 35 height 35
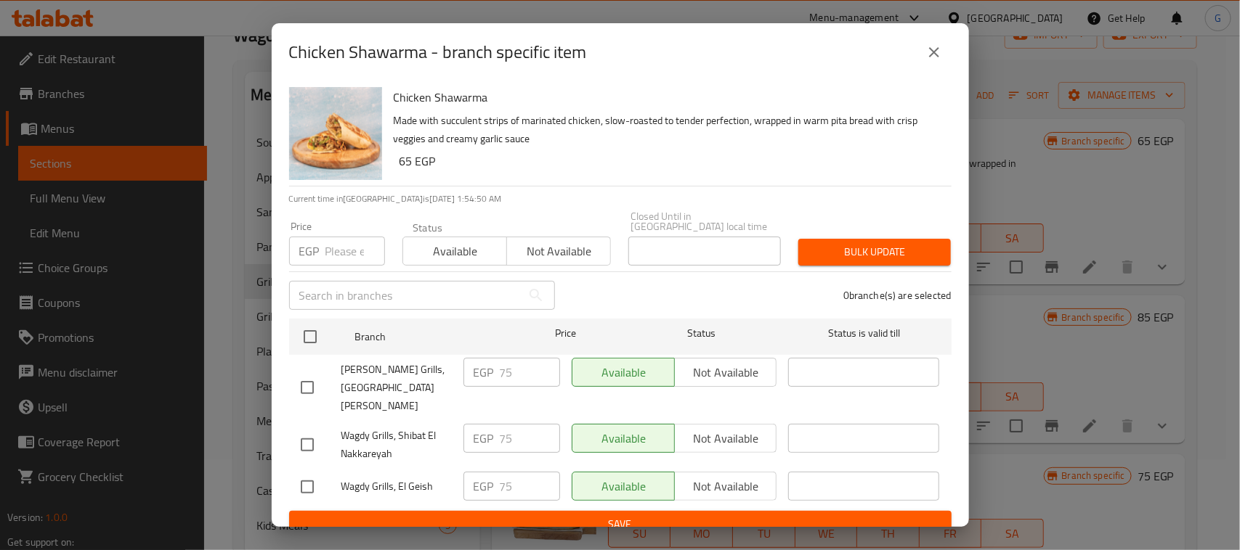
click at [926, 70] on button "close" at bounding box center [933, 52] width 35 height 35
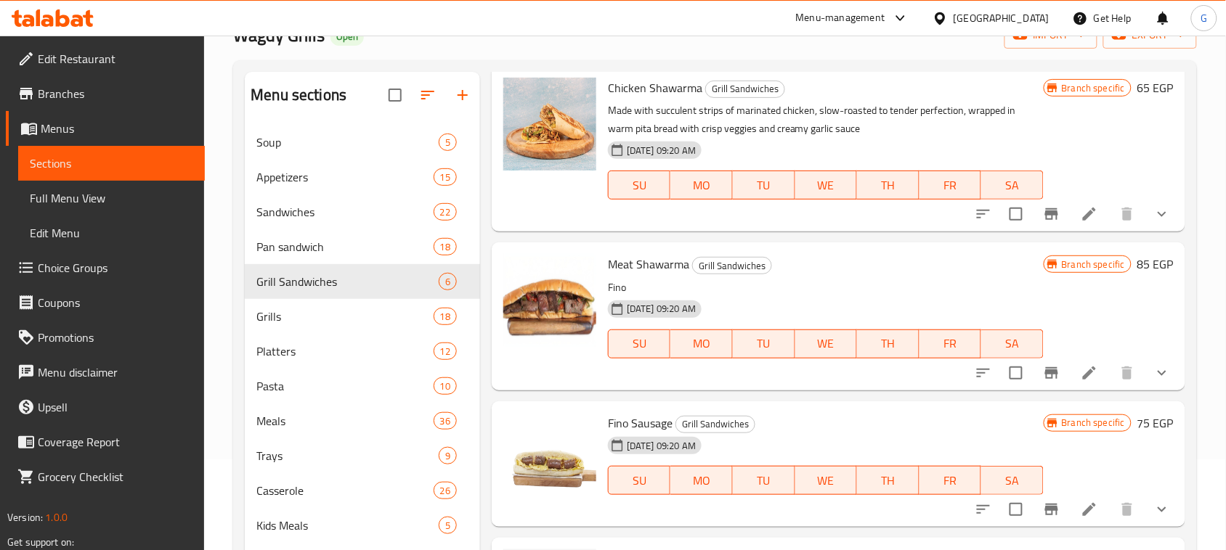
scroll to position [91, 0]
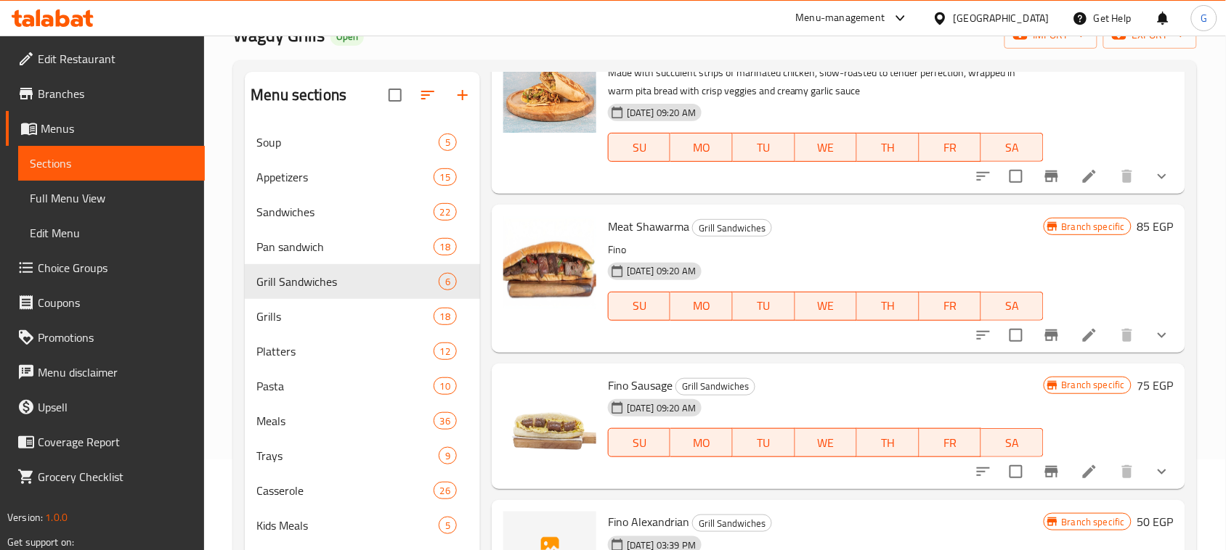
click at [1045, 334] on icon "Branch-specific-item" at bounding box center [1051, 336] width 13 height 12
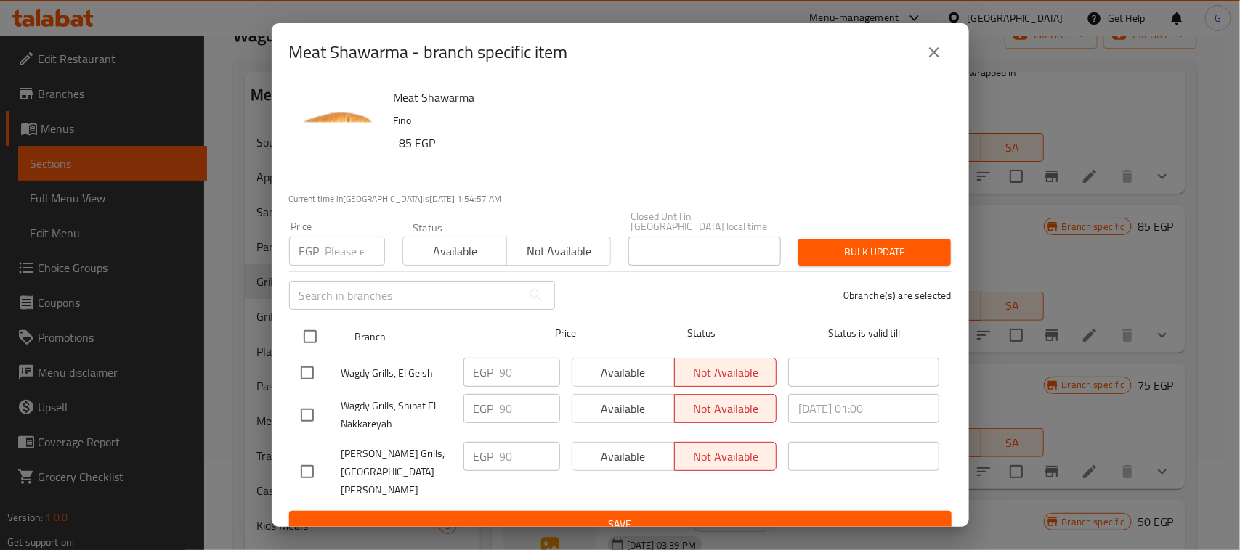
click at [318, 336] on input "checkbox" at bounding box center [310, 337] width 31 height 31
checkbox input "true"
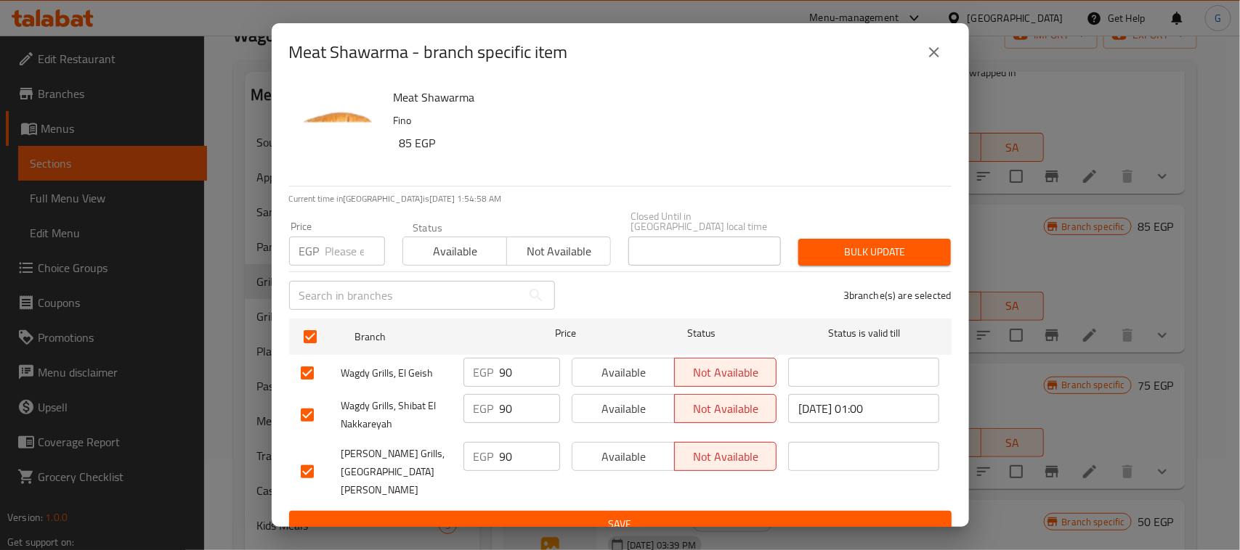
click at [333, 256] on input "number" at bounding box center [355, 251] width 60 height 29
type input "100"
click at [476, 254] on span "Available" at bounding box center [455, 251] width 92 height 21
click at [821, 255] on span "Bulk update" at bounding box center [874, 252] width 129 height 18
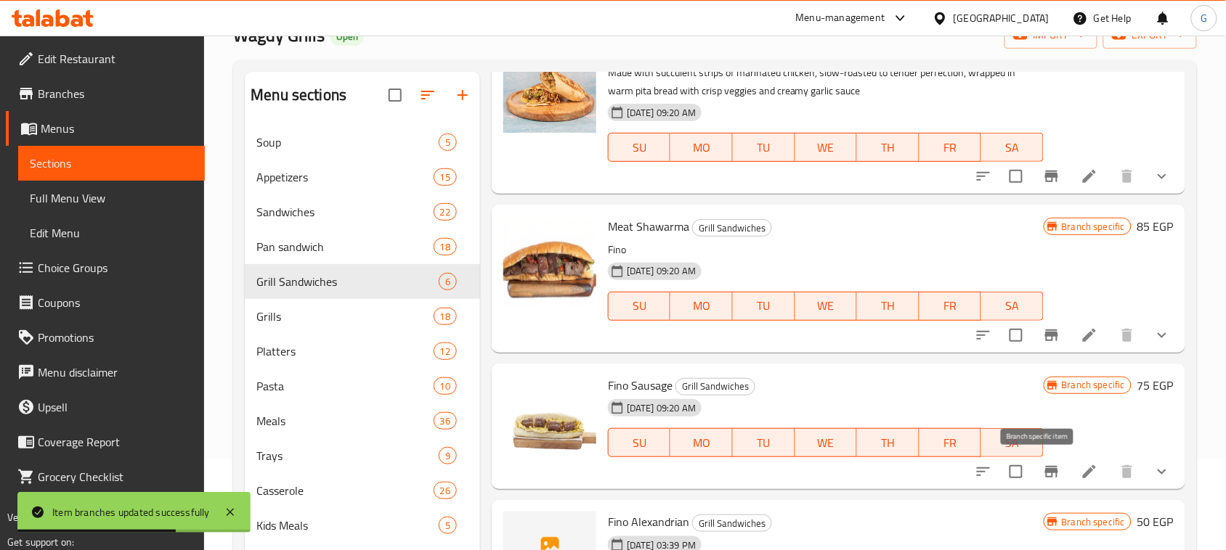
click at [1034, 466] on button "Branch-specific-item" at bounding box center [1051, 472] width 35 height 35
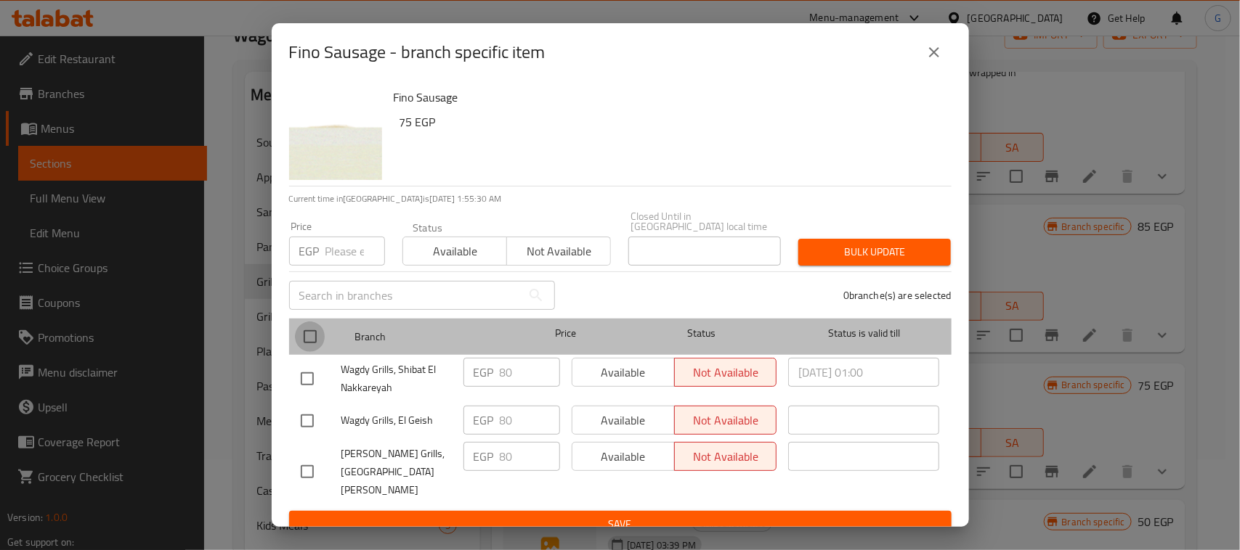
click at [317, 336] on input "checkbox" at bounding box center [310, 337] width 31 height 31
checkbox input "true"
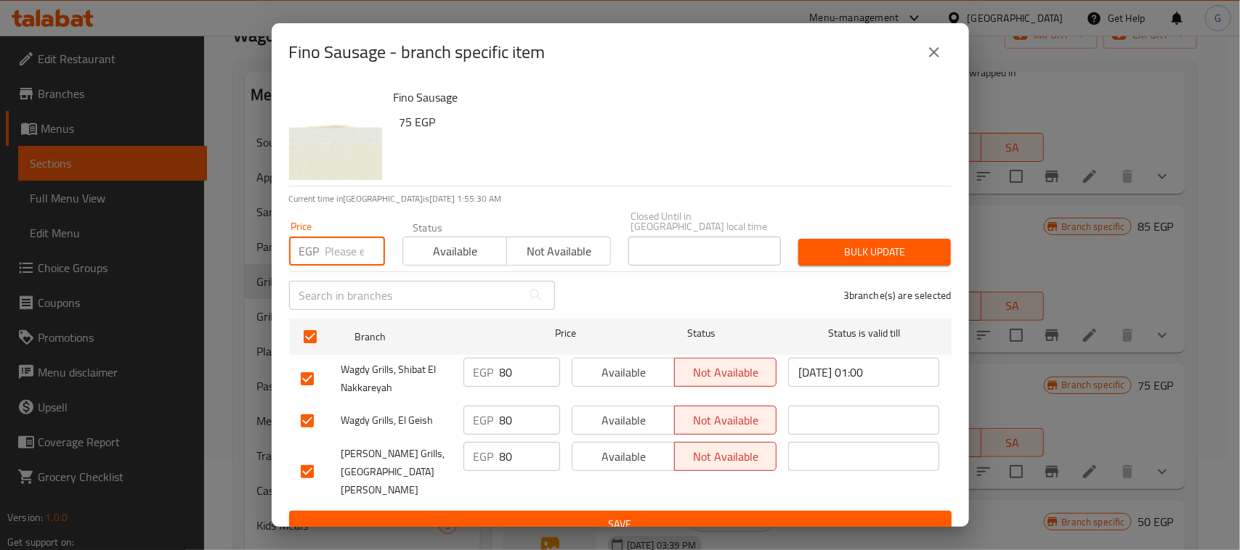
click at [353, 253] on input "number" at bounding box center [355, 251] width 60 height 29
type input "90"
click at [452, 245] on span "Available" at bounding box center [455, 251] width 92 height 21
click at [877, 247] on span "Bulk update" at bounding box center [874, 252] width 129 height 18
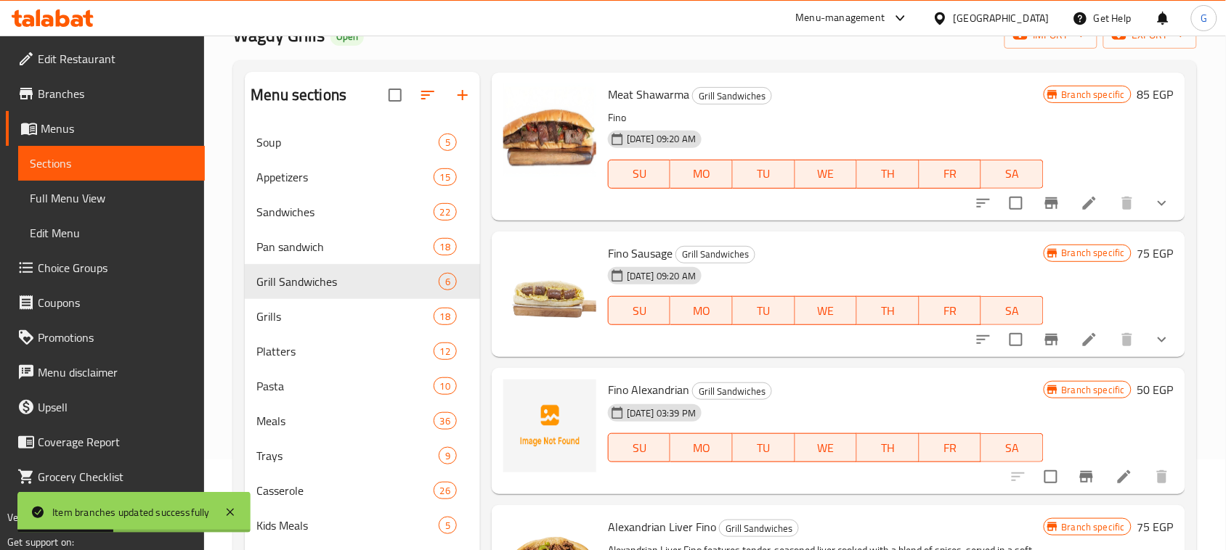
scroll to position [272, 0]
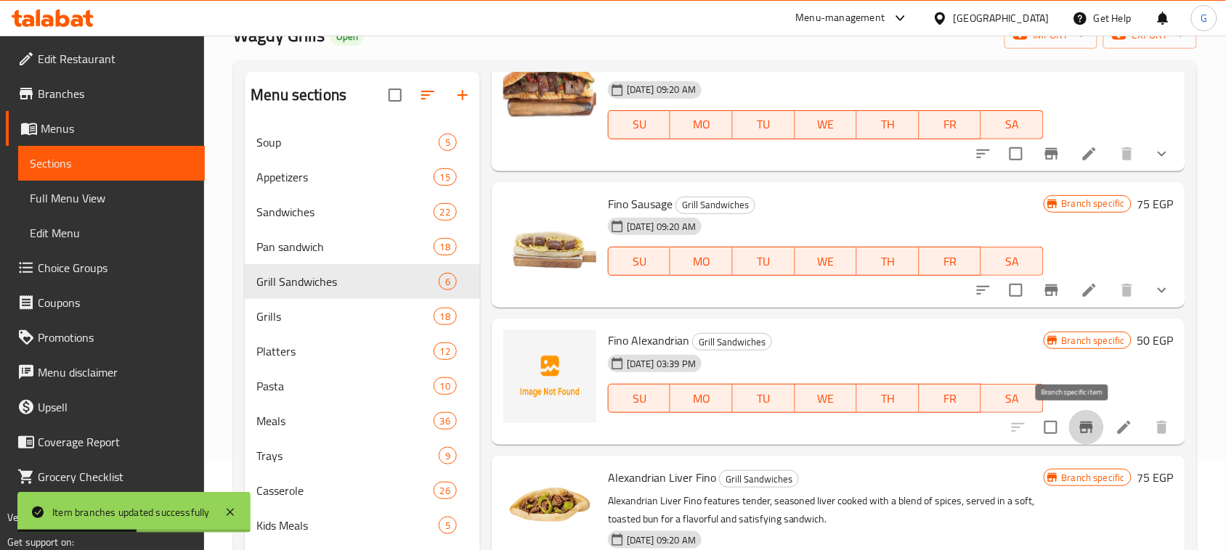
click at [1078, 434] on icon "Branch-specific-item" at bounding box center [1086, 427] width 17 height 17
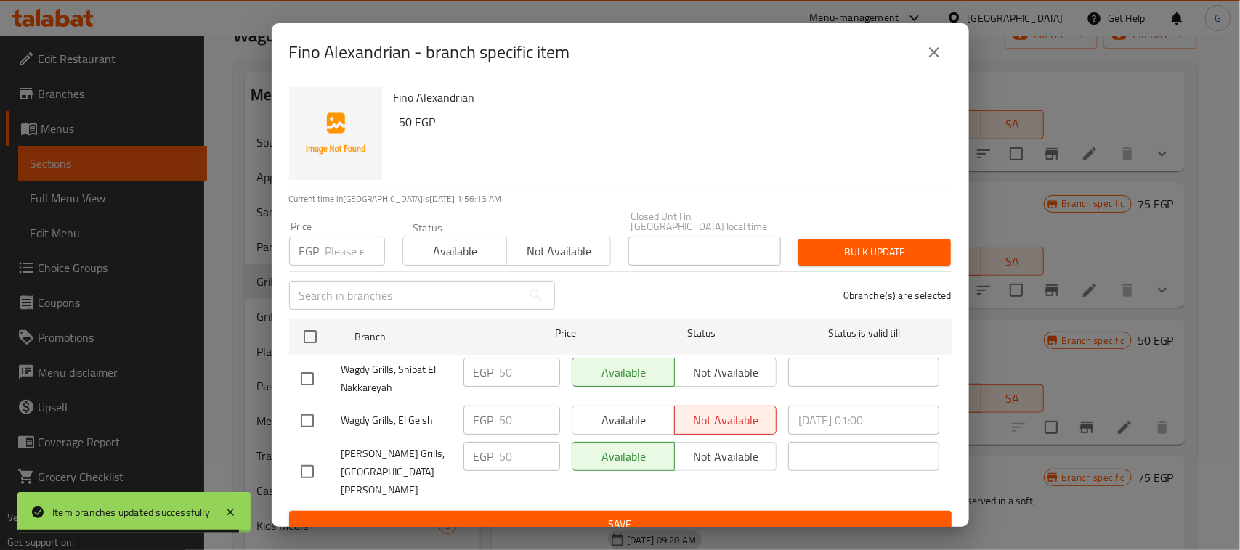
click at [321, 338] on input "checkbox" at bounding box center [310, 337] width 31 height 31
checkbox input "true"
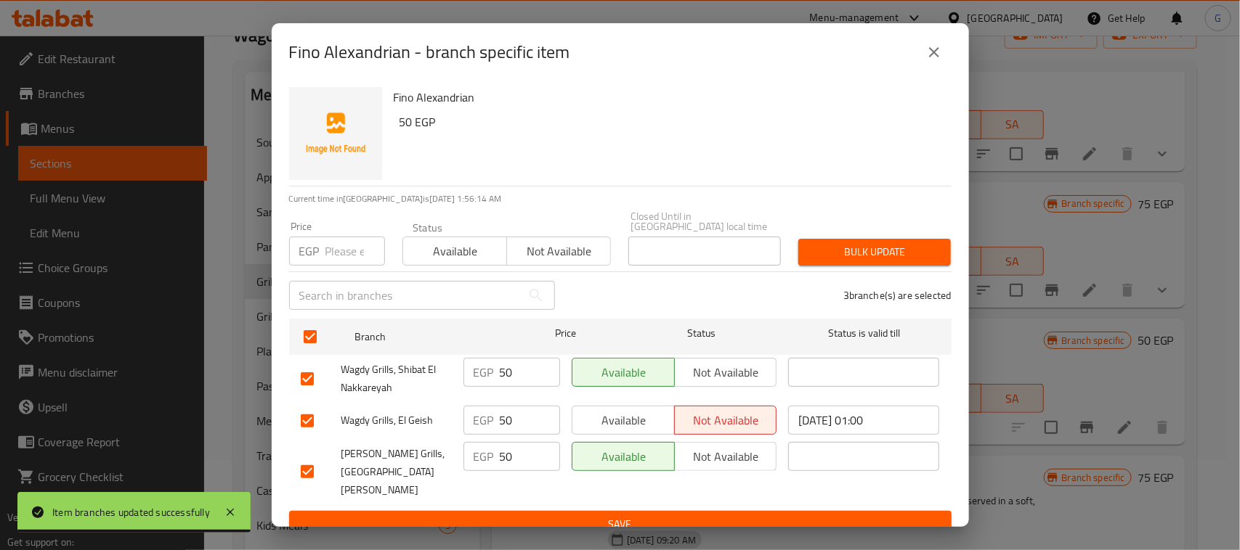
drag, startPoint x: 450, startPoint y: 254, endPoint x: 478, endPoint y: 248, distance: 28.2
click at [451, 254] on span "Available" at bounding box center [455, 251] width 92 height 21
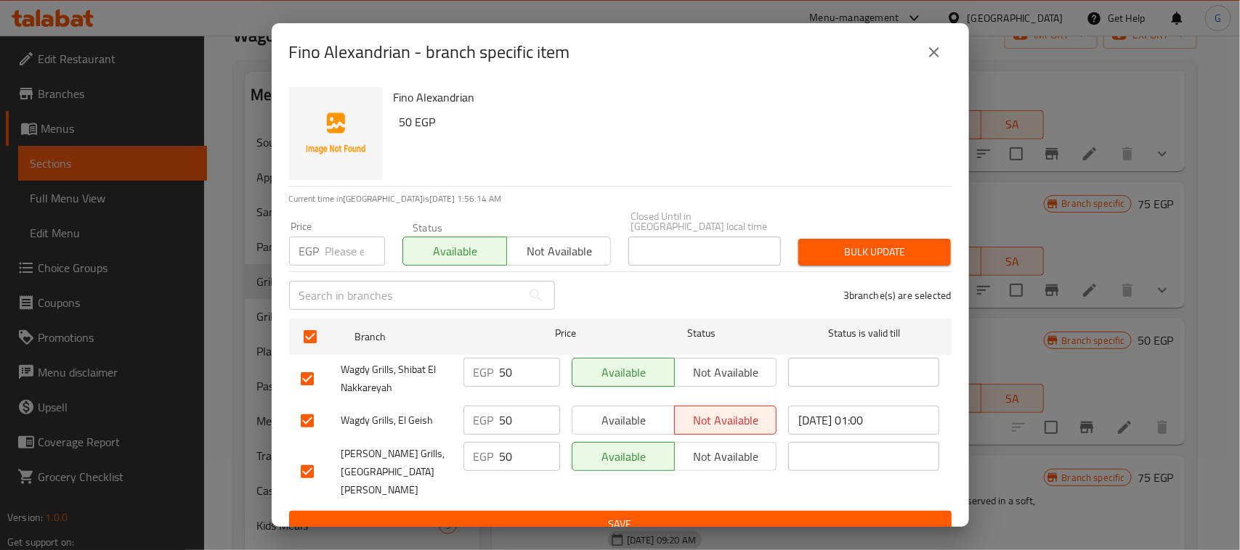
drag, startPoint x: 830, startPoint y: 256, endPoint x: 821, endPoint y: 264, distance: 12.4
click at [829, 255] on span "Bulk update" at bounding box center [874, 252] width 129 height 18
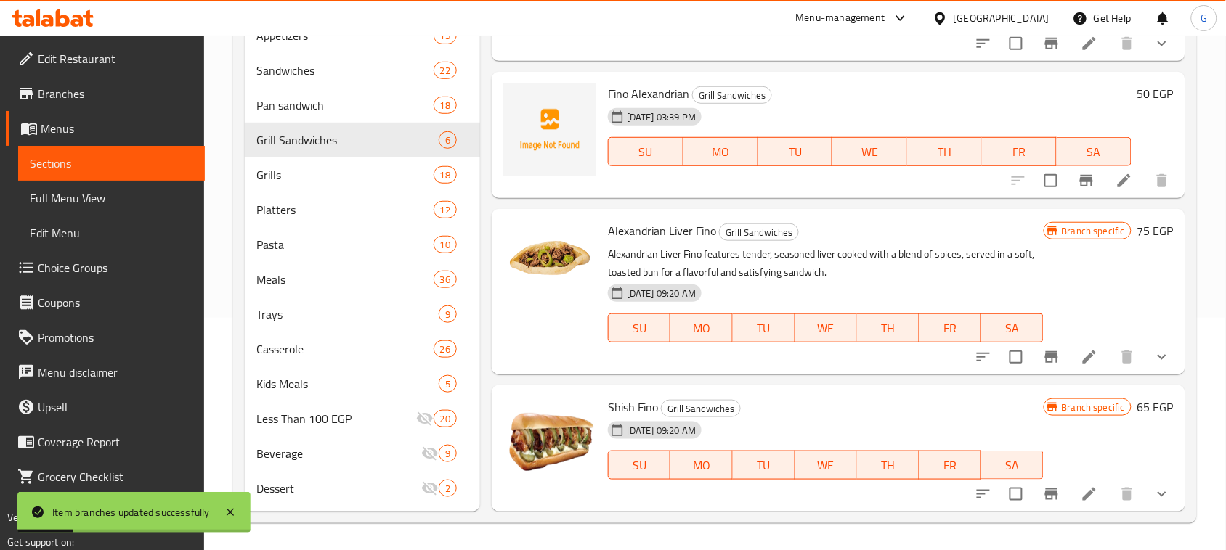
scroll to position [234, 0]
click at [1043, 354] on icon "Branch-specific-item" at bounding box center [1051, 355] width 17 height 17
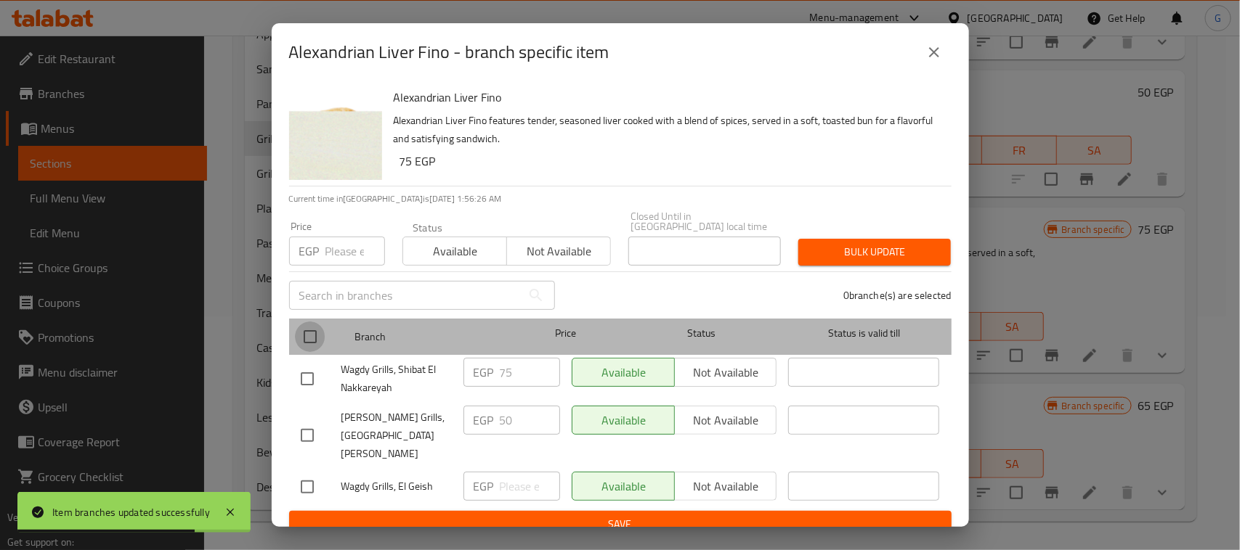
drag, startPoint x: 314, startPoint y: 345, endPoint x: 328, endPoint y: 316, distance: 32.2
click at [314, 343] on input "checkbox" at bounding box center [310, 337] width 31 height 31
checkbox input "true"
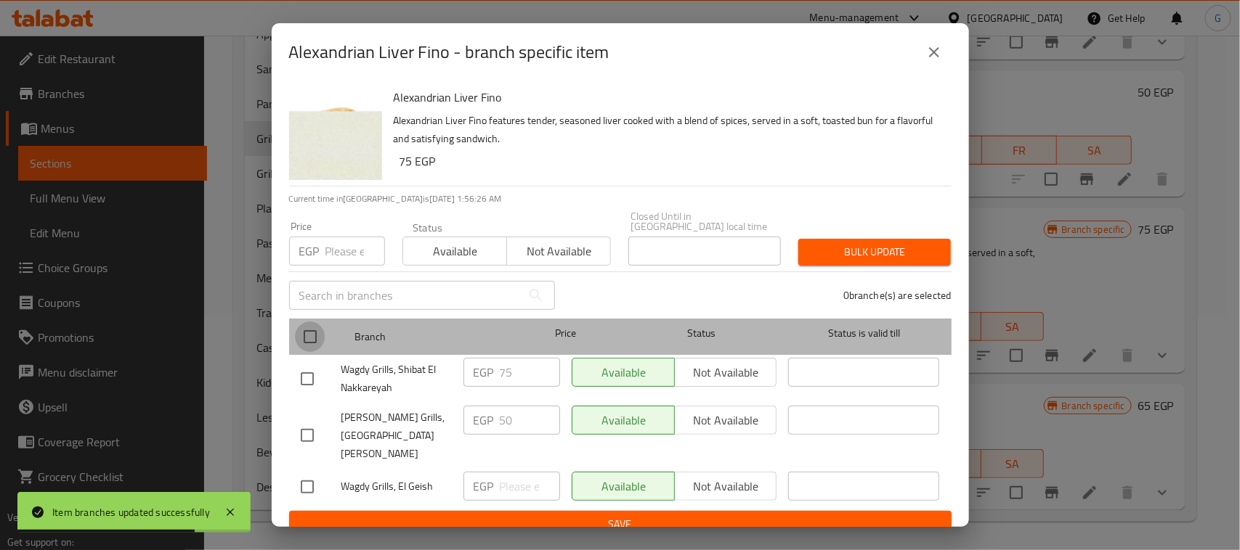
checkbox input "true"
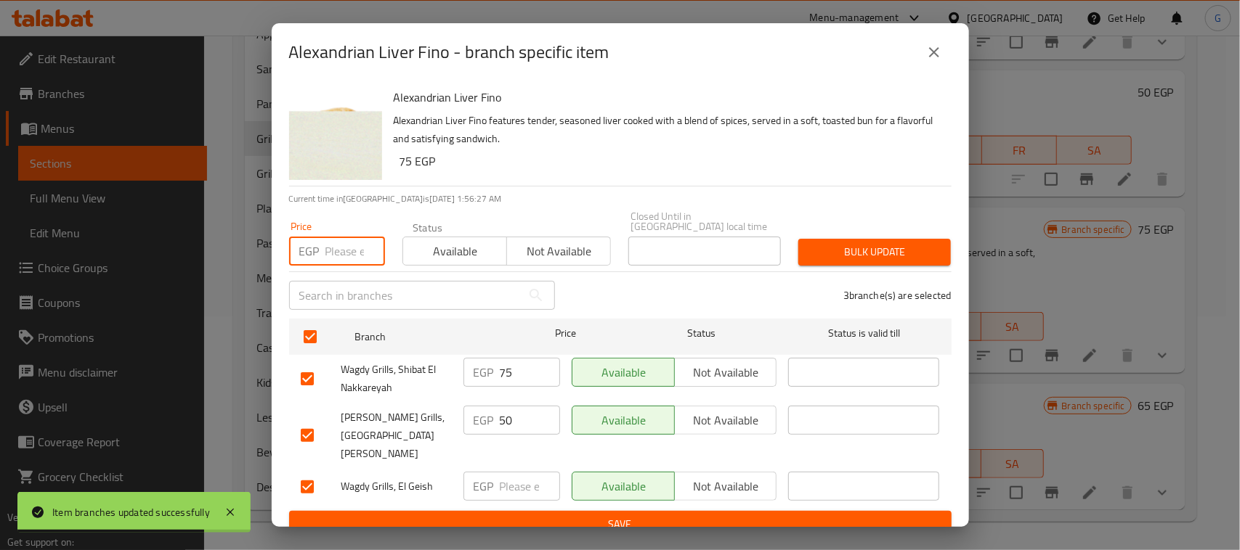
click at [334, 258] on input "number" at bounding box center [355, 251] width 60 height 29
type input "50"
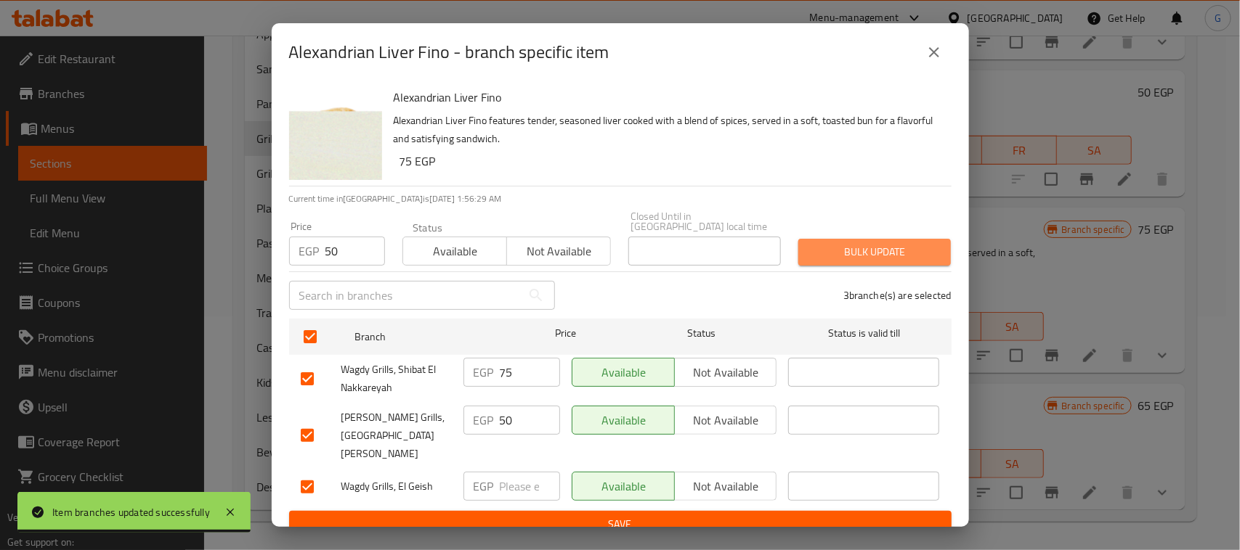
click at [869, 259] on span "Bulk update" at bounding box center [874, 252] width 129 height 18
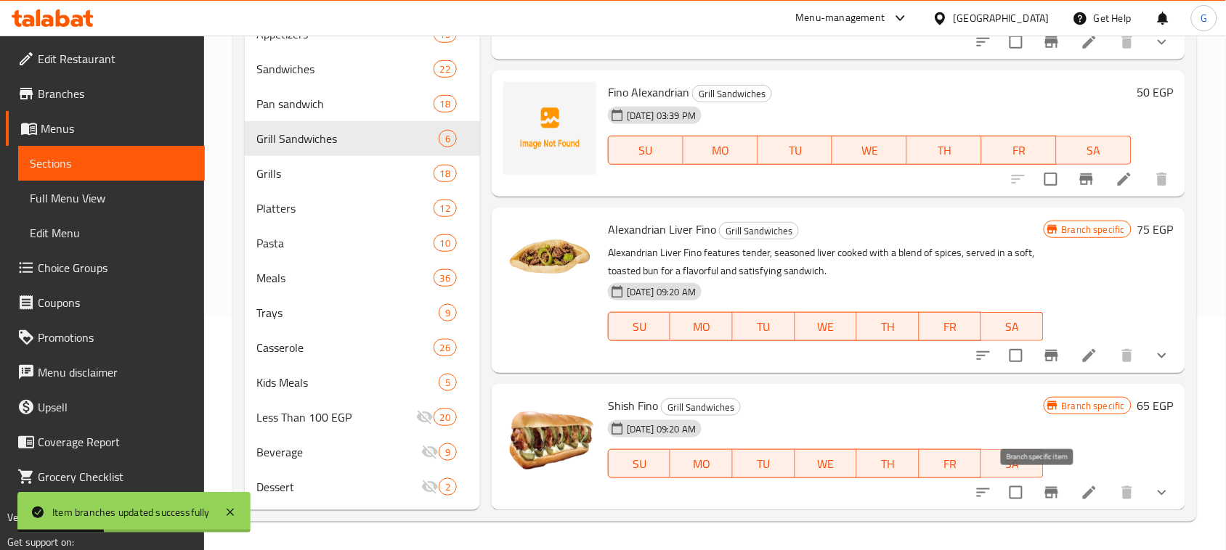
click at [1045, 496] on icon "Branch-specific-item" at bounding box center [1051, 493] width 13 height 12
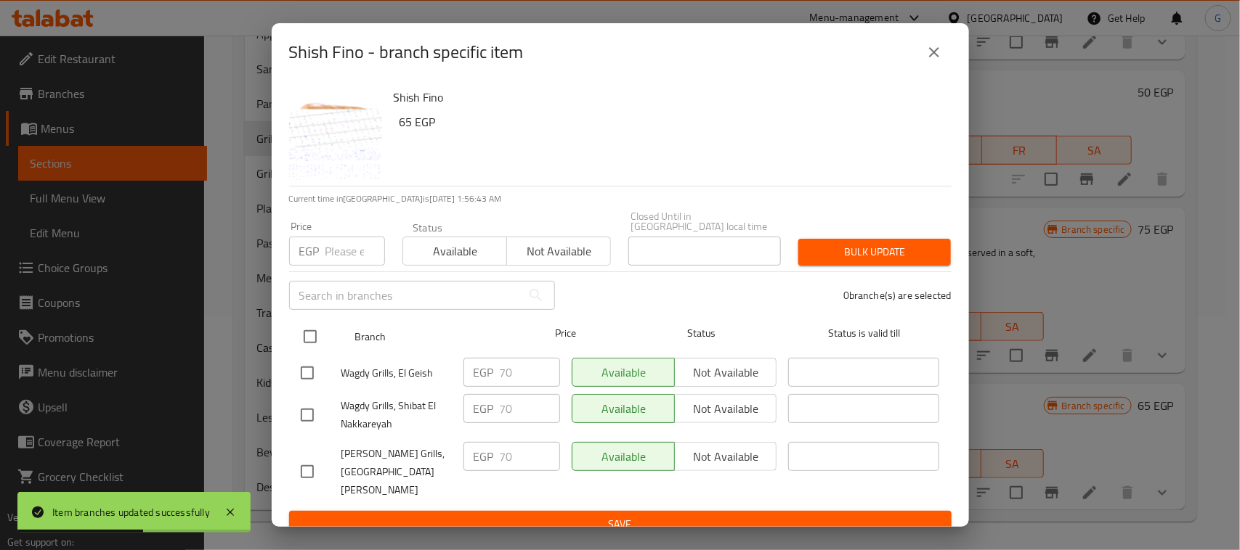
click at [313, 339] on input "checkbox" at bounding box center [310, 337] width 31 height 31
checkbox input "true"
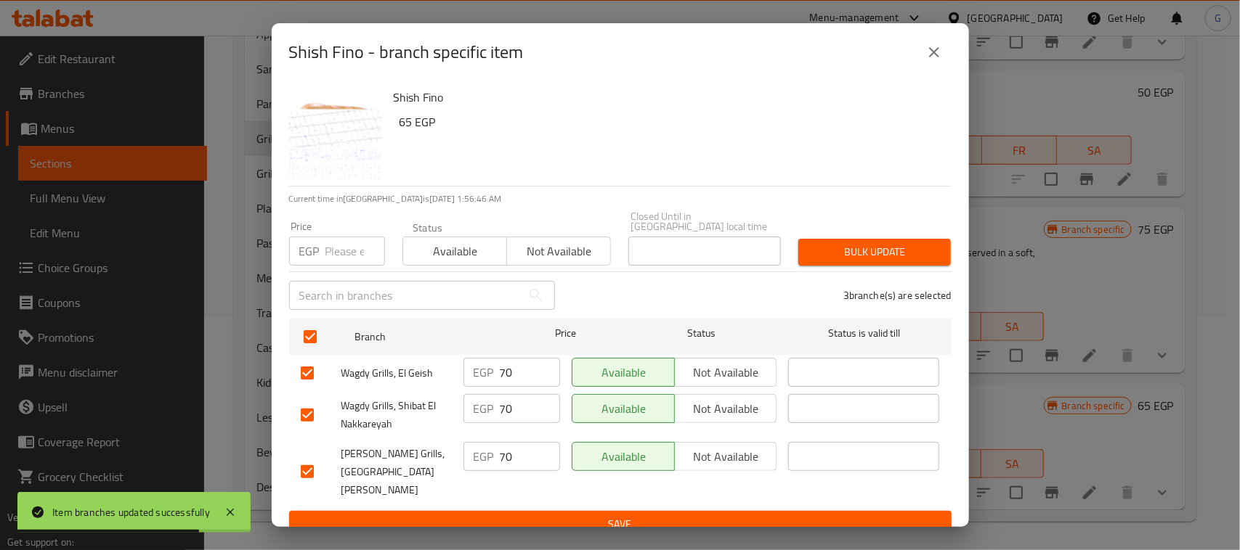
click at [336, 251] on input "number" at bounding box center [355, 251] width 60 height 29
type input "75"
click at [843, 260] on span "Bulk update" at bounding box center [874, 252] width 129 height 18
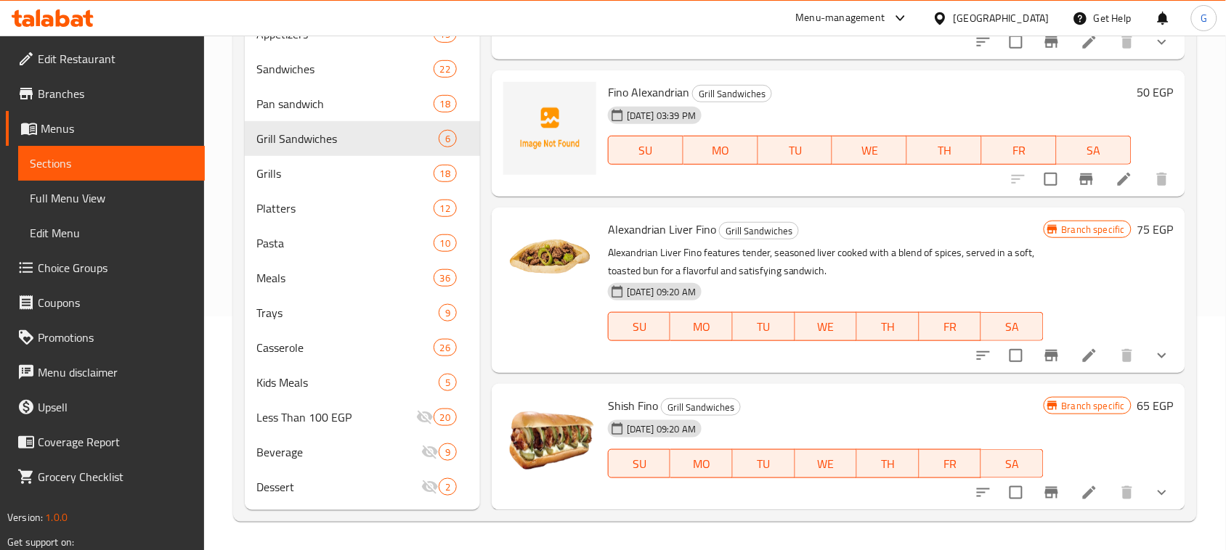
click at [934, 412] on h6 "Shish Fino Grill Sandwiches" at bounding box center [826, 406] width 436 height 20
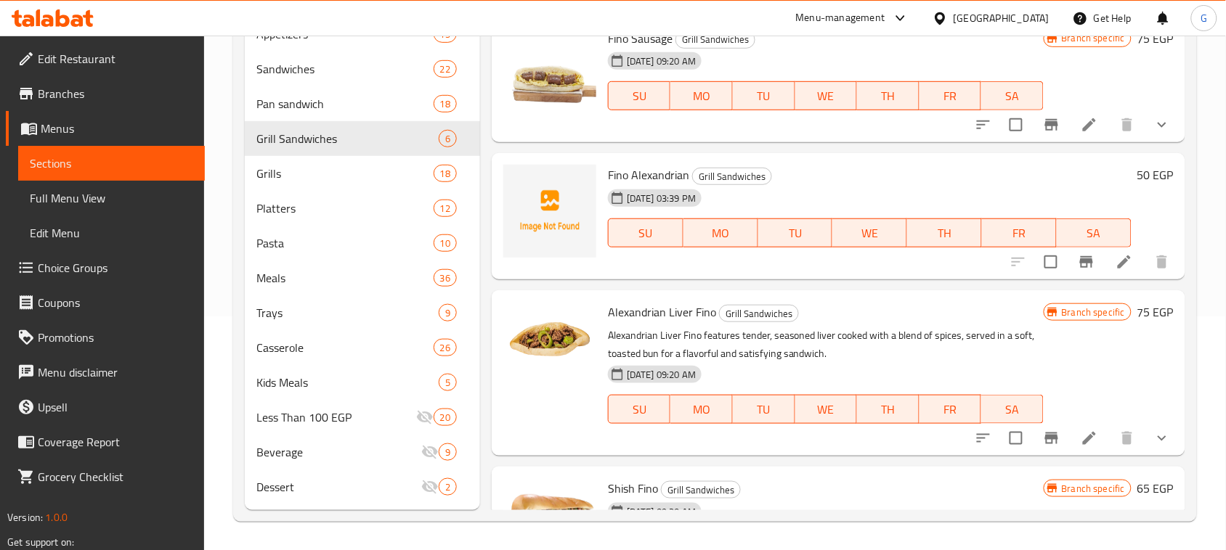
scroll to position [287, 0]
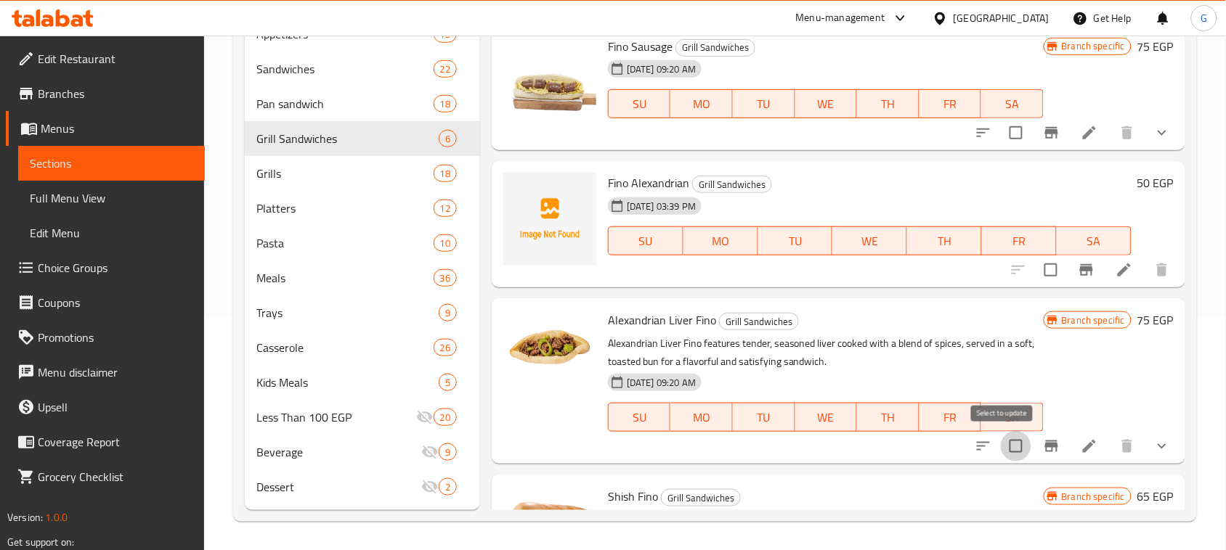
click at [1007, 439] on input "checkbox" at bounding box center [1016, 446] width 31 height 31
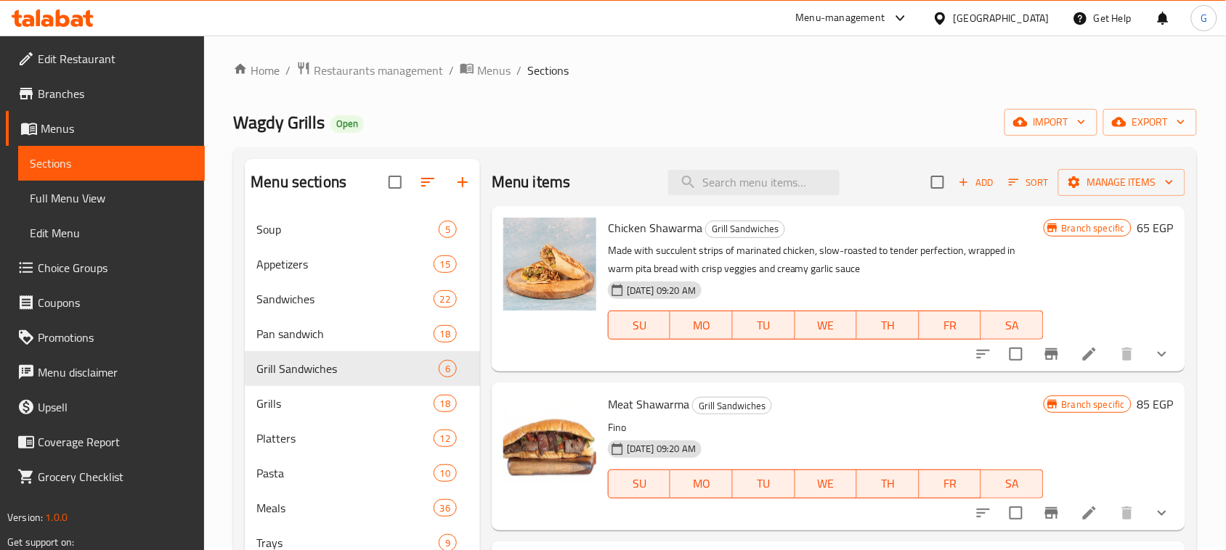
scroll to position [0, 0]
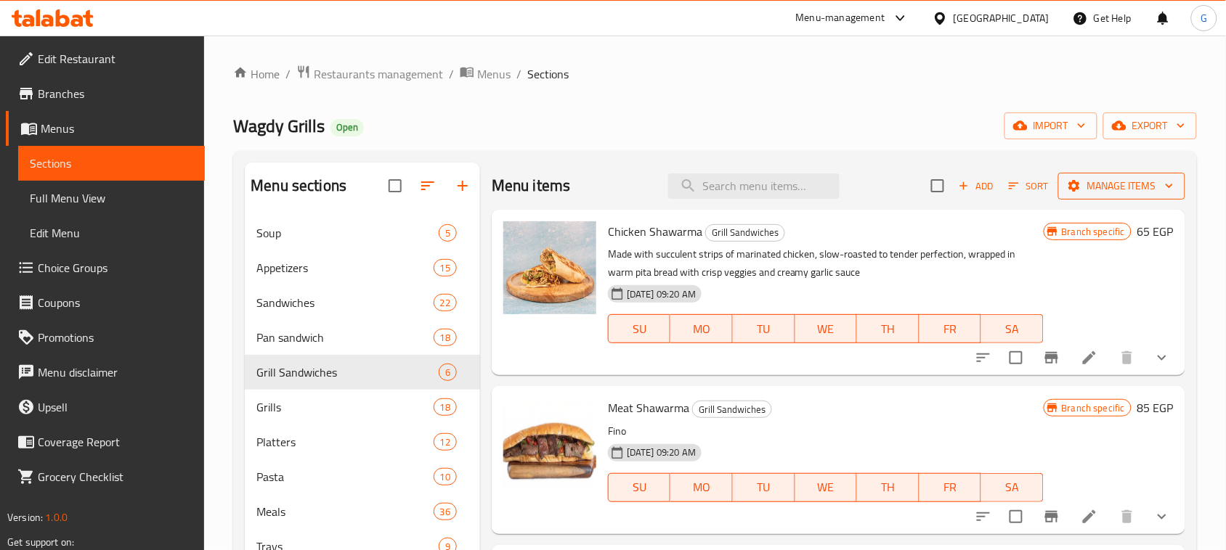
click at [1089, 176] on button "Manage items" at bounding box center [1121, 186] width 127 height 27
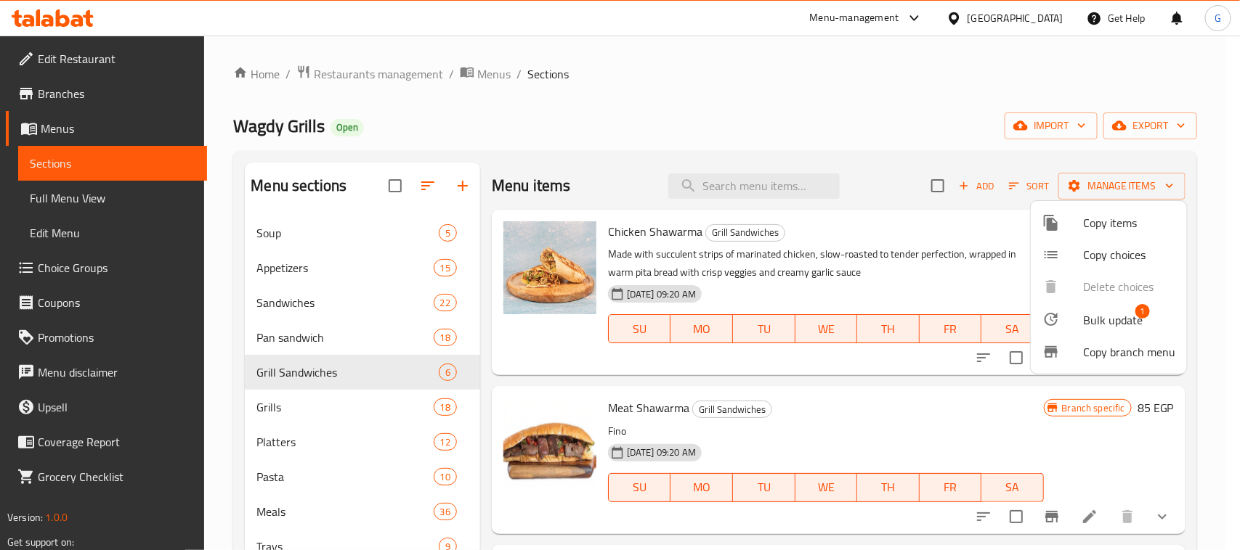
click at [1076, 322] on div at bounding box center [1062, 319] width 41 height 17
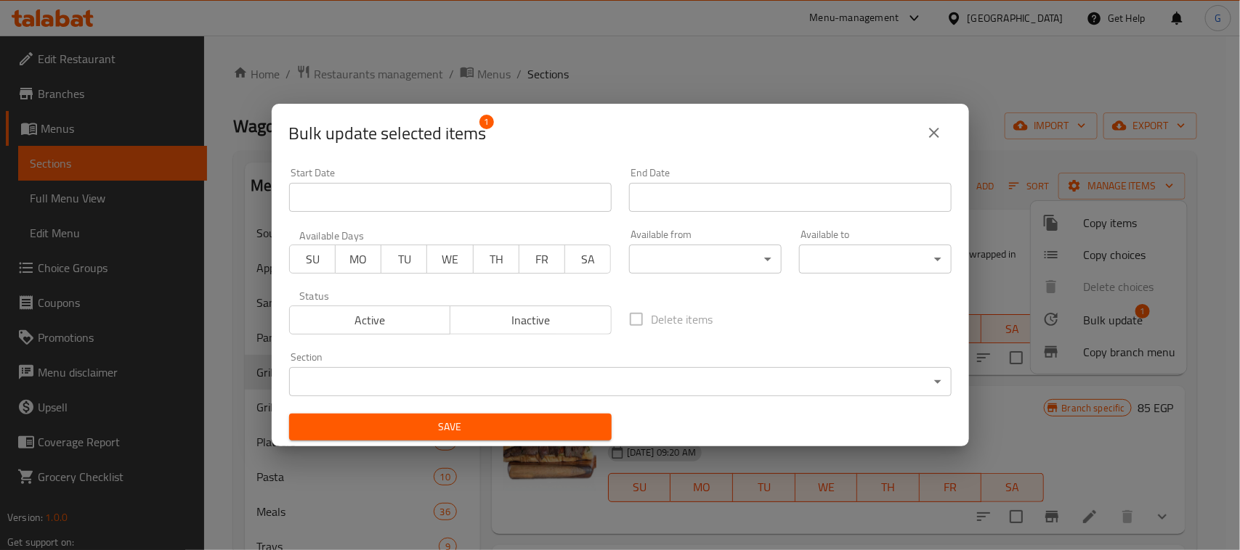
click at [523, 325] on span "Inactive" at bounding box center [531, 320] width 150 height 21
click at [489, 420] on span "Save" at bounding box center [450, 427] width 299 height 18
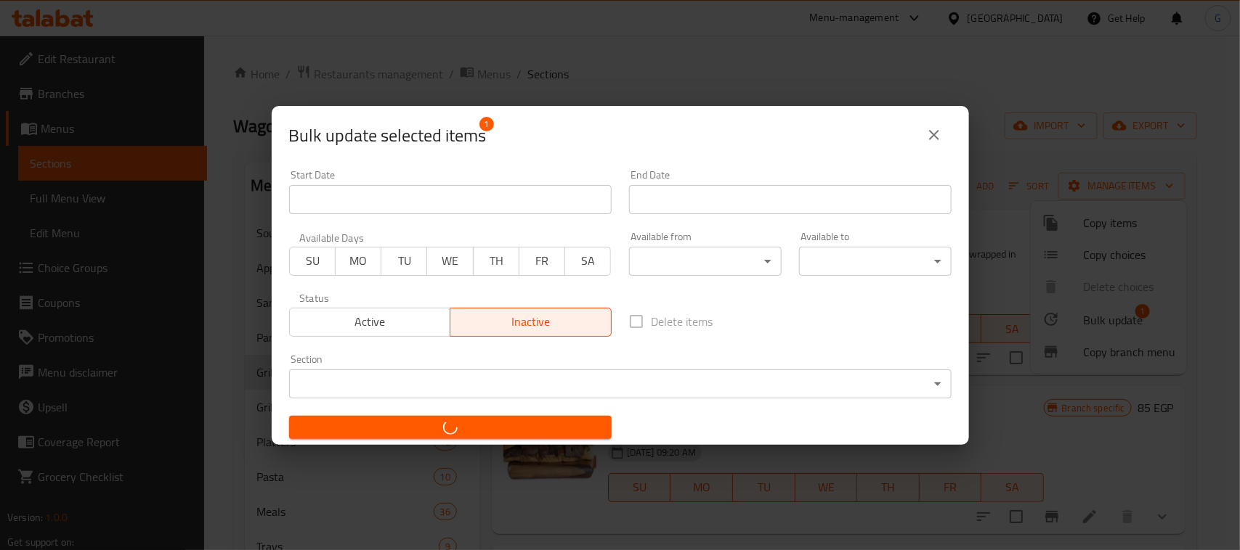
checkbox input "false"
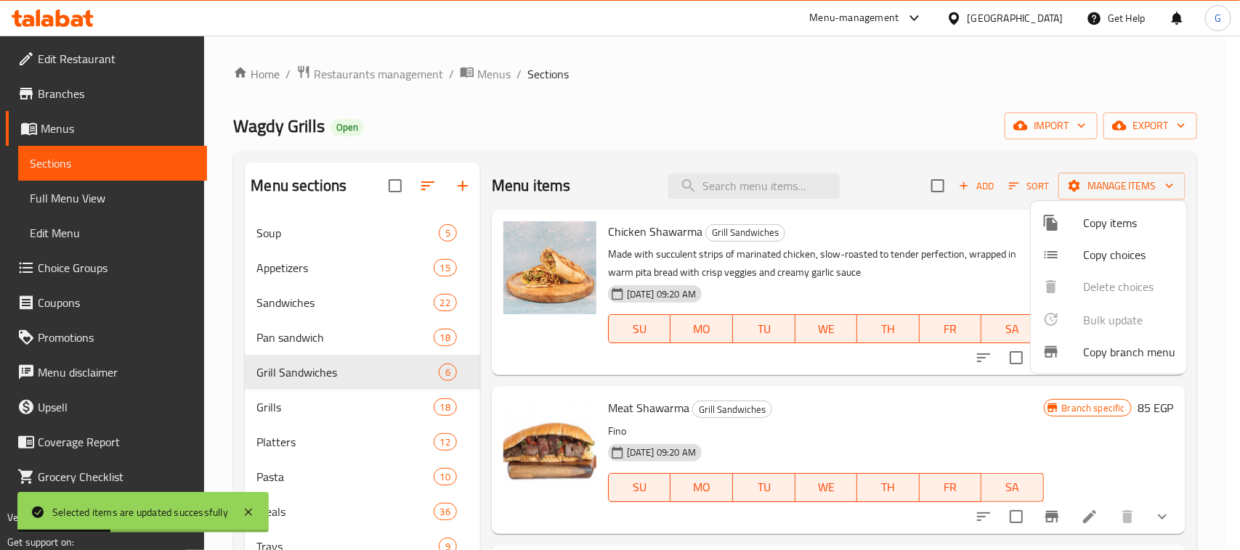
click at [301, 415] on div at bounding box center [620, 275] width 1240 height 550
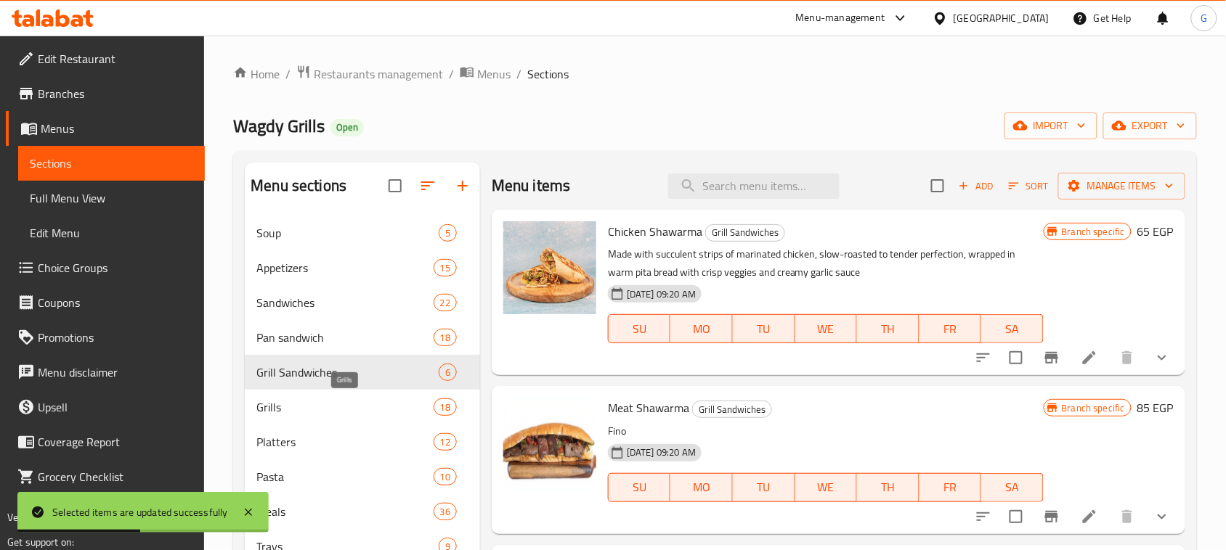
click at [263, 409] on span "Grills" at bounding box center [344, 407] width 176 height 17
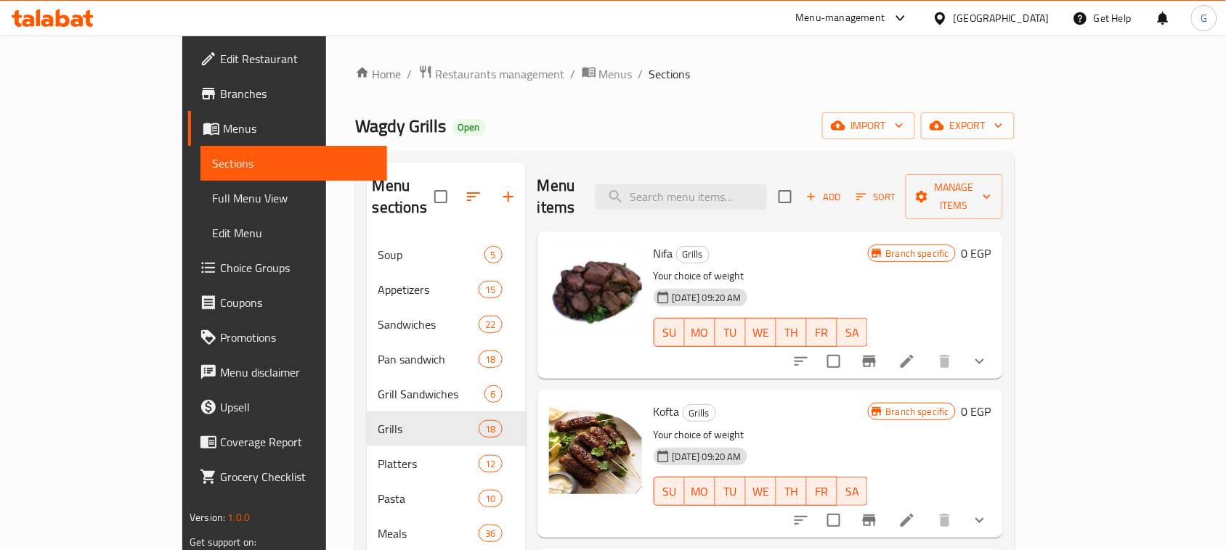
click at [997, 350] on button "show more" at bounding box center [979, 361] width 35 height 35
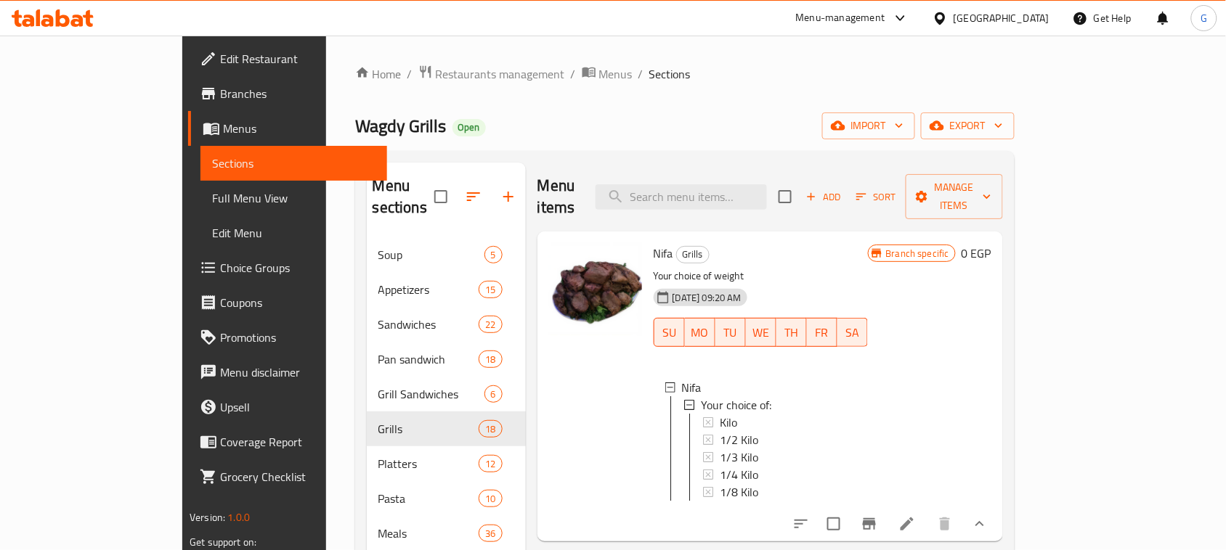
scroll to position [182, 0]
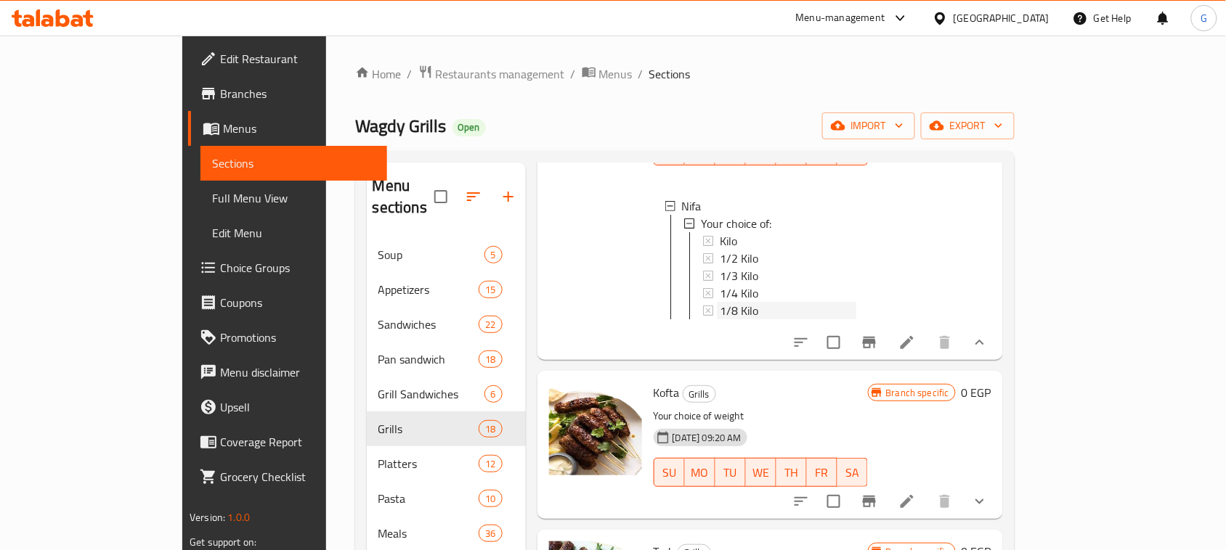
click at [720, 302] on span "1/8 Kilo" at bounding box center [739, 310] width 38 height 17
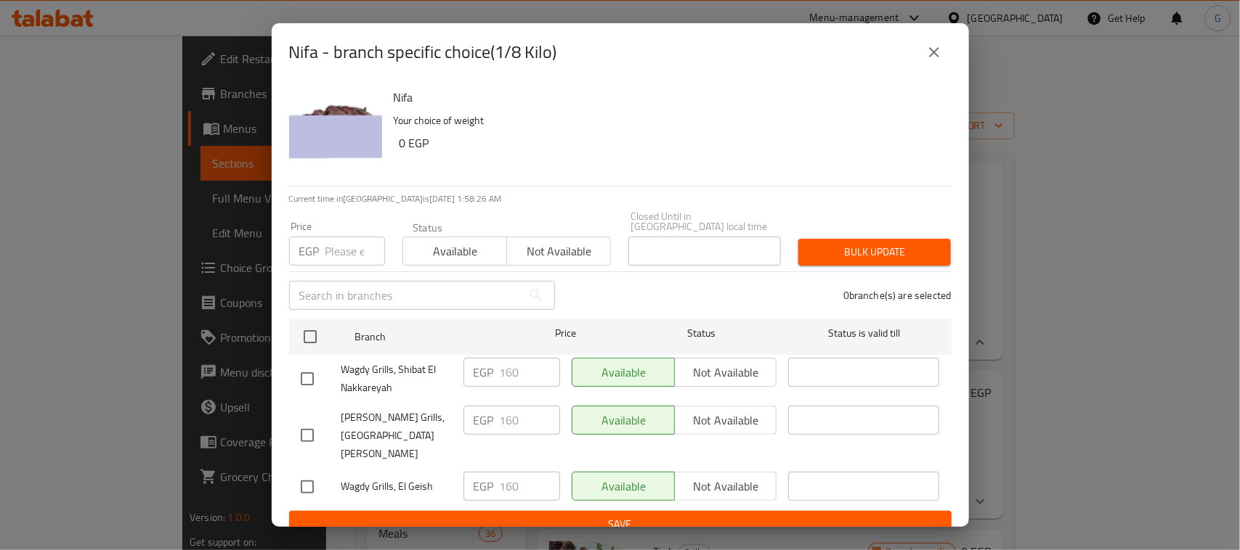
click at [312, 343] on input "checkbox" at bounding box center [310, 337] width 31 height 31
checkbox input "true"
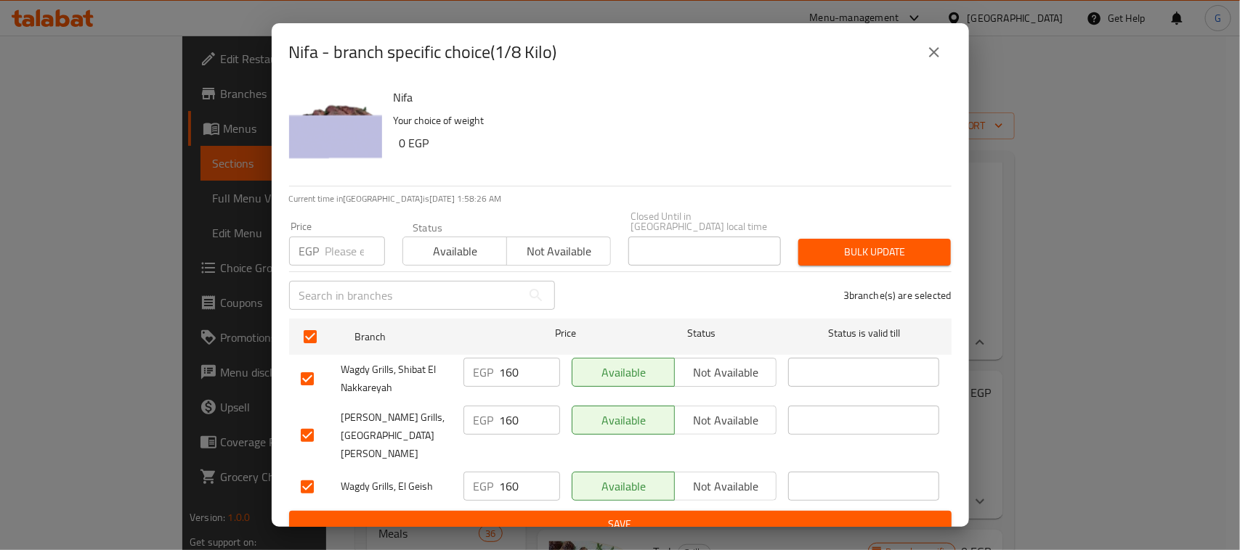
click at [338, 254] on input "number" at bounding box center [355, 251] width 60 height 29
type input "115"
click at [890, 248] on span "Bulk update" at bounding box center [874, 252] width 129 height 18
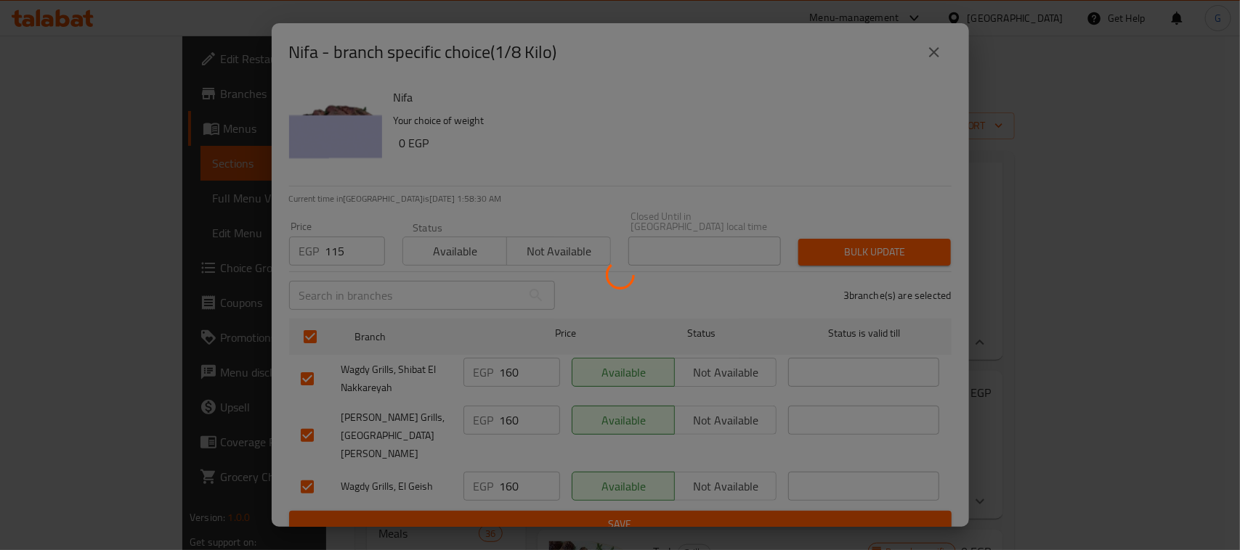
click at [648, 500] on div "Kofta Grills Your choice of weight [DATE] 09:20 AM SU MO TU WE TH FR SA" at bounding box center [761, 445] width 226 height 136
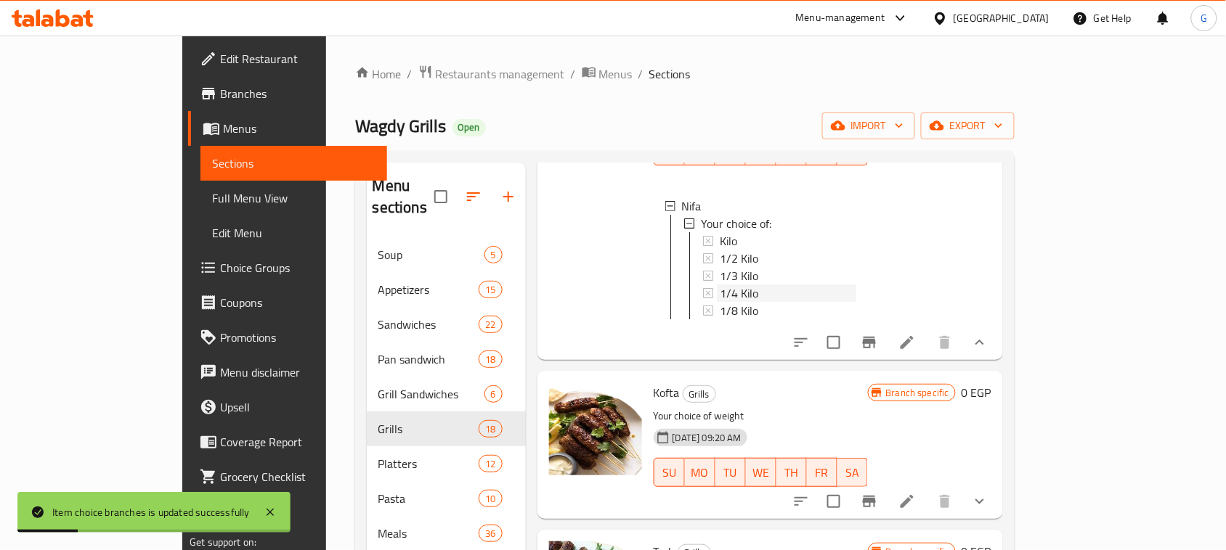
click at [720, 285] on span "1/4 Kilo" at bounding box center [739, 293] width 38 height 17
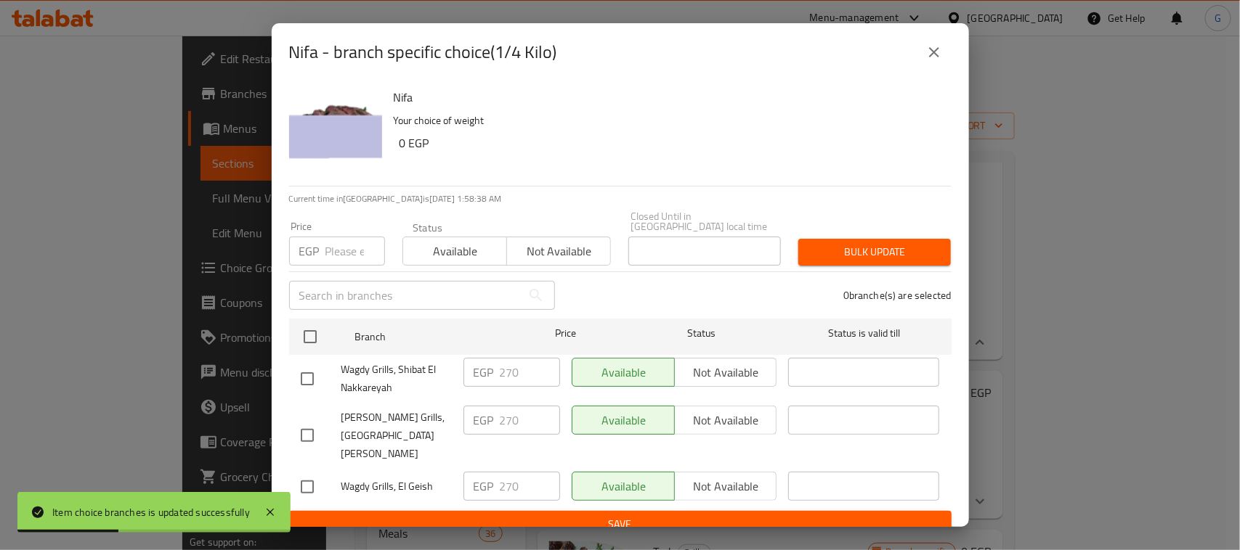
click at [310, 342] on input "checkbox" at bounding box center [310, 337] width 31 height 31
checkbox input "true"
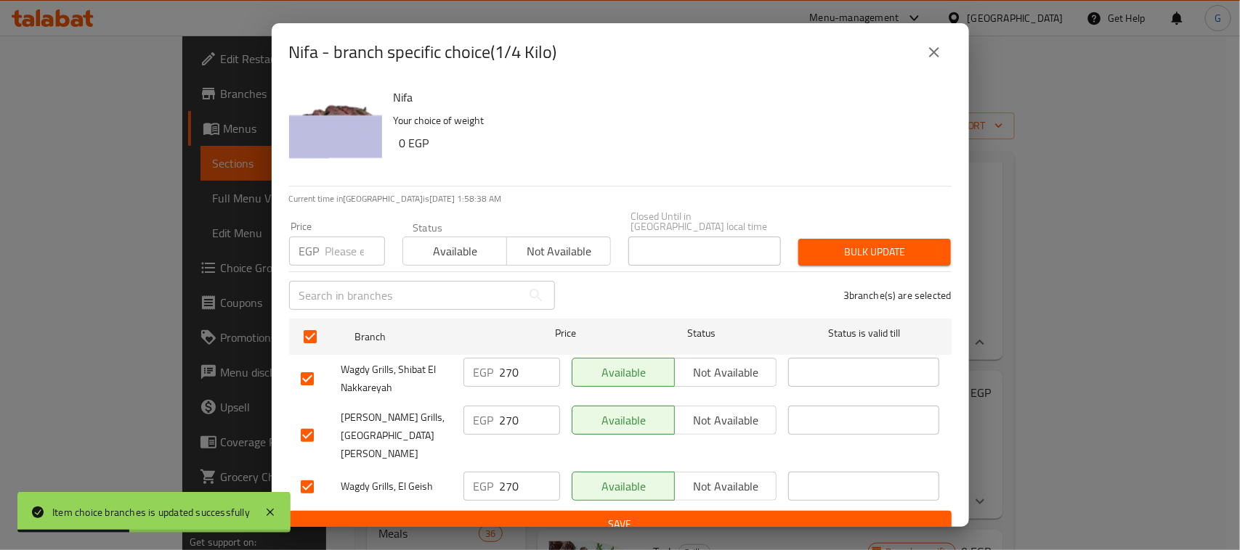
click at [334, 252] on input "number" at bounding box center [355, 251] width 60 height 29
type input "225"
click at [908, 249] on span "Bulk update" at bounding box center [874, 252] width 129 height 18
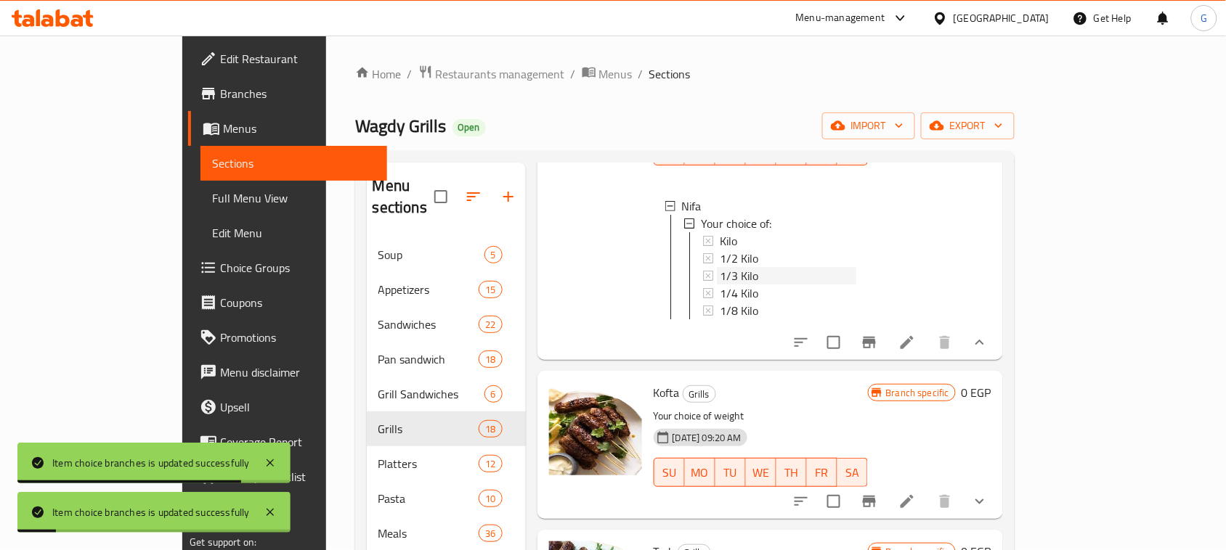
click at [720, 267] on span "1/3 Kilo" at bounding box center [739, 275] width 38 height 17
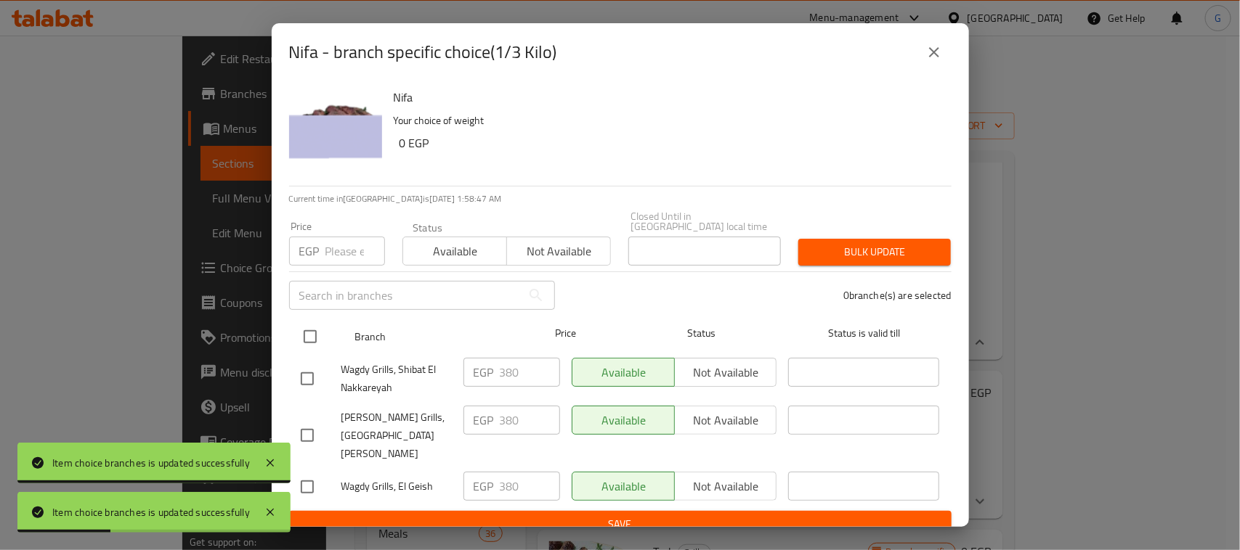
click at [311, 341] on input "checkbox" at bounding box center [310, 337] width 31 height 31
checkbox input "true"
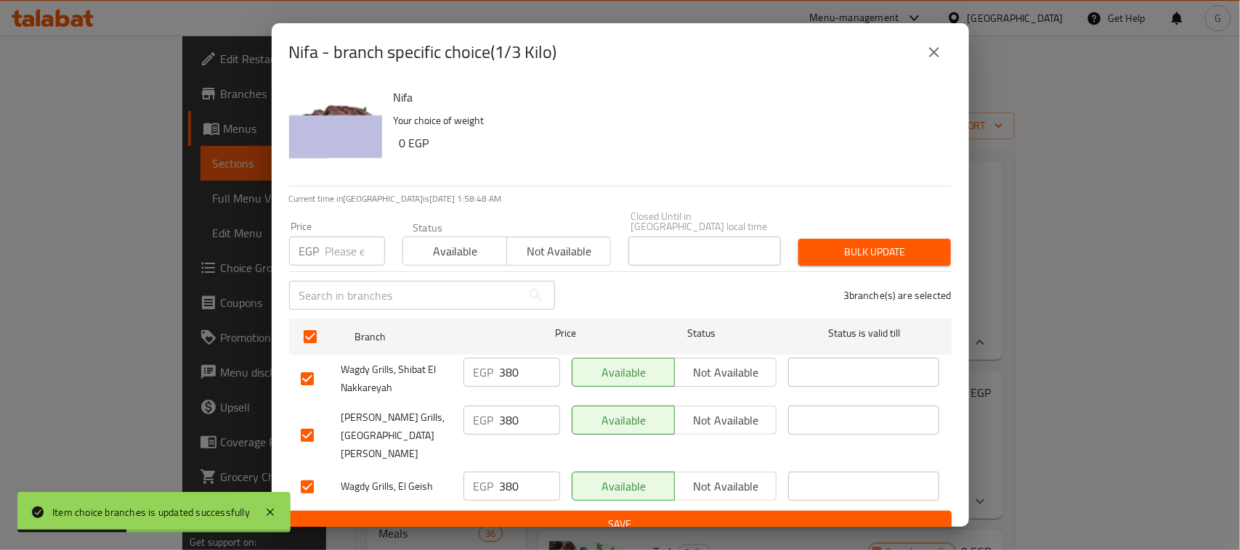
click at [343, 255] on input "number" at bounding box center [355, 251] width 60 height 29
click at [887, 248] on span "Bulk update" at bounding box center [874, 252] width 129 height 18
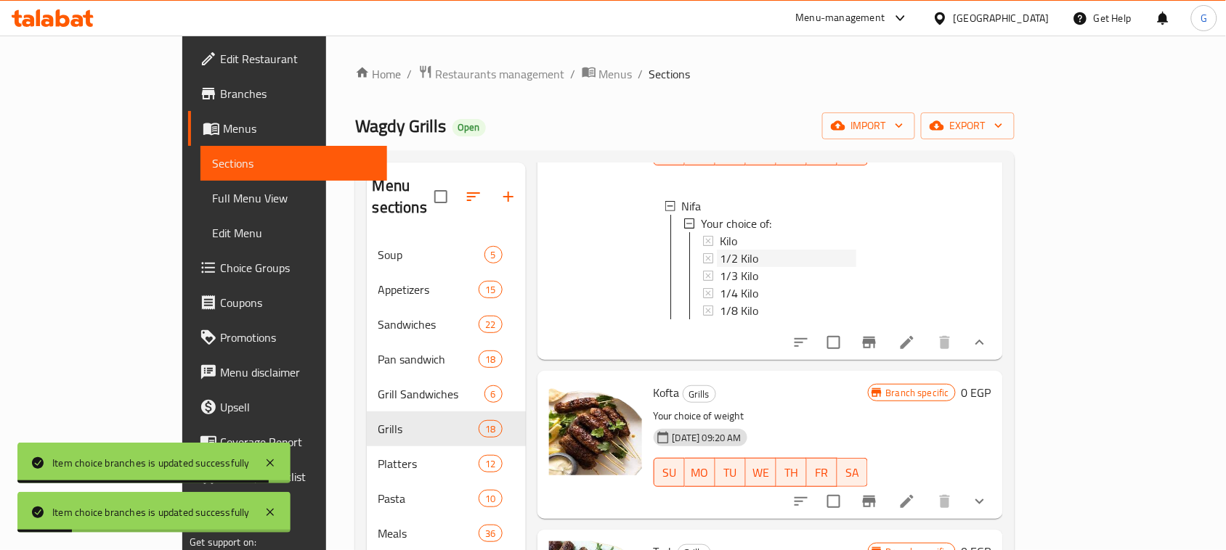
click at [720, 250] on span "1/2 Kilo" at bounding box center [739, 258] width 38 height 17
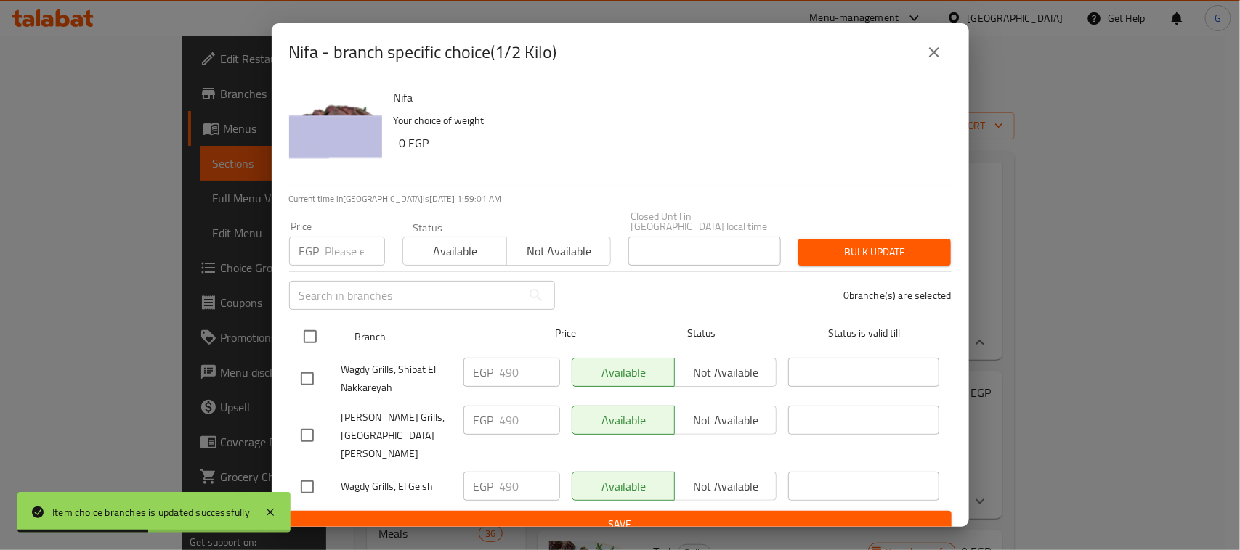
click at [313, 336] on input "checkbox" at bounding box center [310, 337] width 31 height 31
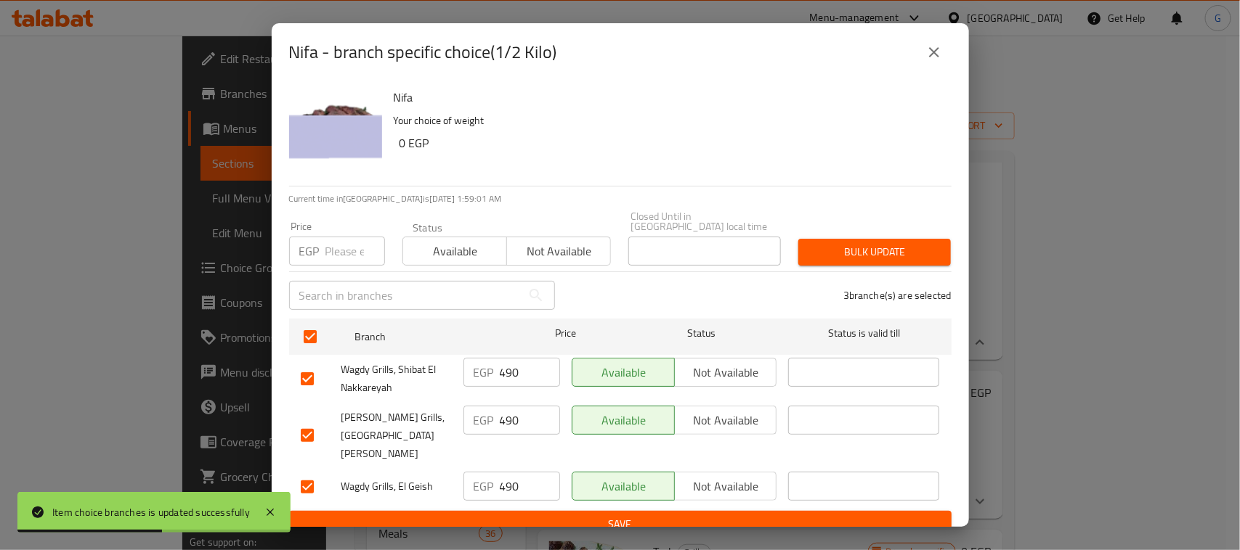
click at [324, 262] on div "EGP Price" at bounding box center [337, 251] width 96 height 29
click at [879, 247] on span "Bulk update" at bounding box center [874, 252] width 129 height 18
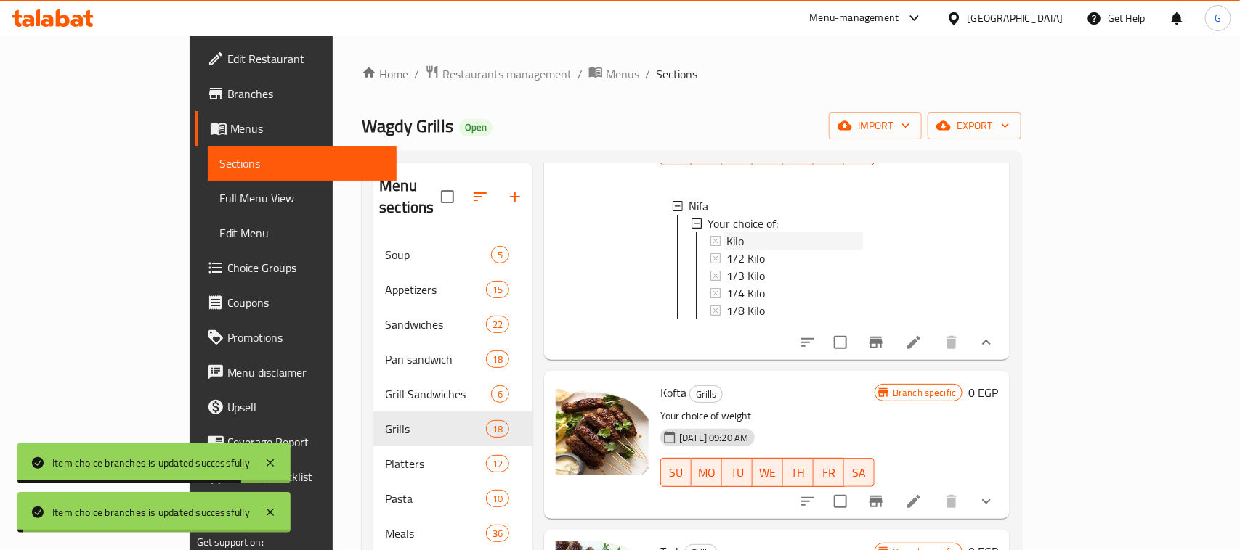
click at [726, 232] on div "Kilo" at bounding box center [794, 240] width 137 height 17
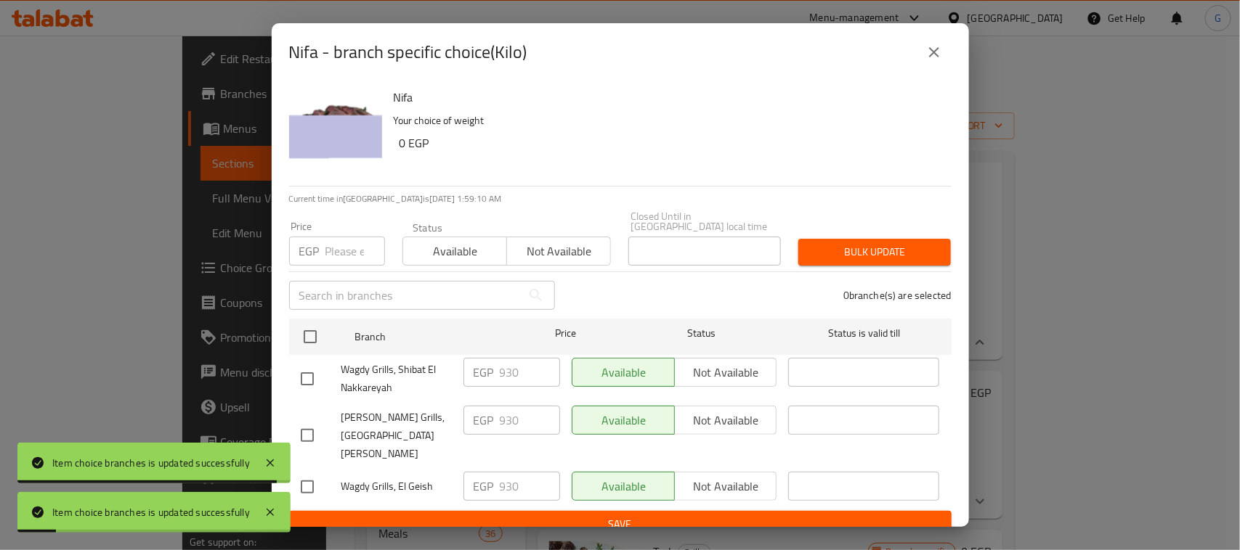
click at [306, 341] on input "checkbox" at bounding box center [310, 337] width 31 height 31
click at [346, 237] on input "number" at bounding box center [355, 251] width 60 height 29
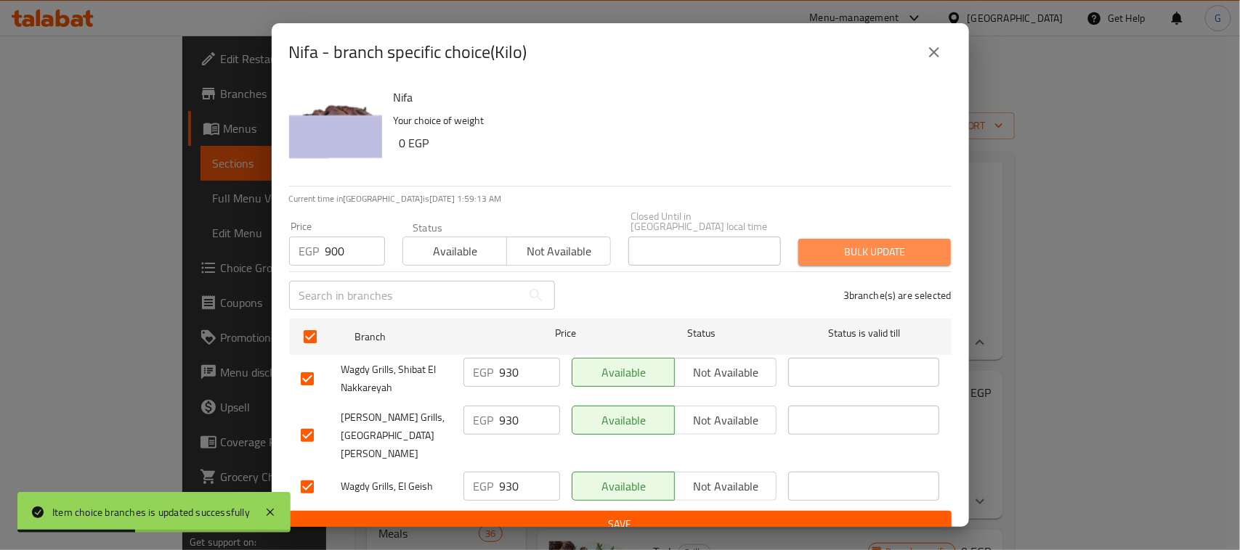
drag, startPoint x: 890, startPoint y: 251, endPoint x: 829, endPoint y: 53, distance: 206.5
click at [888, 251] on span "Bulk update" at bounding box center [874, 252] width 129 height 18
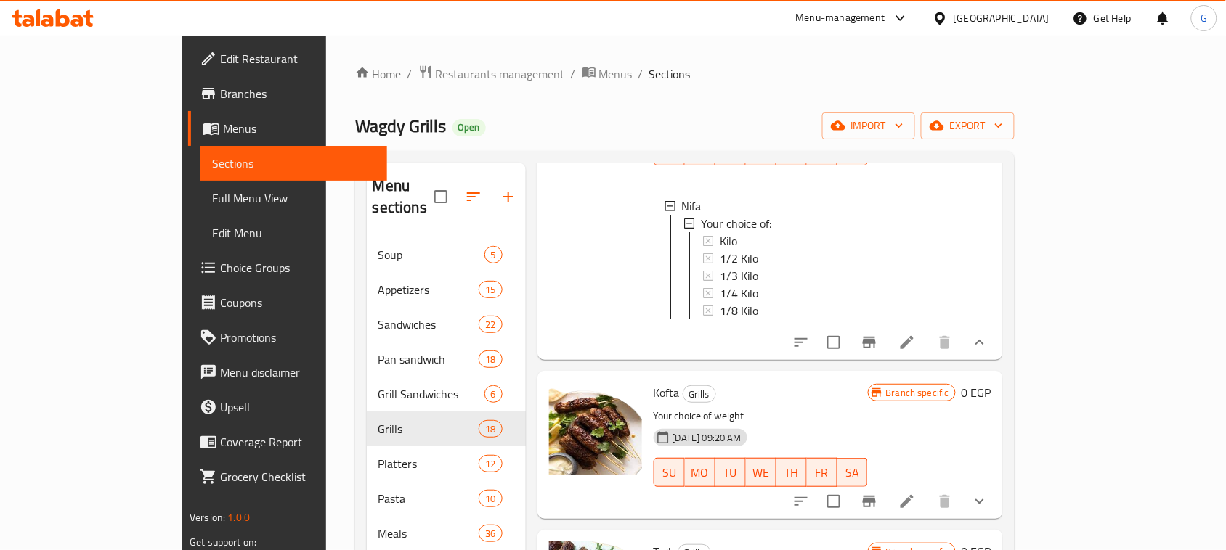
scroll to position [0, 0]
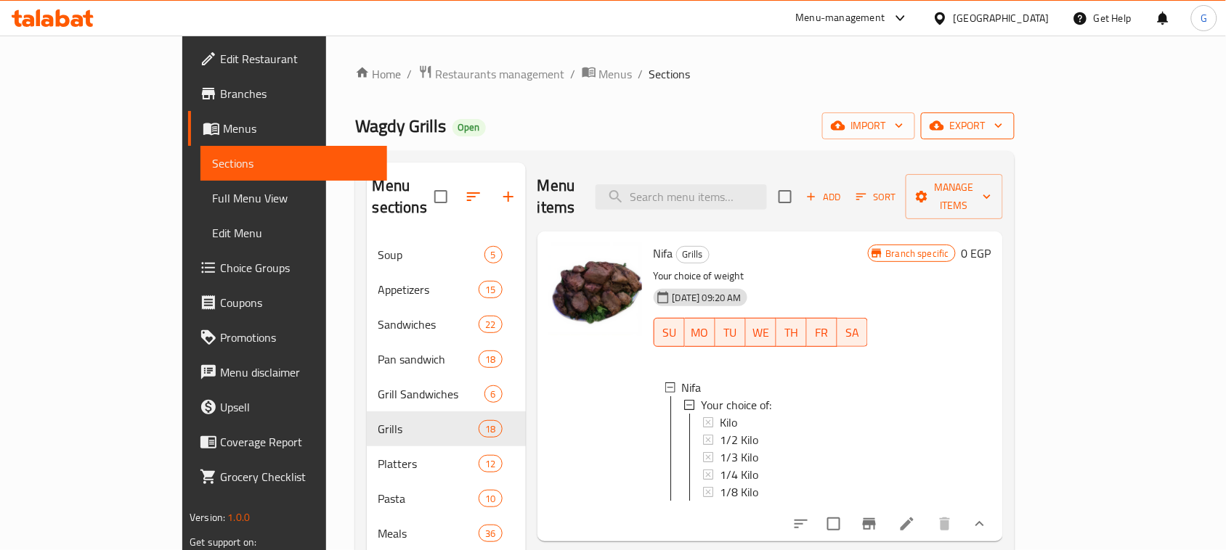
click at [944, 123] on icon "button" at bounding box center [937, 125] width 15 height 15
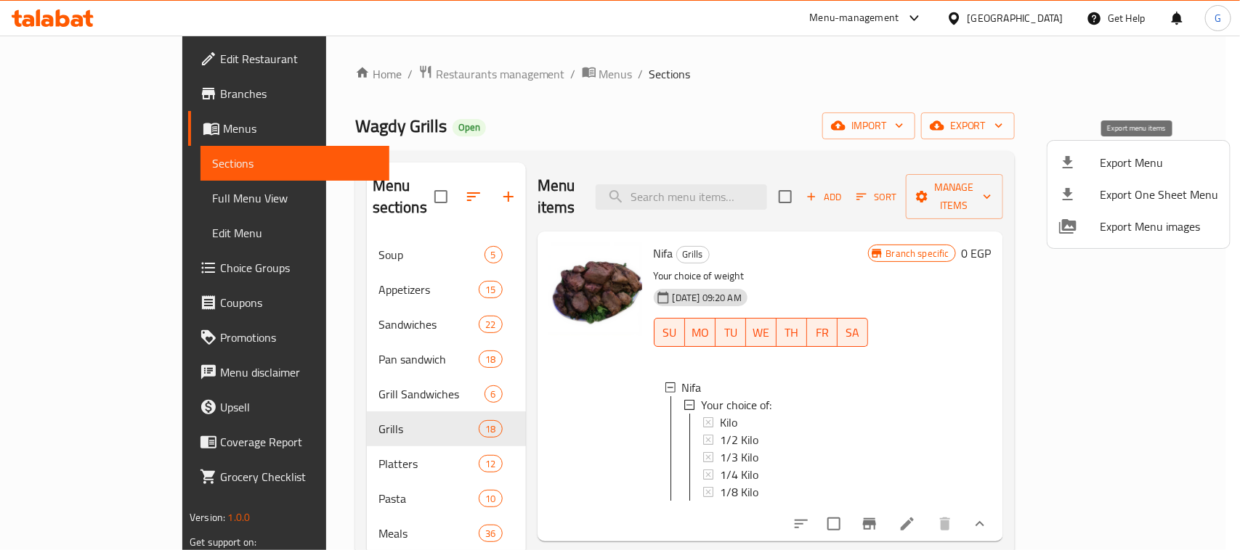
click at [1093, 158] on div at bounding box center [1079, 162] width 41 height 17
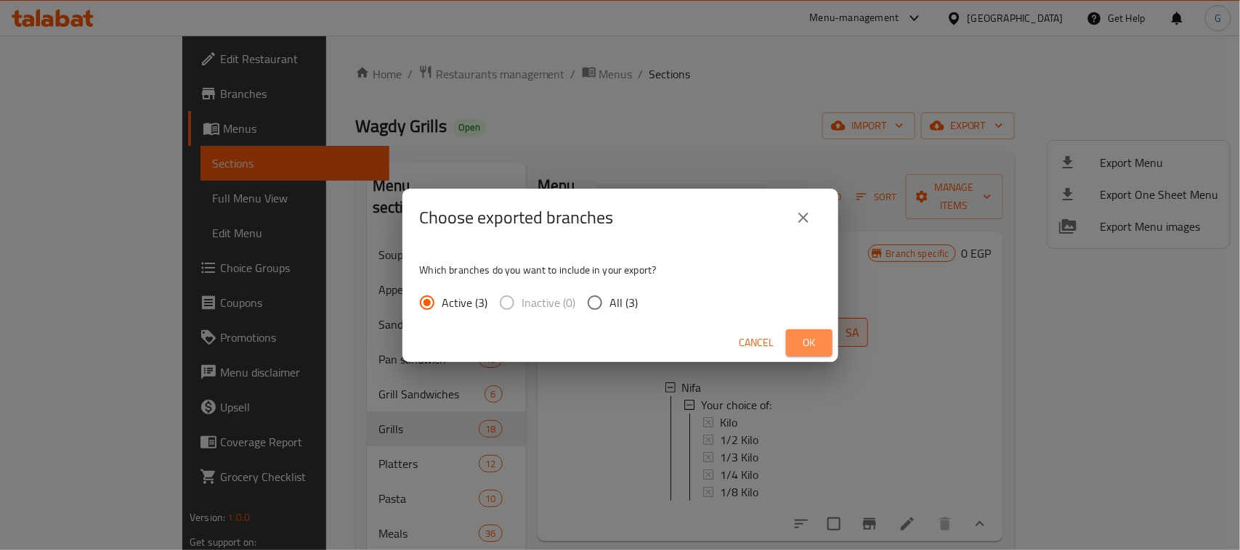
click at [797, 336] on button "Ok" at bounding box center [809, 343] width 46 height 27
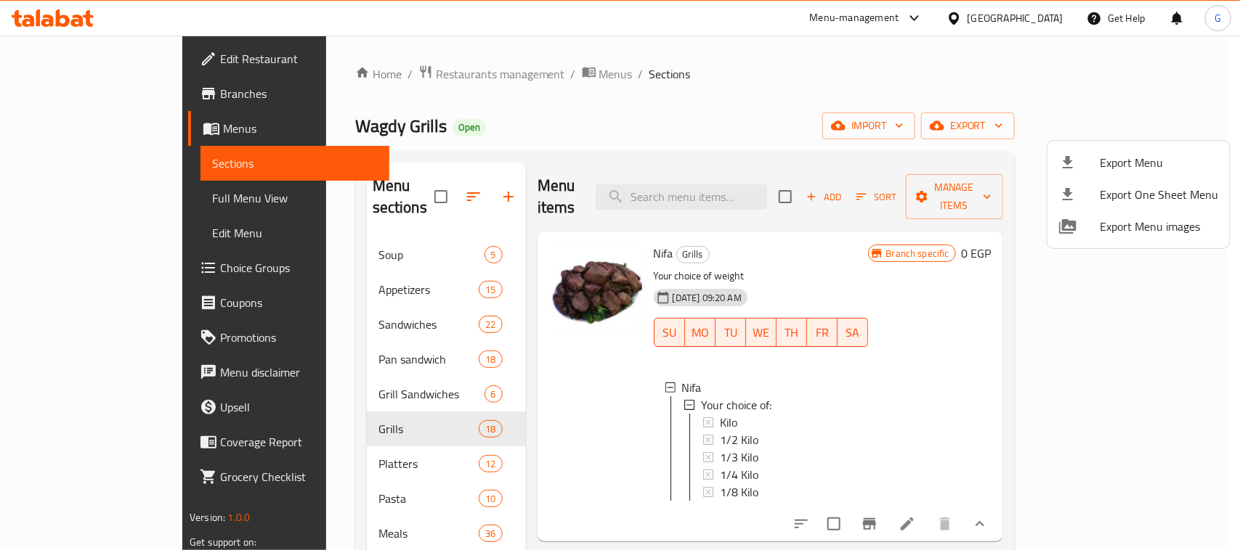
drag, startPoint x: 1226, startPoint y: 78, endPoint x: 1208, endPoint y: 82, distance: 18.5
click at [1226, 78] on div at bounding box center [620, 275] width 1240 height 550
